Goal: Task Accomplishment & Management: Manage account settings

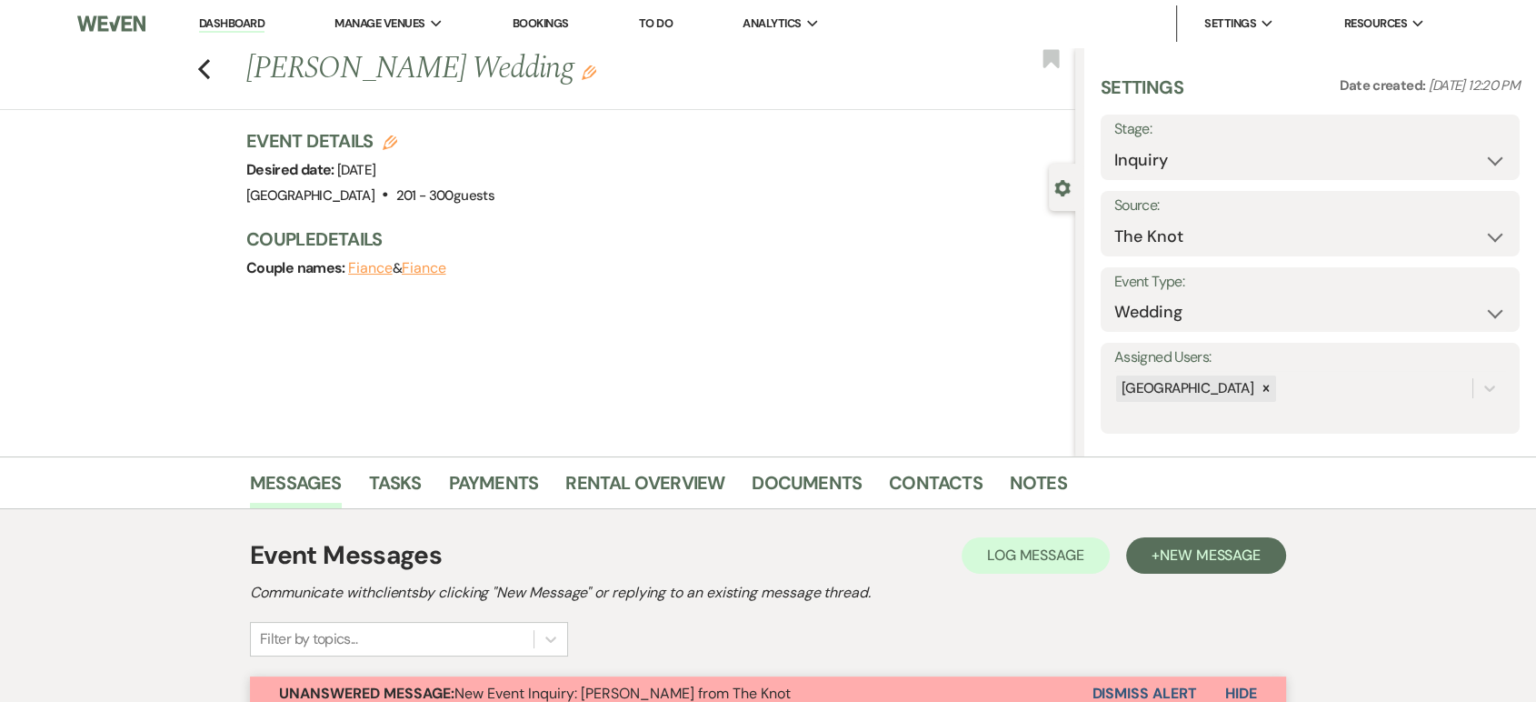
click at [220, 31] on link "Dashboard" at bounding box center [231, 23] width 65 height 17
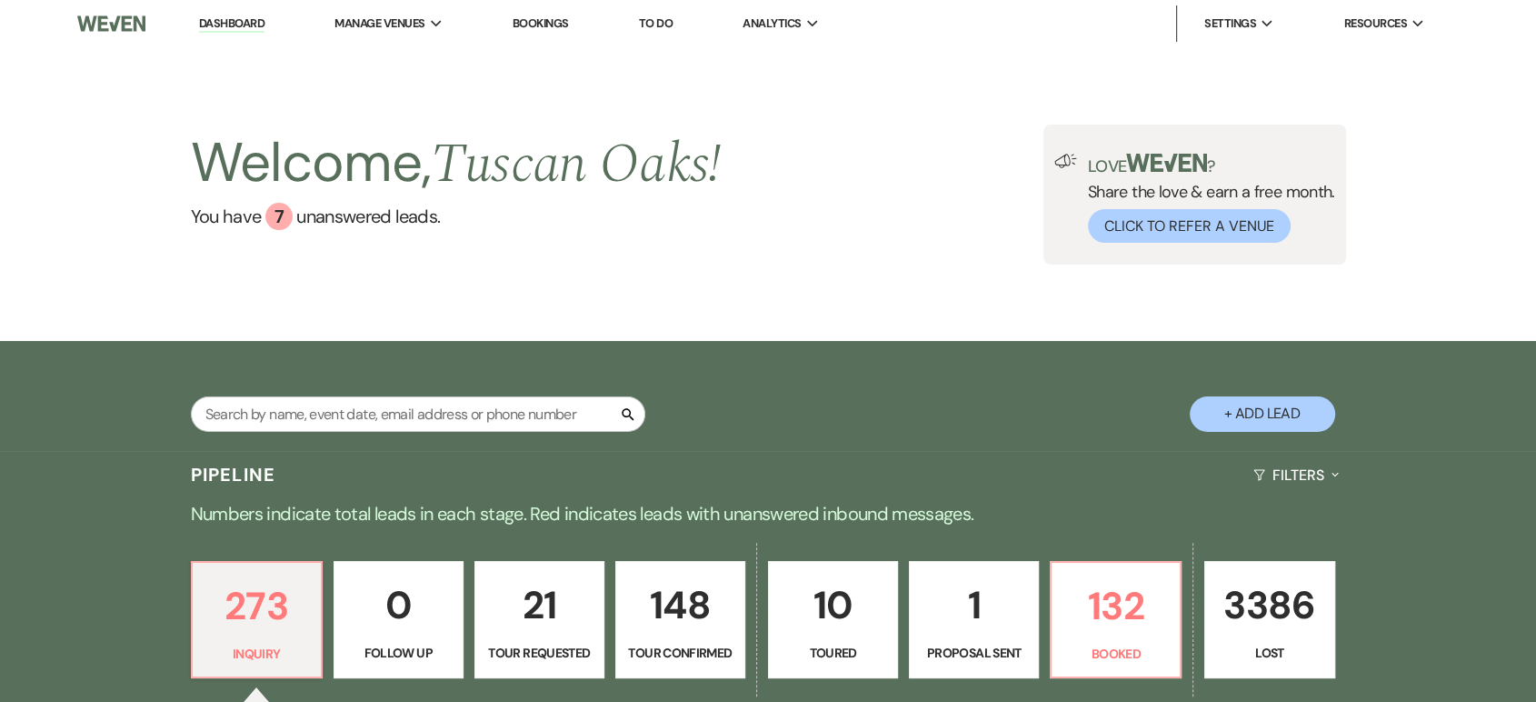
click at [1268, 402] on button "+ Add Lead" at bounding box center [1262, 413] width 145 height 35
select select "630"
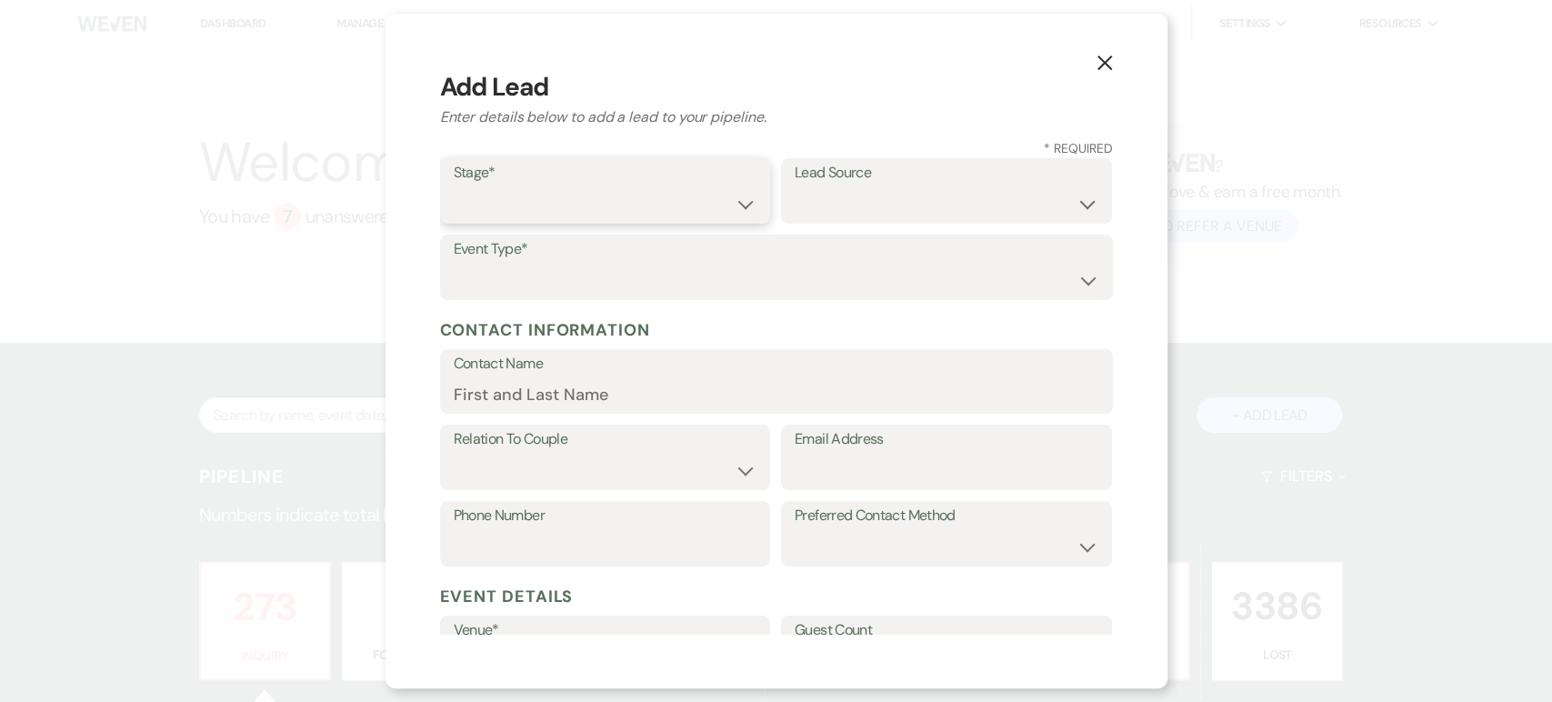
click at [565, 199] on select "Inquiry Follow Up Tour Requested Tour Confirmed Toured Proposal Sent Booked Lost" at bounding box center [606, 203] width 304 height 35
select select "1"
click at [454, 186] on select "Inquiry Follow Up Tour Requested Tour Confirmed Toured Proposal Sent Booked Lost" at bounding box center [606, 203] width 304 height 35
click at [600, 272] on select "Wedding Anniversary Party Baby Shower Bachelorette / Bachelor Party Birthday Pa…" at bounding box center [776, 280] width 645 height 35
select select "1"
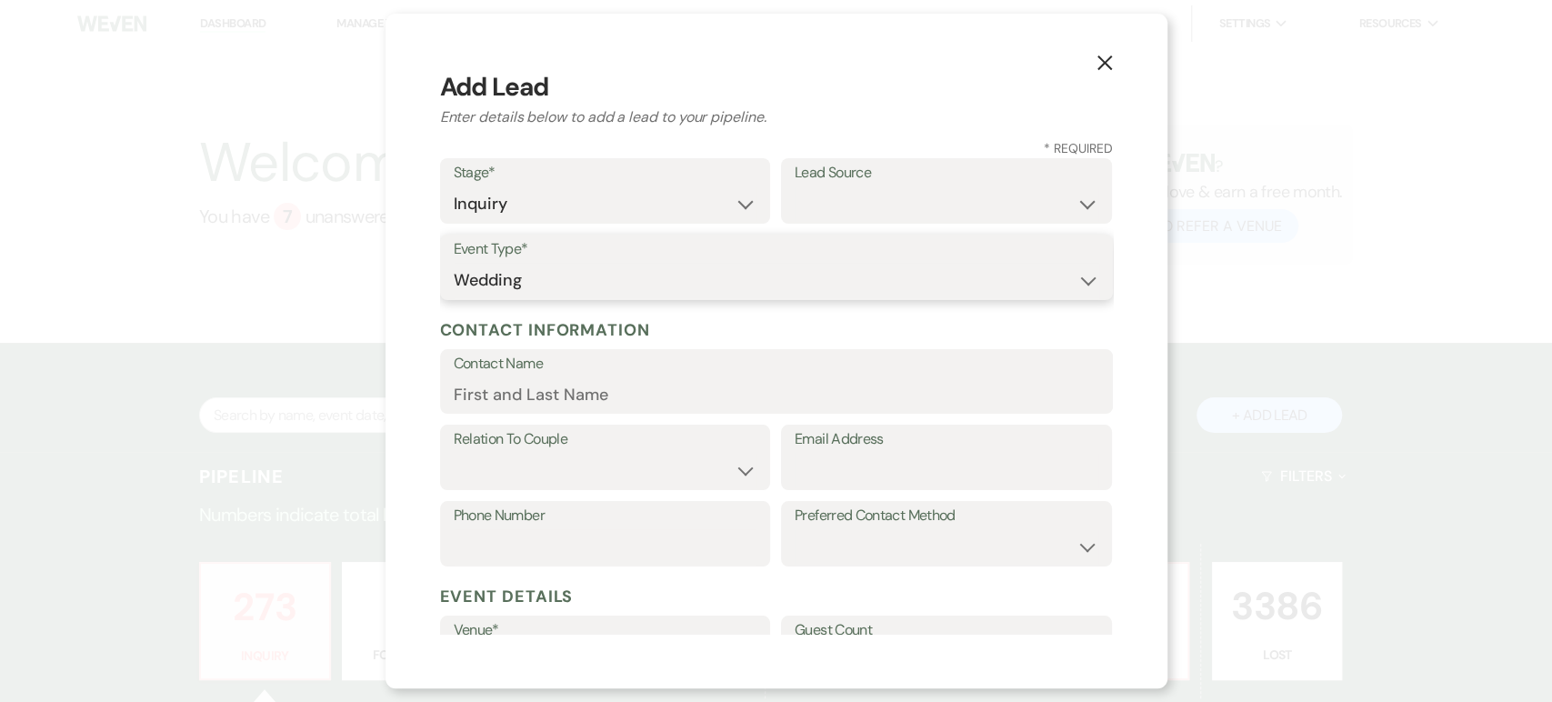
click at [454, 263] on select "Wedding Anniversary Party Baby Shower Bachelorette / Bachelor Party Birthday Pa…" at bounding box center [776, 280] width 645 height 35
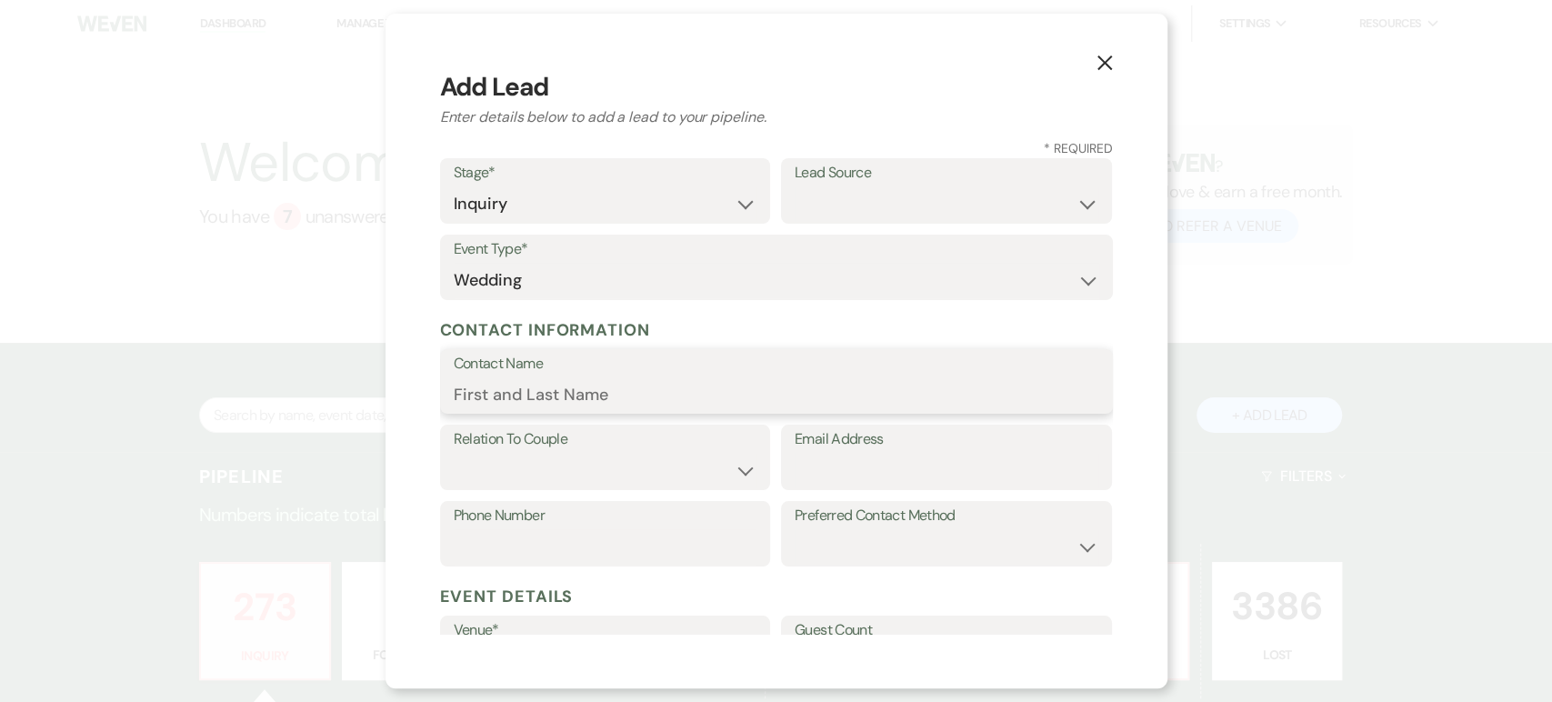
click at [526, 392] on input "Contact Name" at bounding box center [776, 393] width 645 height 35
paste input "[PERSON_NAME]"
type input "Macey McKee"
click at [525, 467] on select "Couple Planner Parent of Couple Family Member Friend Other" at bounding box center [606, 470] width 304 height 35
select select "1"
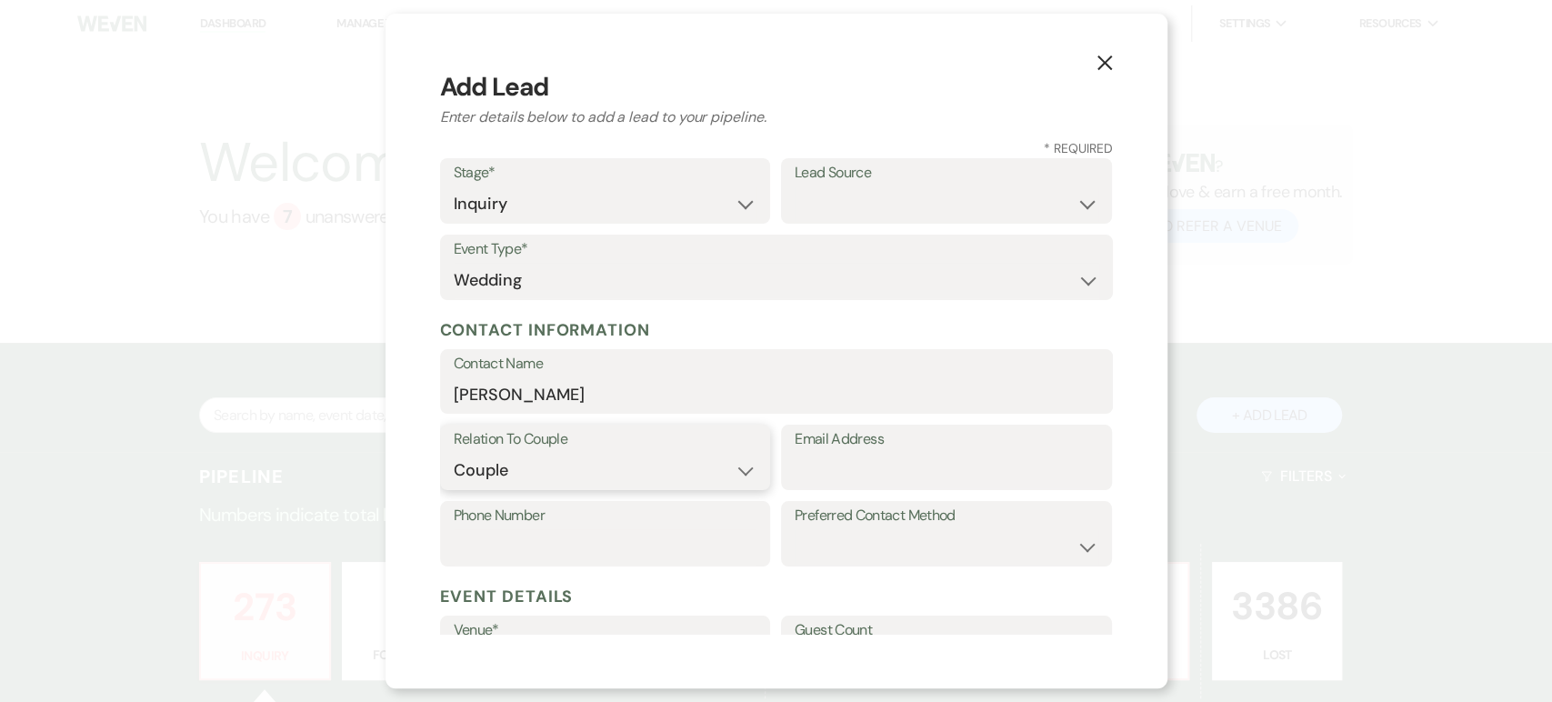
click at [454, 453] on select "Couple Planner Parent of Couple Family Member Friend Other" at bounding box center [606, 470] width 304 height 35
click at [823, 478] on input "Email Address" at bounding box center [946, 470] width 304 height 35
paste input "bradleyandmacey@gmail.com"
type input "bradleyandmacey@gmail.com"
click at [504, 529] on input "Phone Number" at bounding box center [606, 546] width 304 height 35
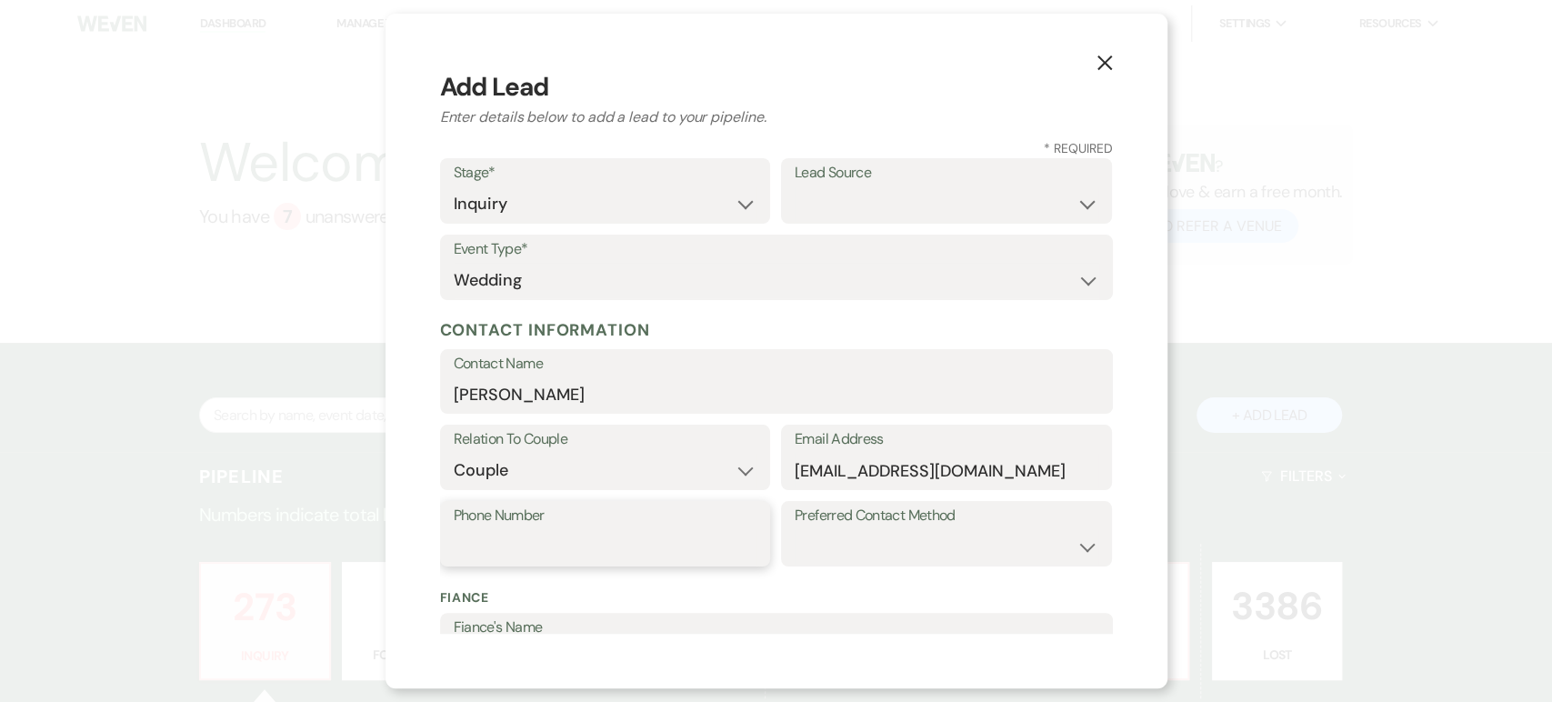
paste input "(972) 955-0752"
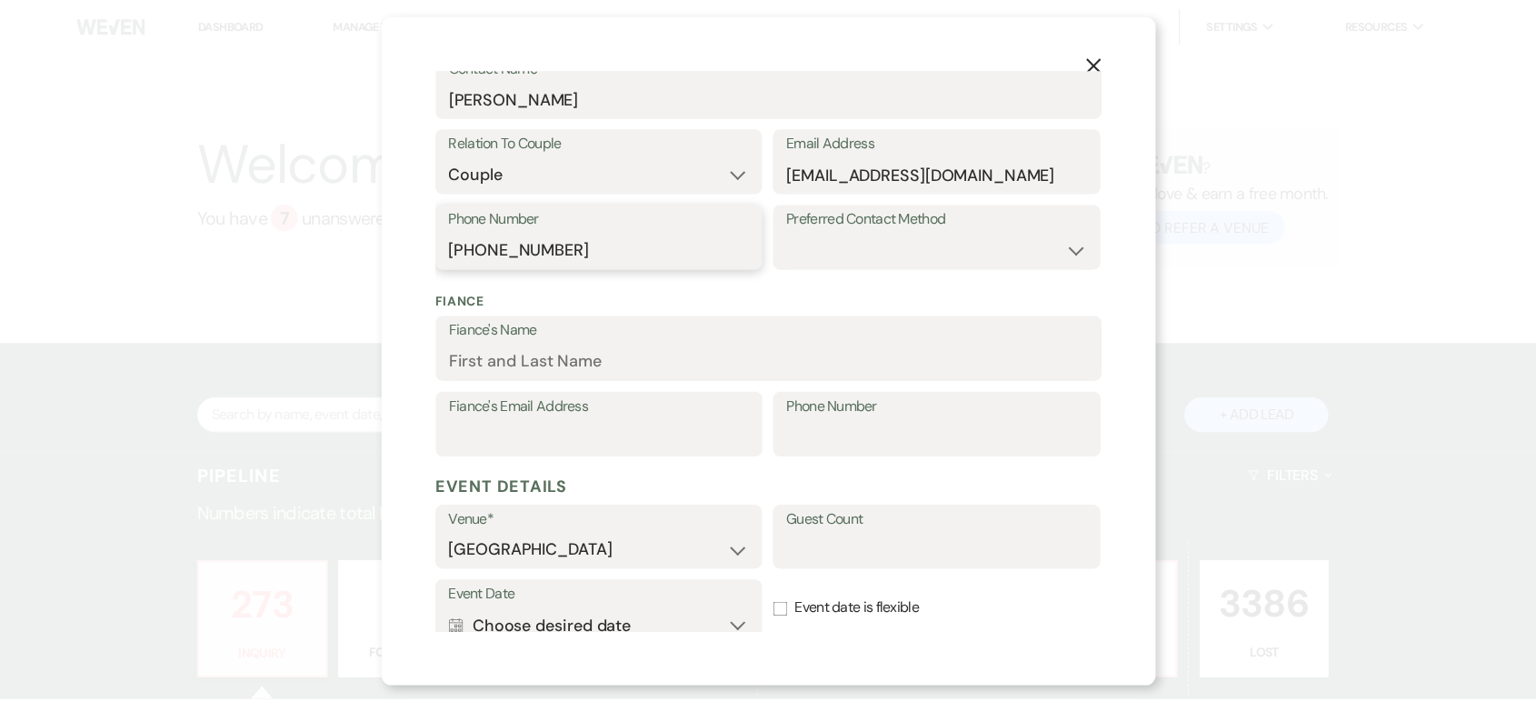
scroll to position [514, 0]
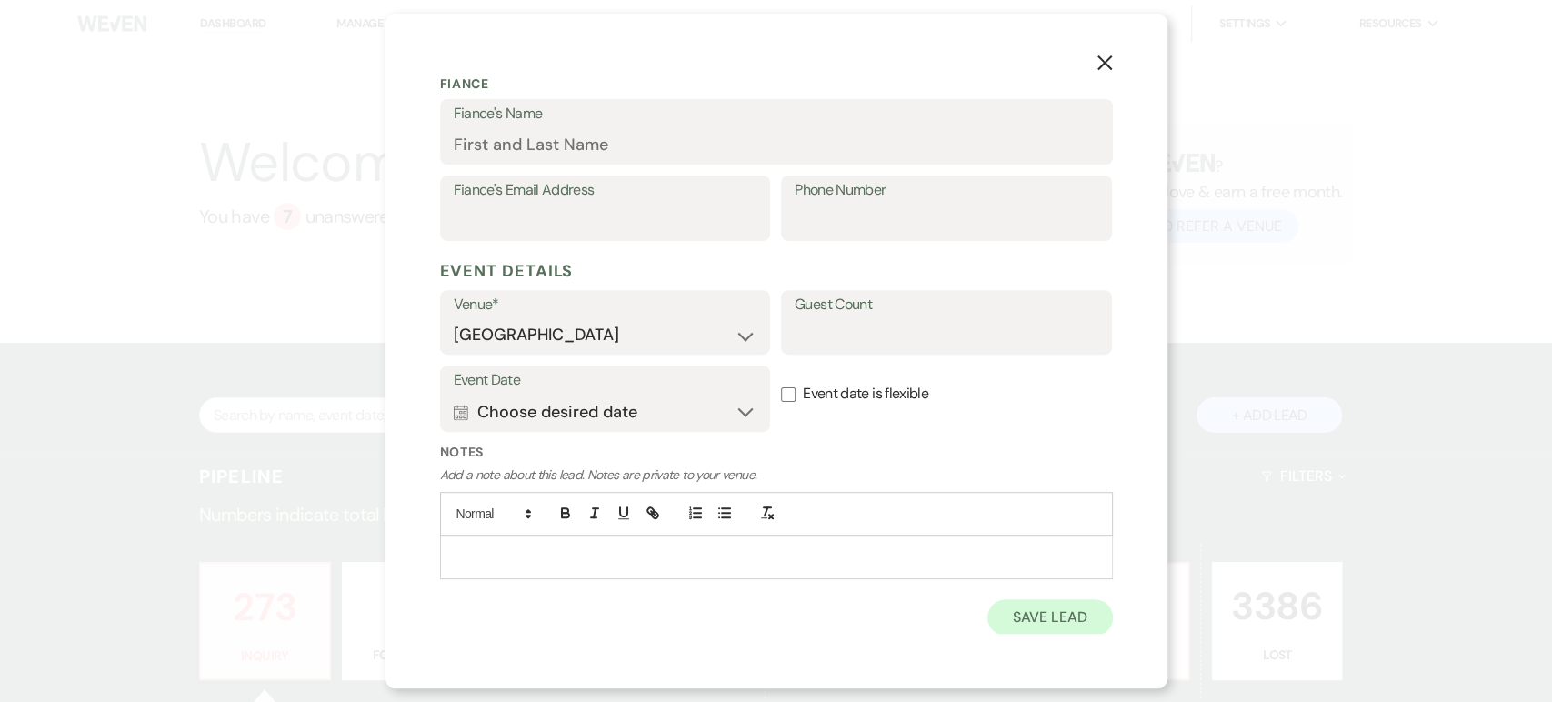
type input "(972) 955-0752"
click at [1029, 631] on button "Save Lead" at bounding box center [1049, 617] width 125 height 36
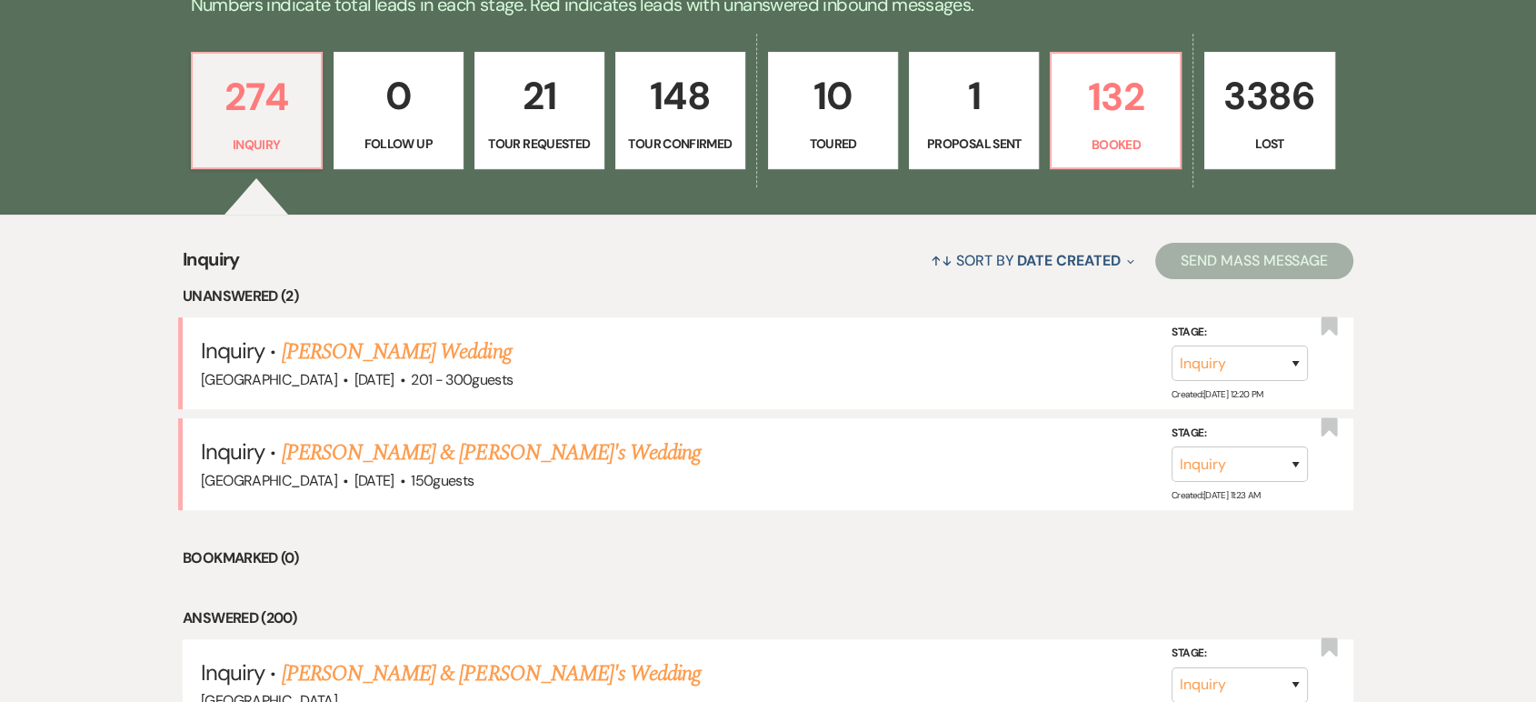
scroll to position [509, 0]
click at [415, 668] on link "Macey McKee & Fiance's Wedding" at bounding box center [492, 673] width 420 height 33
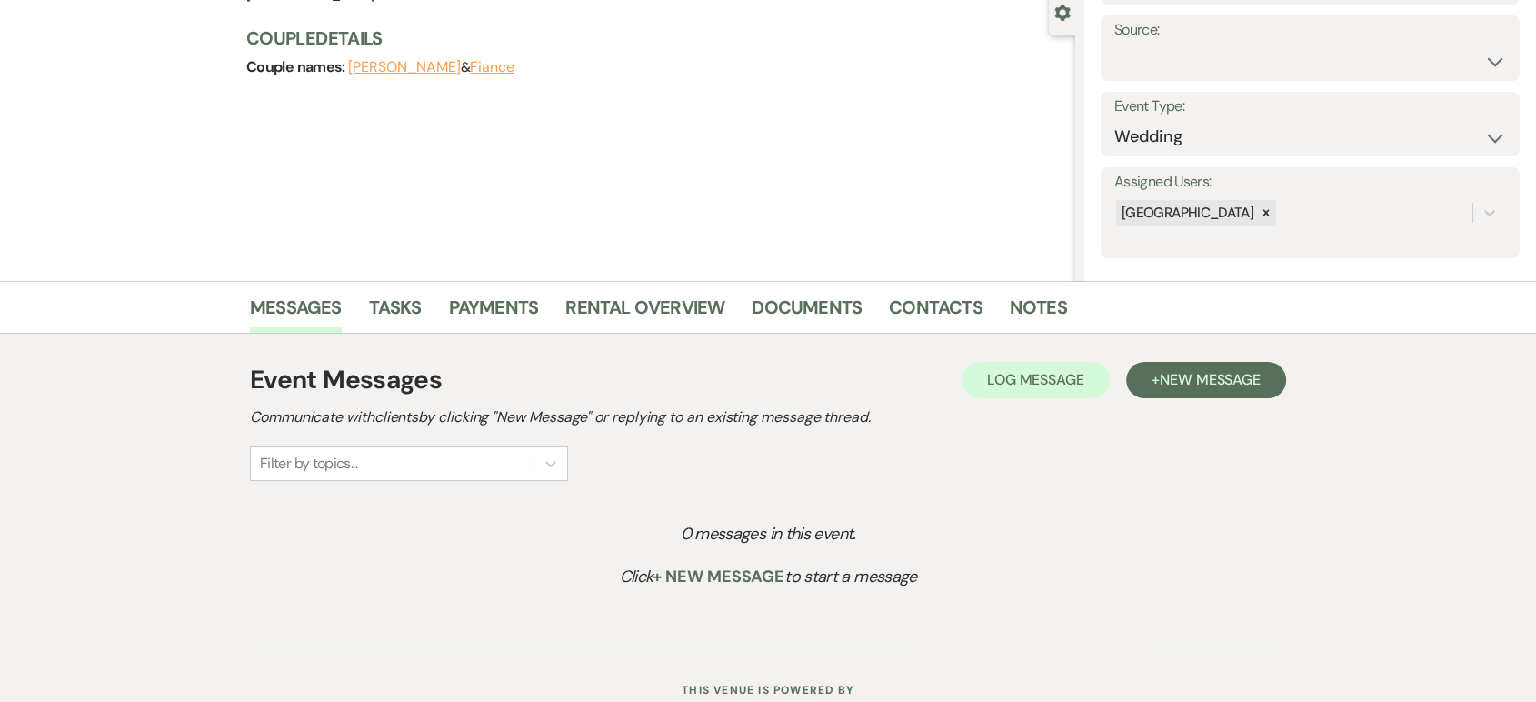
scroll to position [176, 0]
click at [1184, 394] on button "+ New Message" at bounding box center [1206, 379] width 160 height 36
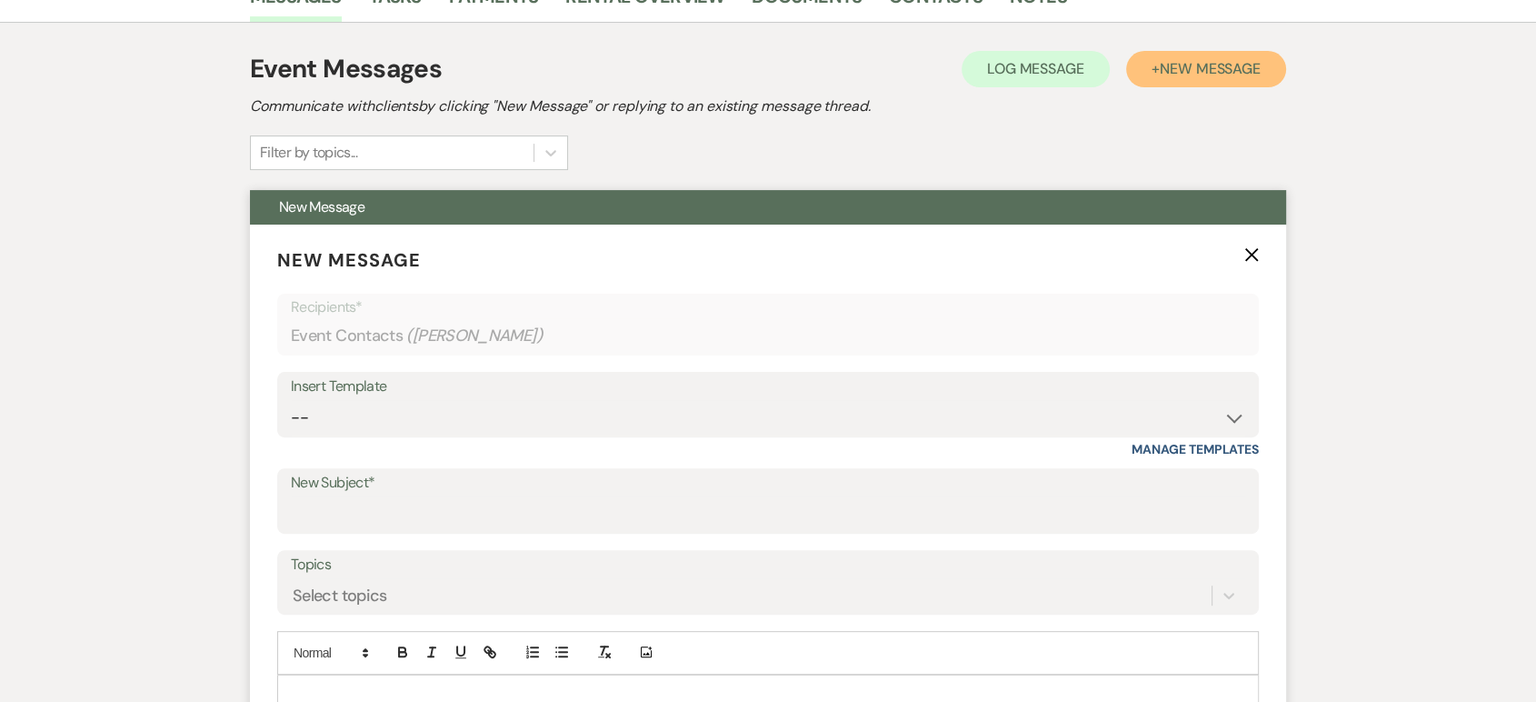
scroll to position [480, 0]
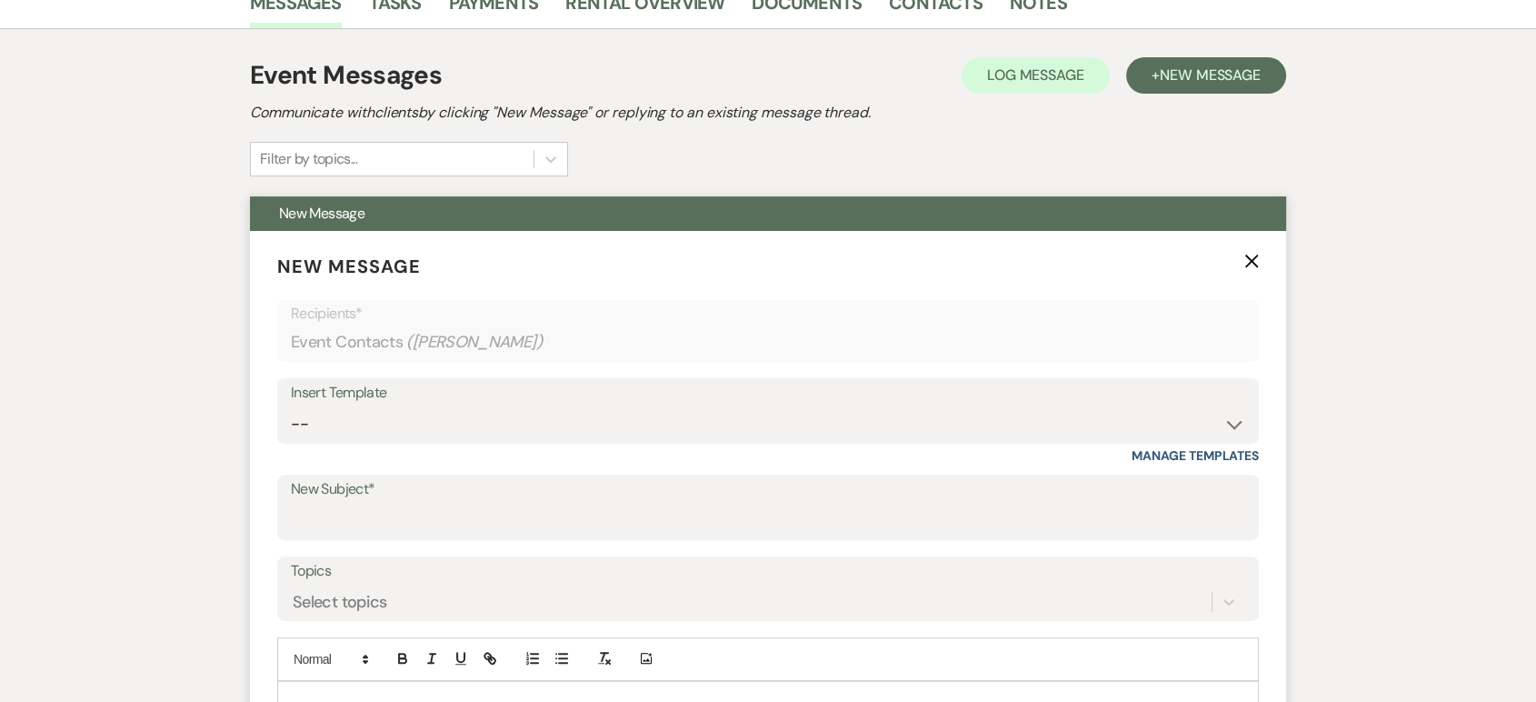
click at [368, 501] on label "New Subject*" at bounding box center [768, 489] width 954 height 26
click at [368, 503] on input "New Subject*" at bounding box center [768, 520] width 954 height 35
click at [364, 529] on input "New Subject*" at bounding box center [768, 520] width 954 height 35
click at [340, 406] on select "-- Lead: Automated Intro Email (Wedding) Lead: 1st Follow Up Email Images Lead:…" at bounding box center [768, 423] width 954 height 35
select select "1168"
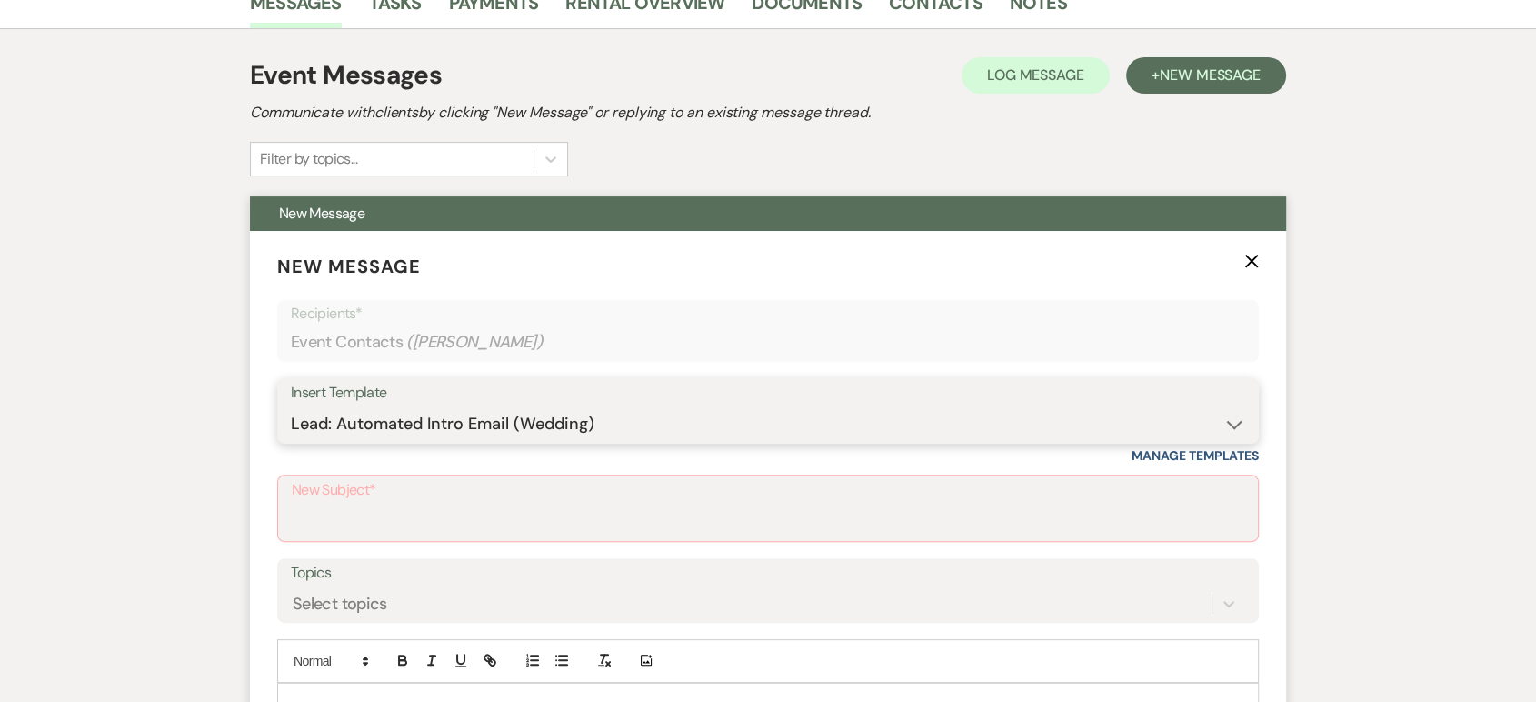
click at [291, 406] on select "-- Lead: Automated Intro Email (Wedding) Lead: 1st Follow Up Email Images Lead:…" at bounding box center [768, 423] width 954 height 35
type input "Thank you for contacting Tuscan Oaks Estate!"
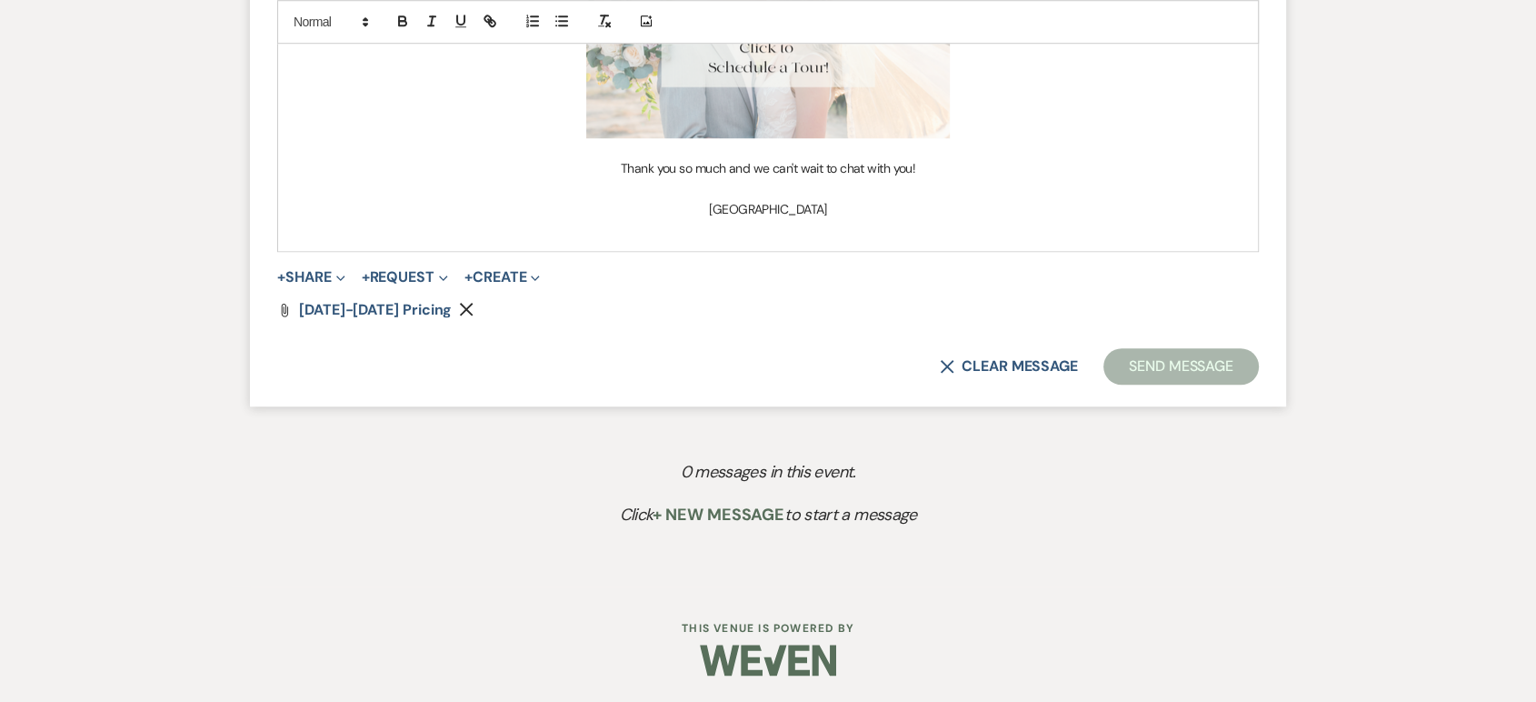
scroll to position [1460, 0]
click at [1166, 366] on button "Send Message" at bounding box center [1181, 367] width 155 height 36
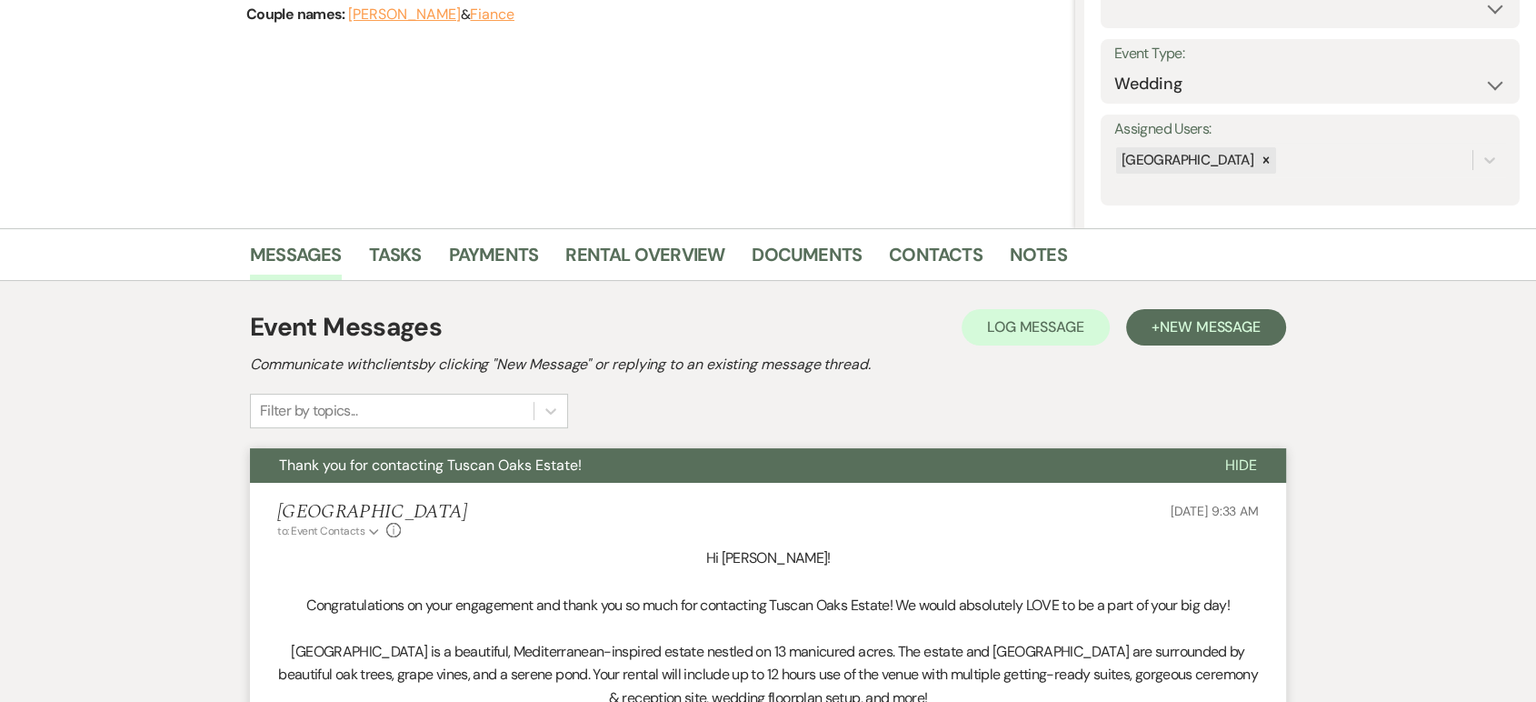
scroll to position [221, 0]
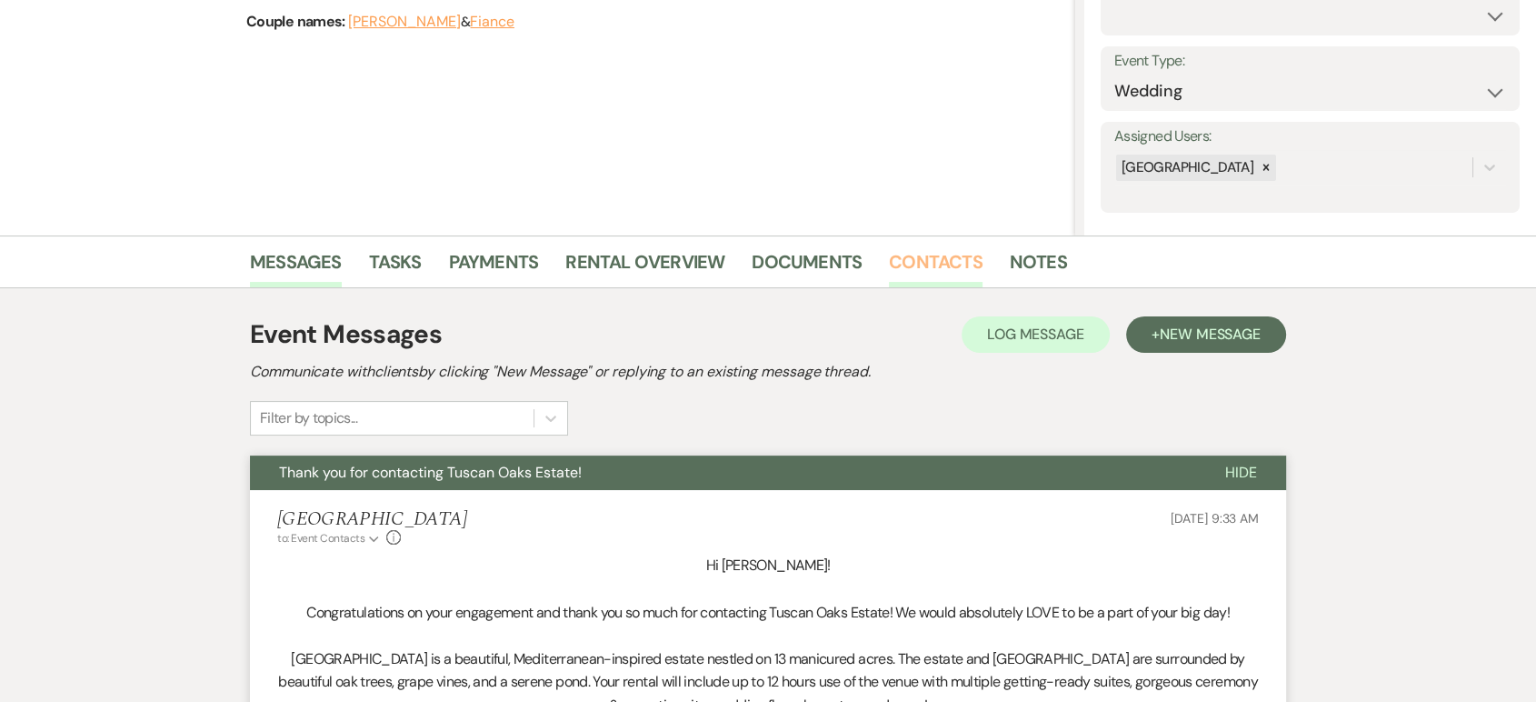
click at [931, 276] on link "Contacts" at bounding box center [936, 267] width 94 height 40
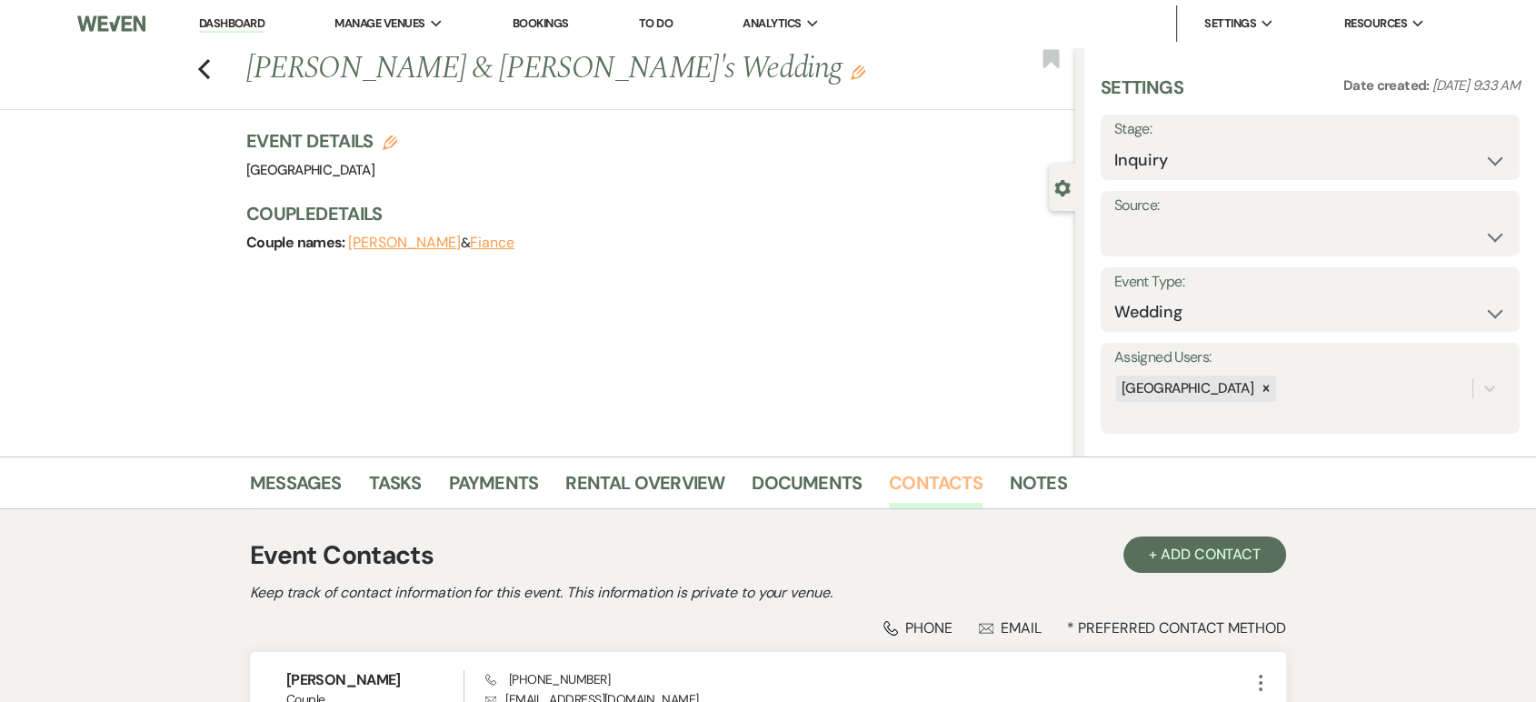
scroll to position [185, 0]
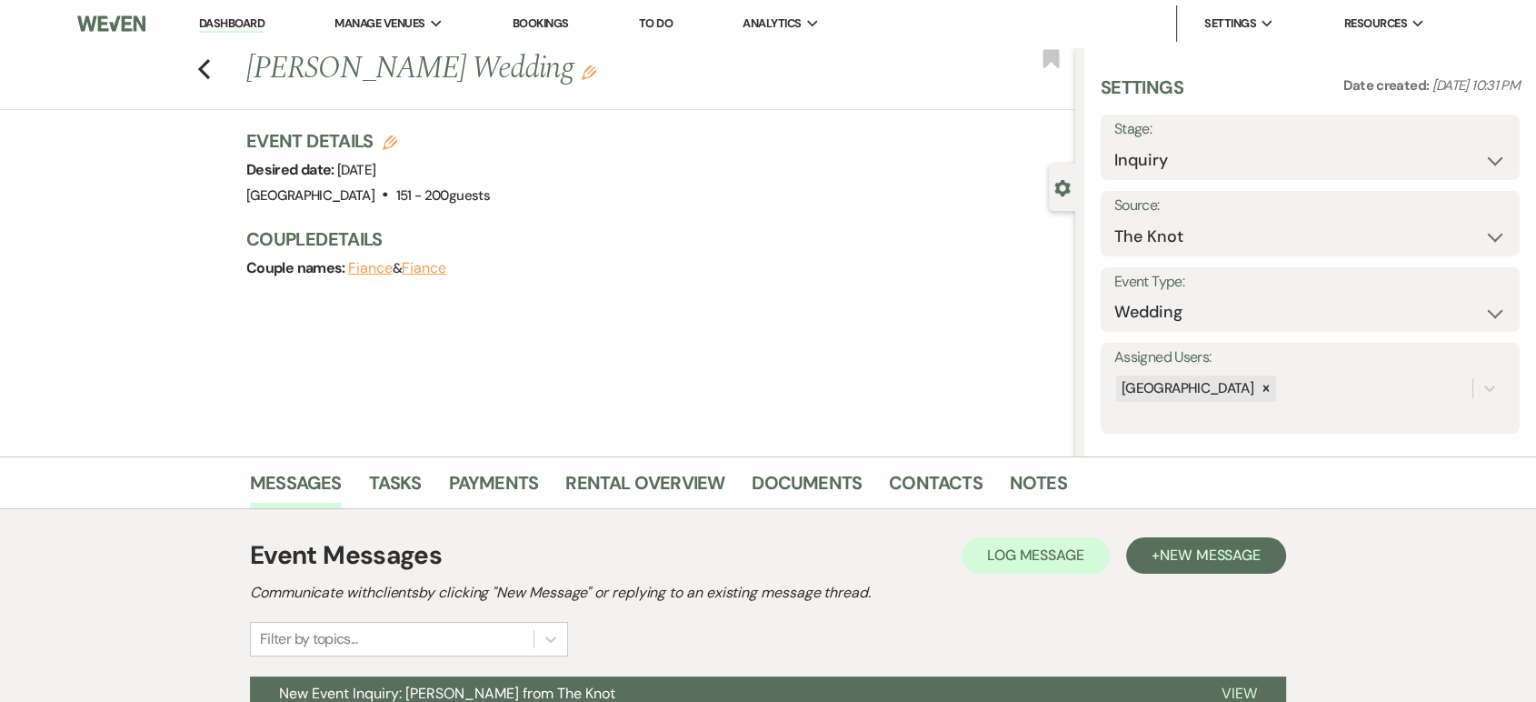
scroll to position [182, 0]
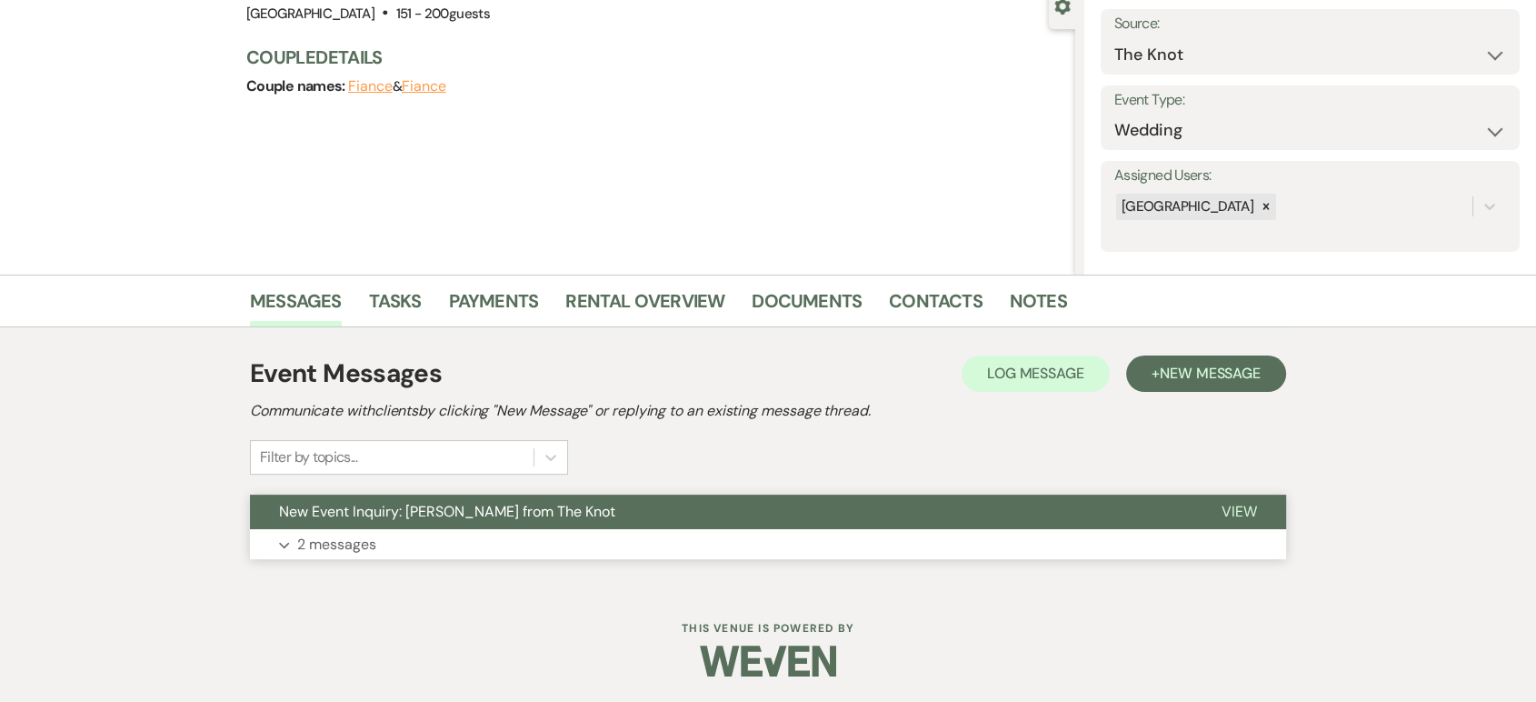
click at [341, 536] on p "2 messages" at bounding box center [336, 545] width 79 height 24
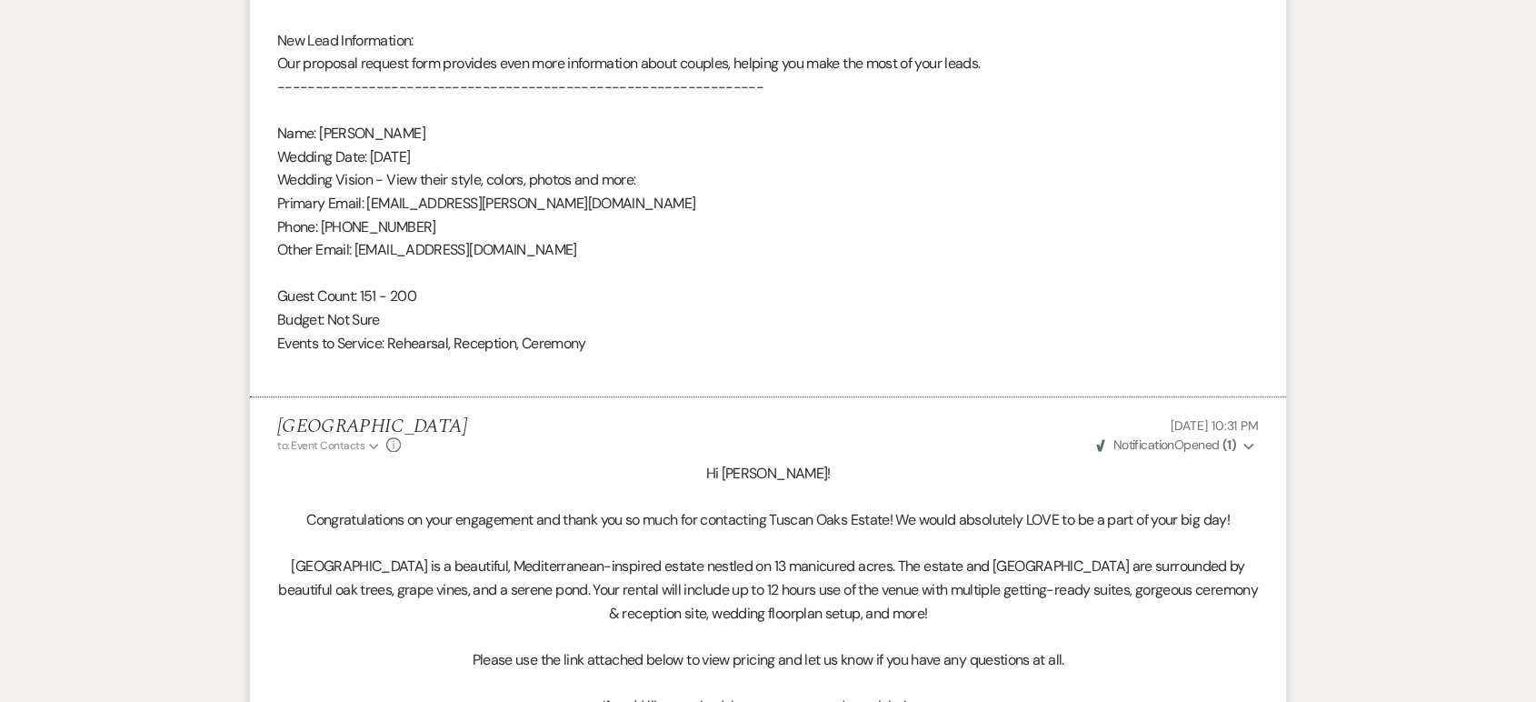
scroll to position [1178, 0]
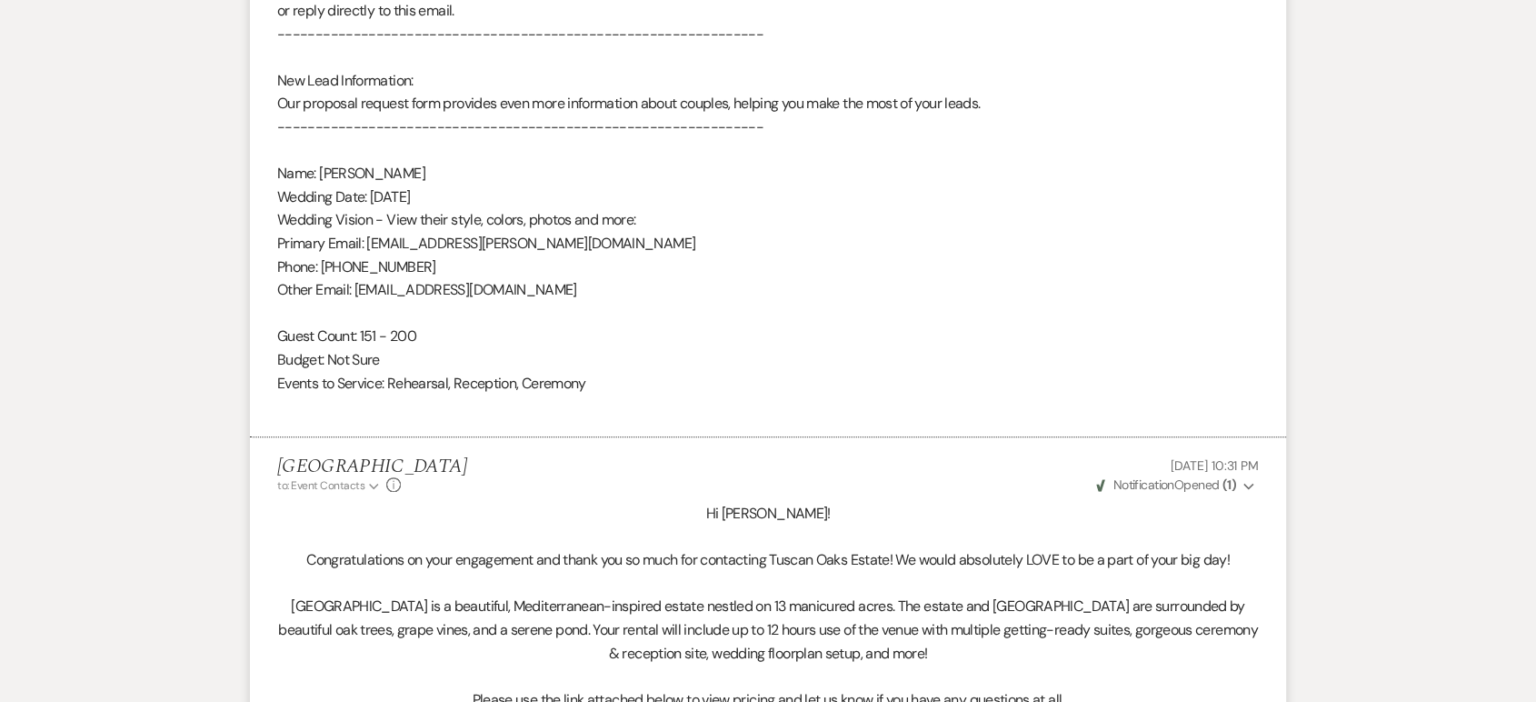
click at [341, 536] on p at bounding box center [768, 537] width 982 height 24
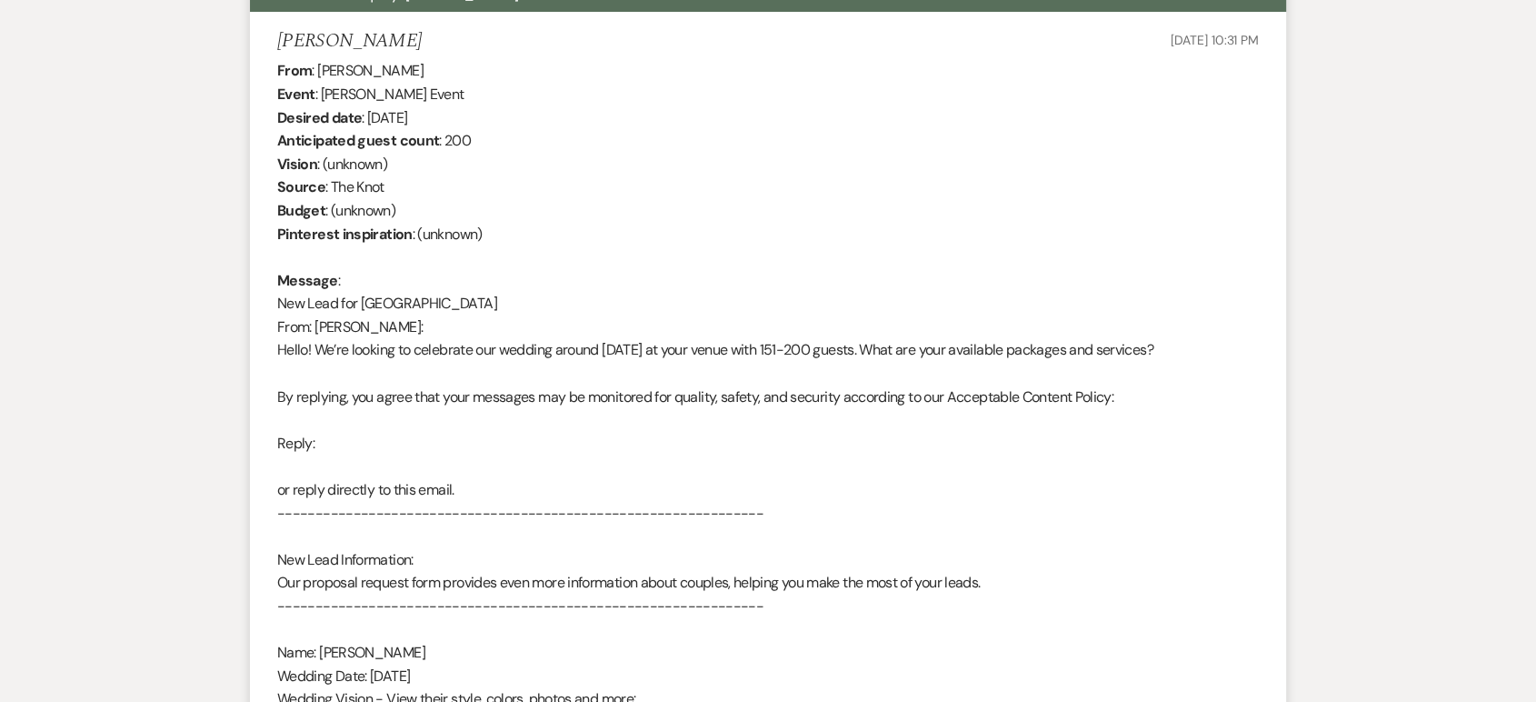
scroll to position [700, 0]
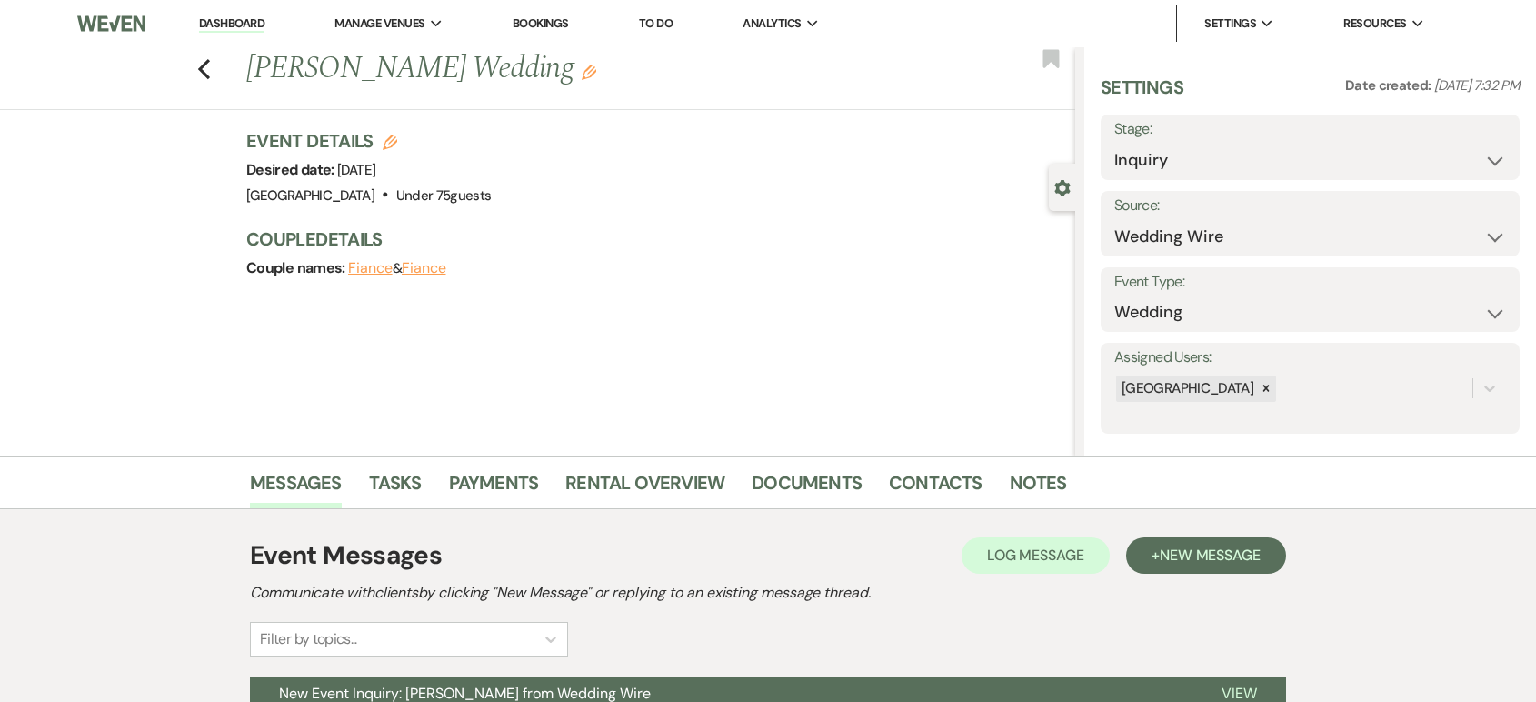
select select "3"
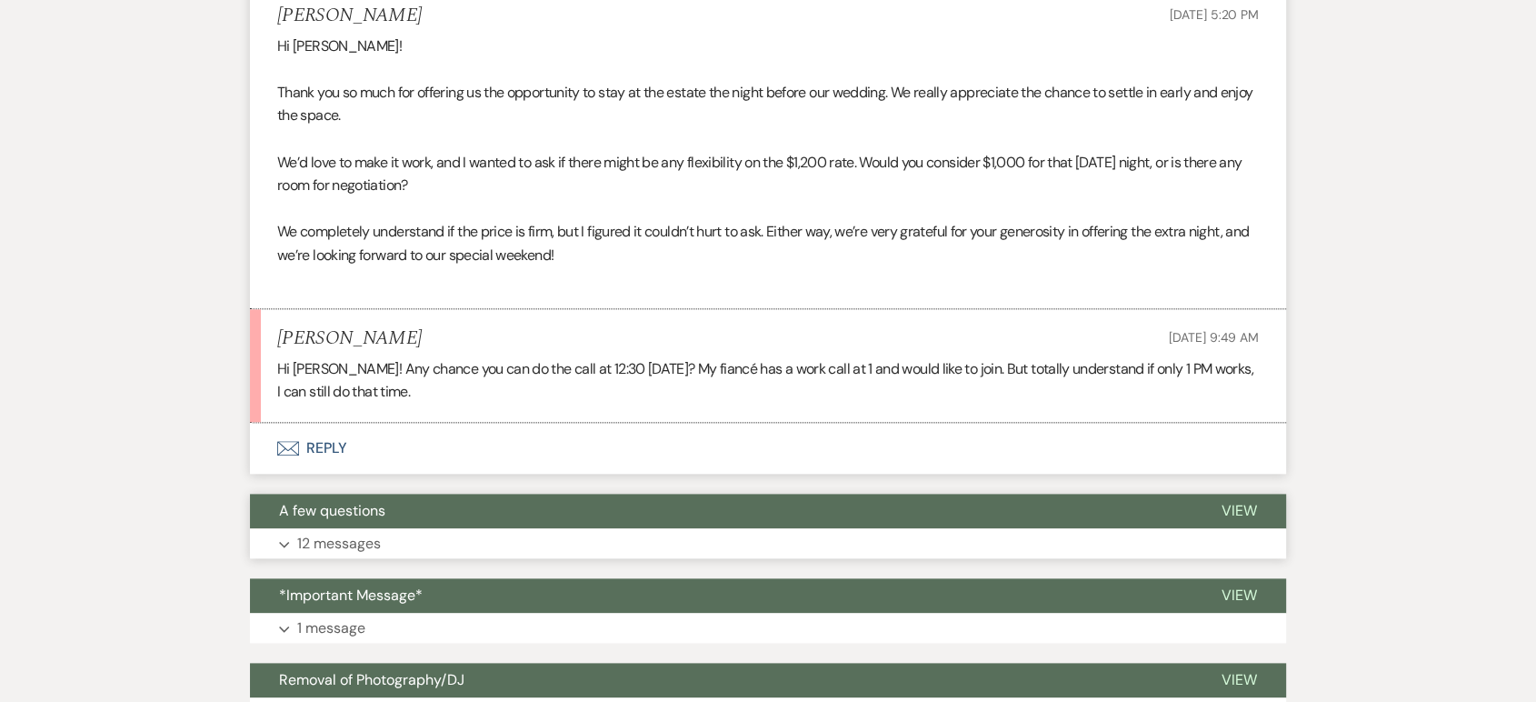
scroll to position [2006, 0]
click at [320, 435] on button "Envelope Reply" at bounding box center [768, 448] width 1036 height 51
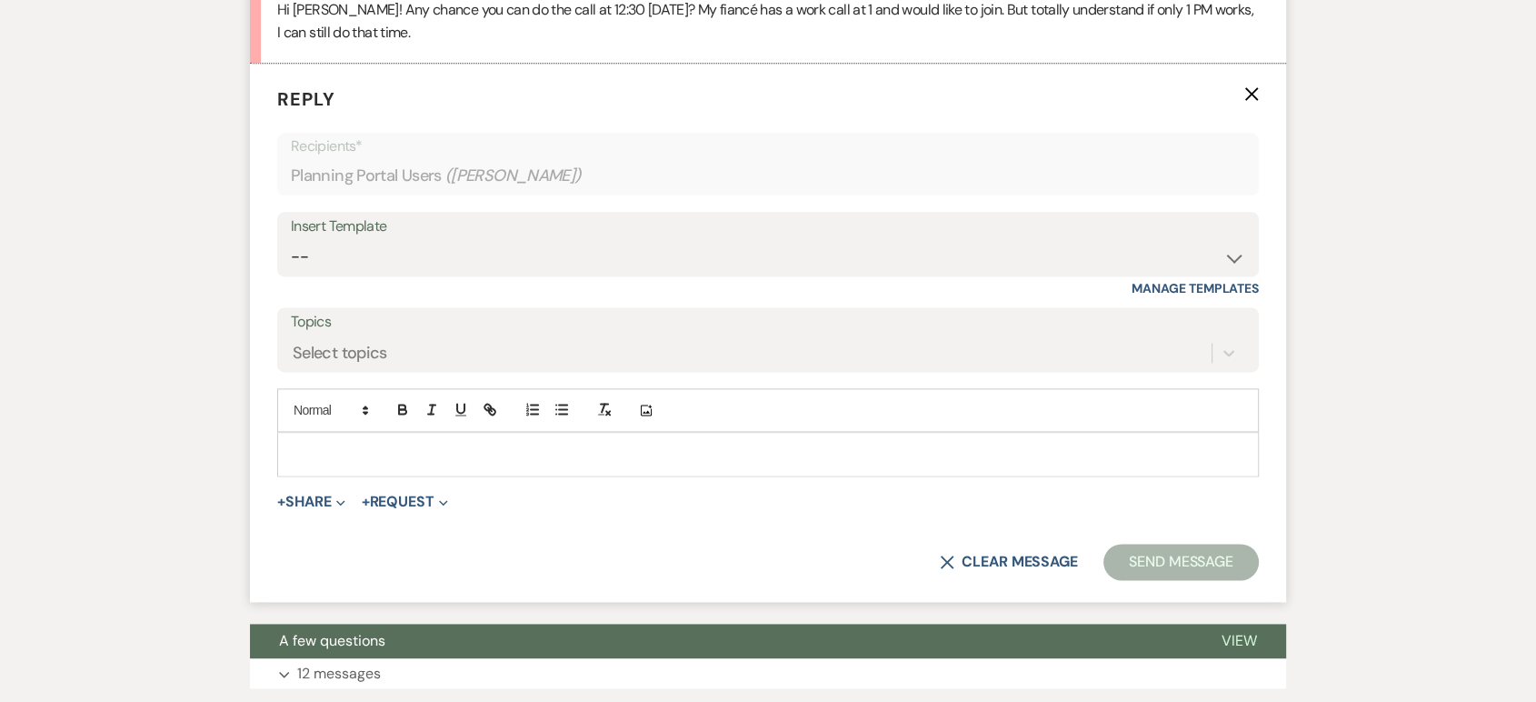
scroll to position [2373, 0]
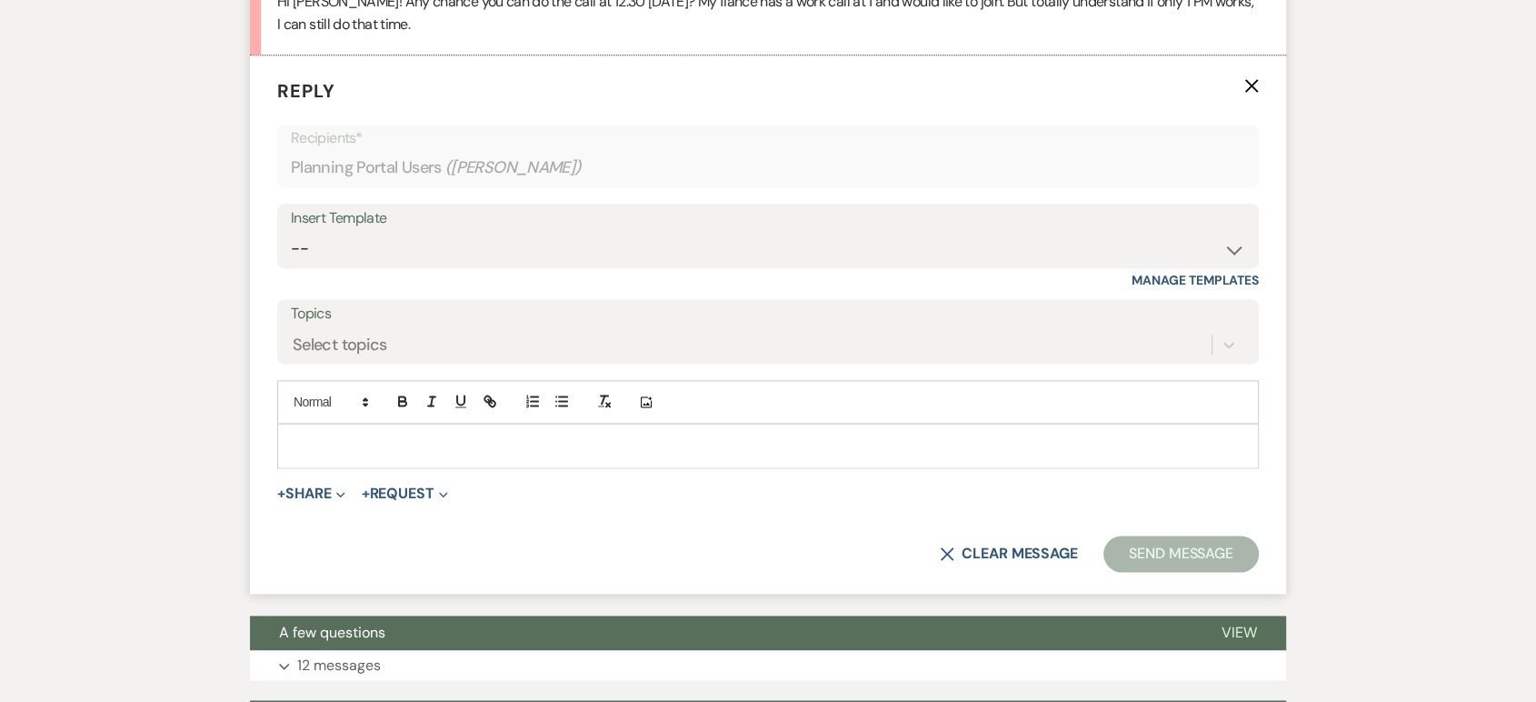
click at [320, 436] on p at bounding box center [768, 445] width 953 height 20
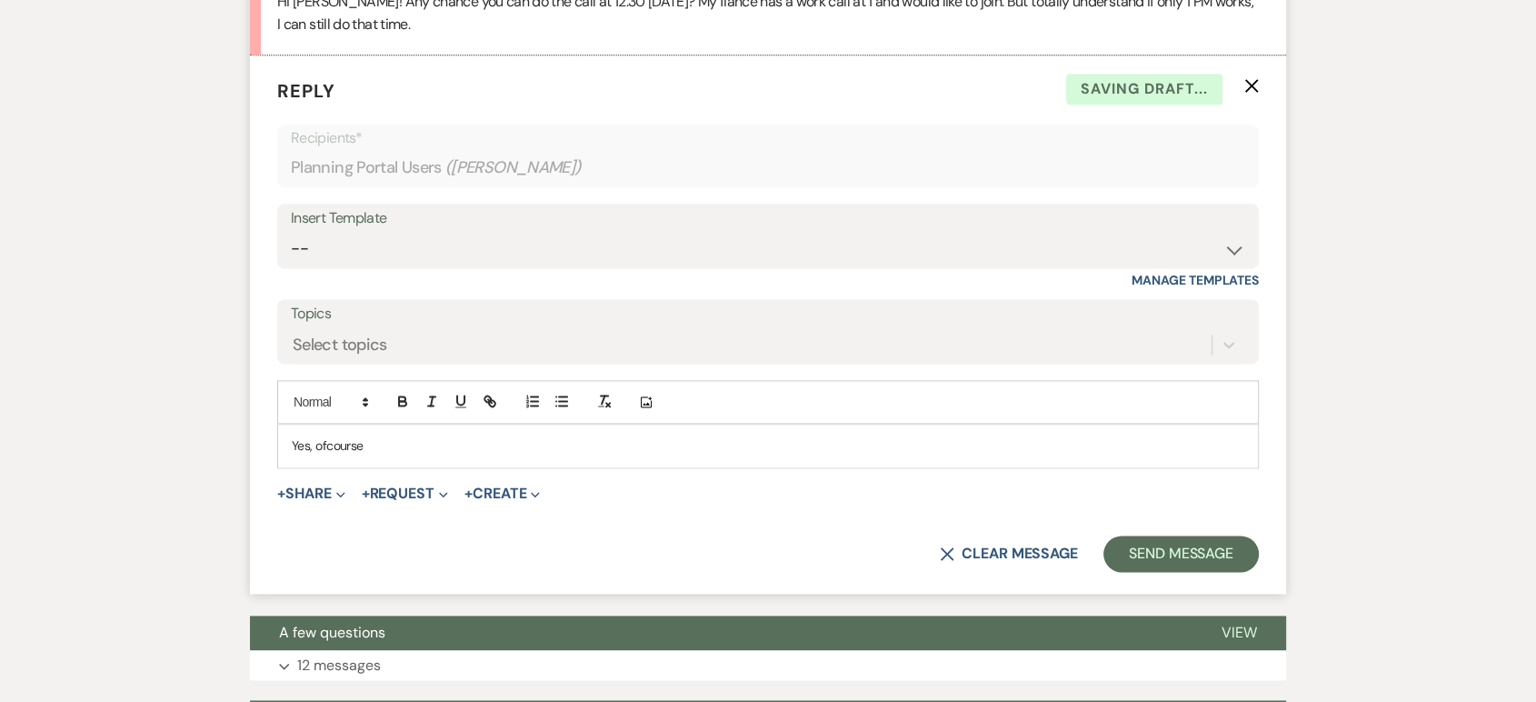
click at [327, 439] on p "Yes, ofcourse" at bounding box center [768, 445] width 953 height 20
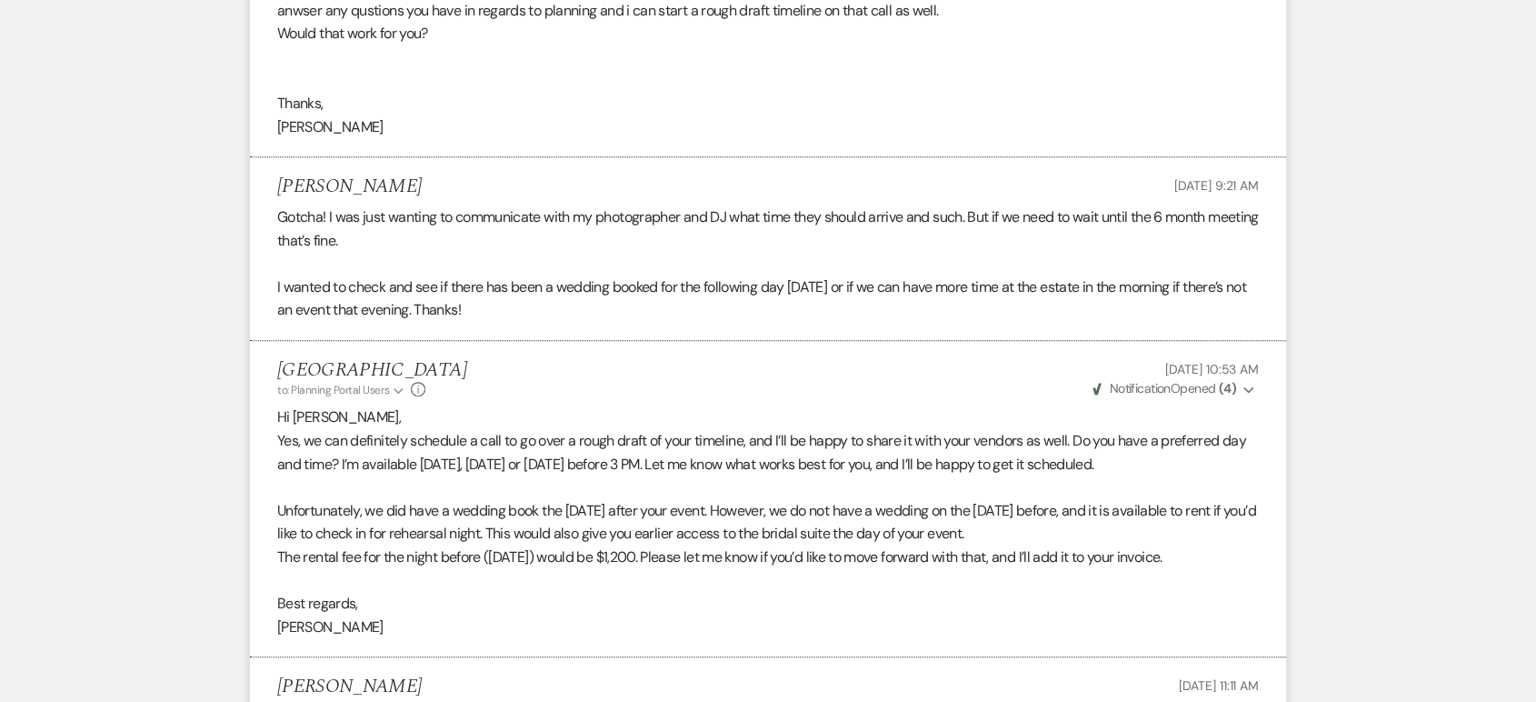
scroll to position [860, 0]
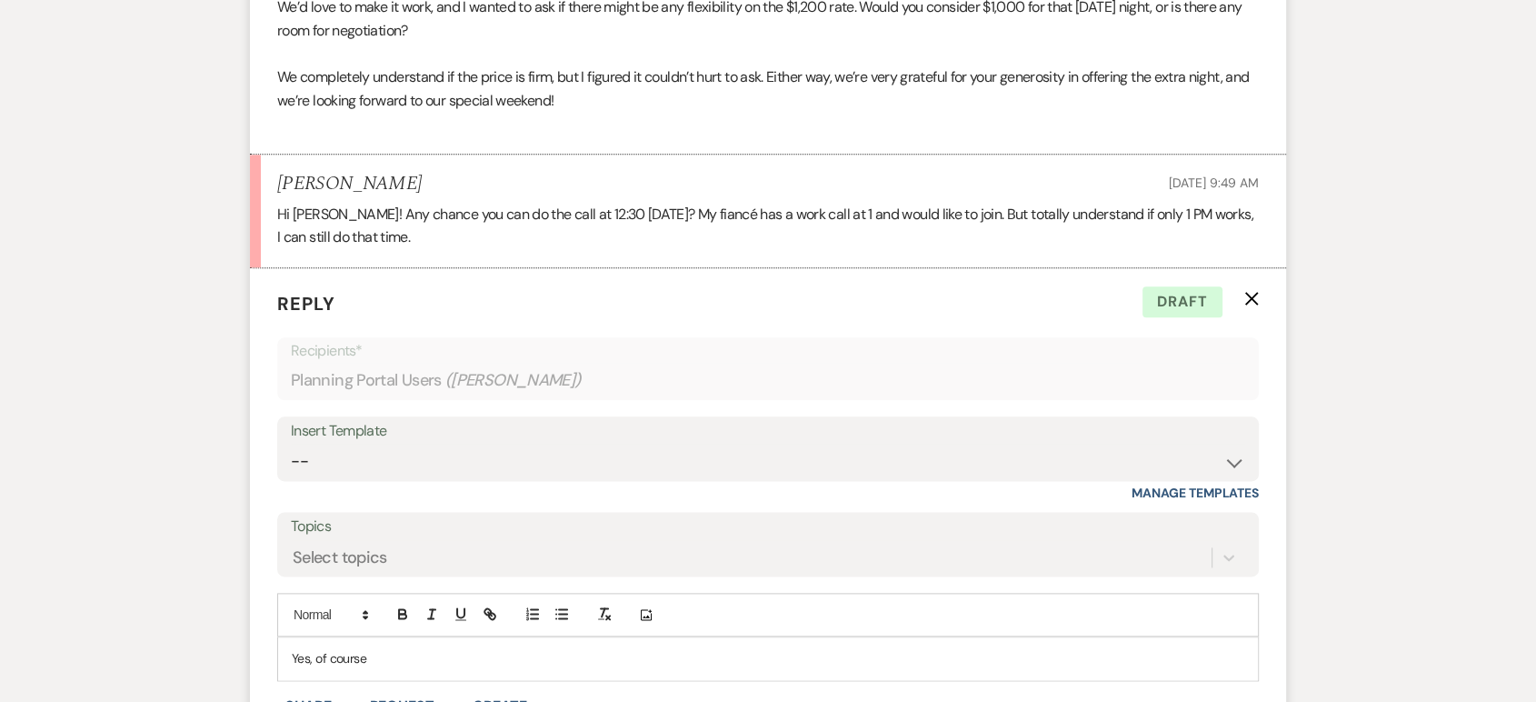
scroll to position [2162, 0]
click at [572, 431] on div "Insert Template" at bounding box center [768, 430] width 954 height 26
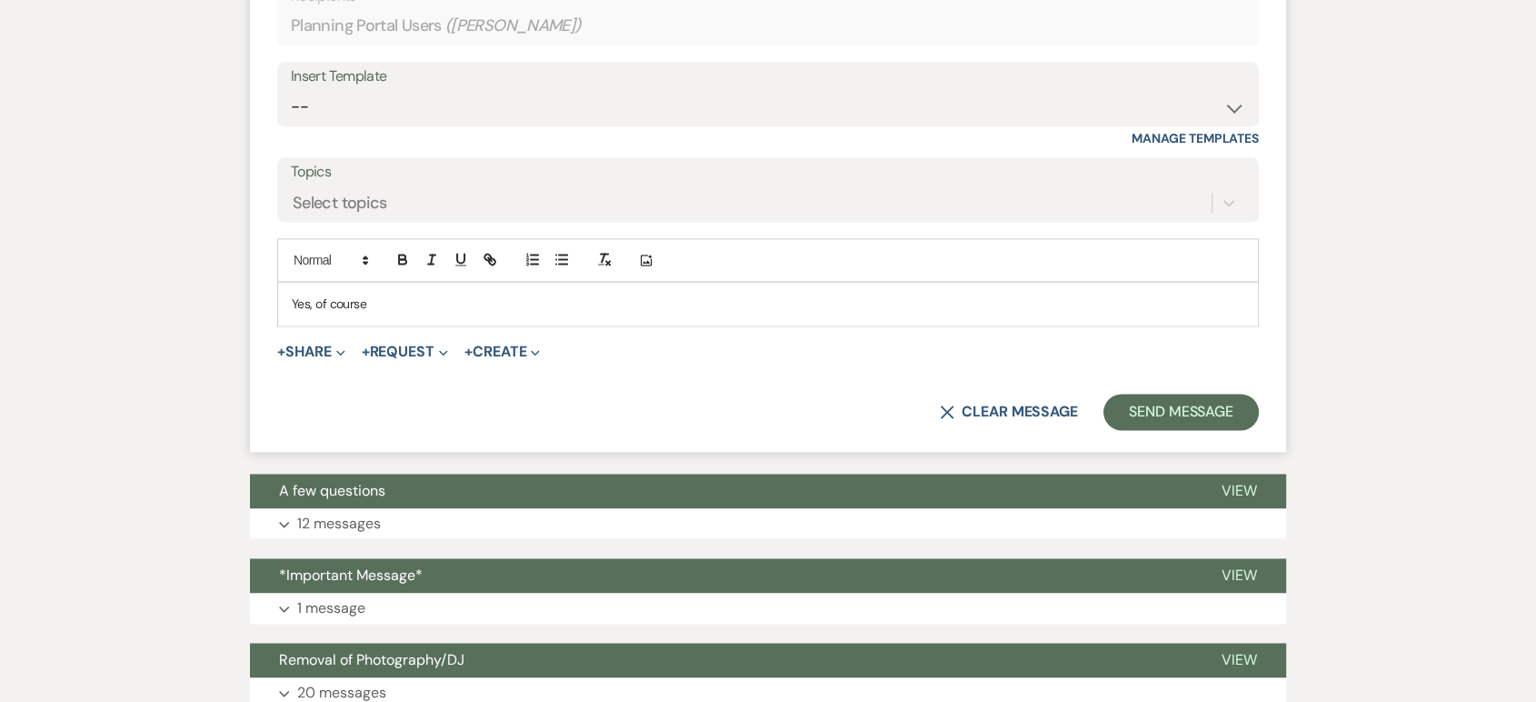
scroll to position [2516, 0]
drag, startPoint x: 395, startPoint y: 296, endPoint x: 232, endPoint y: 289, distance: 163.8
paste div
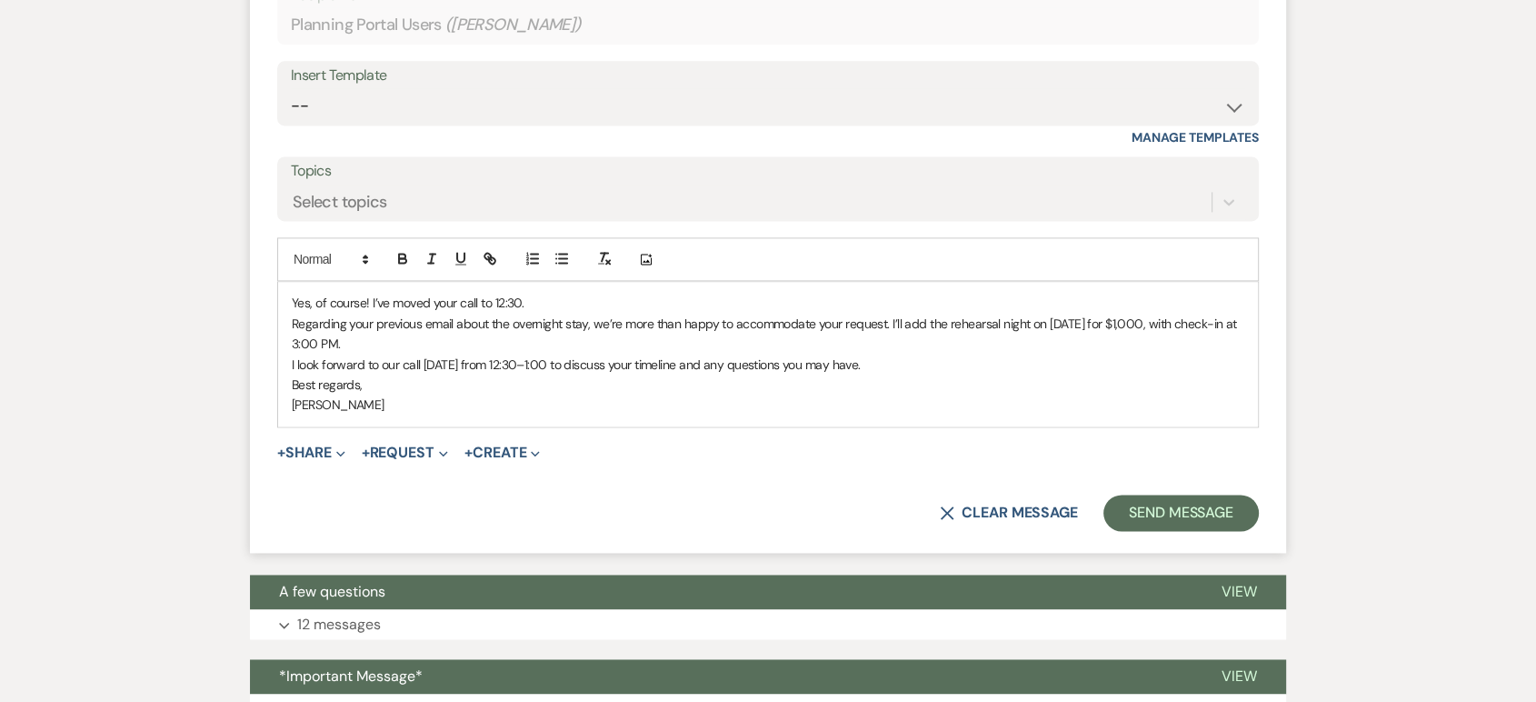
click at [287, 385] on div "Yes, of course! I’ve moved your call to 12:30. Regarding your previous email ab…" at bounding box center [768, 354] width 980 height 144
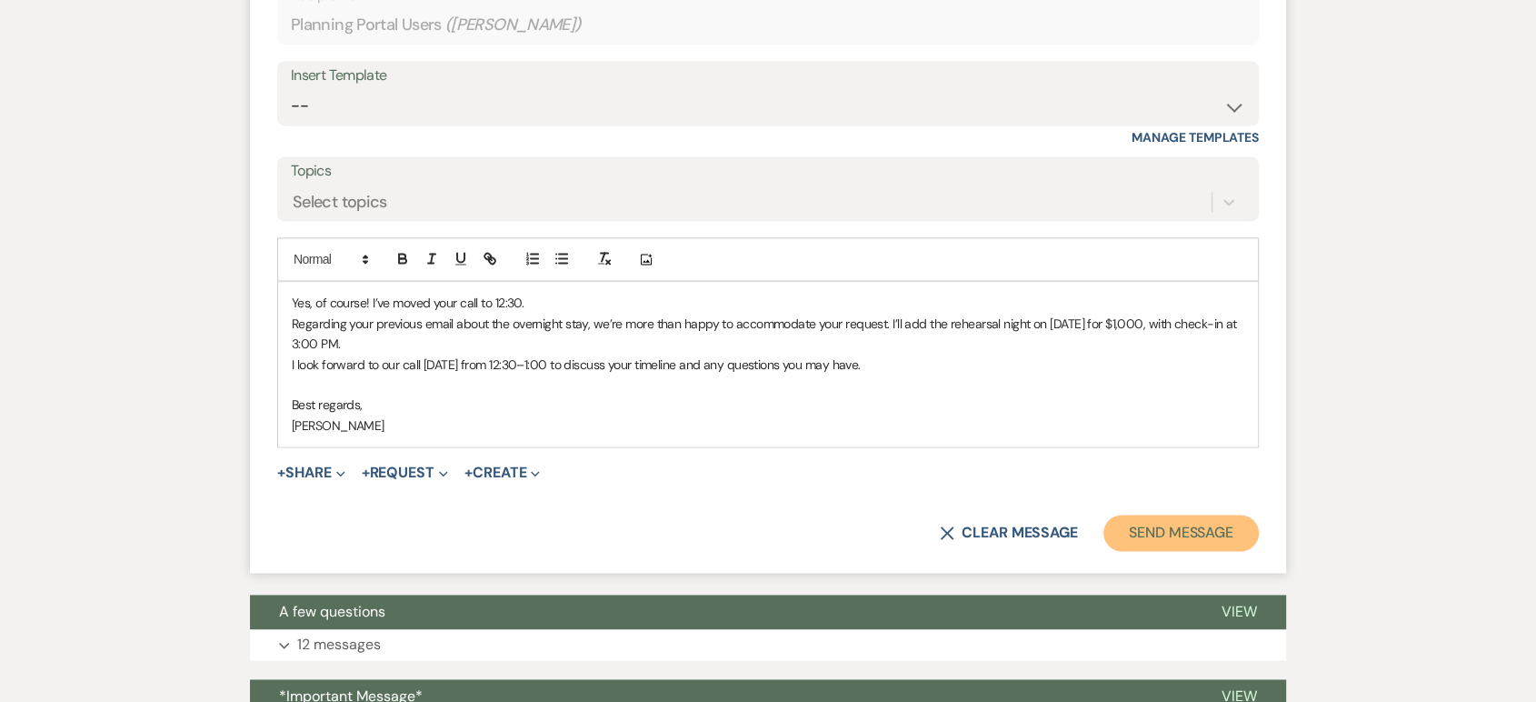
click at [1138, 526] on button "Send Message" at bounding box center [1181, 533] width 155 height 36
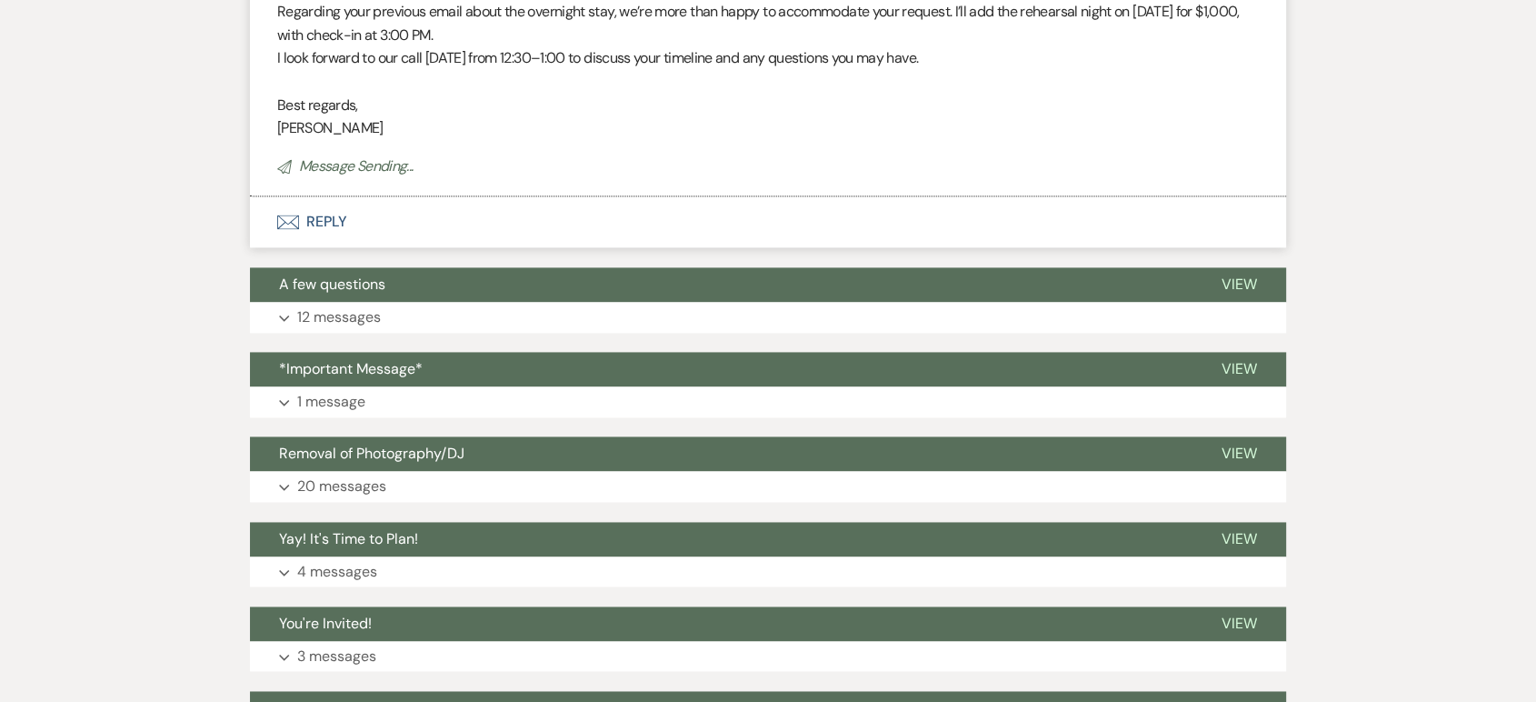
scroll to position [2800, 0]
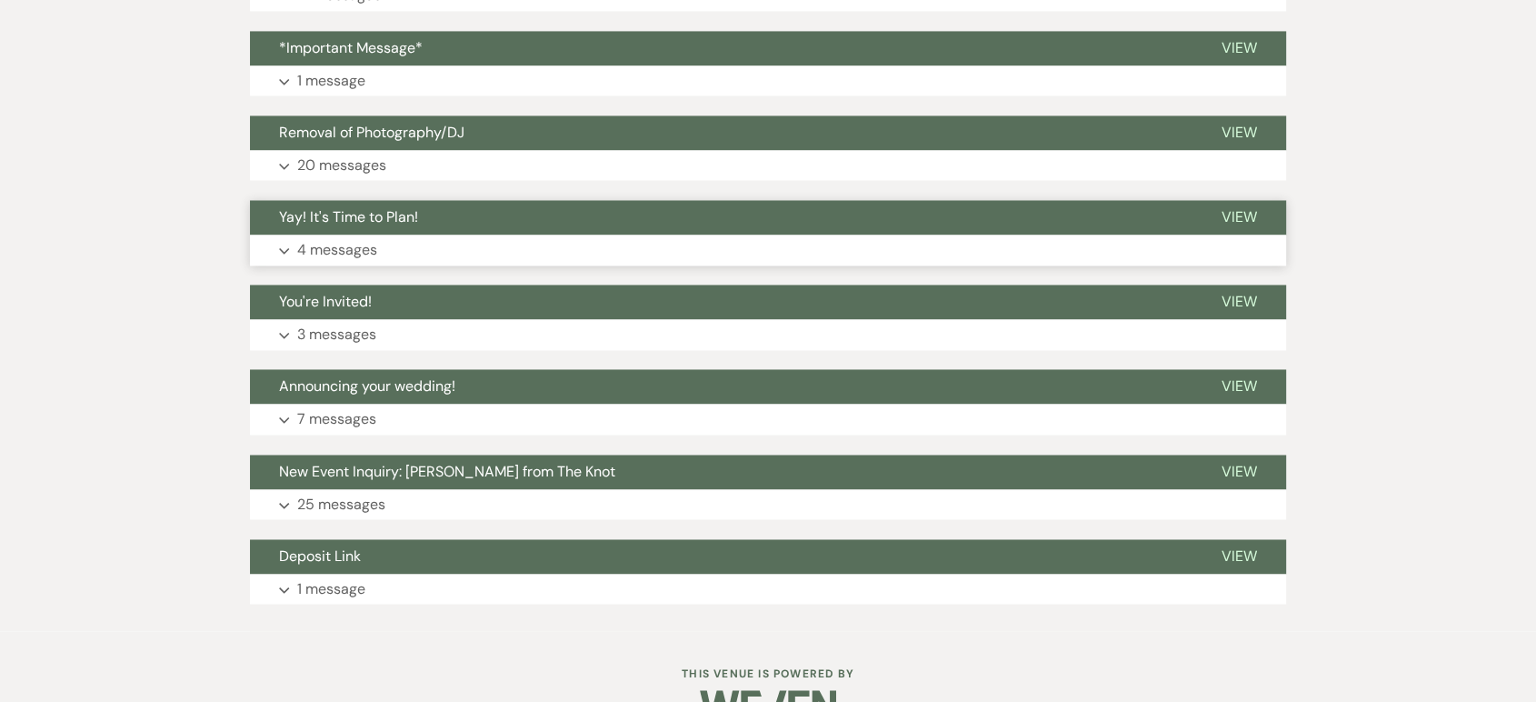
click at [914, 286] on button "You're Invited!" at bounding box center [721, 302] width 943 height 35
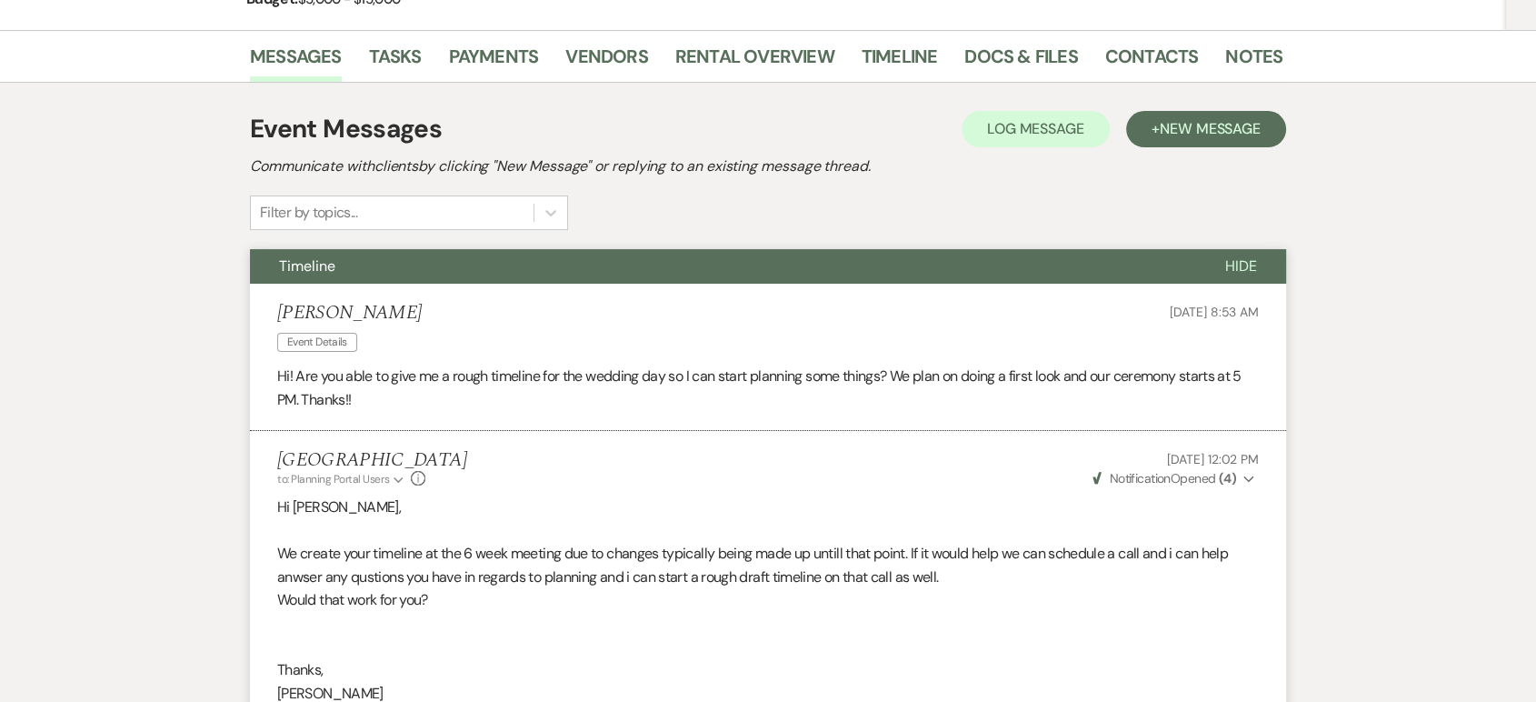
scroll to position [0, 0]
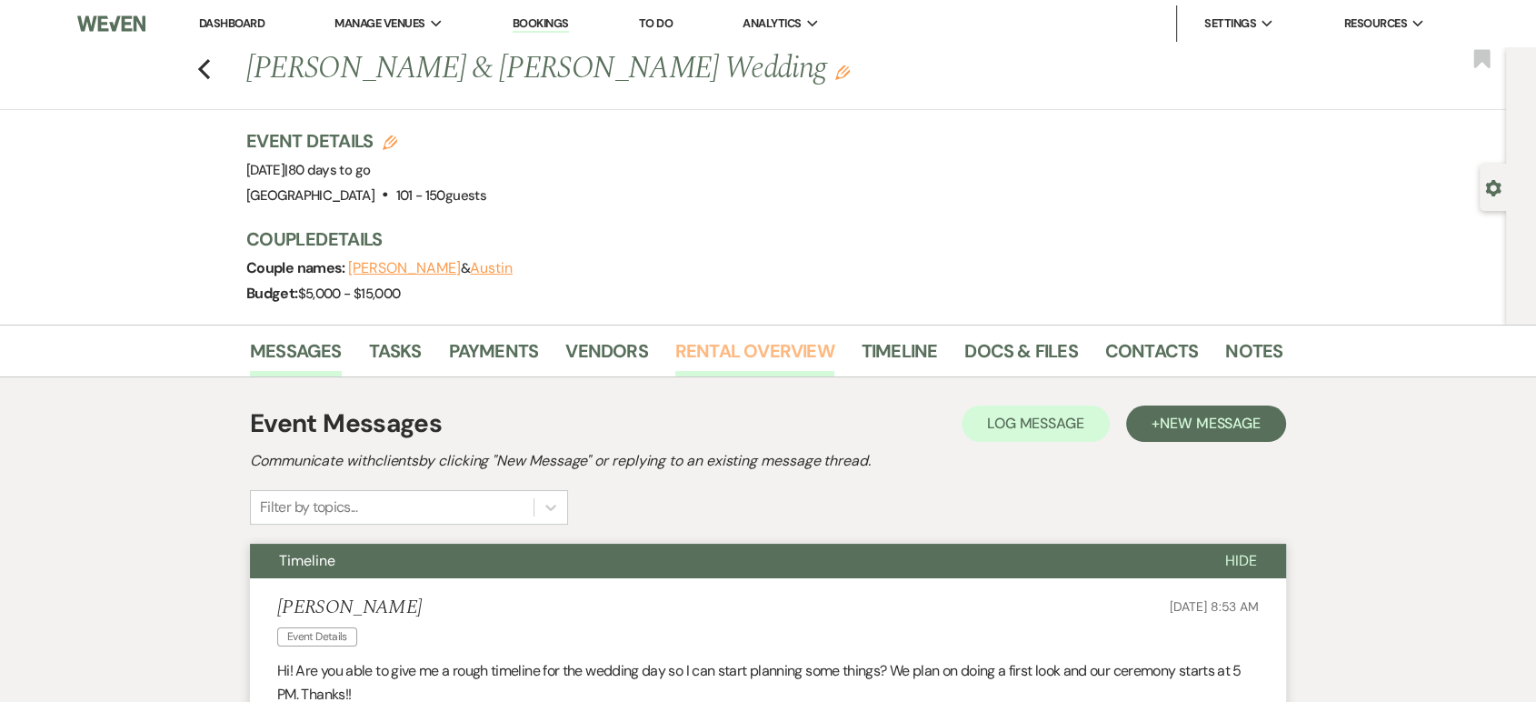
click at [764, 349] on link "Rental Overview" at bounding box center [754, 356] width 159 height 40
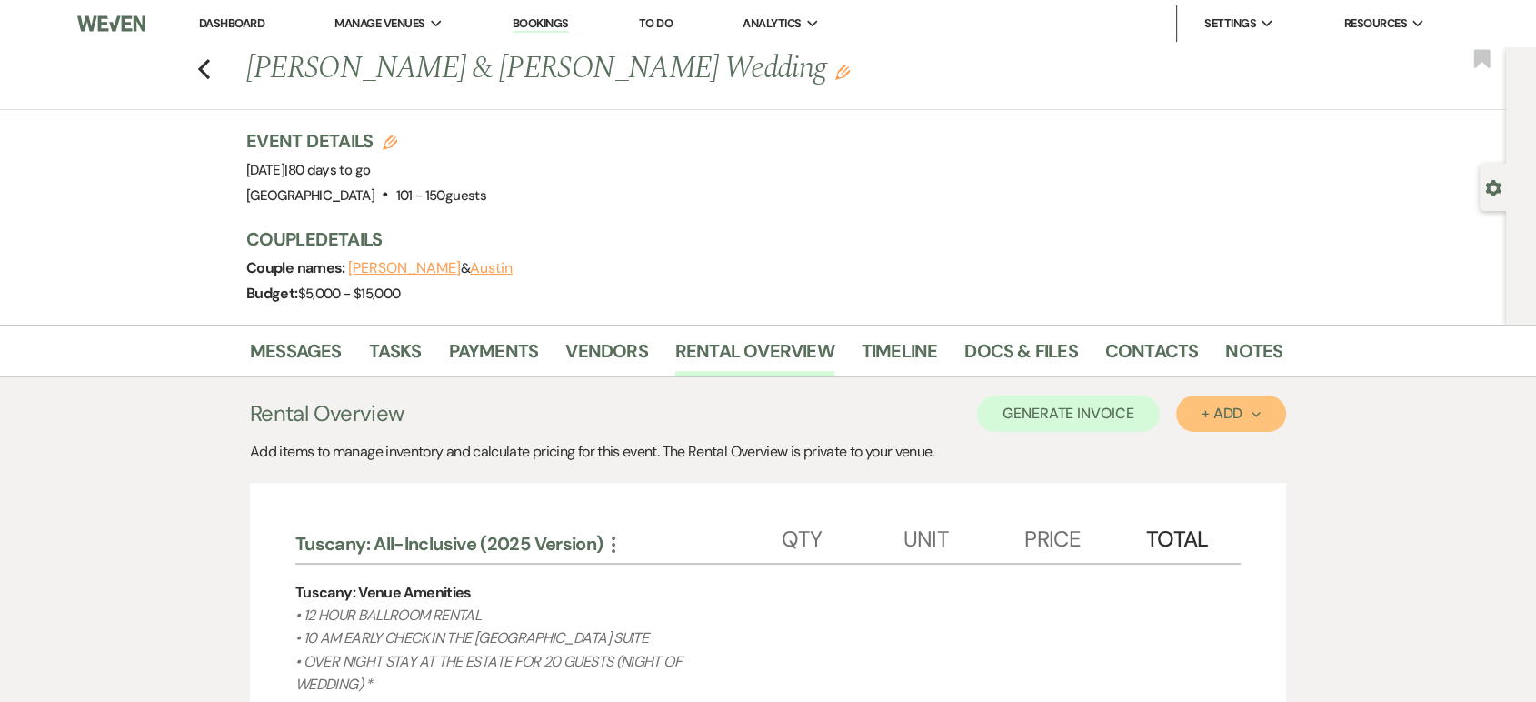
click at [1227, 420] on div "+ Add Next" at bounding box center [1231, 413] width 59 height 15
click at [1217, 442] on button "Item" at bounding box center [1222, 455] width 92 height 28
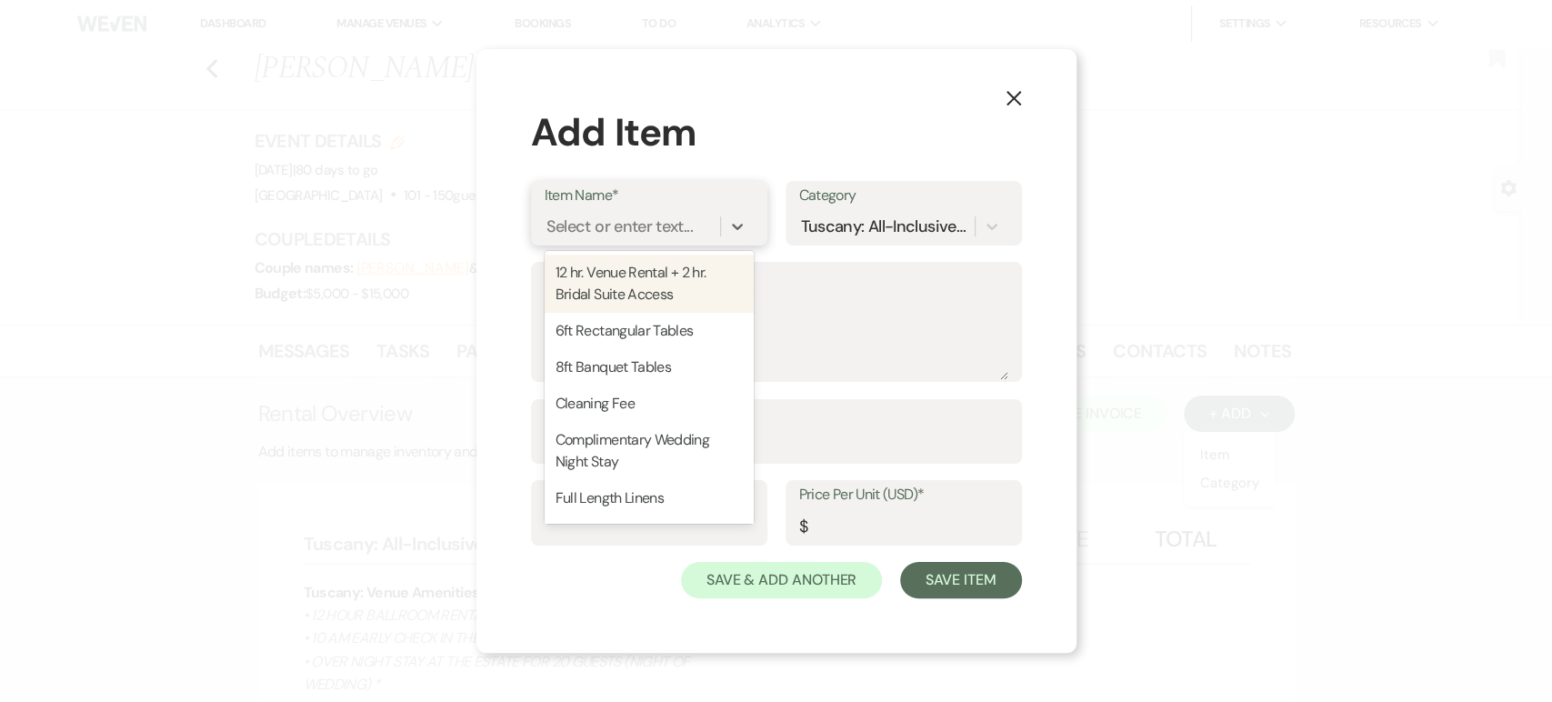
click at [650, 233] on div "Select or enter text..." at bounding box center [619, 226] width 146 height 25
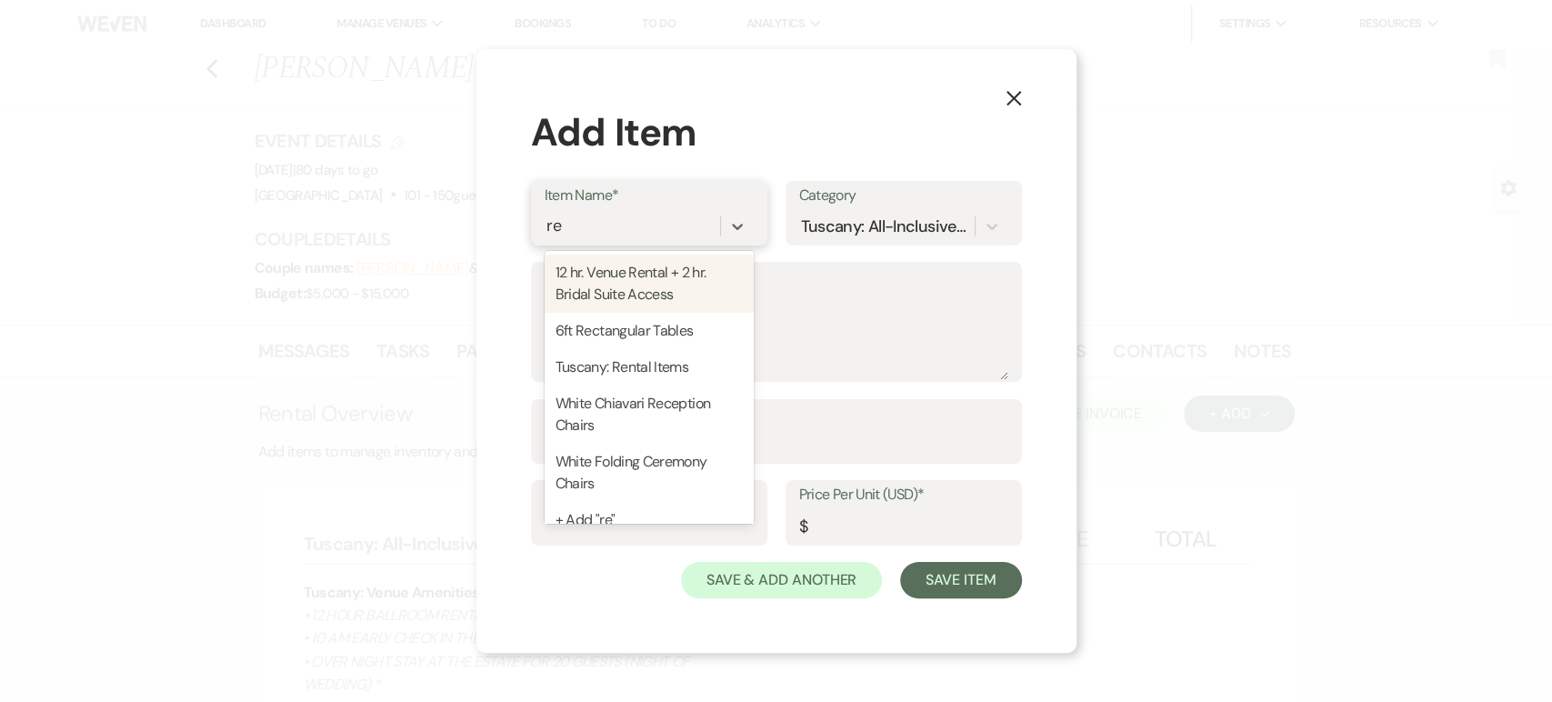
type input "r"
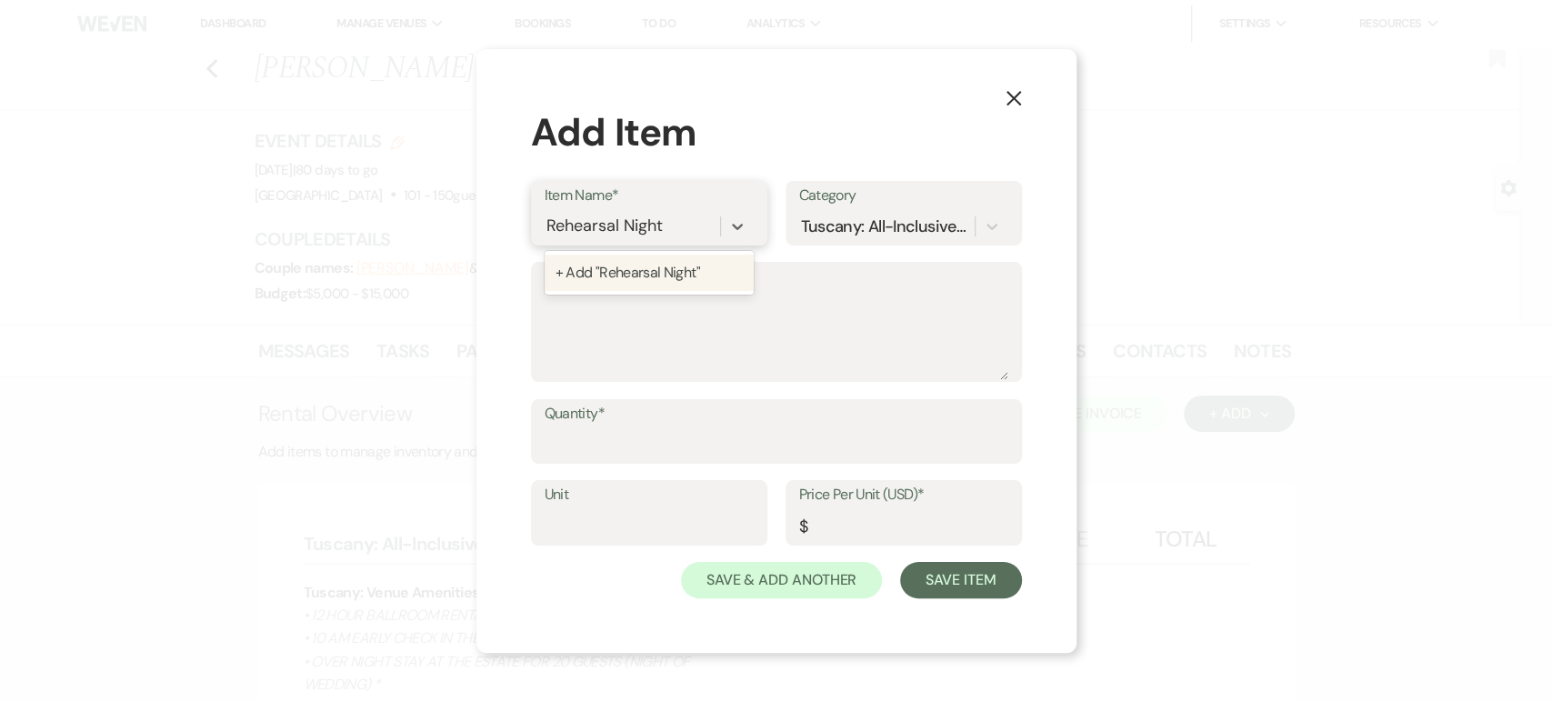
type input "Rehearsal Night"
type input "O"
type input "Rehearsal Overnight Saty"
click at [657, 266] on div "+ Add "Rehearsal Overnight Saty"" at bounding box center [649, 284] width 209 height 58
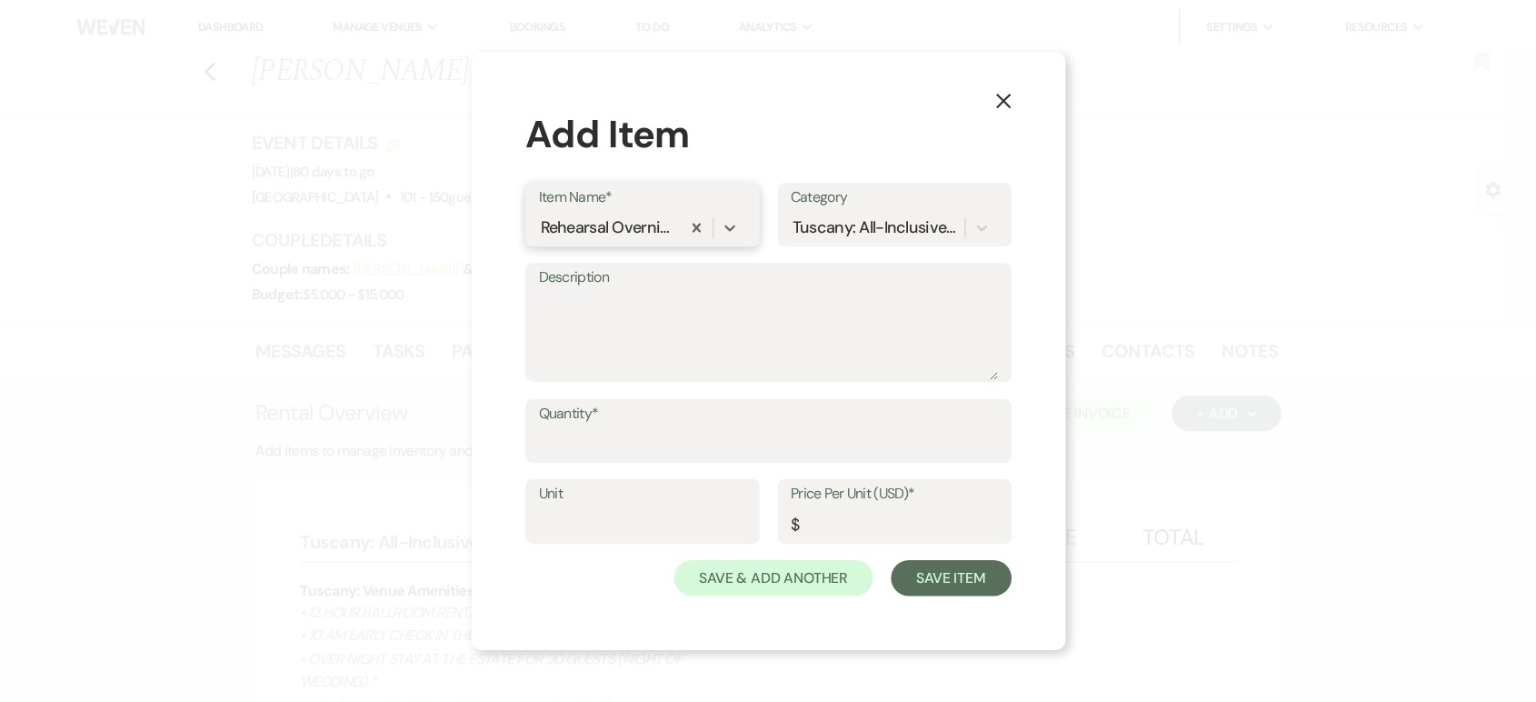
scroll to position [0, 0]
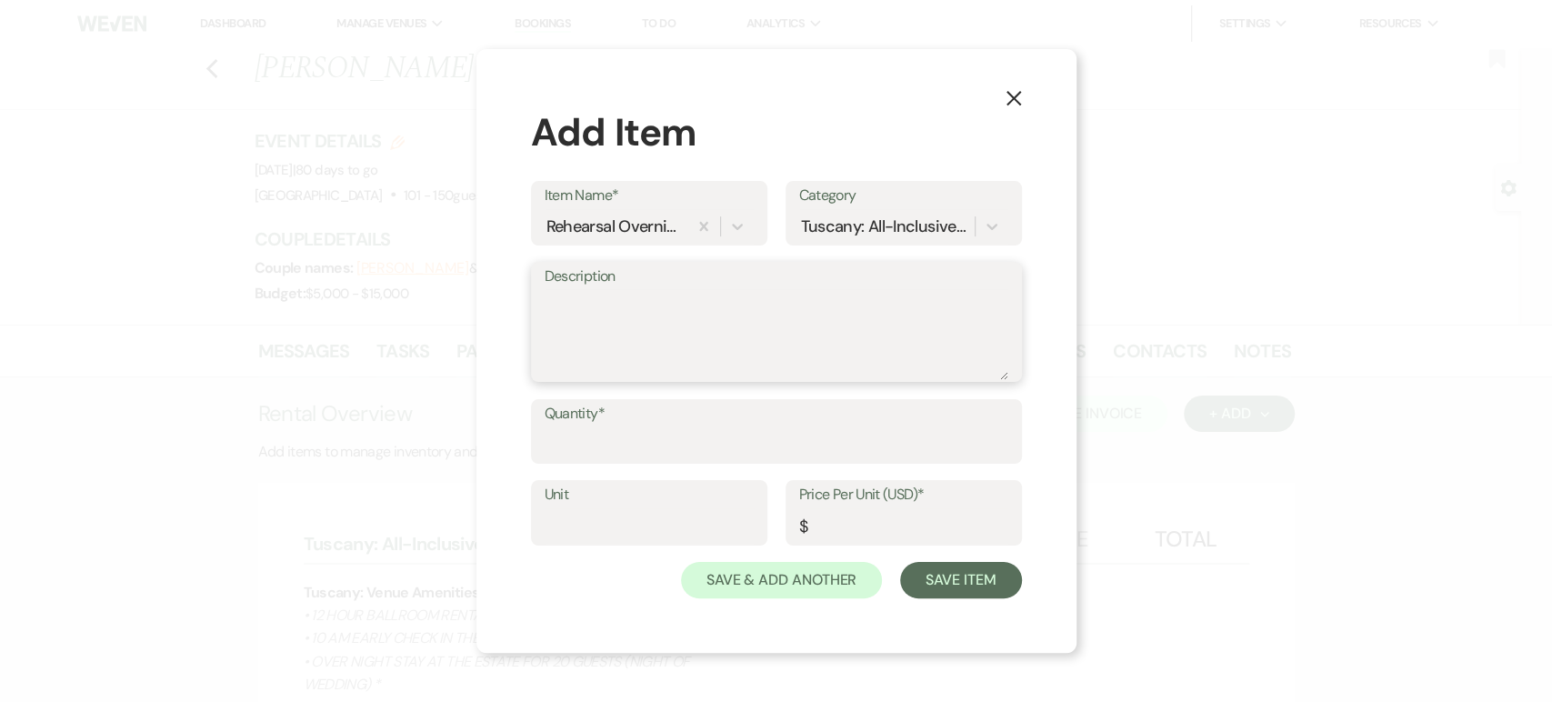
click at [561, 312] on textarea "Description" at bounding box center [777, 334] width 464 height 91
click at [704, 294] on textarea "Check in 3:00 pm" at bounding box center [777, 334] width 464 height 91
click at [615, 307] on textarea "Check in 3:00 pm 10/31/25 Check out" at bounding box center [777, 334] width 464 height 91
click at [644, 326] on textarea "Check in : 3:00 pm 10/31/25 Check out" at bounding box center [777, 334] width 464 height 91
type textarea "Check in : 3:00 pm 10/31/25 Check out : 10:00 am 11/2/25"
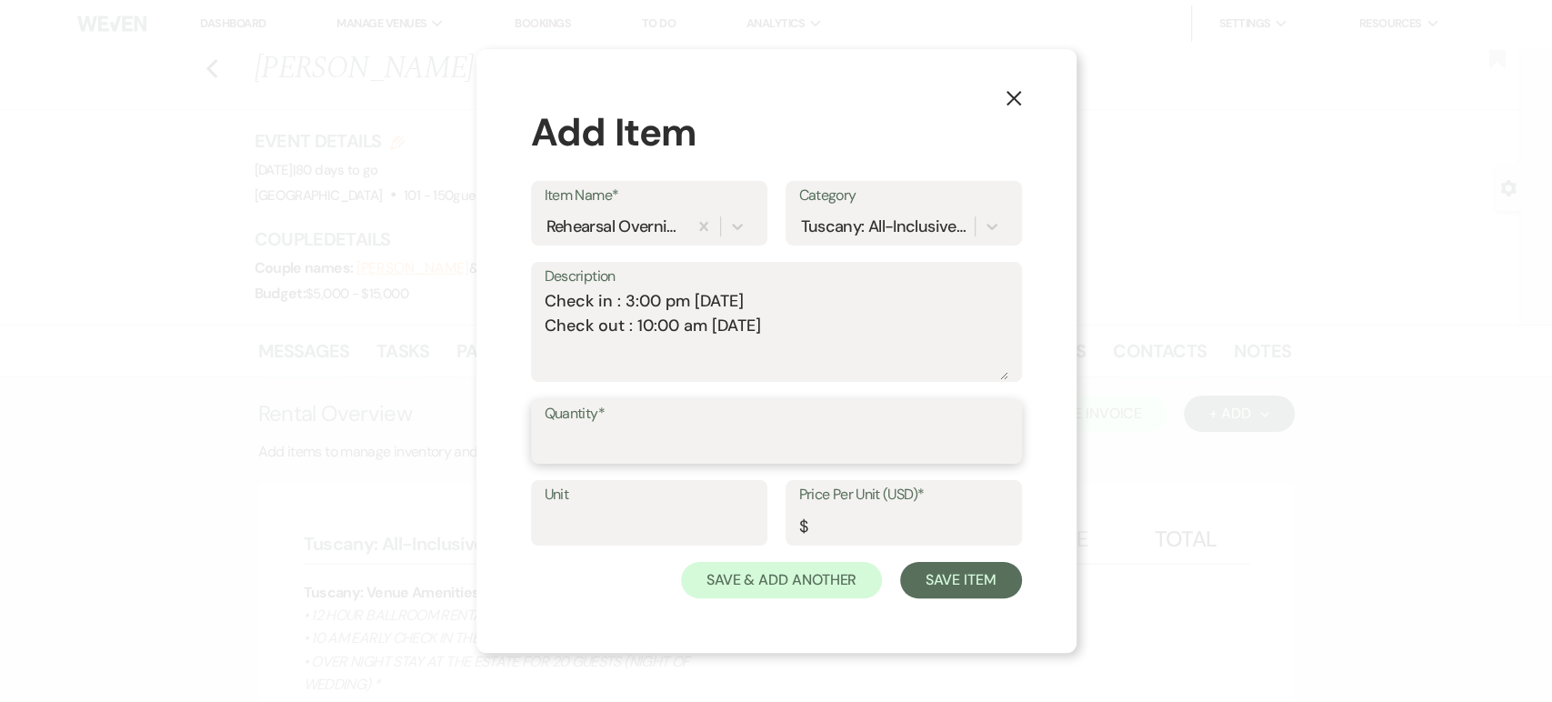
click at [615, 436] on input "Quantity*" at bounding box center [777, 443] width 464 height 35
type input "1"
click at [834, 526] on input "Price Per Unit (USD)*" at bounding box center [903, 525] width 209 height 35
type input "1000"
click at [967, 601] on div "X Add Item Item Name* Rehearsal Overnight Saty Category Tuscany: All-Inclusive …" at bounding box center [776, 351] width 600 height 605
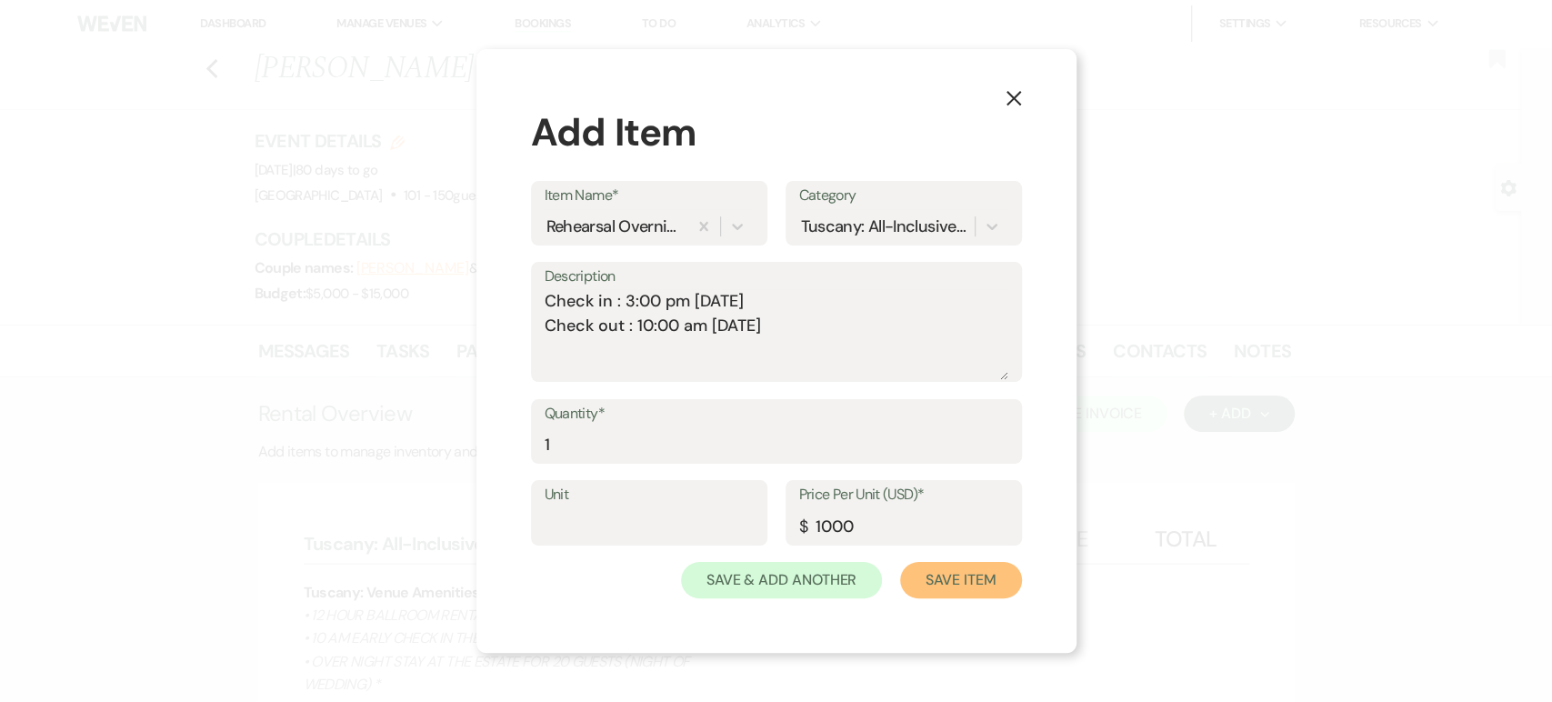
click at [972, 588] on button "Save Item" at bounding box center [960, 580] width 121 height 36
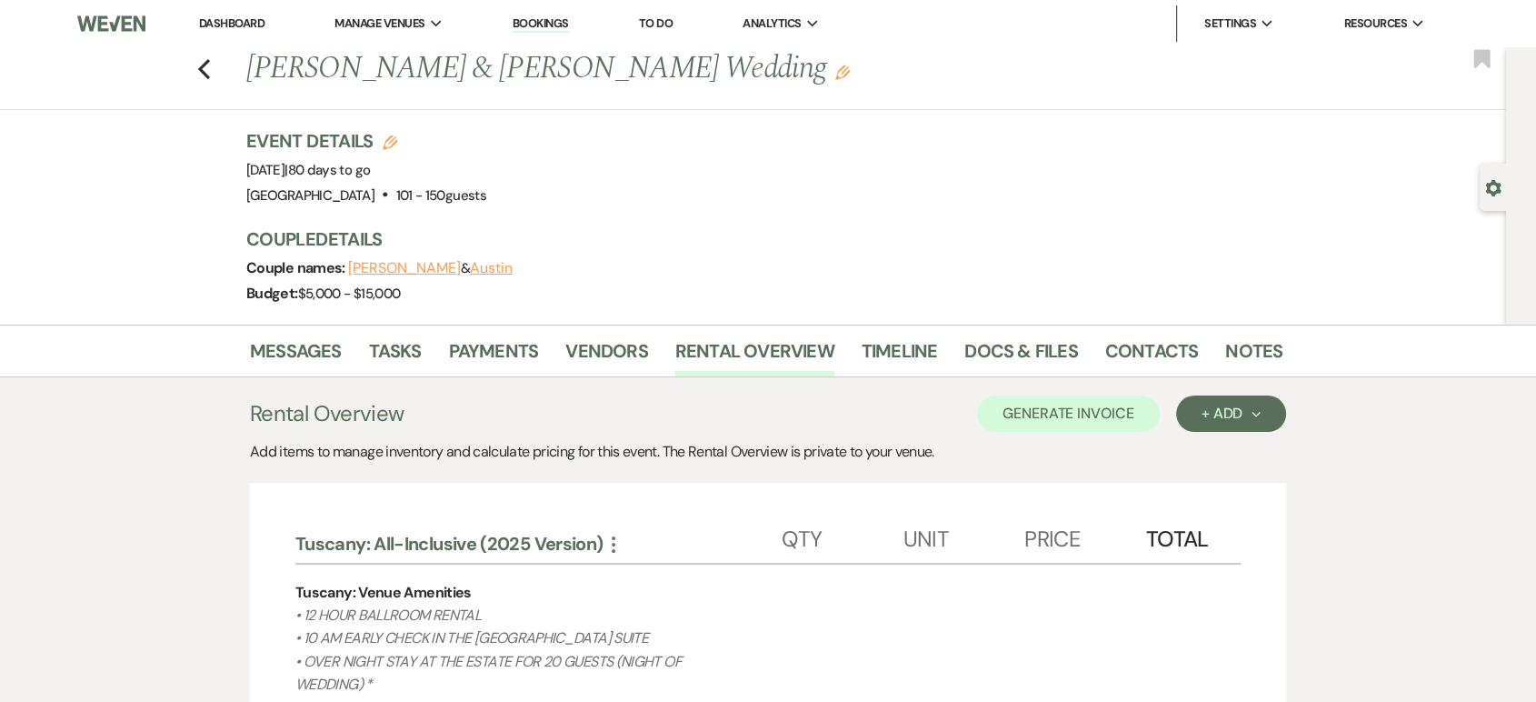
click at [1040, 409] on button "Generate Invoice" at bounding box center [1068, 413] width 183 height 36
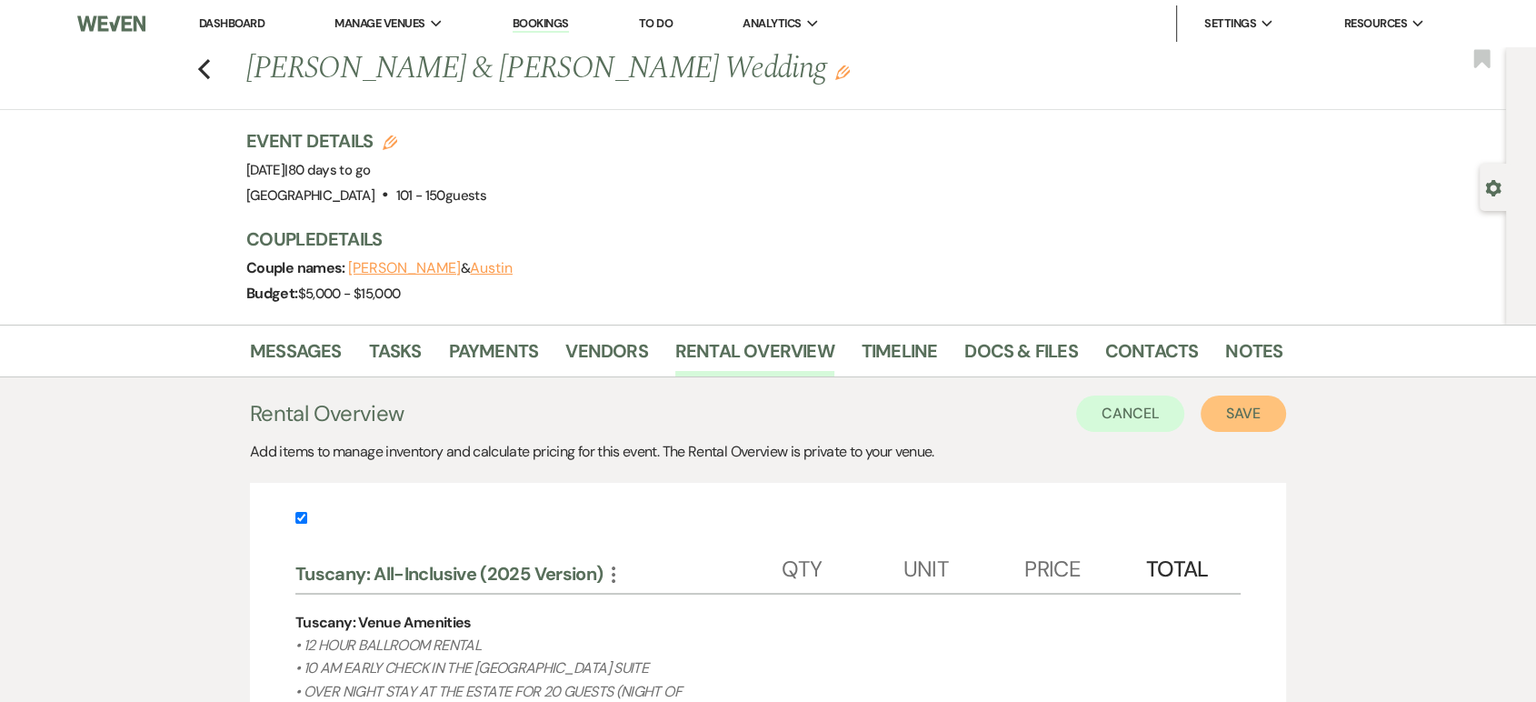
click at [1223, 415] on button "Save" at bounding box center [1243, 413] width 85 height 36
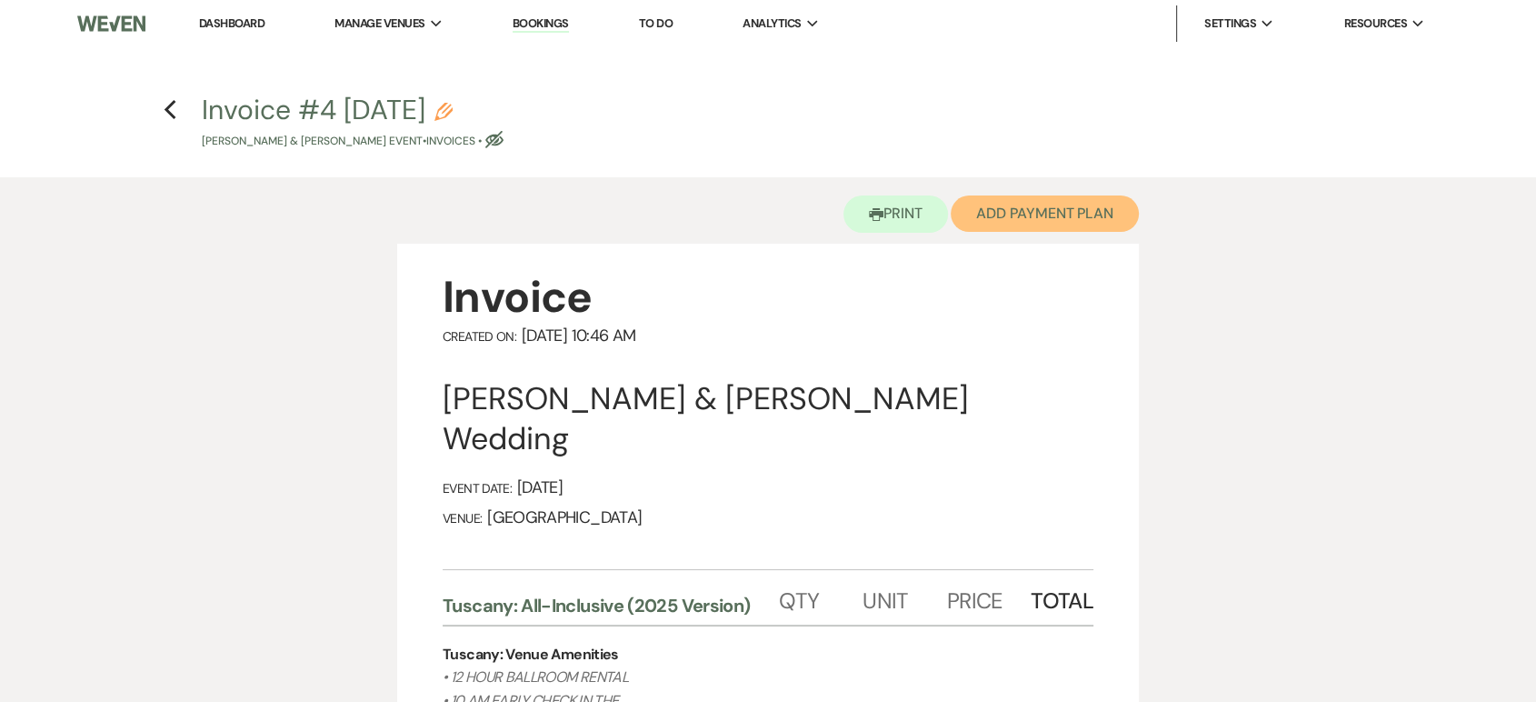
click at [1055, 216] on button "Add Payment Plan" at bounding box center [1045, 213] width 188 height 36
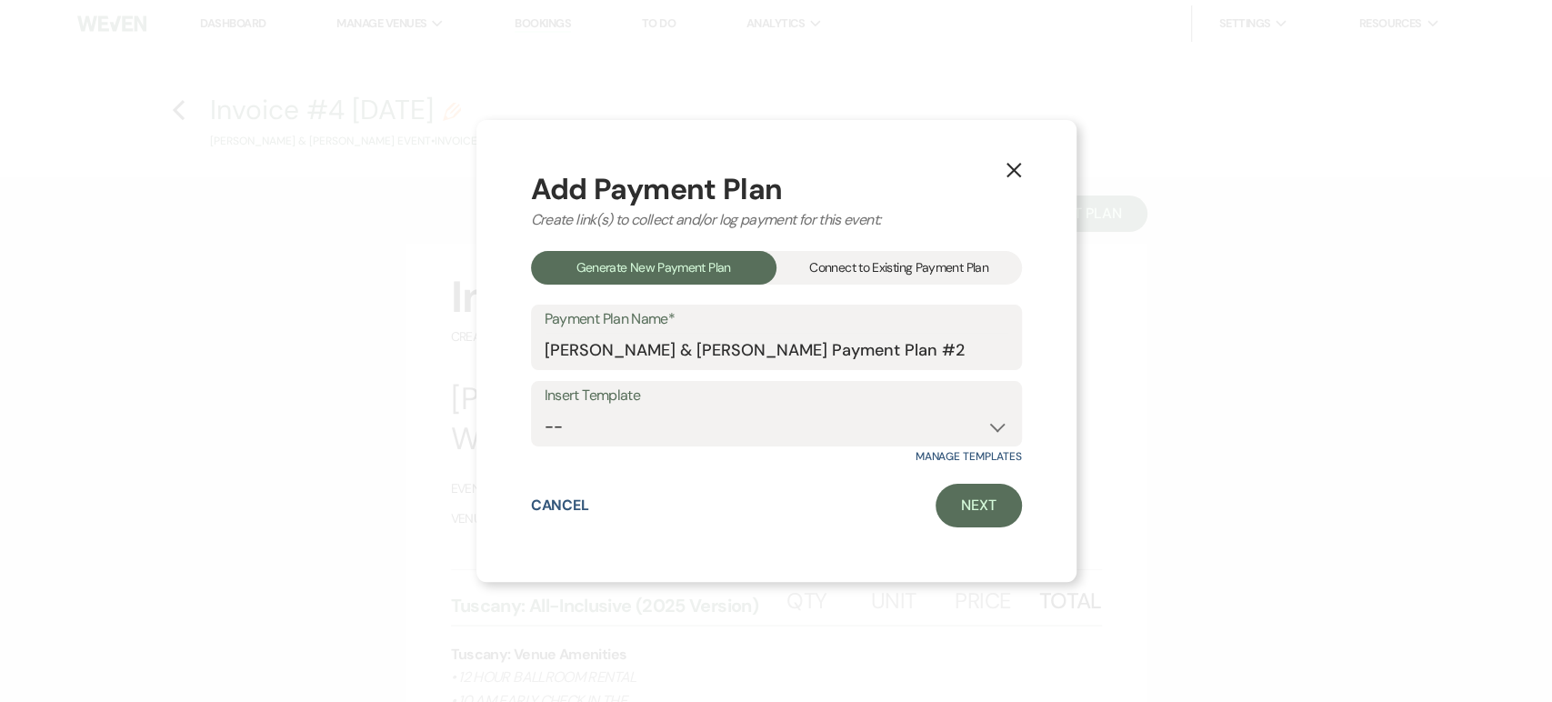
click at [921, 254] on div "Connect to Existing Payment Plan" at bounding box center [898, 268] width 245 height 34
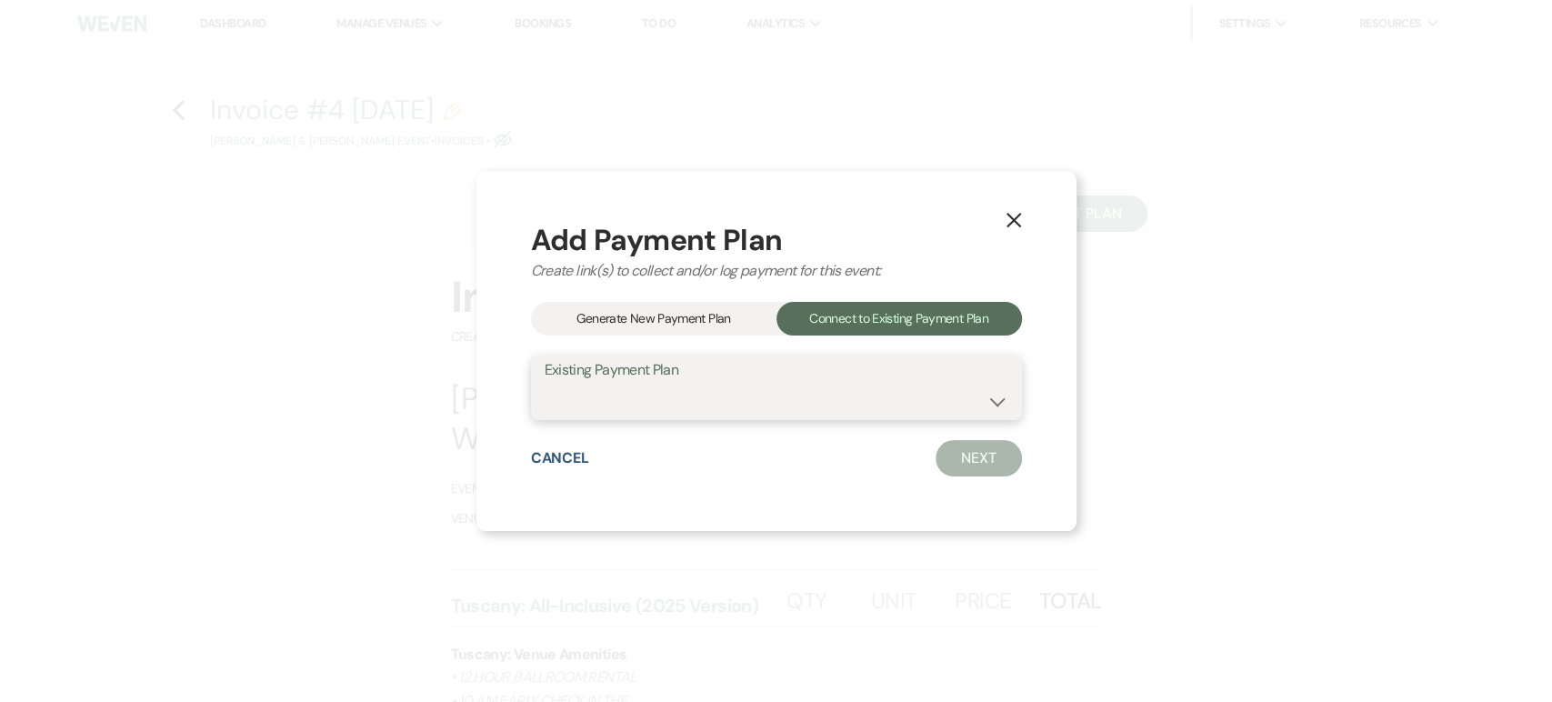
click at [915, 417] on select "Nikki Mazan's Payment Plan #1" at bounding box center [777, 400] width 464 height 35
select select "18715"
click at [545, 383] on select "Nikki Mazan's Payment Plan #1" at bounding box center [777, 400] width 464 height 35
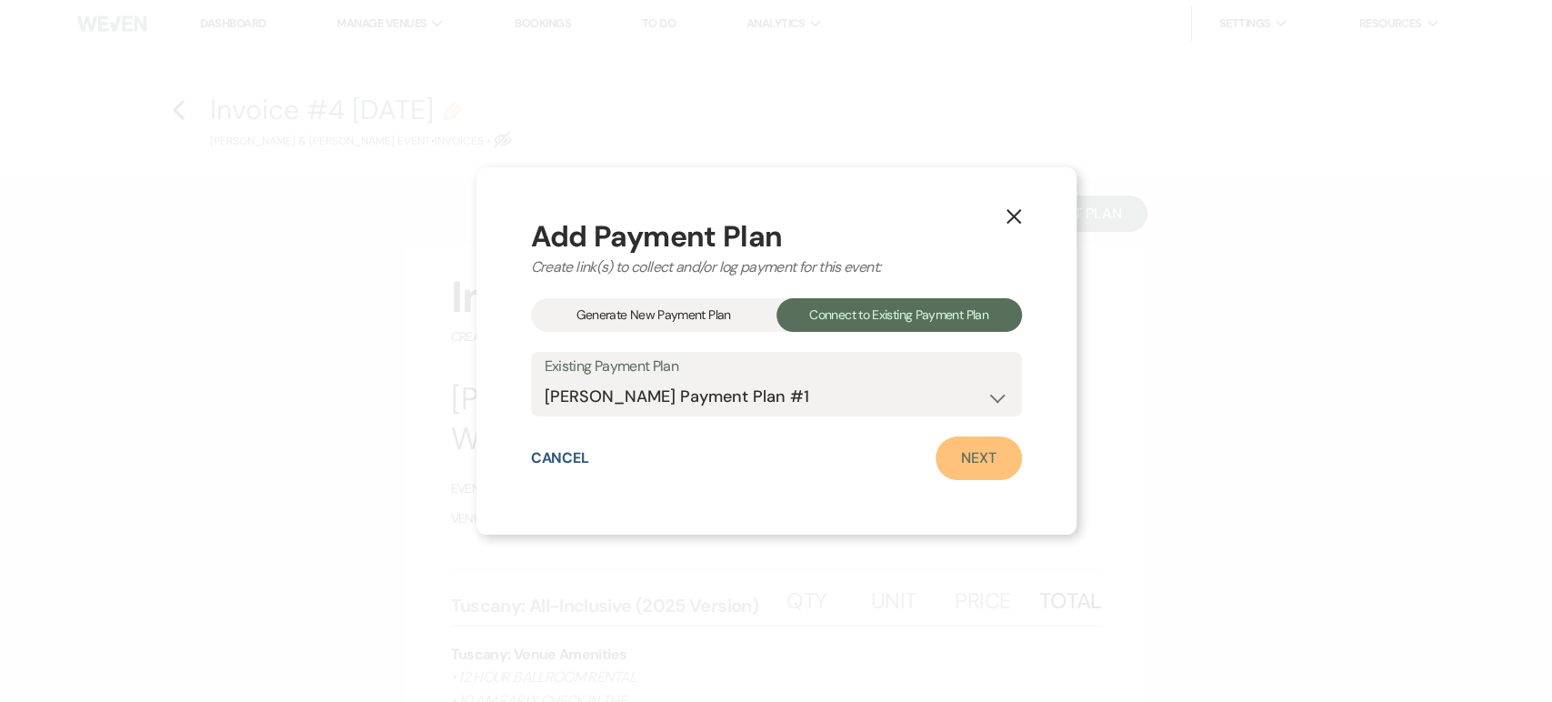
click at [984, 465] on link "Next" at bounding box center [978, 458] width 86 height 44
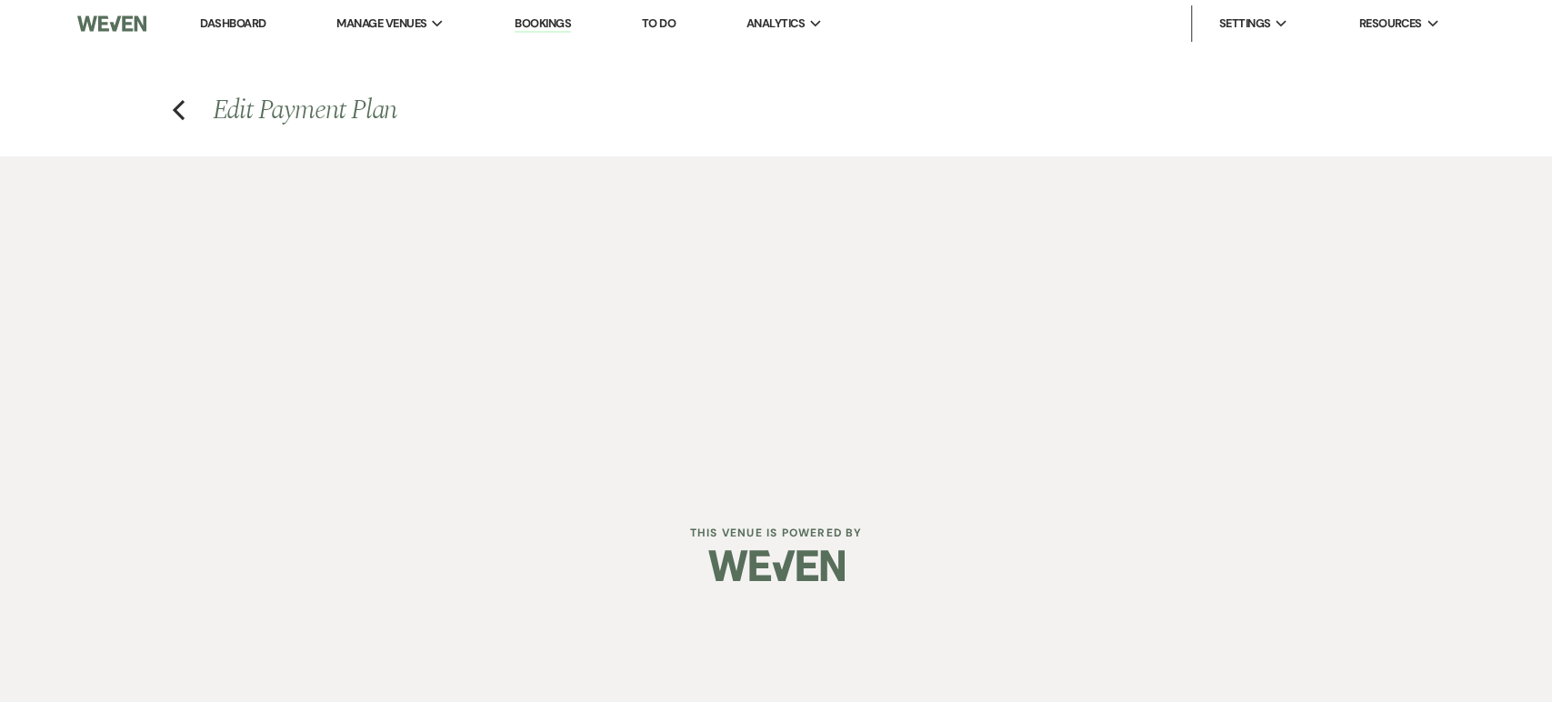
select select "27257"
select select "1"
select select "true"
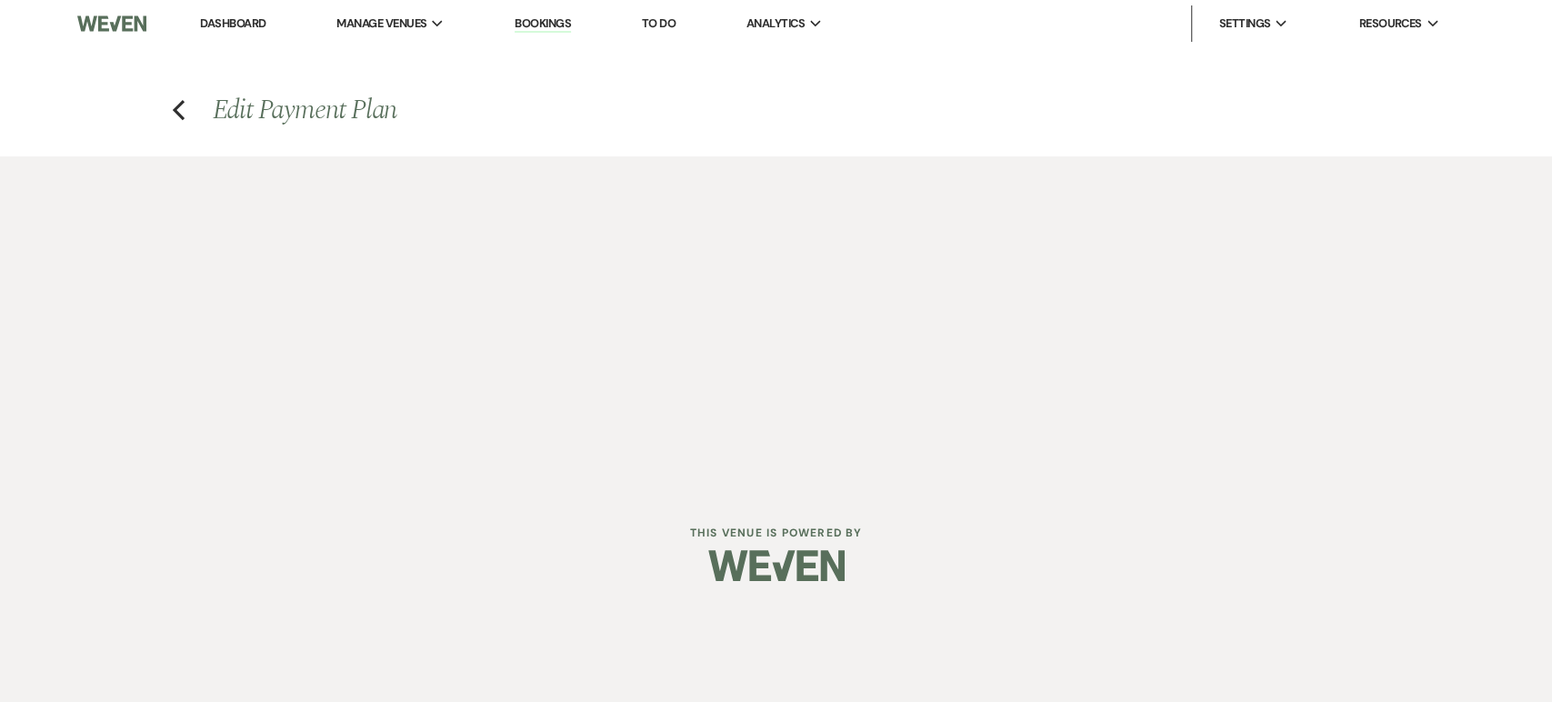
select select "1"
select select "true"
select select "2"
select select "flat"
select select "false"
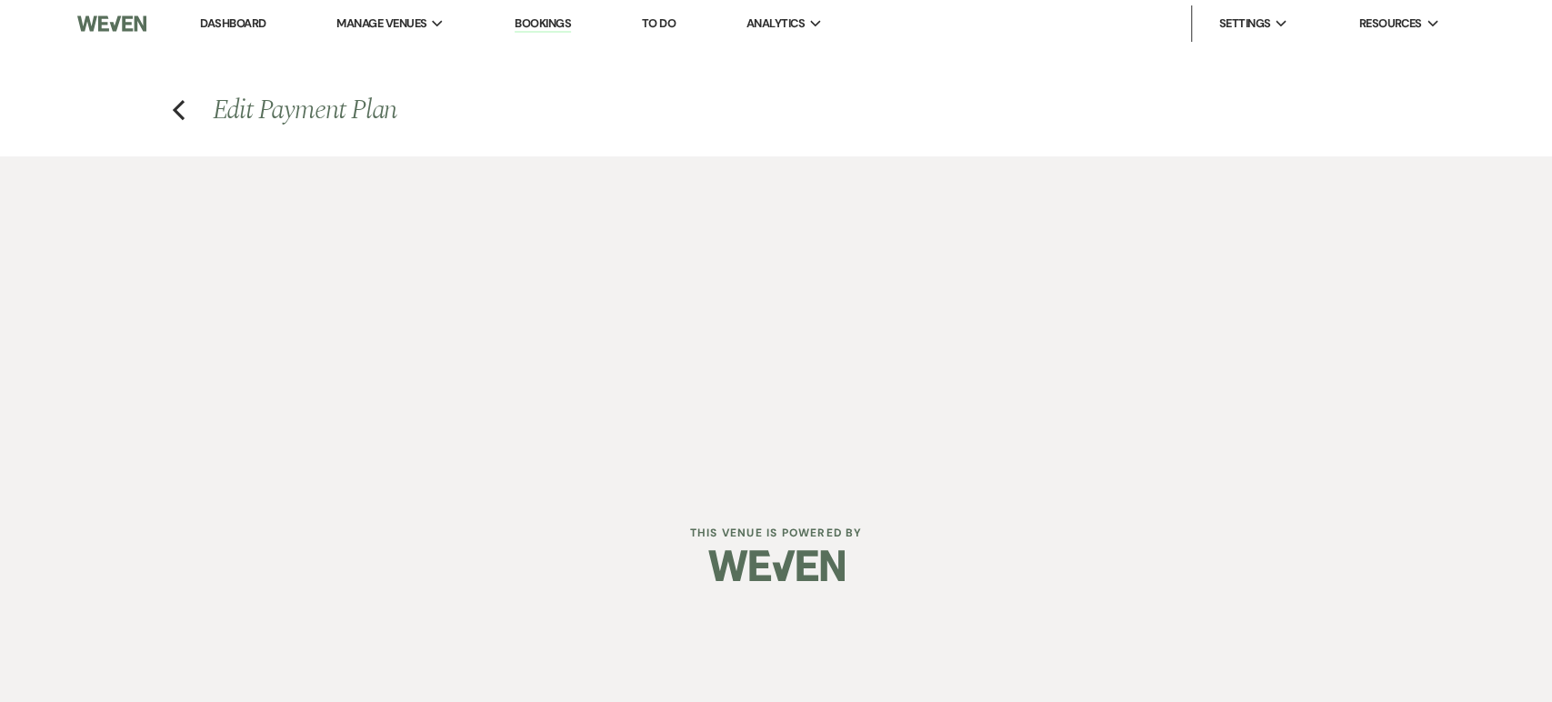
select select "client"
select select "weeks"
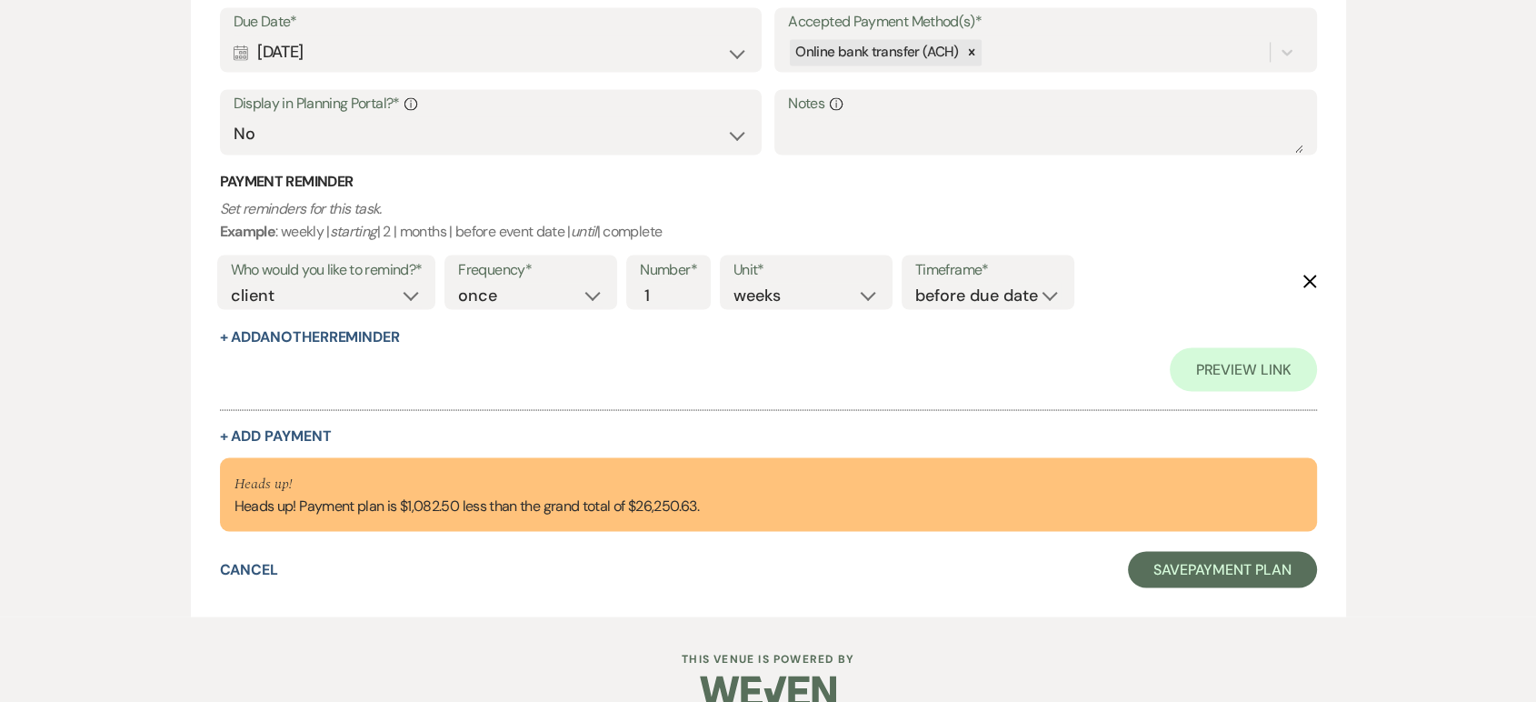
scroll to position [3312, 0]
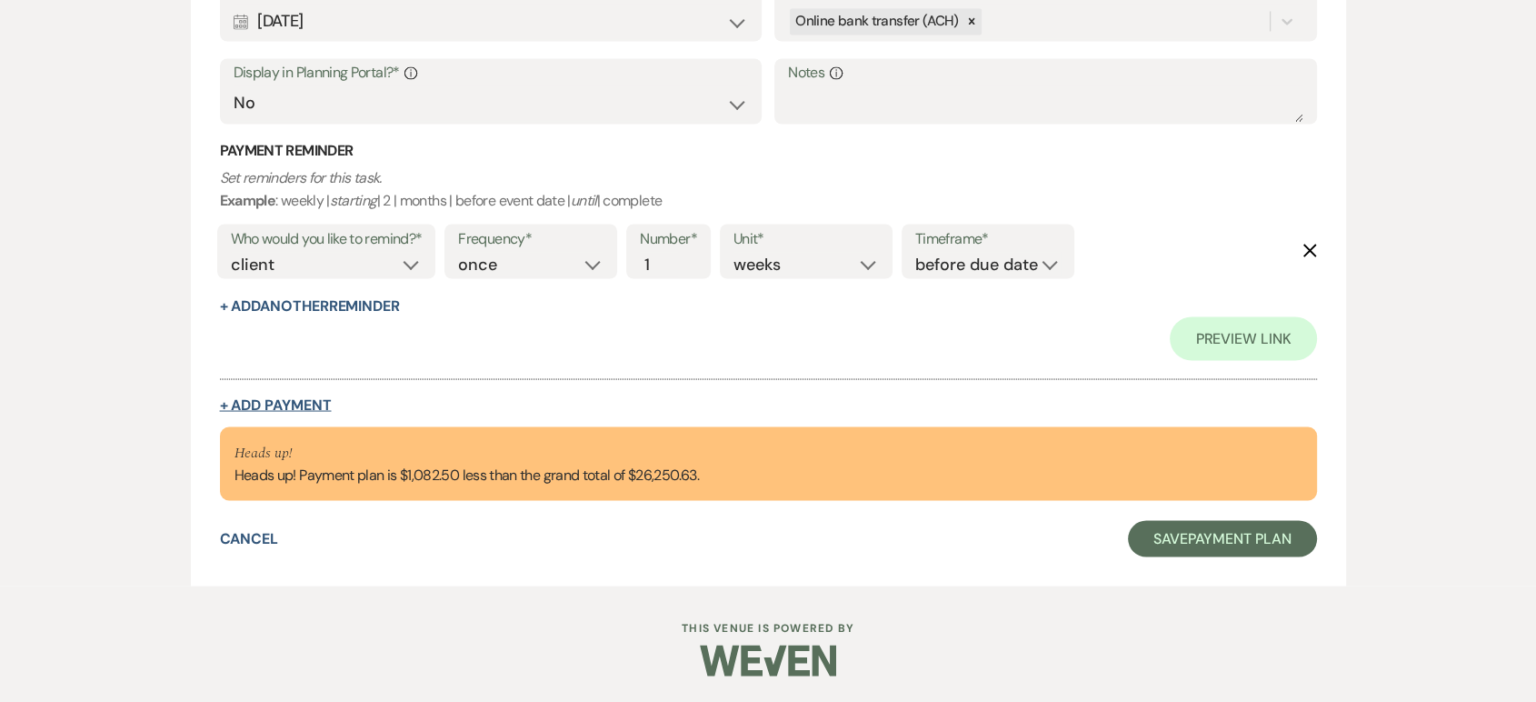
click at [286, 397] on button "+ Add Payment" at bounding box center [276, 404] width 112 height 15
select select "2"
select select "flat"
select select "true"
select select "client"
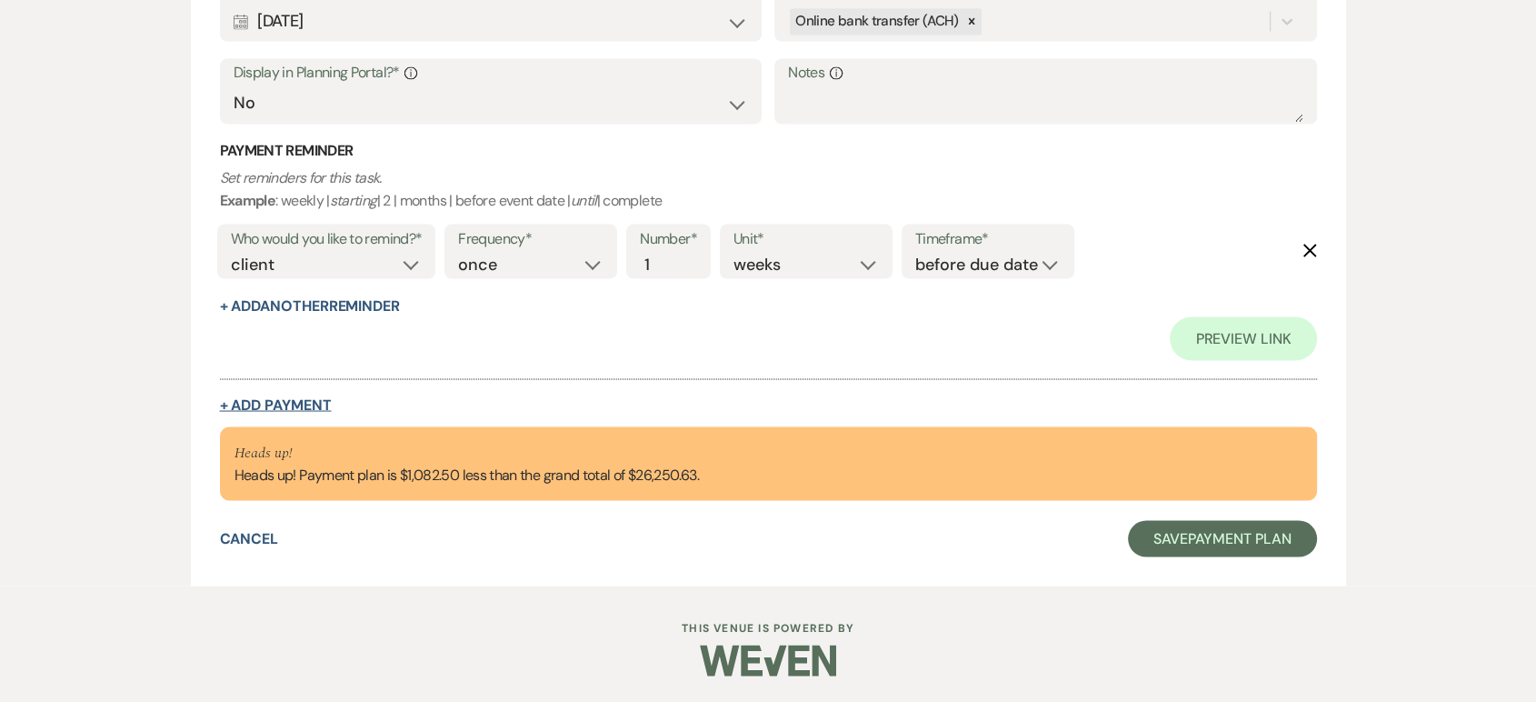
select select "weeks"
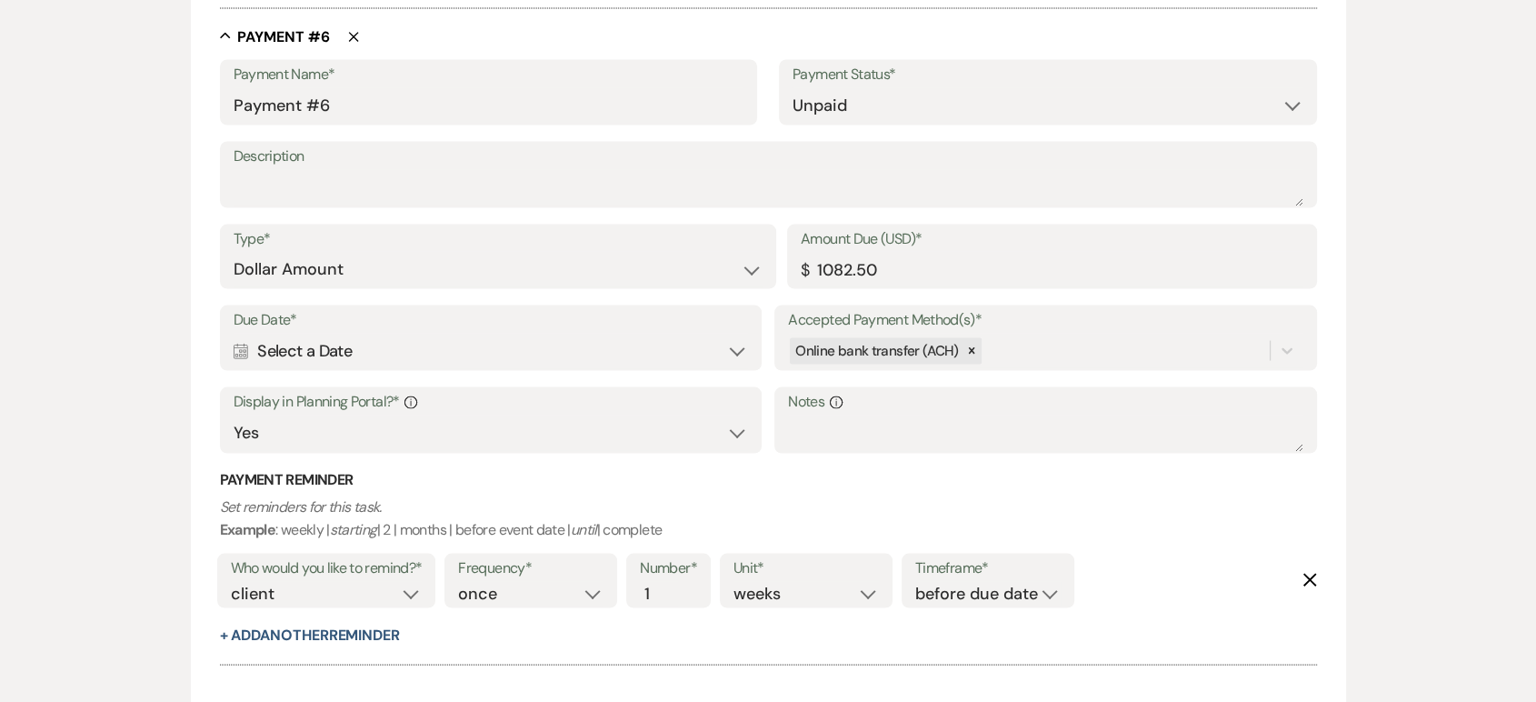
scroll to position [3462, 0]
click at [235, 345] on icon "Calendar" at bounding box center [241, 353] width 15 height 16
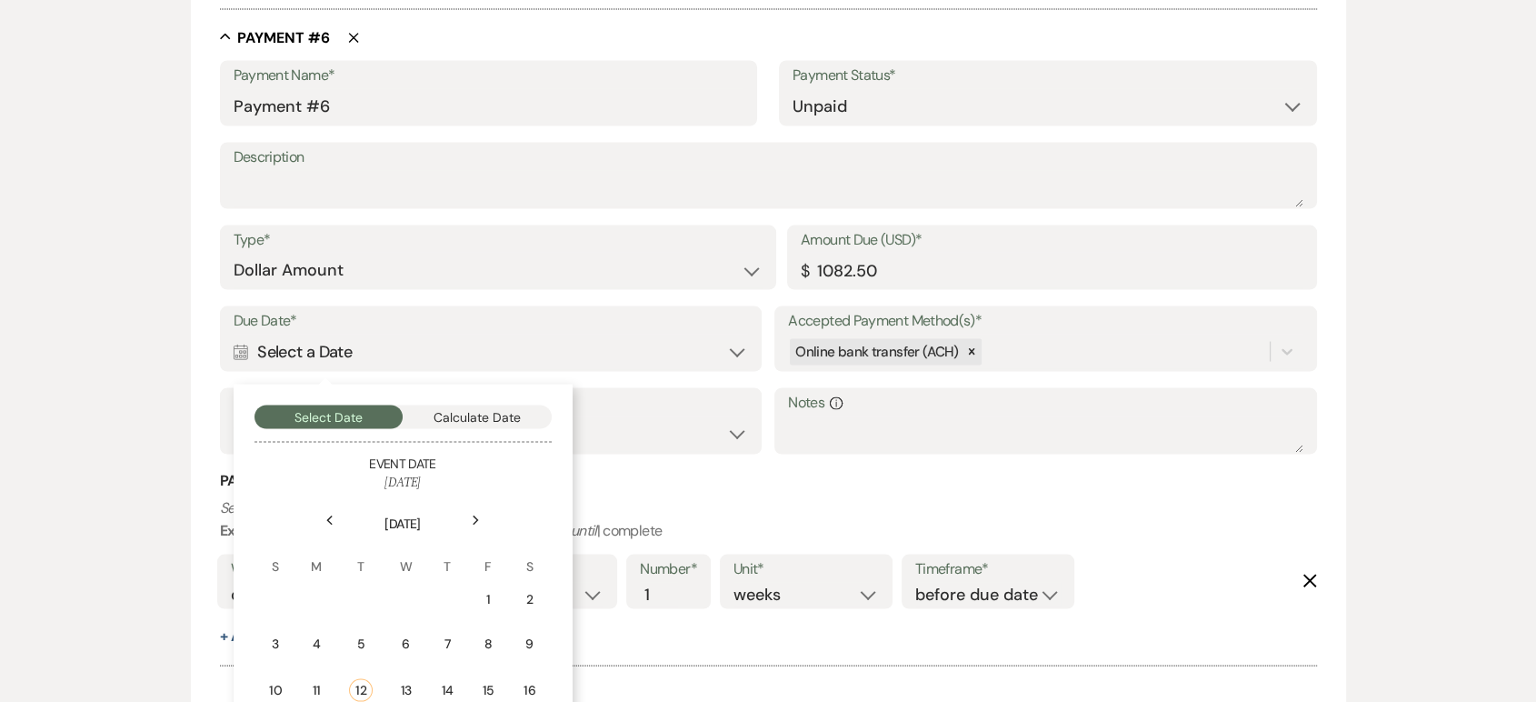
scroll to position [3639, 0]
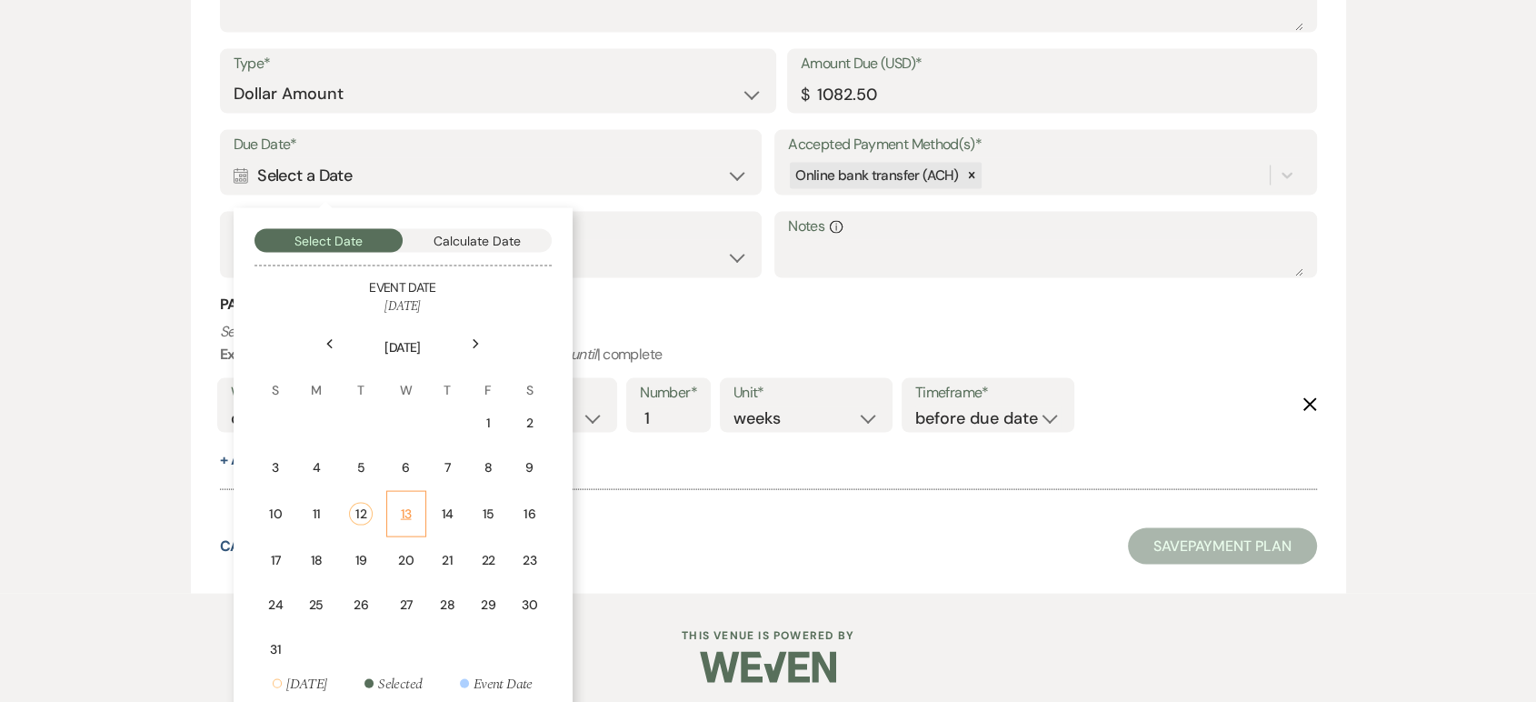
click at [405, 515] on div "13" at bounding box center [406, 514] width 16 height 19
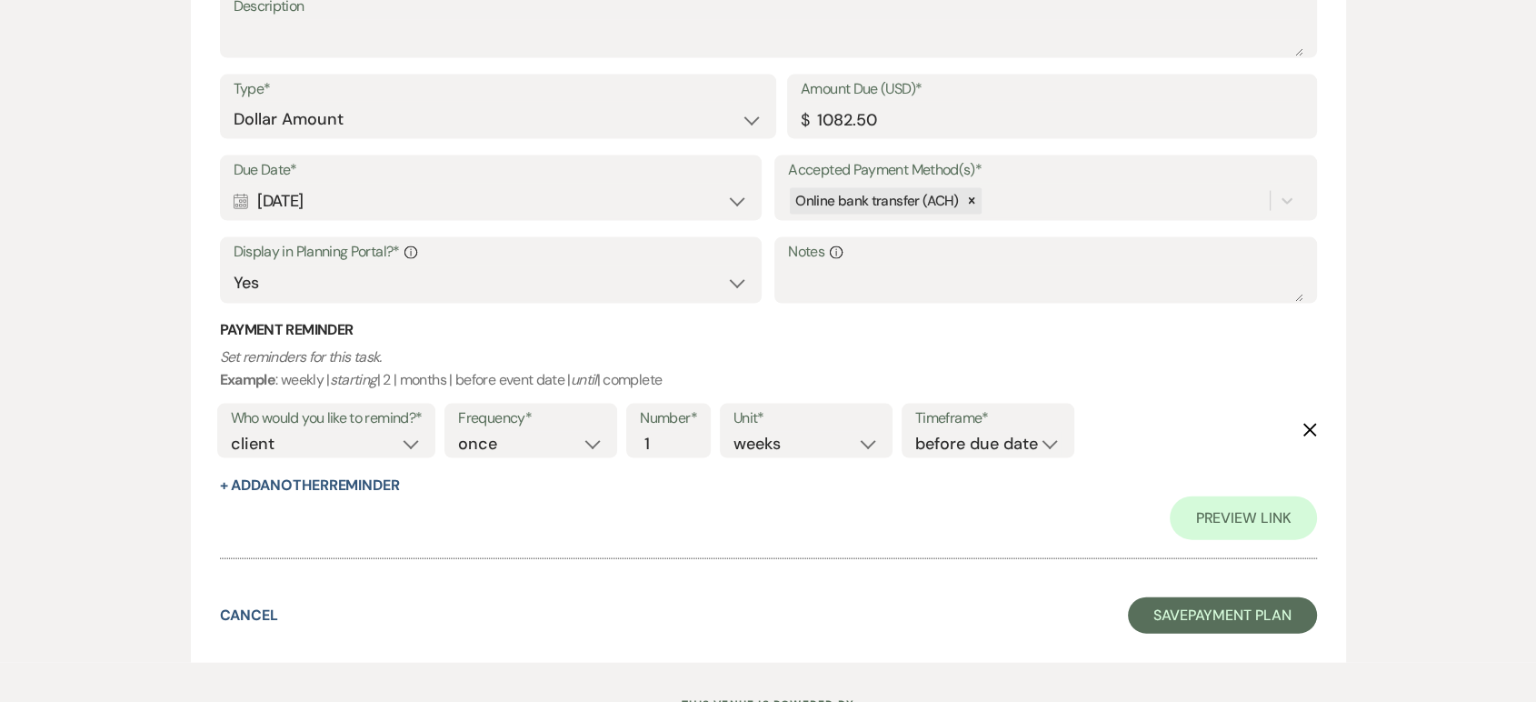
scroll to position [3908, 0]
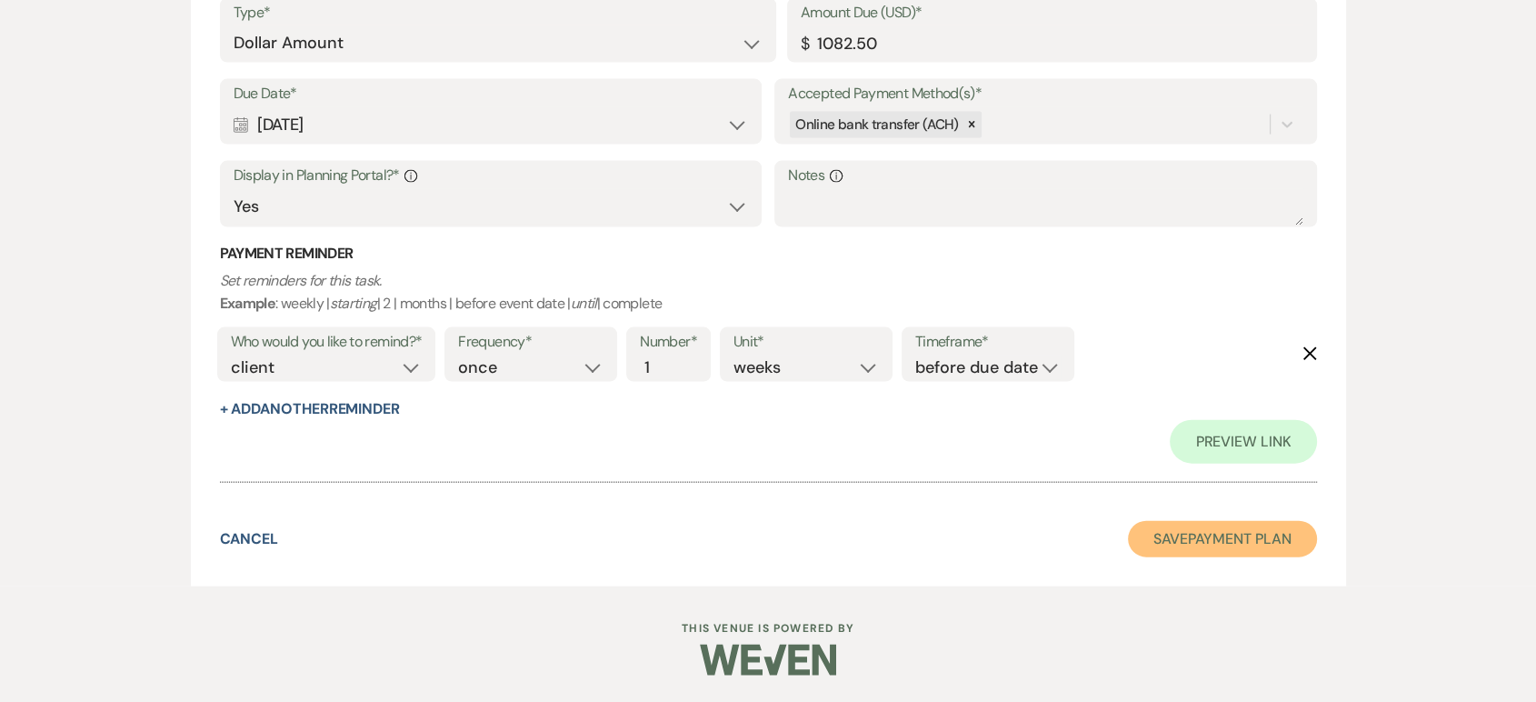
click at [1155, 529] on button "Save Payment Plan" at bounding box center [1222, 539] width 189 height 36
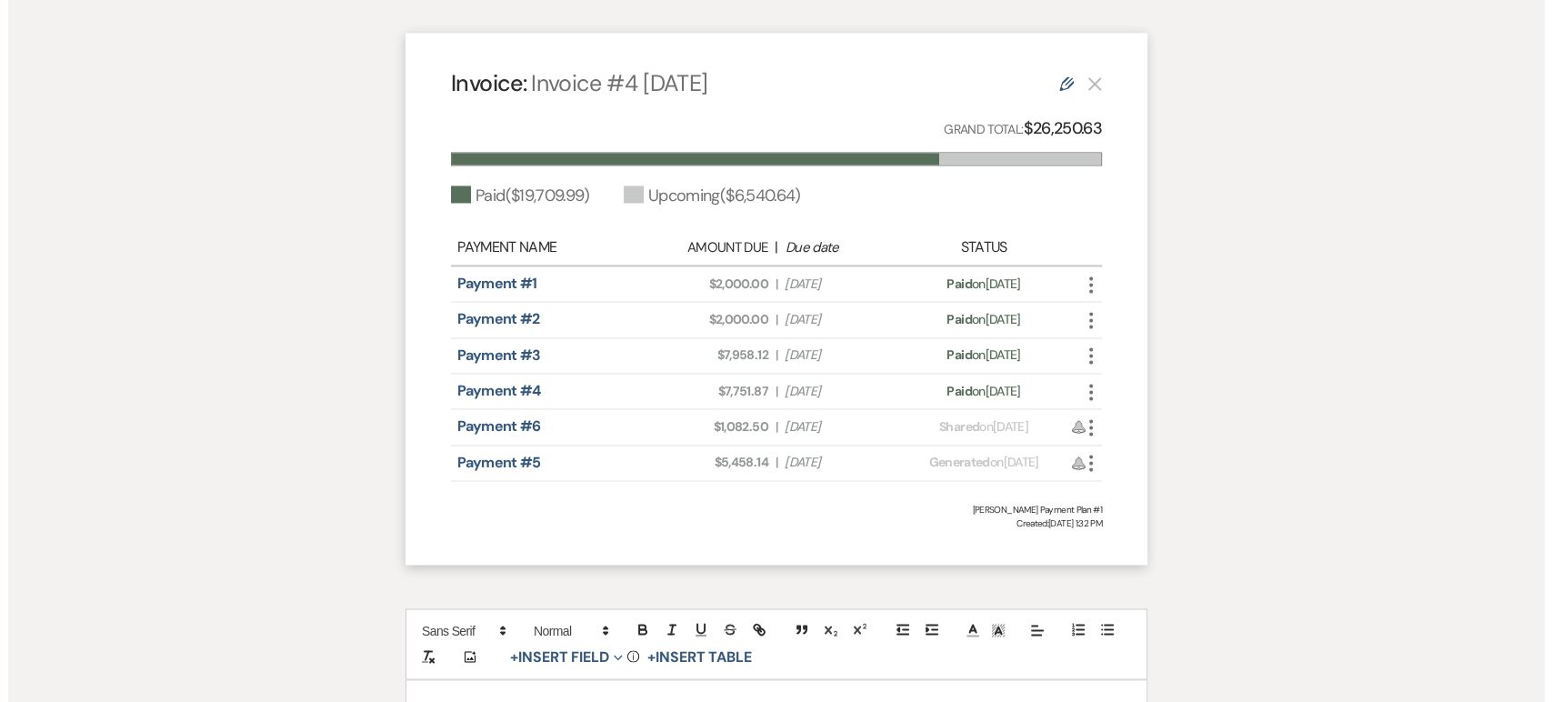
scroll to position [2933, 0]
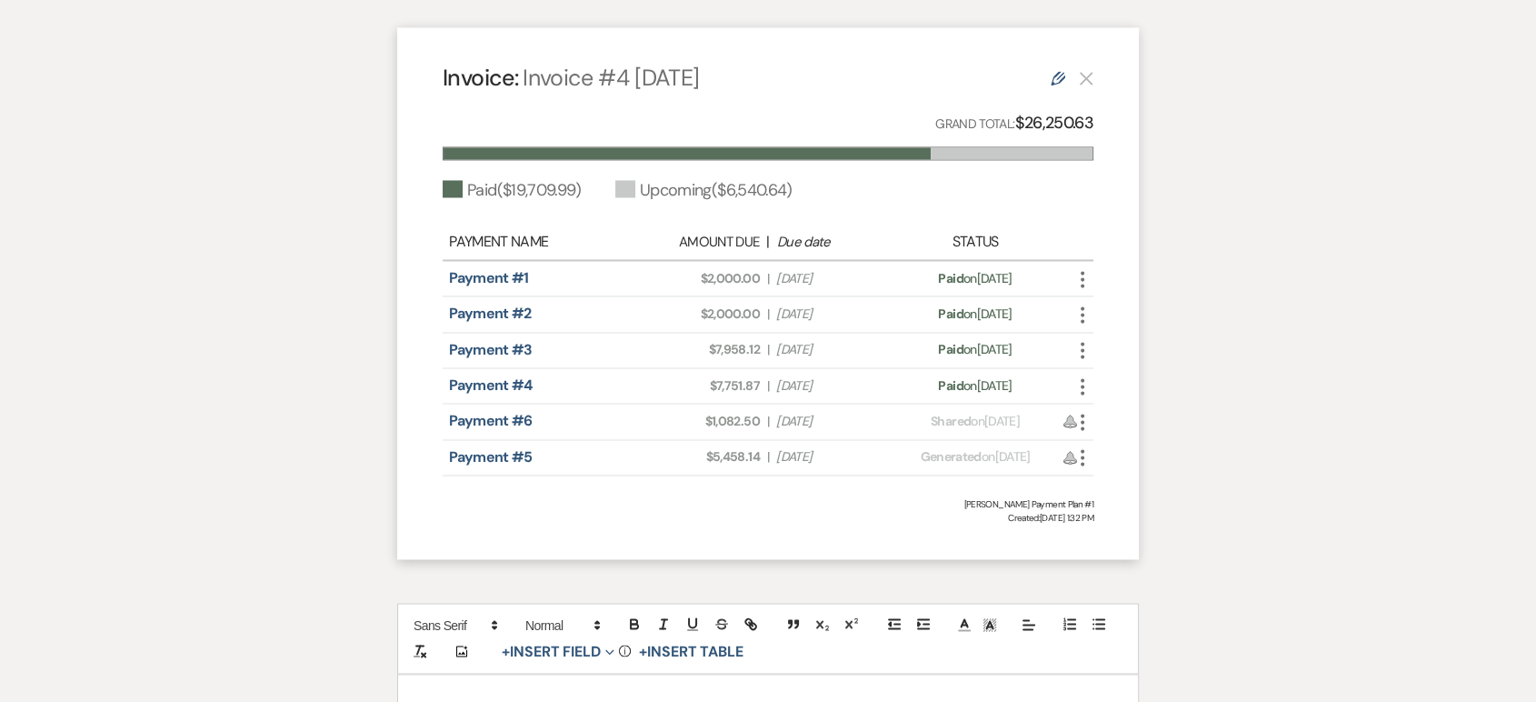
click at [1083, 414] on use "button" at bounding box center [1083, 422] width 4 height 16
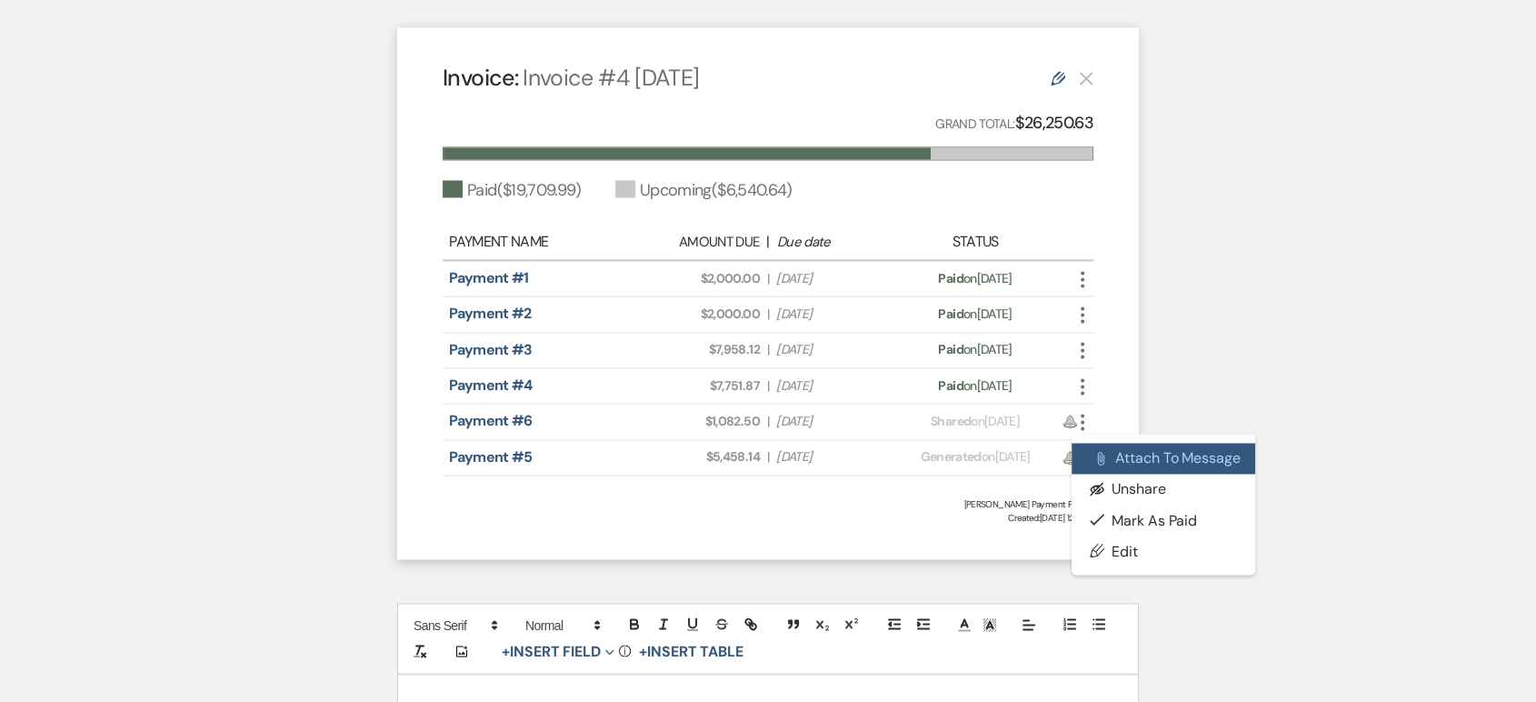
click at [1098, 451] on use "button" at bounding box center [1101, 458] width 6 height 14
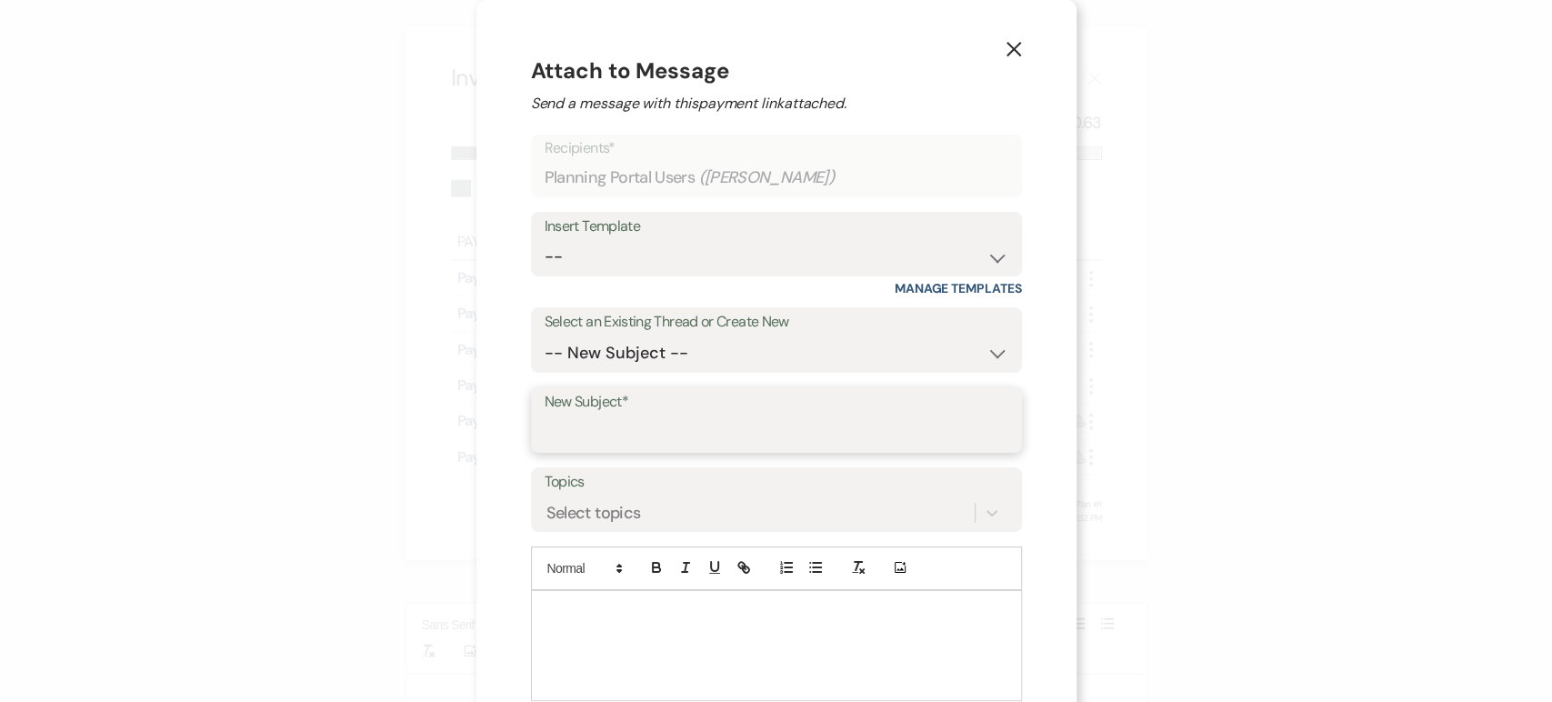
click at [585, 430] on input "New Subject*" at bounding box center [777, 432] width 464 height 35
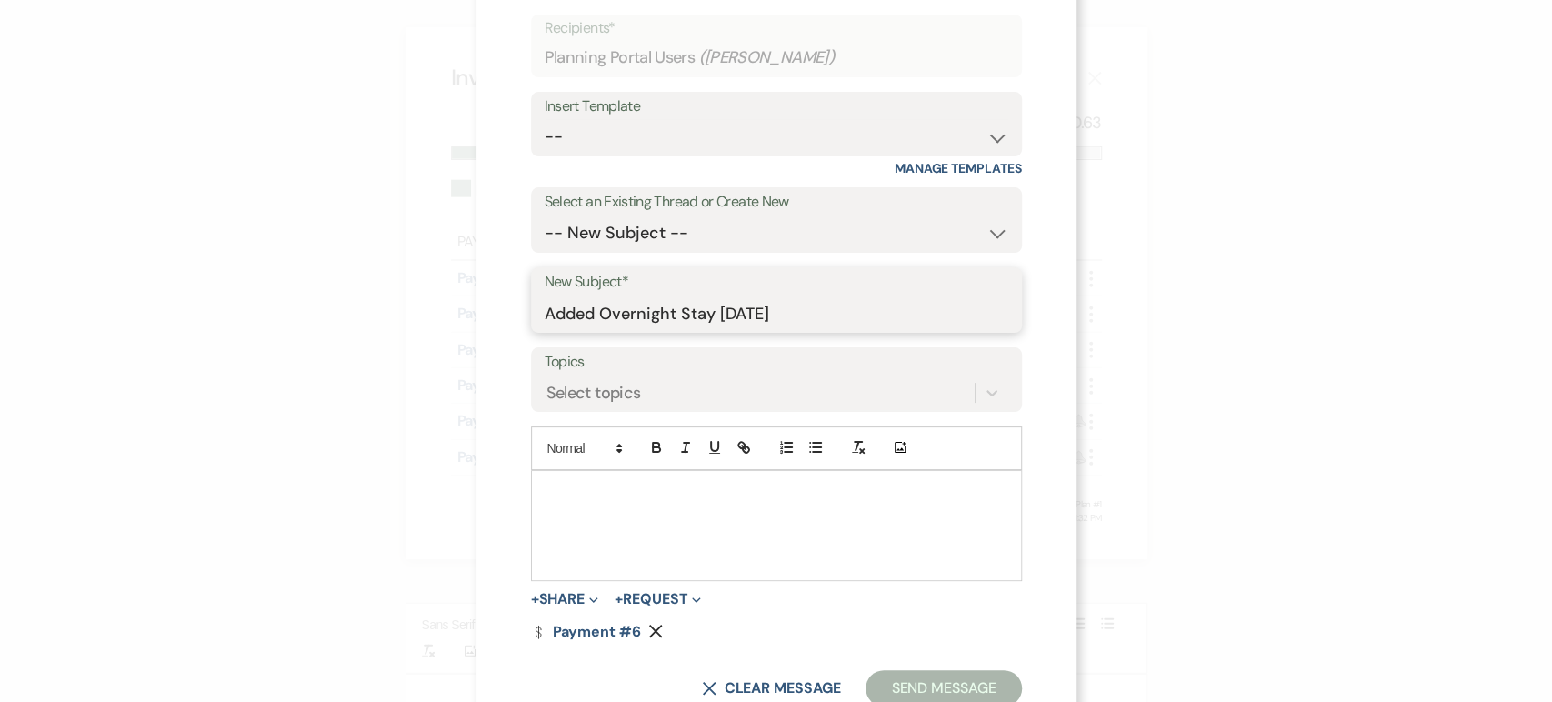
type input "Added Overnight Stay 10/31/25"
click at [601, 508] on div at bounding box center [776, 525] width 489 height 109
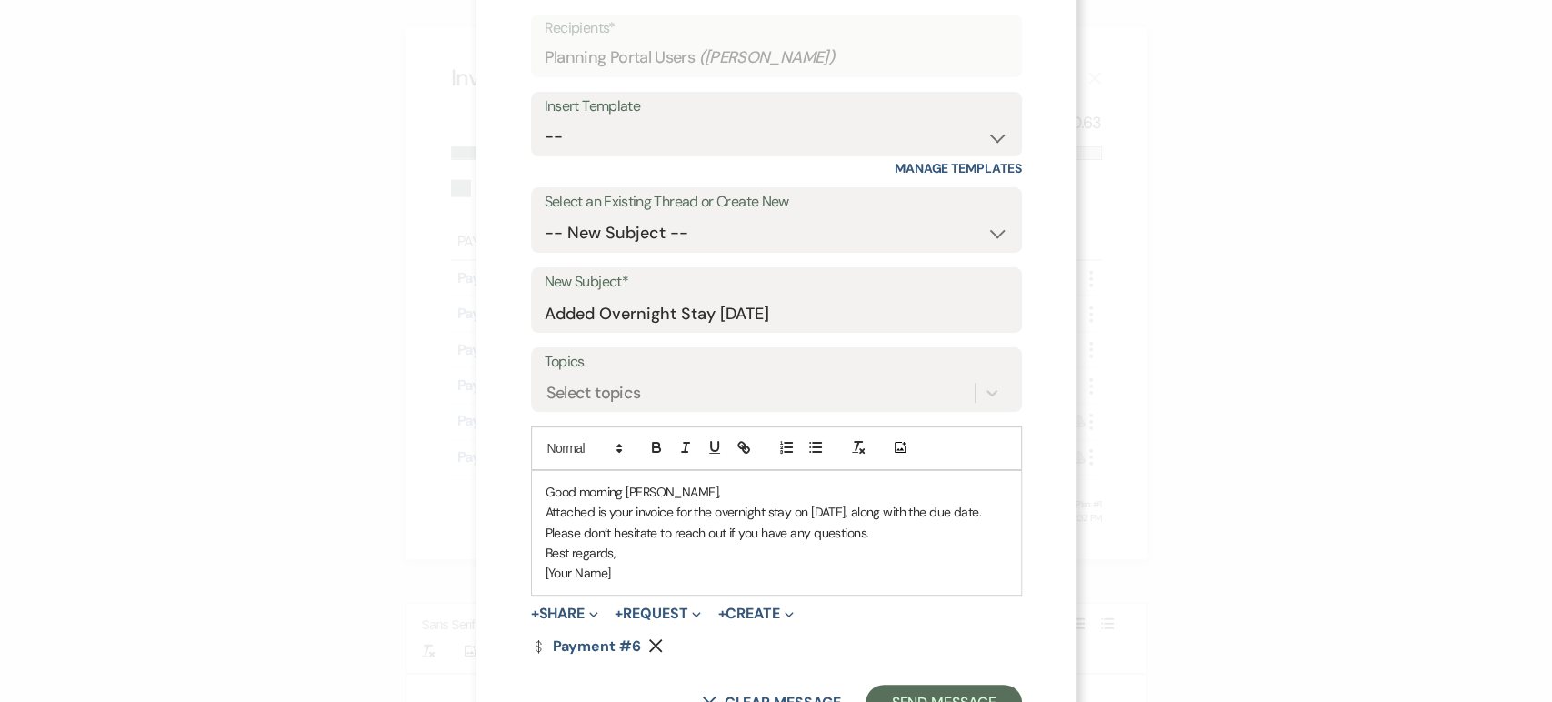
click at [545, 551] on p "Best regards," at bounding box center [776, 553] width 462 height 20
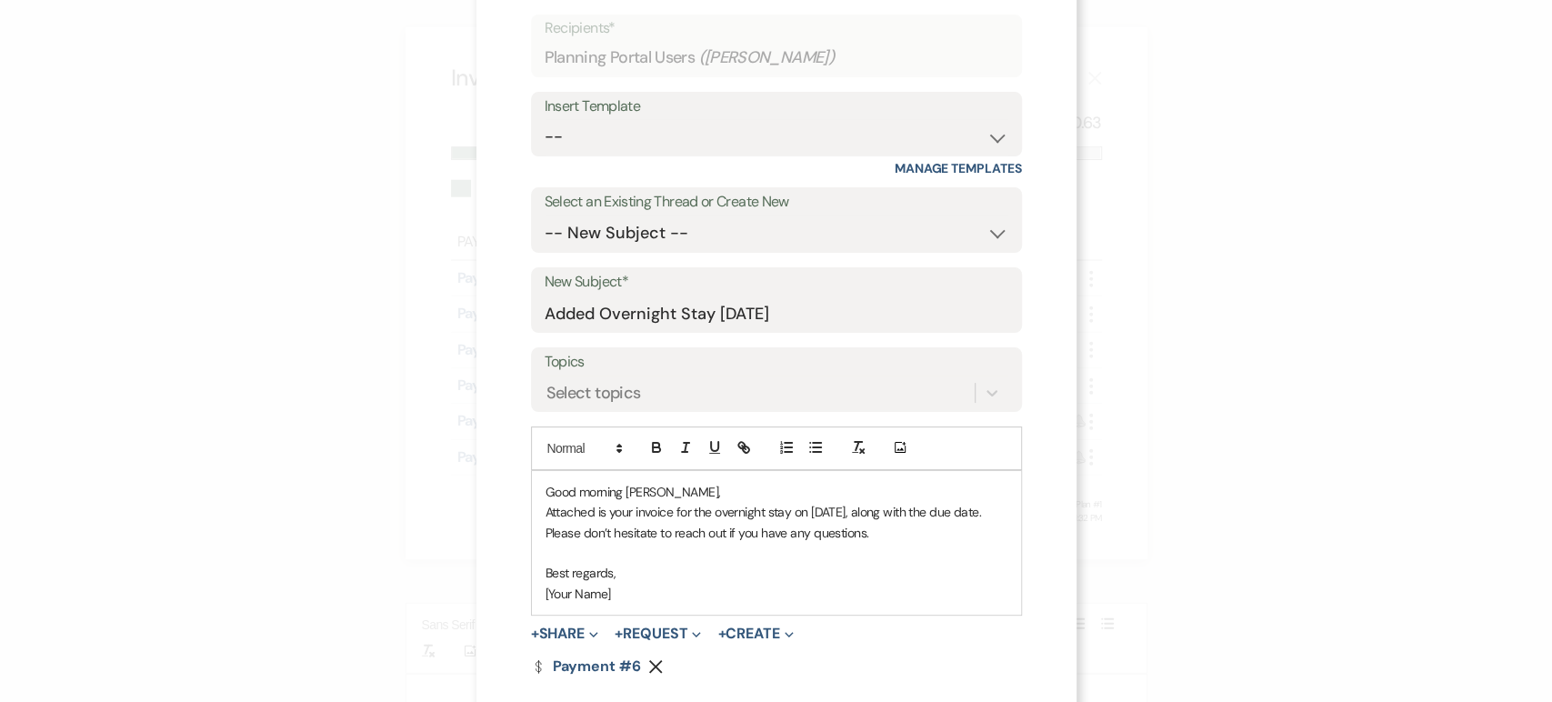
drag, startPoint x: 620, startPoint y: 603, endPoint x: 517, endPoint y: 602, distance: 102.7
click at [517, 602] on div "X Attach to Message Send a message with this payment link attached. Recipients*…" at bounding box center [776, 337] width 600 height 915
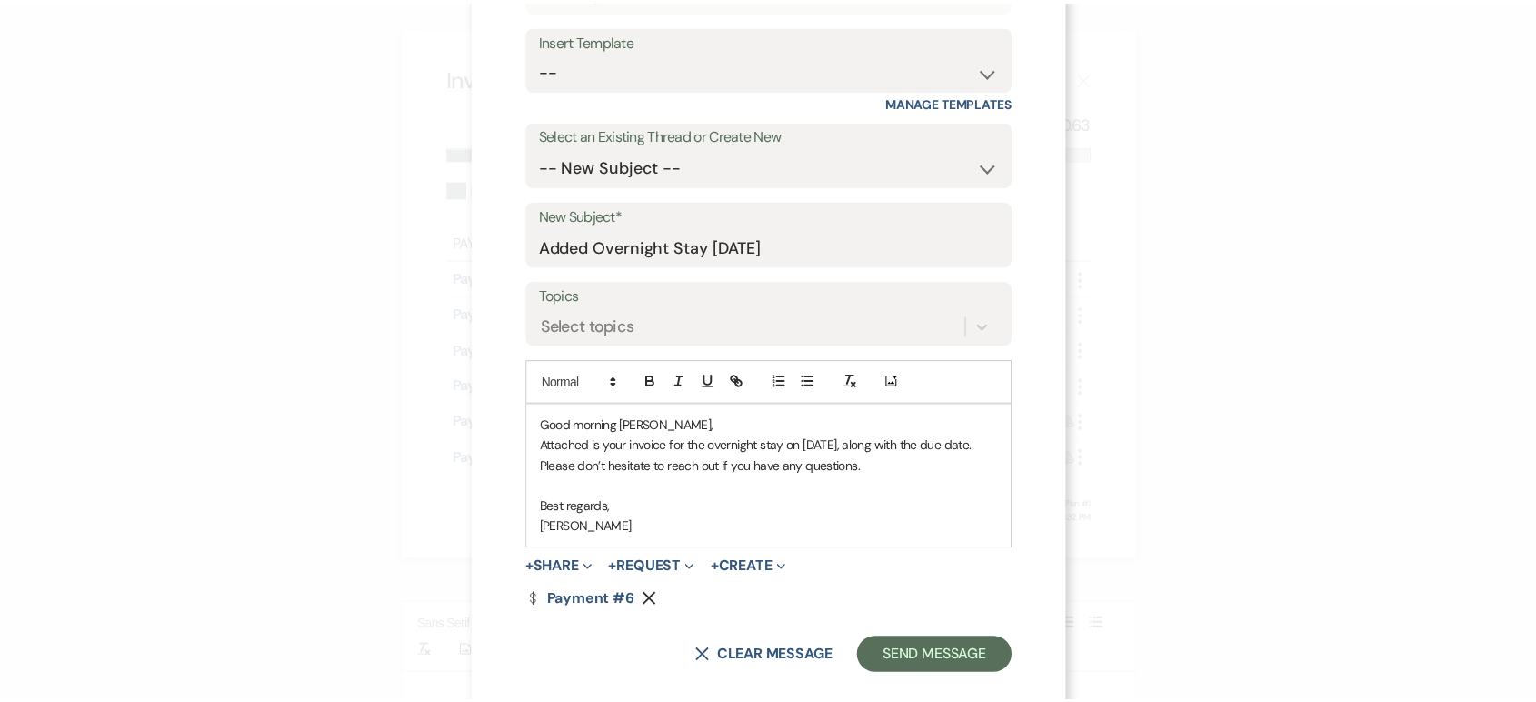
scroll to position [189, 0]
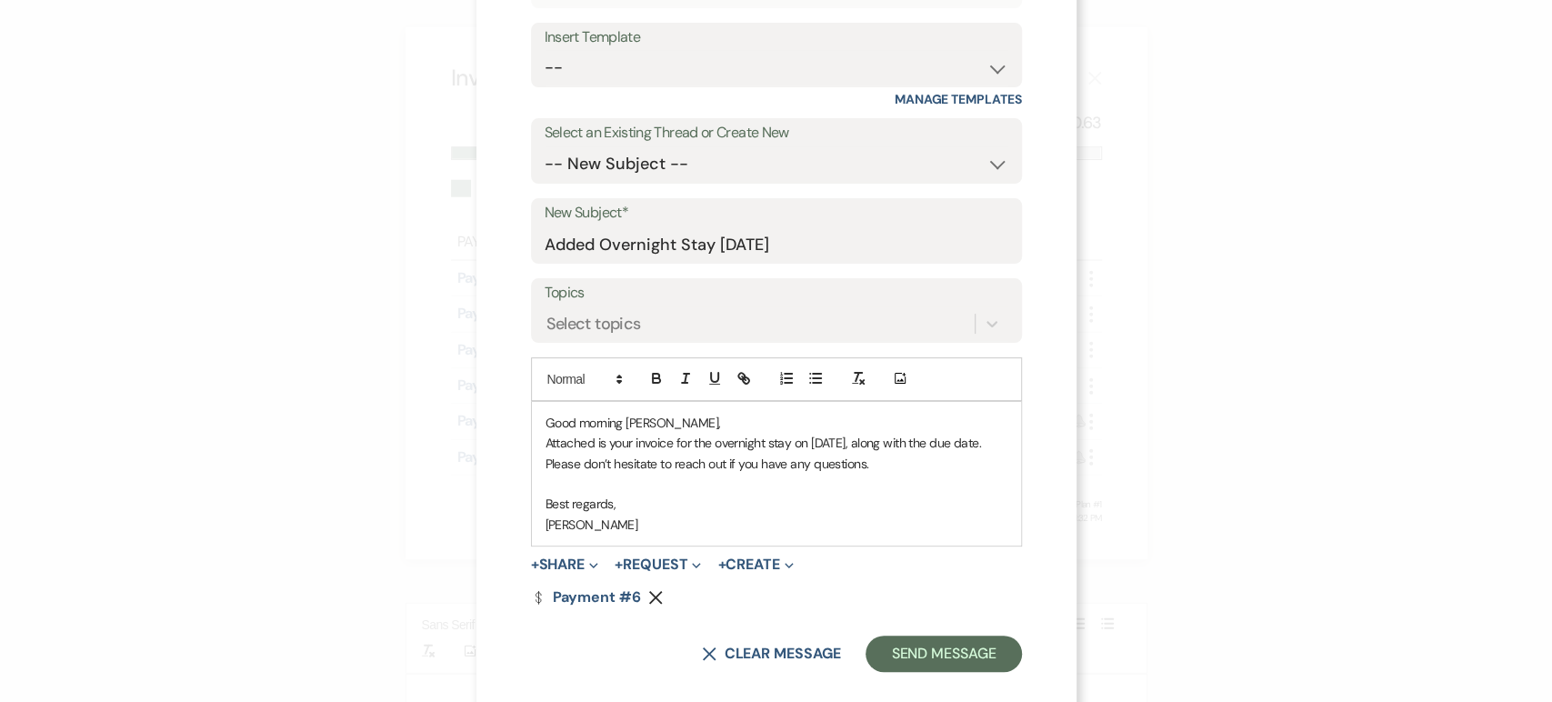
click at [545, 447] on p "Attached is your invoice for the overnight stay on 10/31/25, along with the due…" at bounding box center [776, 443] width 462 height 20
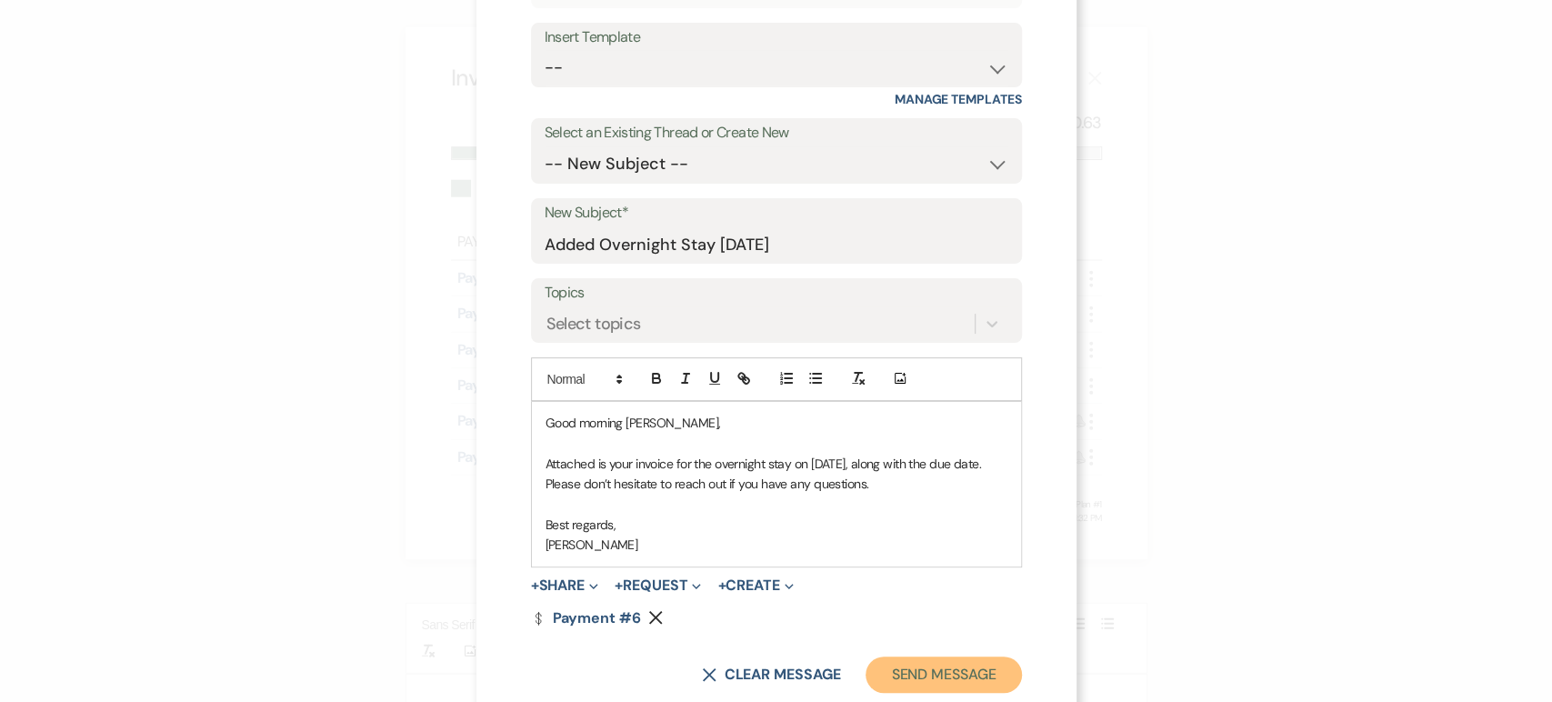
click at [914, 680] on button "Send Message" at bounding box center [942, 674] width 155 height 36
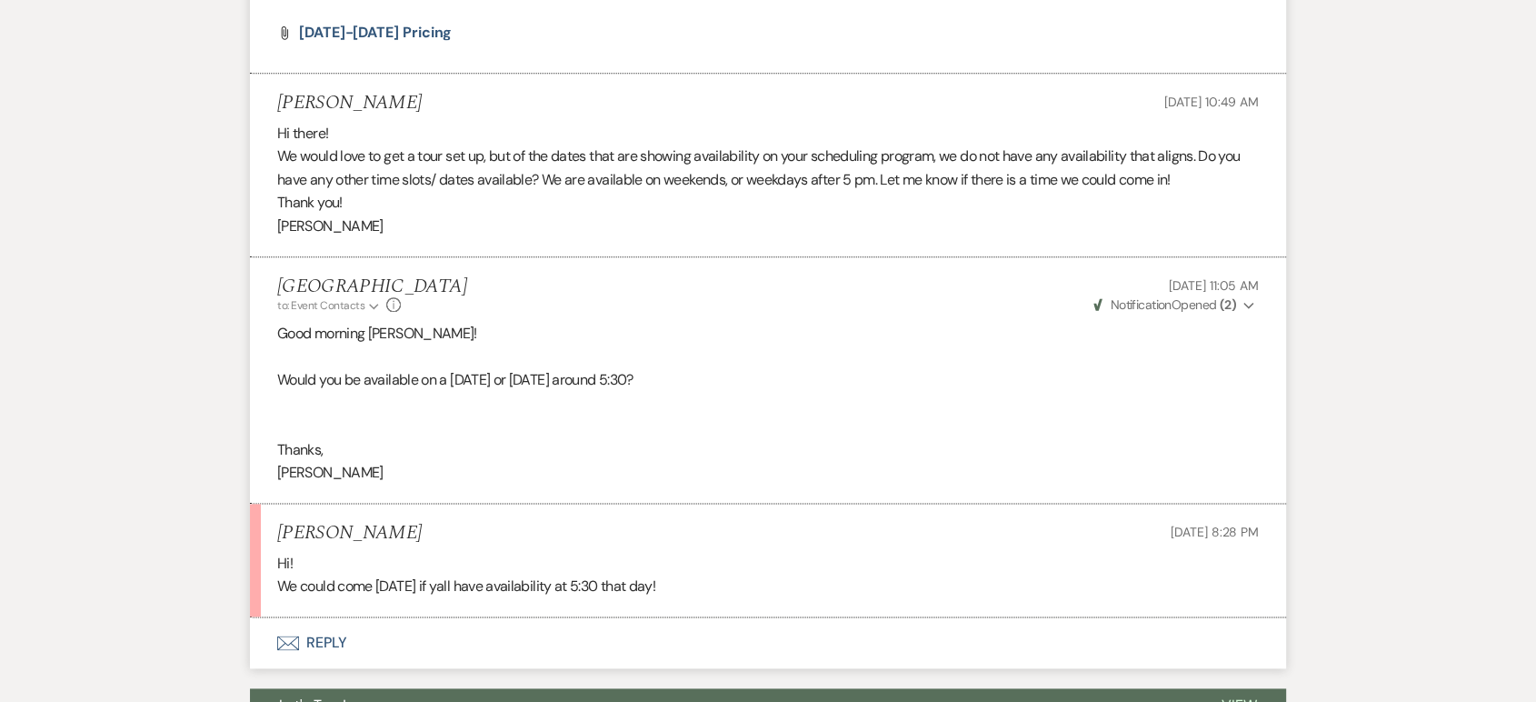
click at [920, 638] on button "Envelope Reply" at bounding box center [768, 642] width 1036 height 51
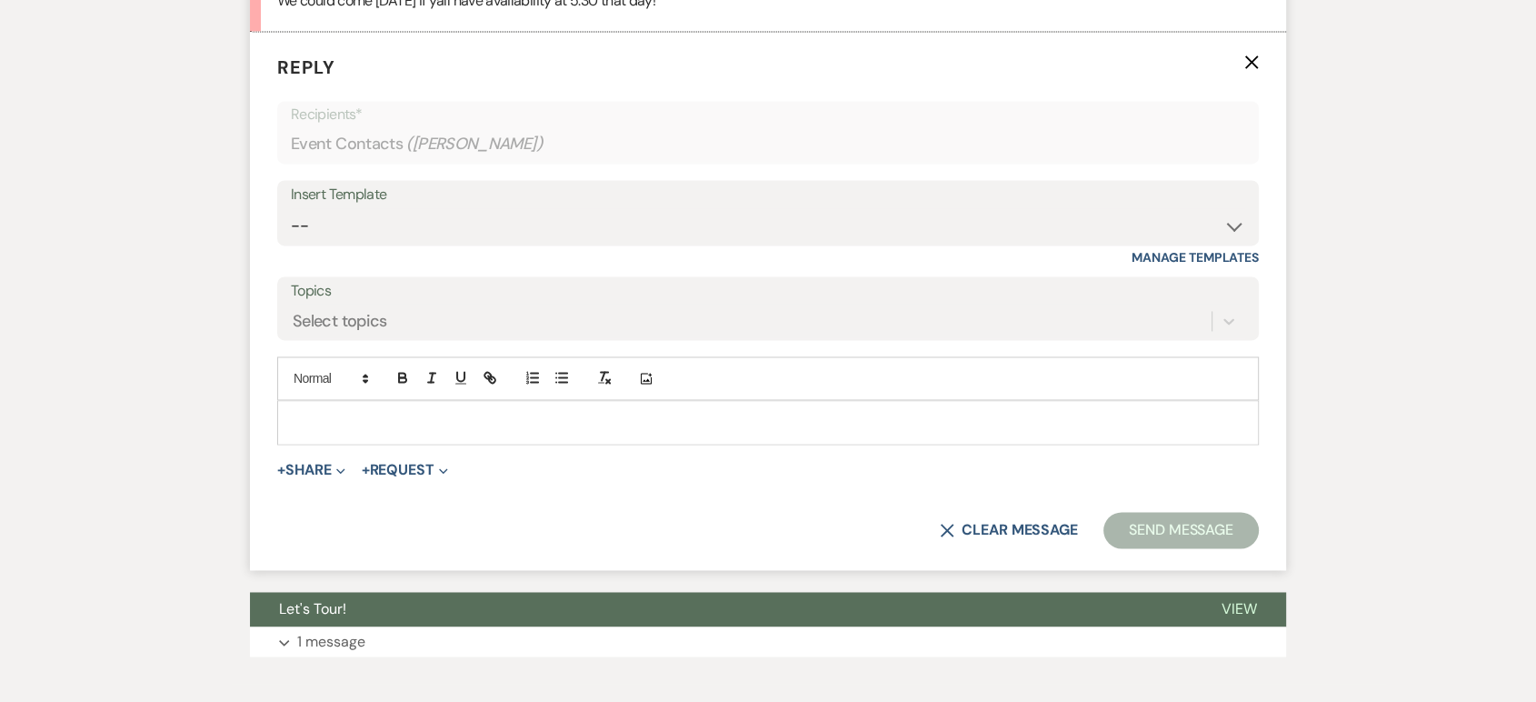
scroll to position [2705, 0]
click at [404, 415] on p at bounding box center [768, 422] width 953 height 20
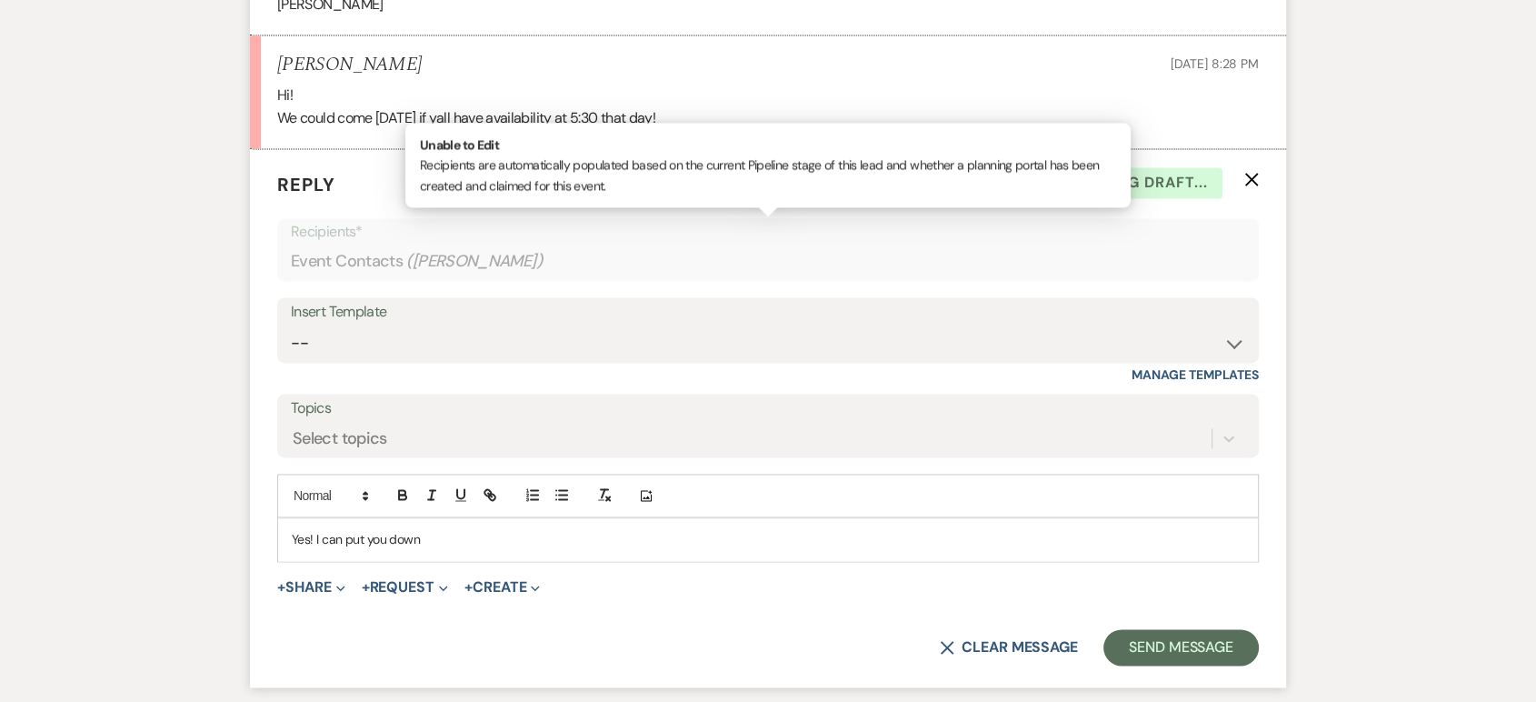
scroll to position [2623, 0]
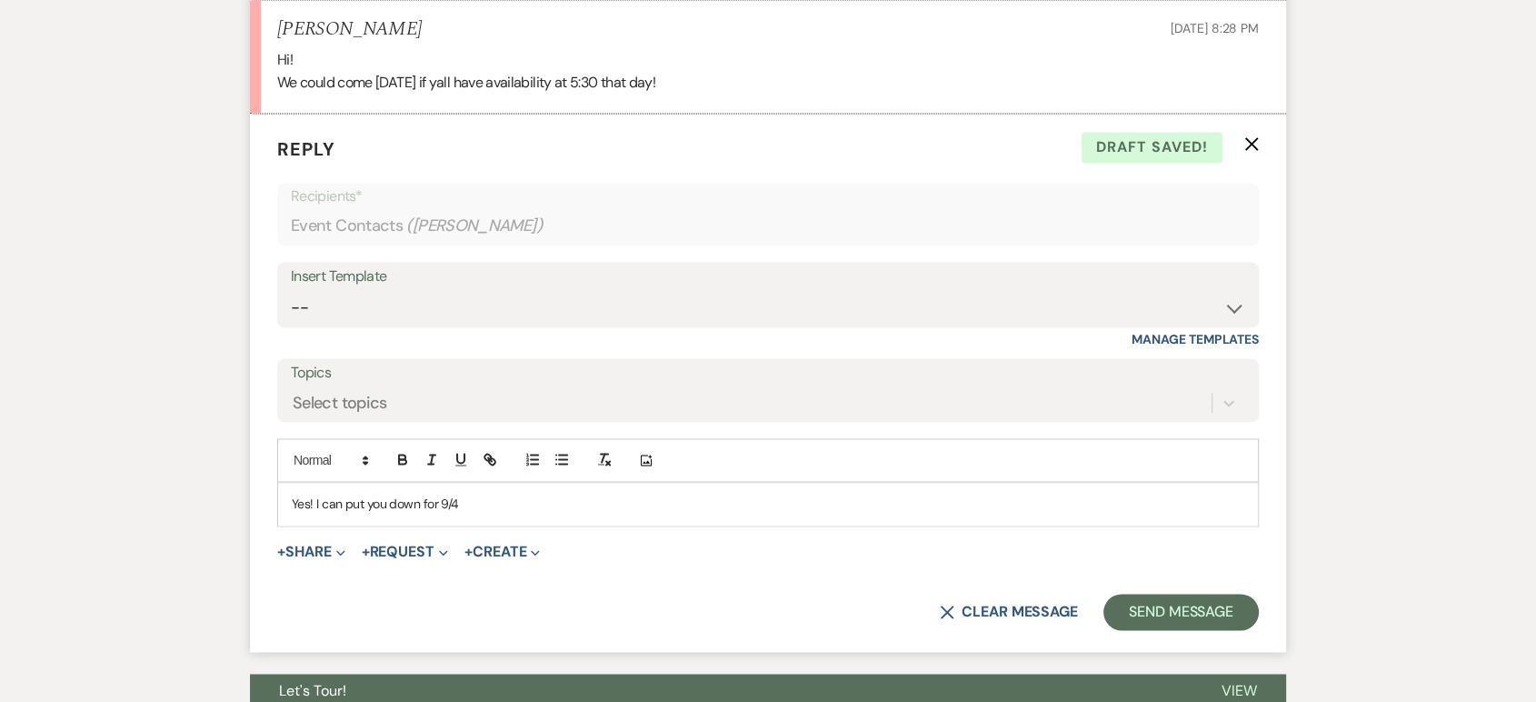
click at [312, 496] on p "Yes! I can put you down for 9/4" at bounding box center [768, 504] width 953 height 20
click at [506, 497] on p "Yes, I can put you down for 9/4" at bounding box center [768, 504] width 953 height 20
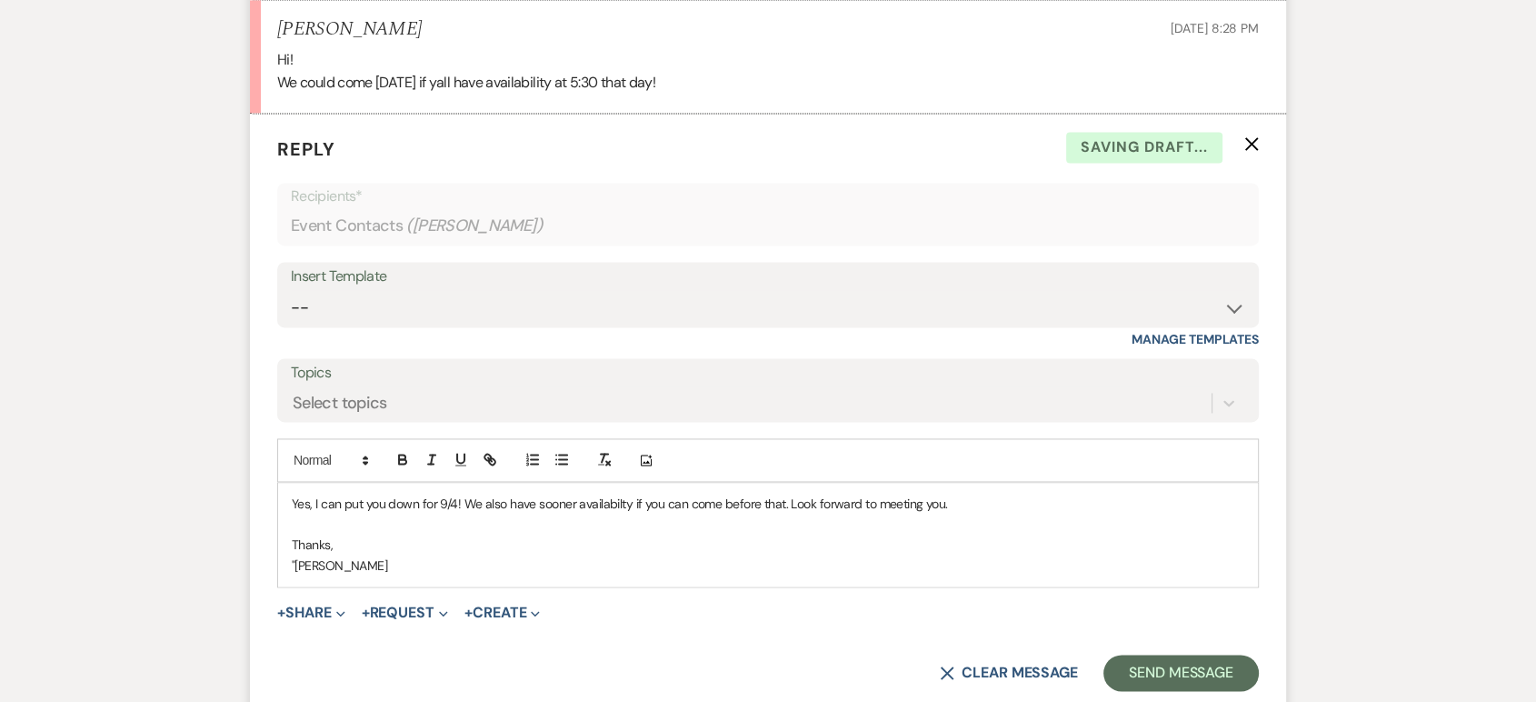
click at [298, 558] on p ""Keesha" at bounding box center [768, 565] width 953 height 20
drag, startPoint x: 344, startPoint y: 549, endPoint x: 335, endPoint y: 545, distance: 9.8
click at [335, 545] on p "Thanks," at bounding box center [768, 545] width 953 height 20
click at [1177, 666] on button "Send Message" at bounding box center [1181, 673] width 155 height 36
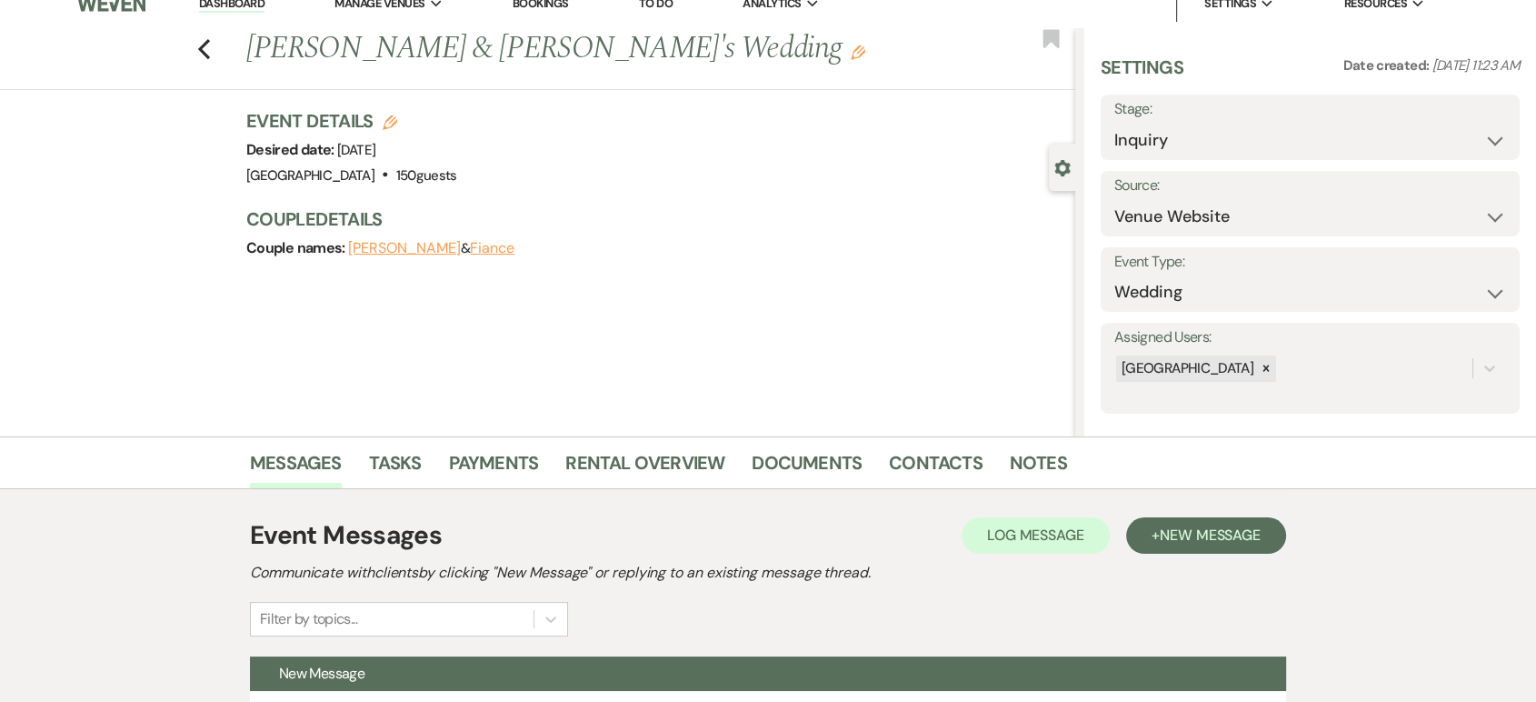
scroll to position [0, 0]
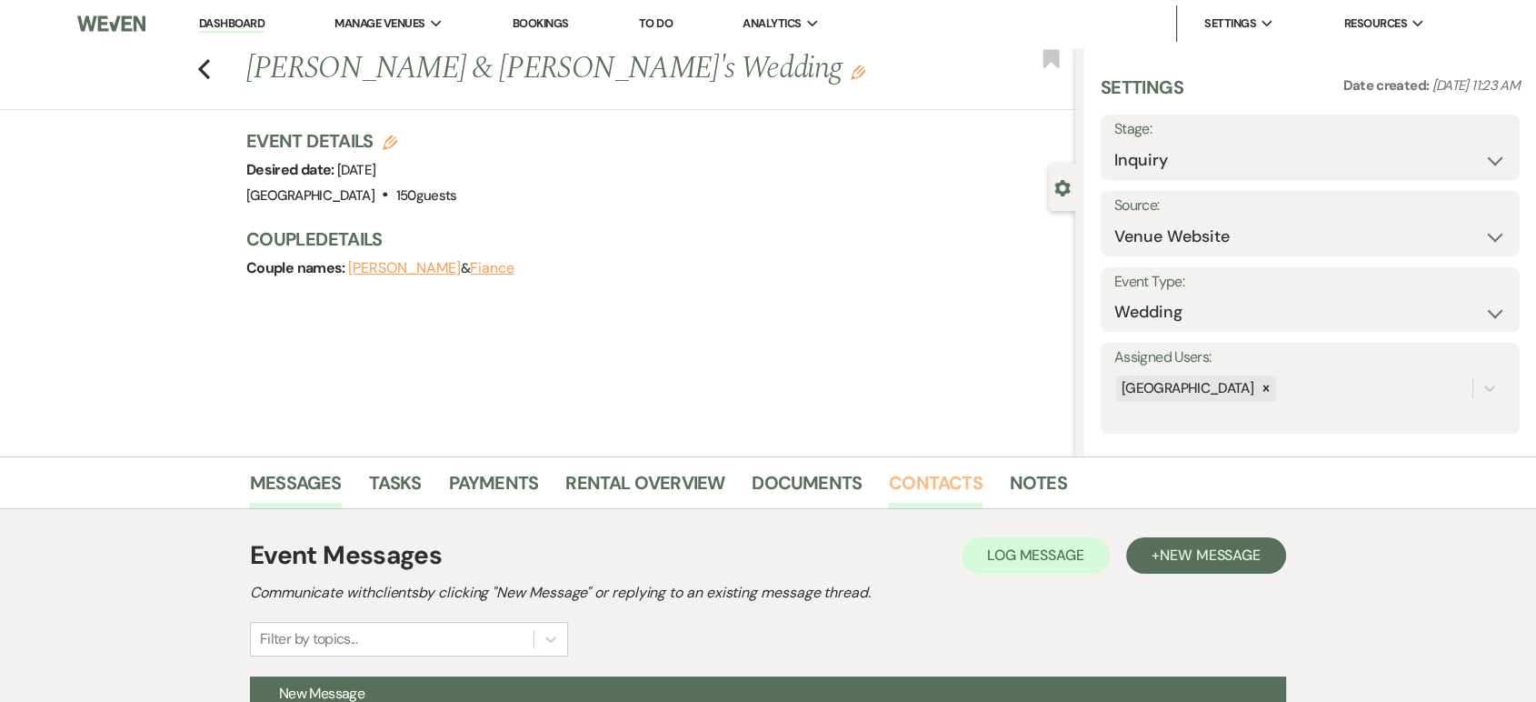
click at [938, 484] on link "Contacts" at bounding box center [936, 488] width 94 height 40
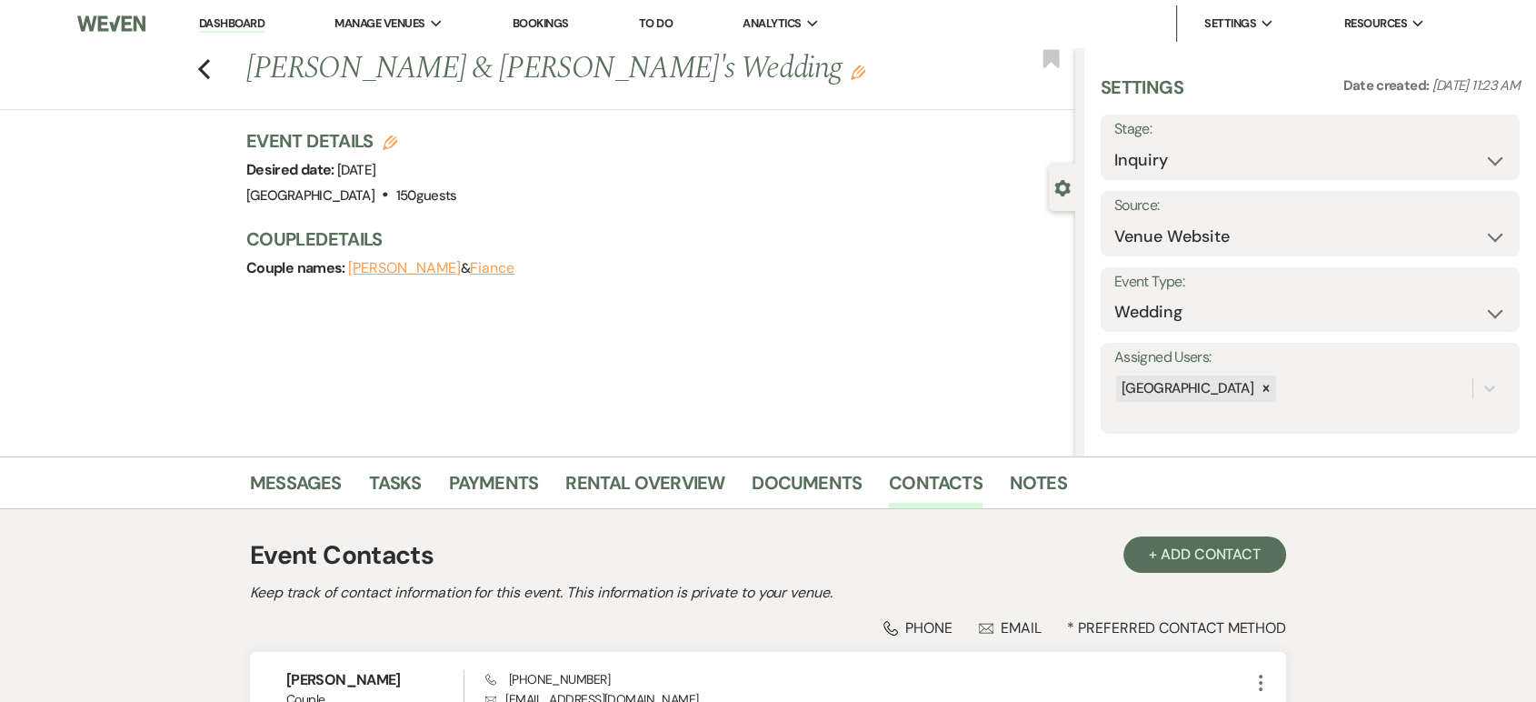
click at [235, 25] on link "Dashboard" at bounding box center [231, 23] width 65 height 17
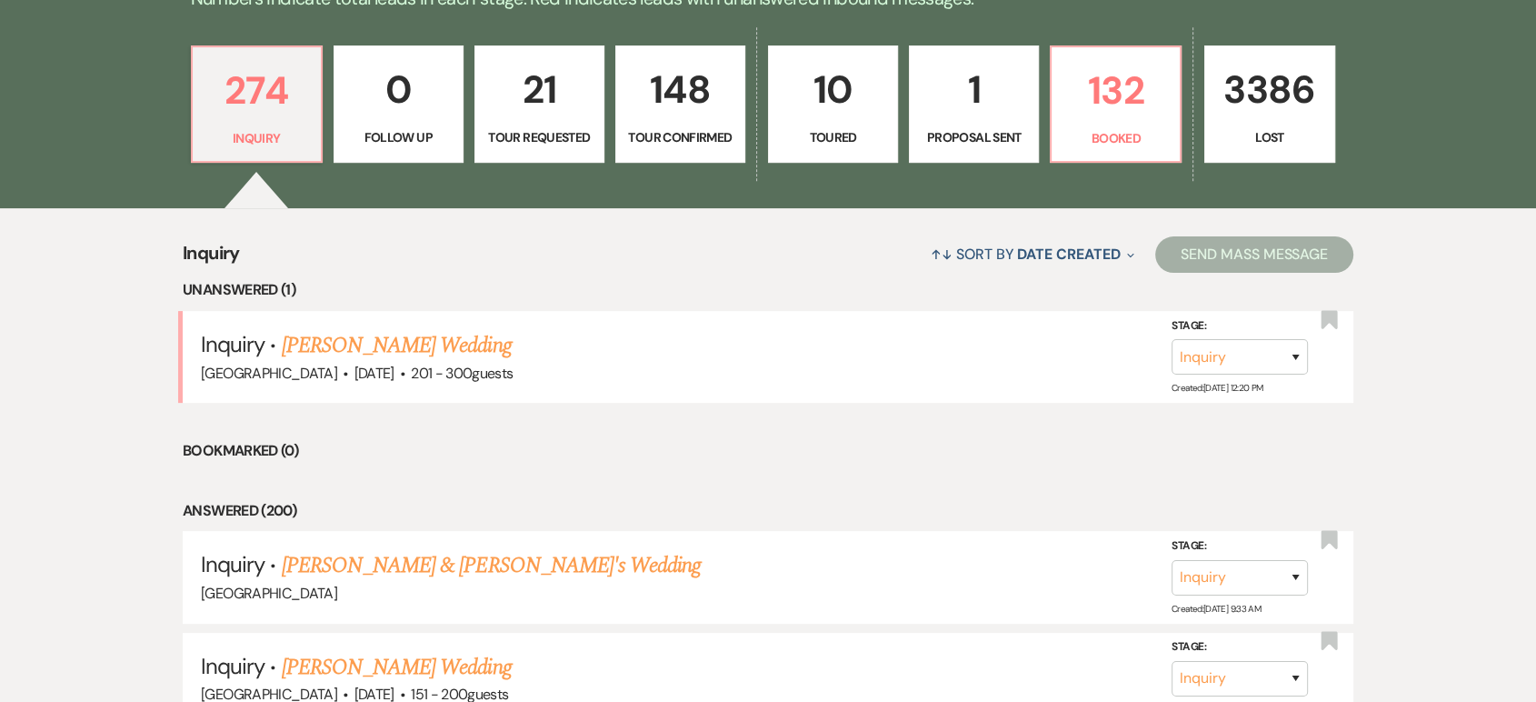
scroll to position [517, 0]
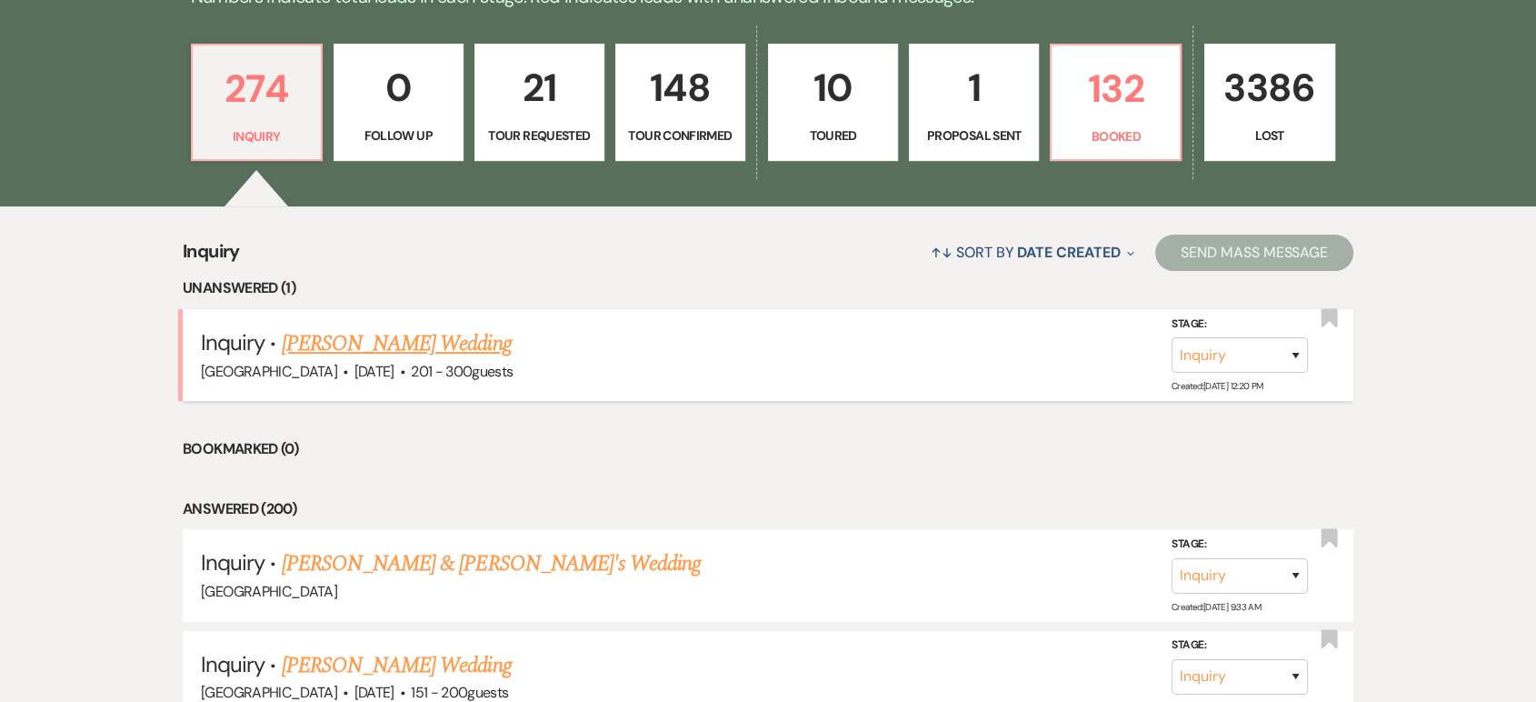
click at [445, 339] on link "Calley Causey's Wedding" at bounding box center [397, 343] width 230 height 33
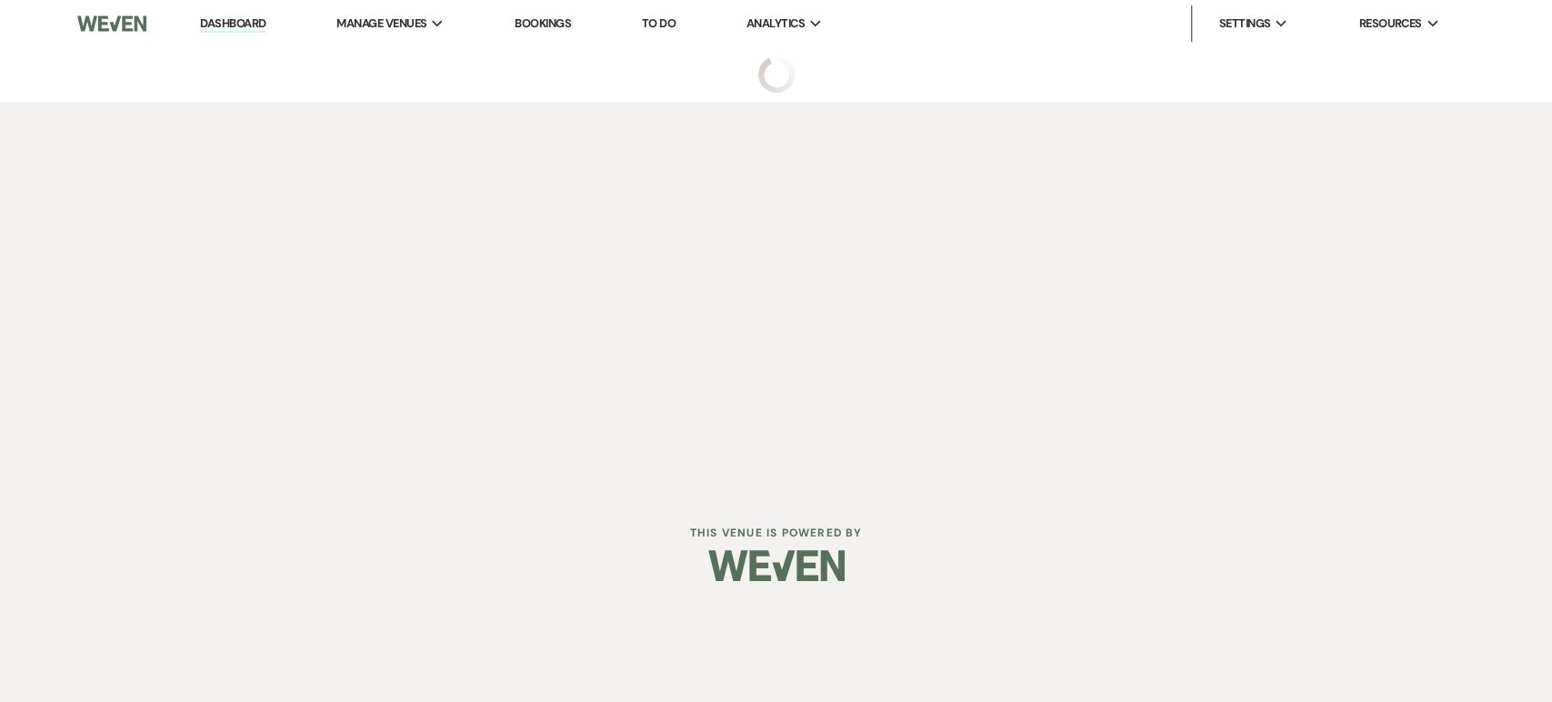
select select "2"
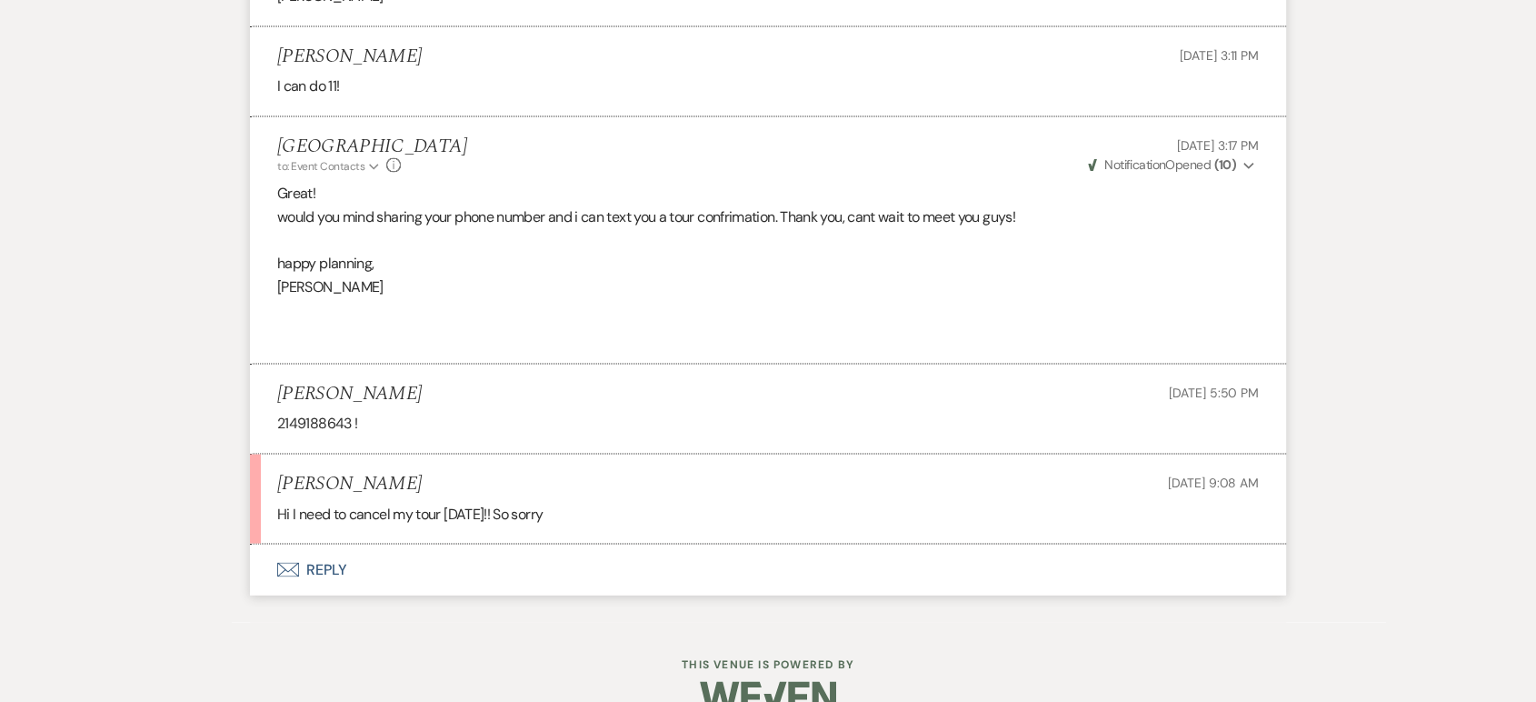
scroll to position [3494, 0]
click at [335, 569] on button "Envelope Reply" at bounding box center [768, 566] width 1036 height 51
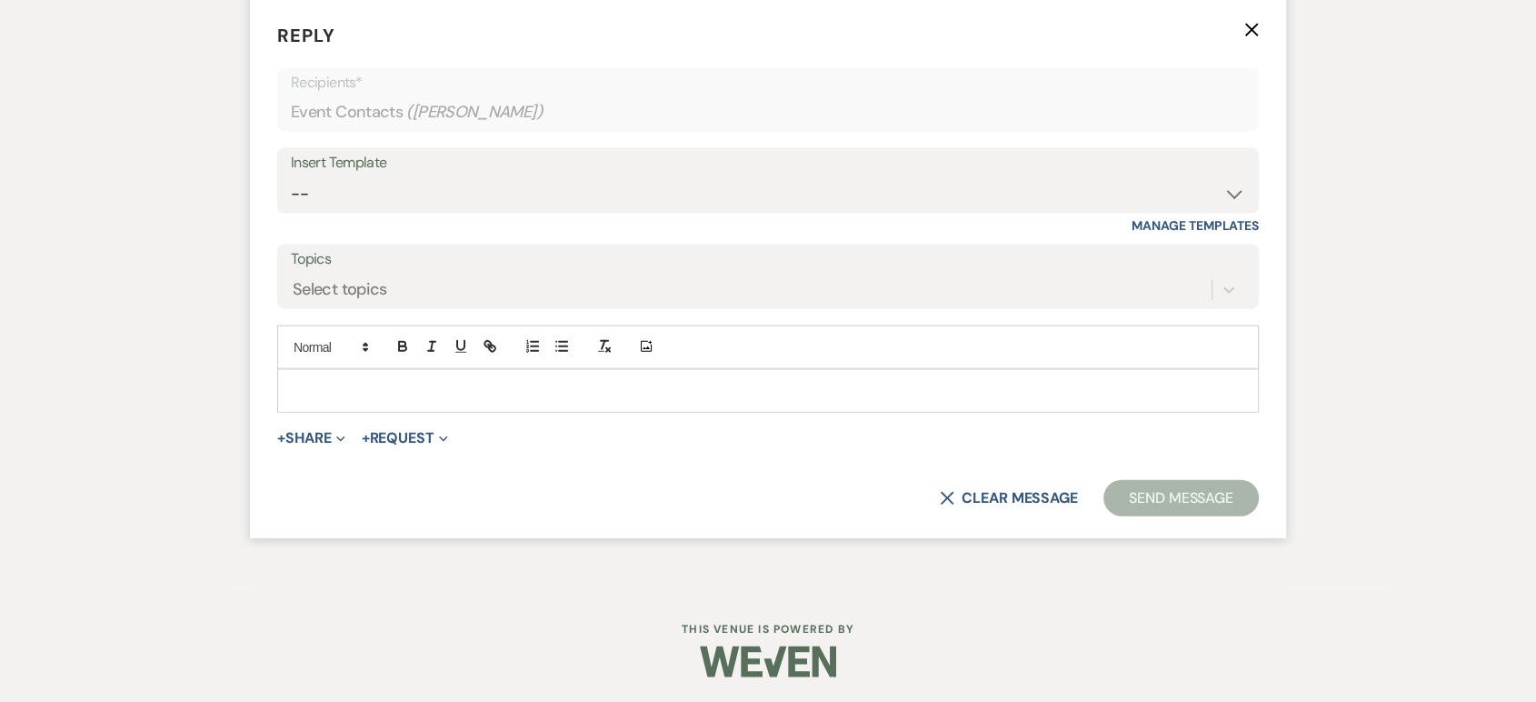
scroll to position [4036, 0]
click at [325, 396] on p at bounding box center [768, 390] width 953 height 20
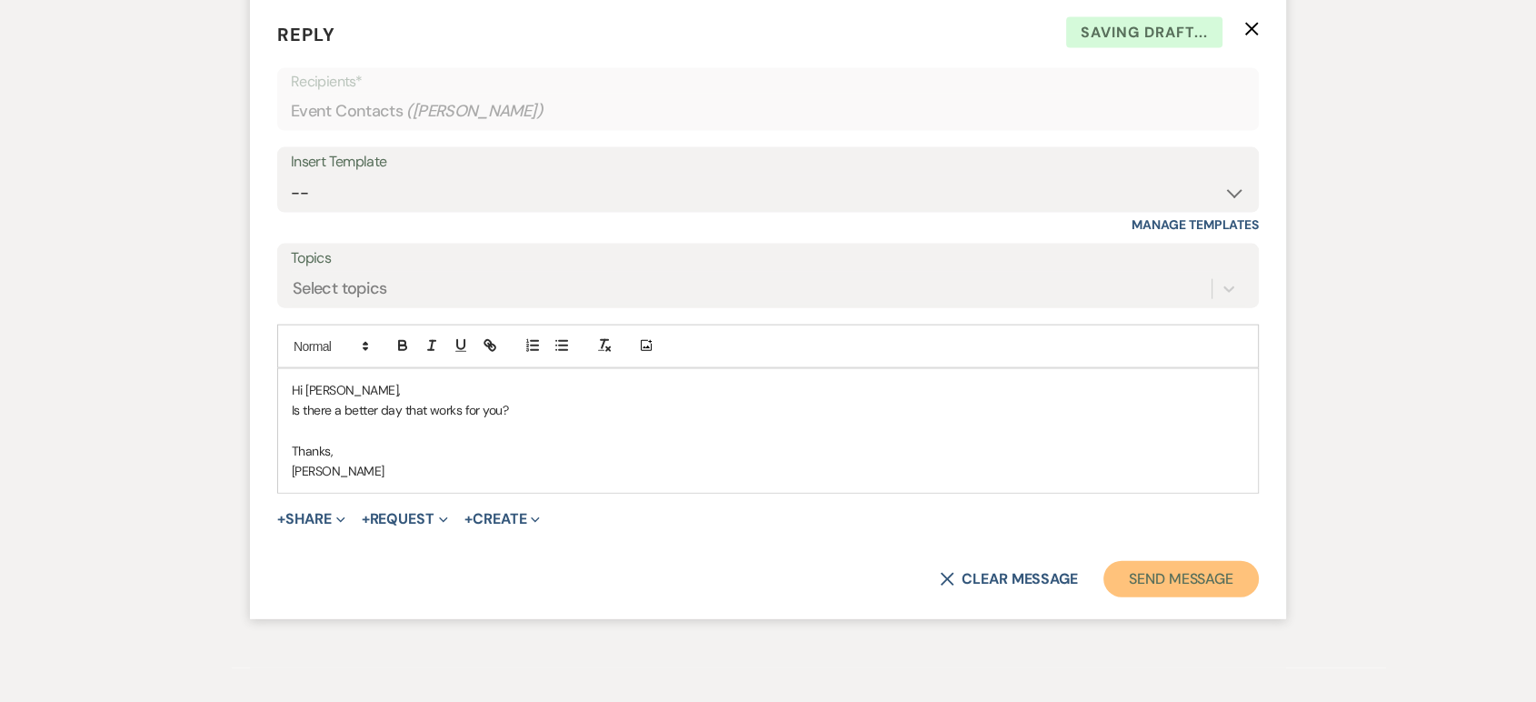
click at [1146, 565] on button "Send Message" at bounding box center [1181, 579] width 155 height 36
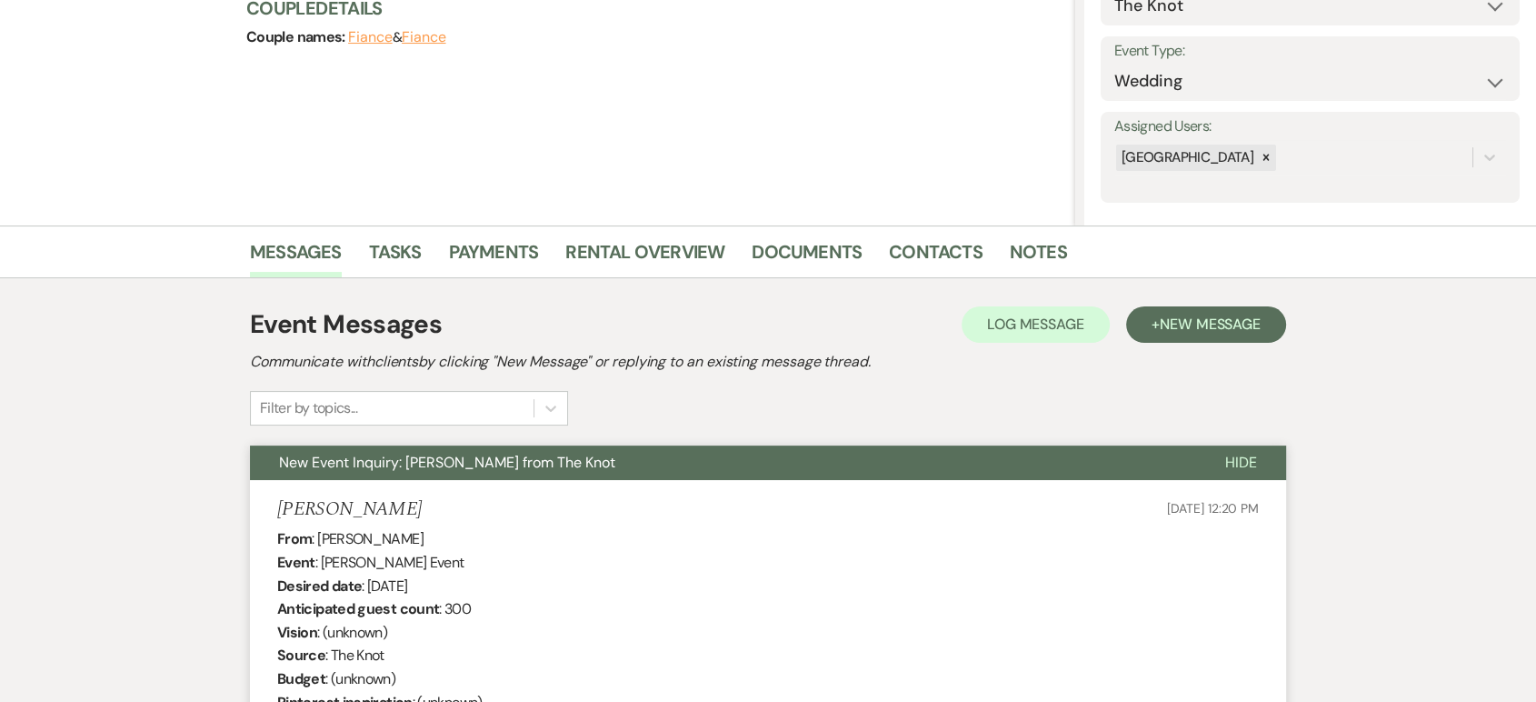
scroll to position [0, 0]
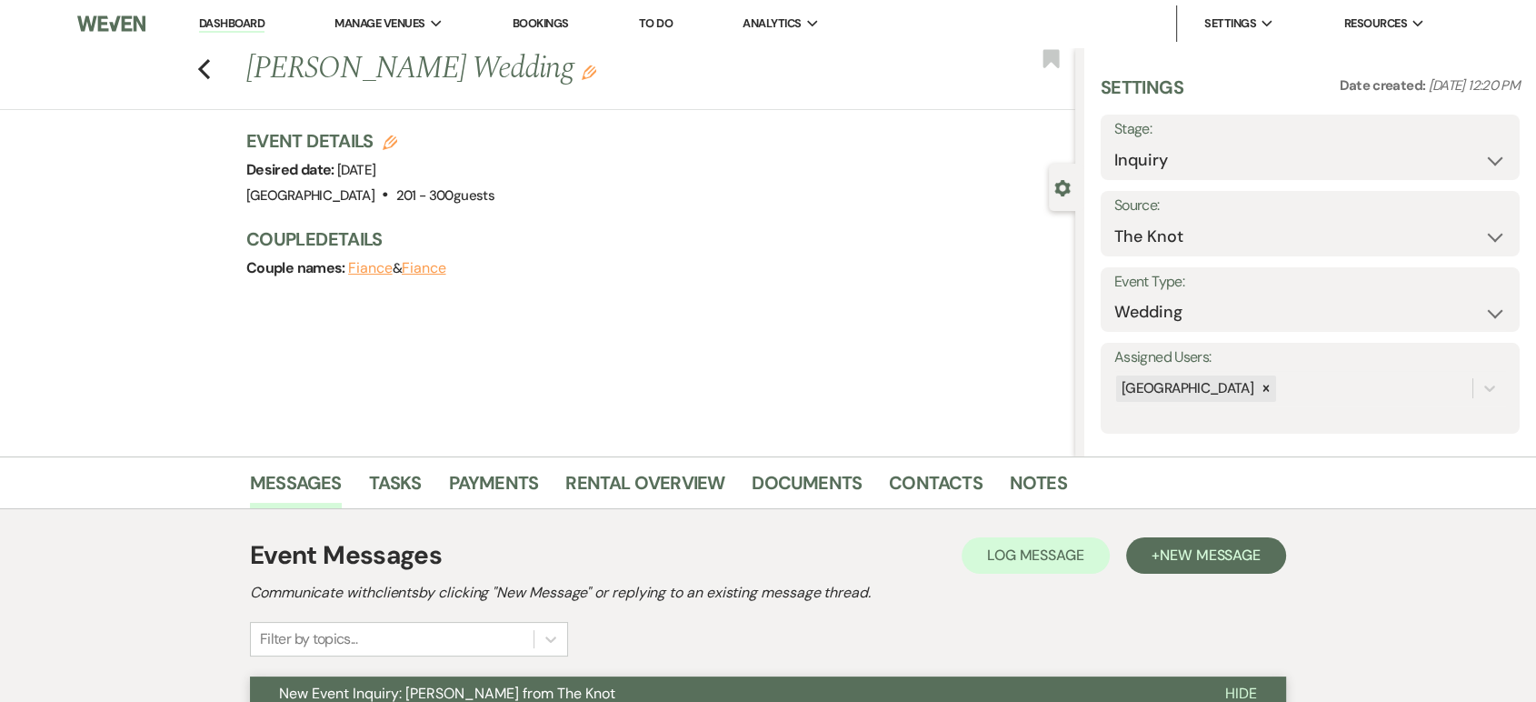
click at [245, 20] on link "Dashboard" at bounding box center [231, 23] width 65 height 17
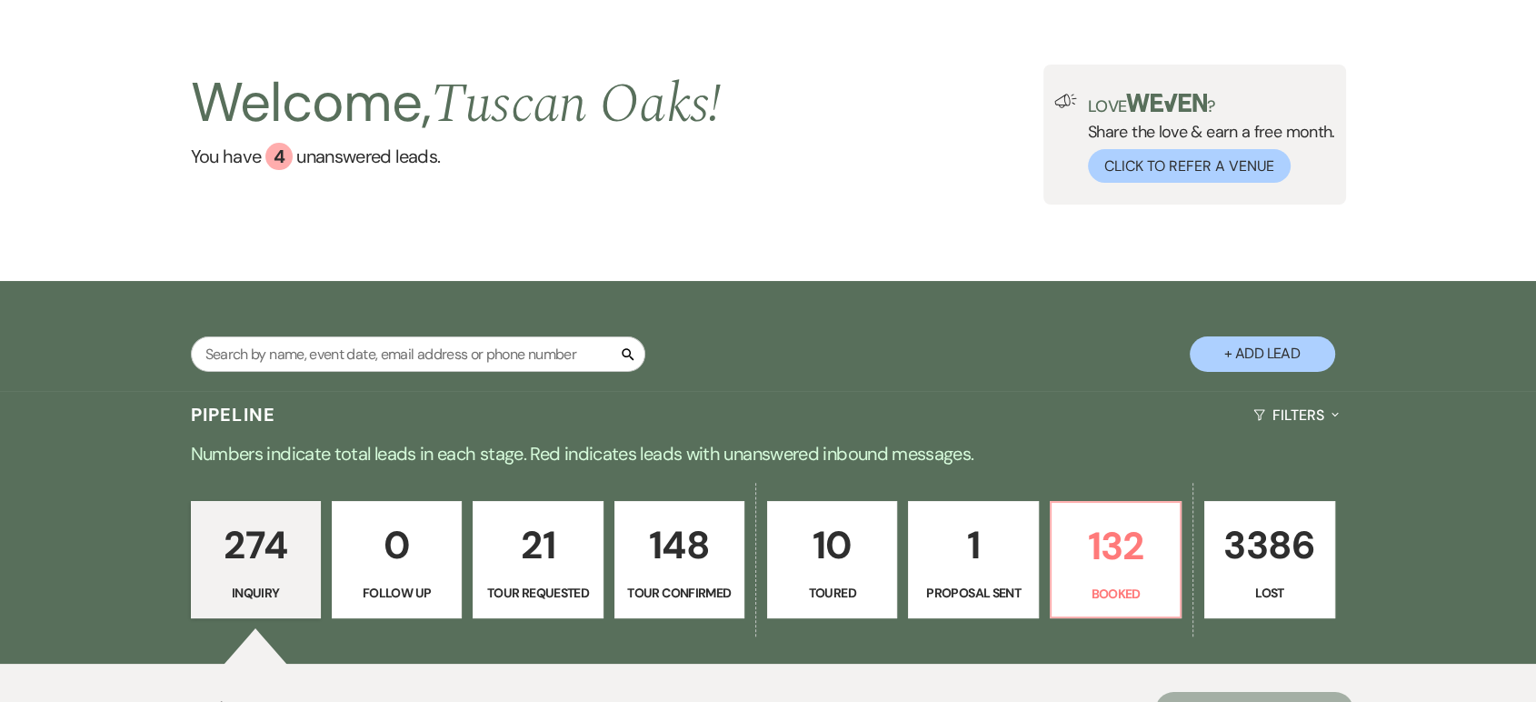
scroll to position [61, 0]
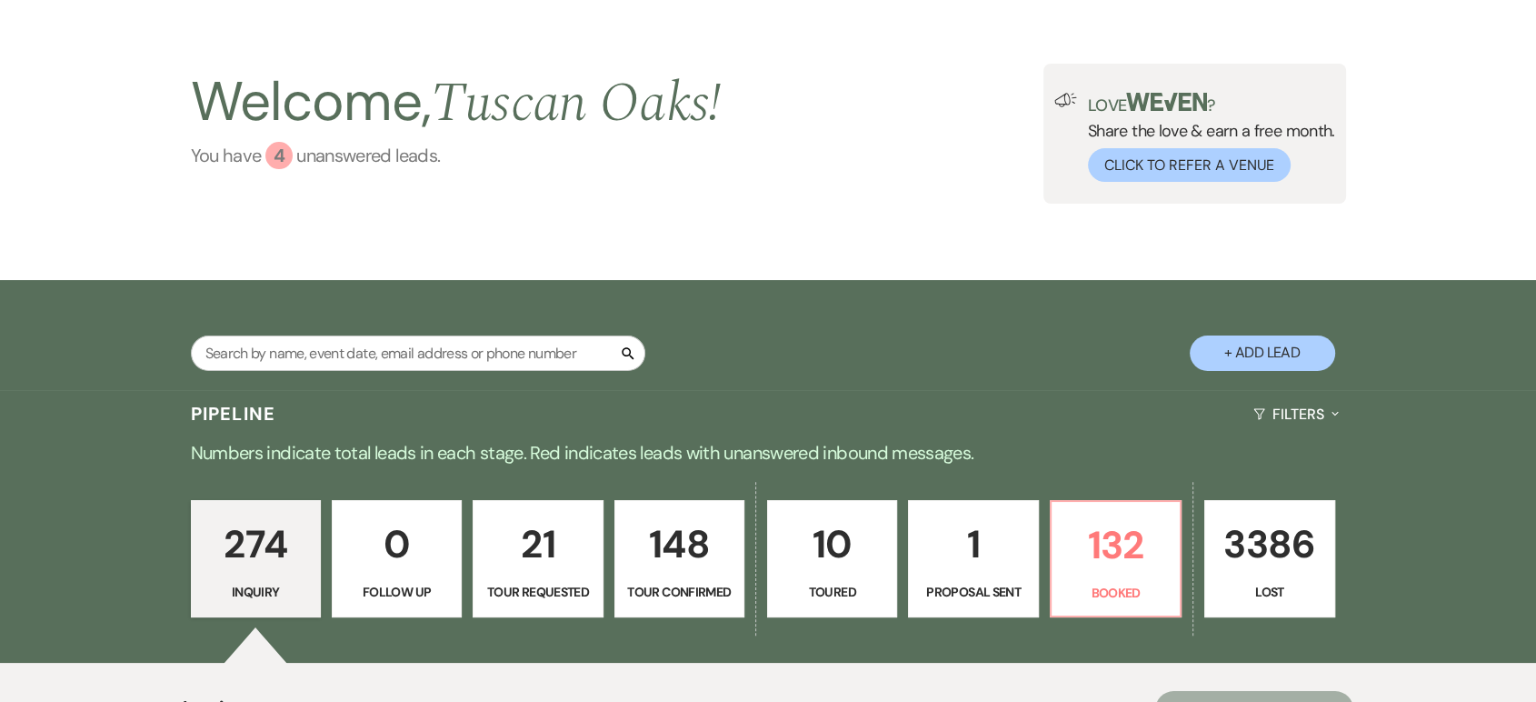
click at [279, 164] on div "4" at bounding box center [278, 155] width 27 height 27
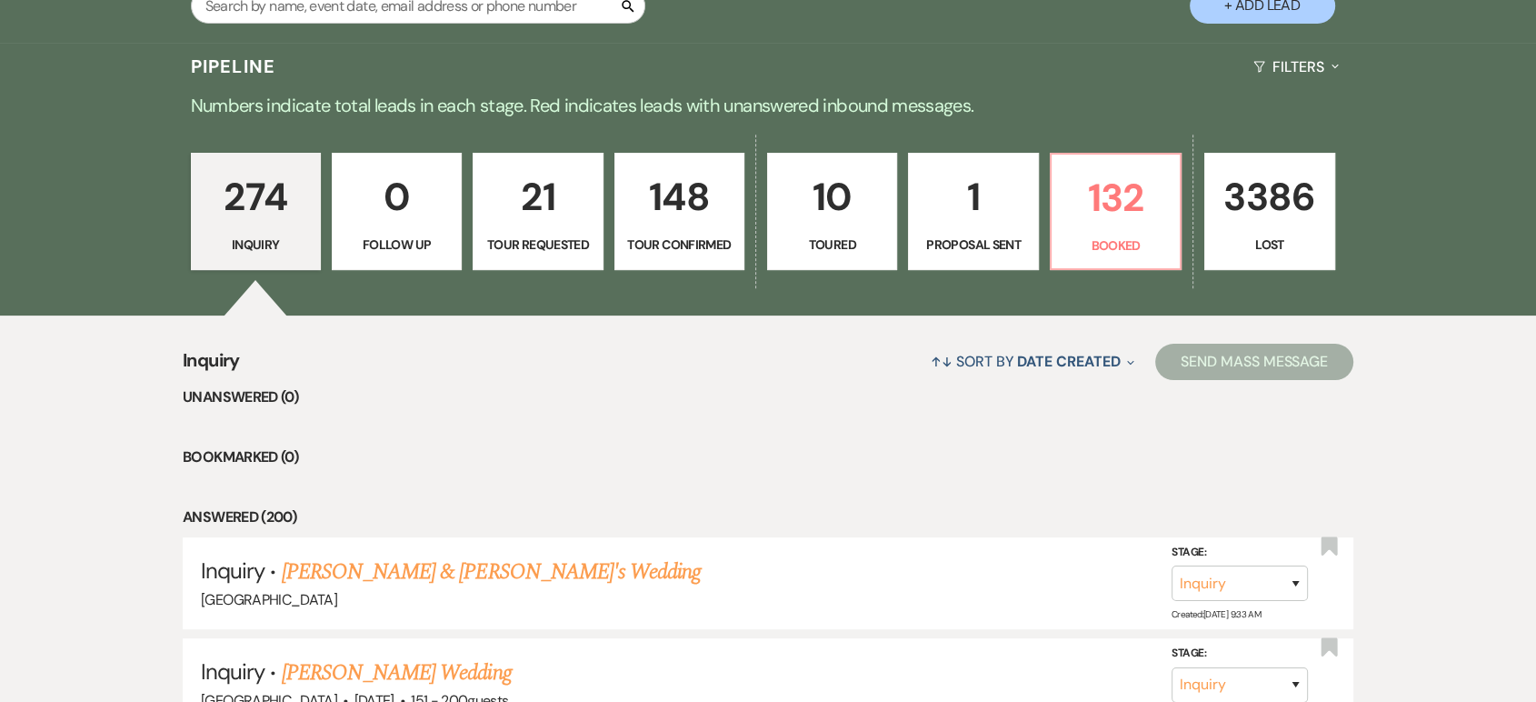
scroll to position [378, 0]
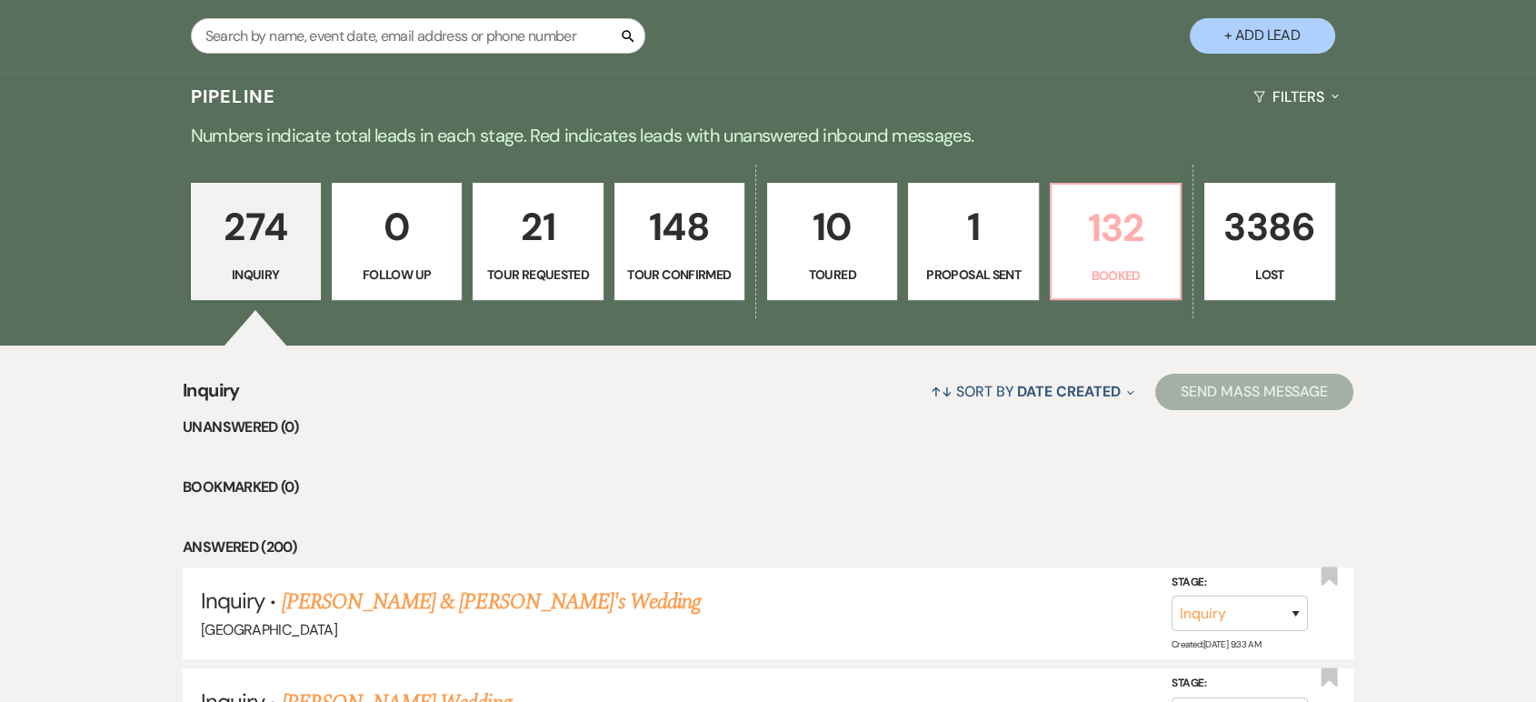
click at [1069, 234] on p "132" at bounding box center [1116, 227] width 106 height 61
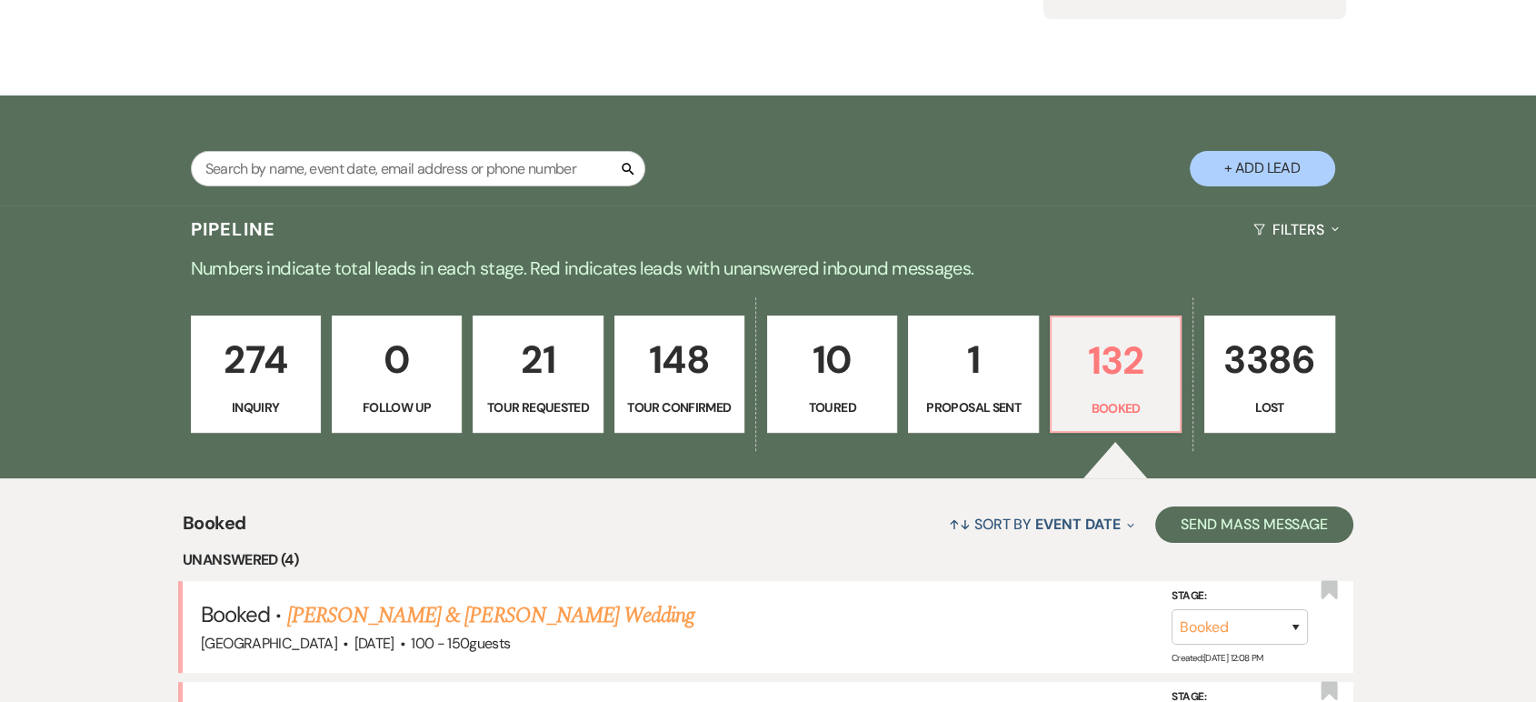
scroll to position [378, 0]
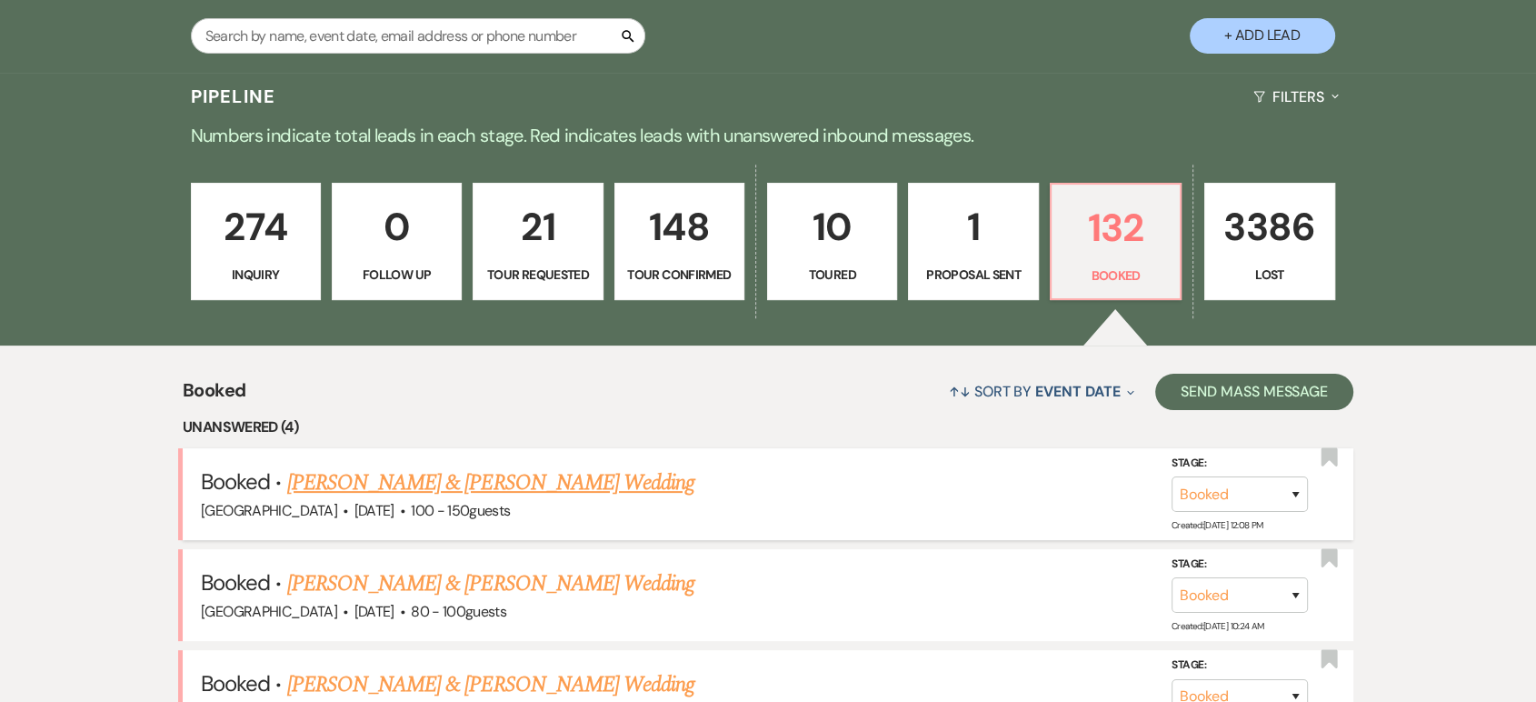
click at [459, 483] on link "Ashley Bonnett & Austin Ferrell's Wedding" at bounding box center [490, 482] width 407 height 33
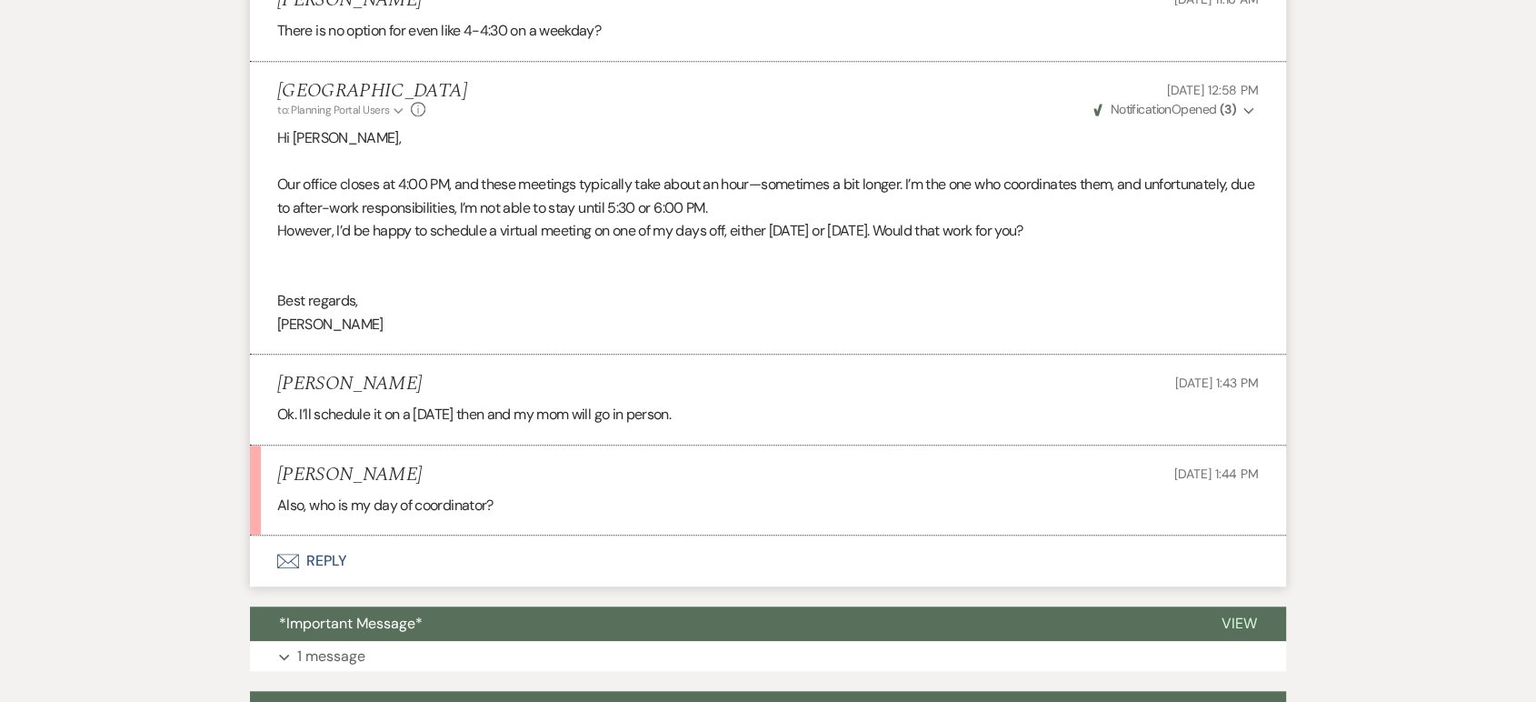
scroll to position [1291, 0]
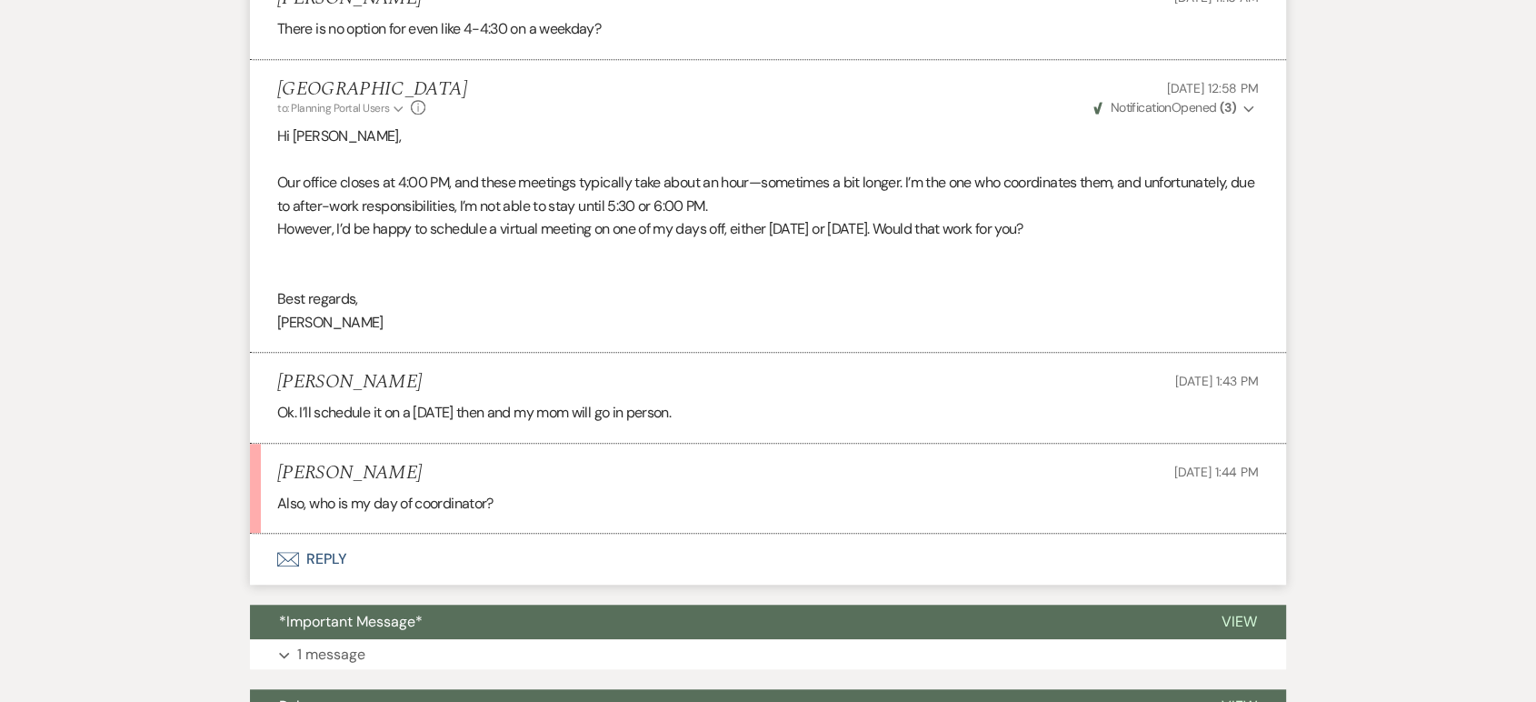
click at [336, 555] on button "Envelope Reply" at bounding box center [768, 559] width 1036 height 51
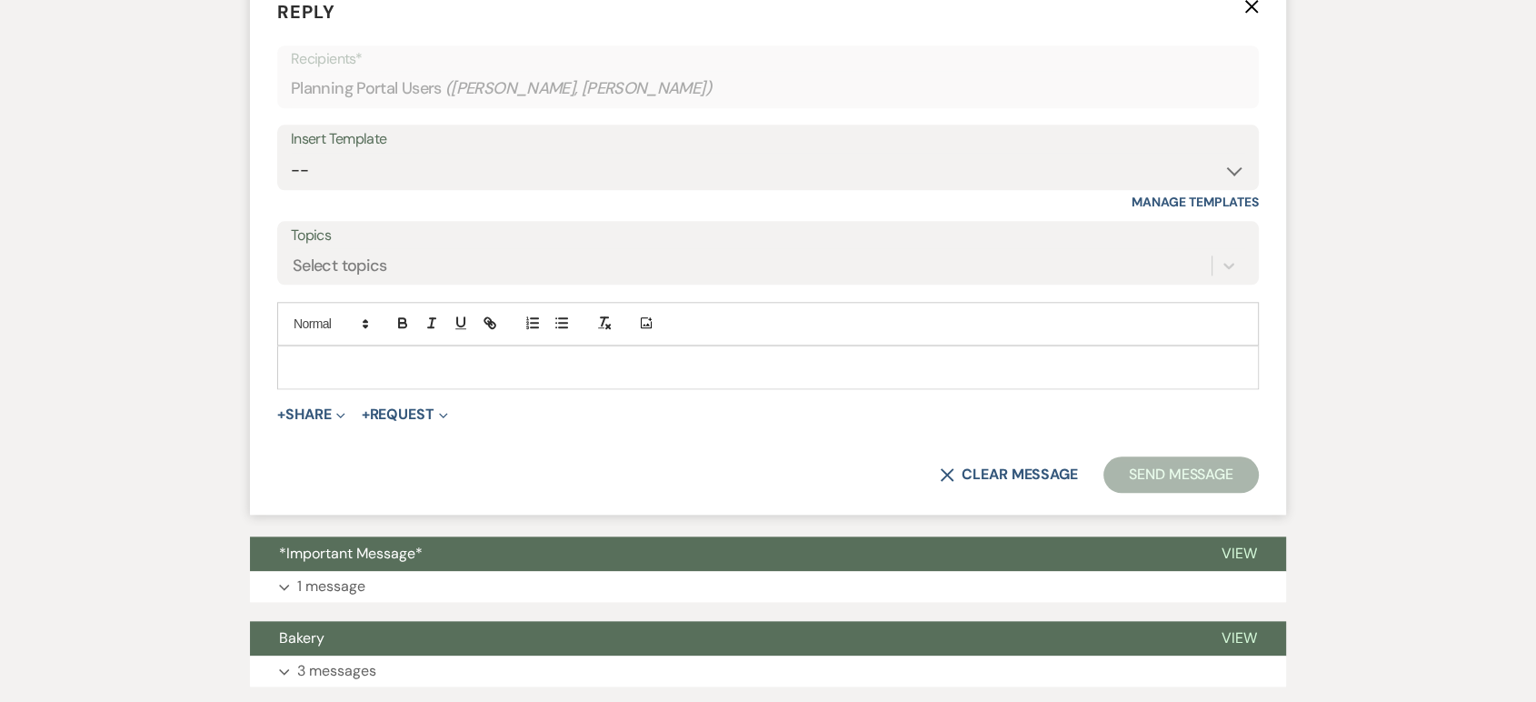
scroll to position [1854, 0]
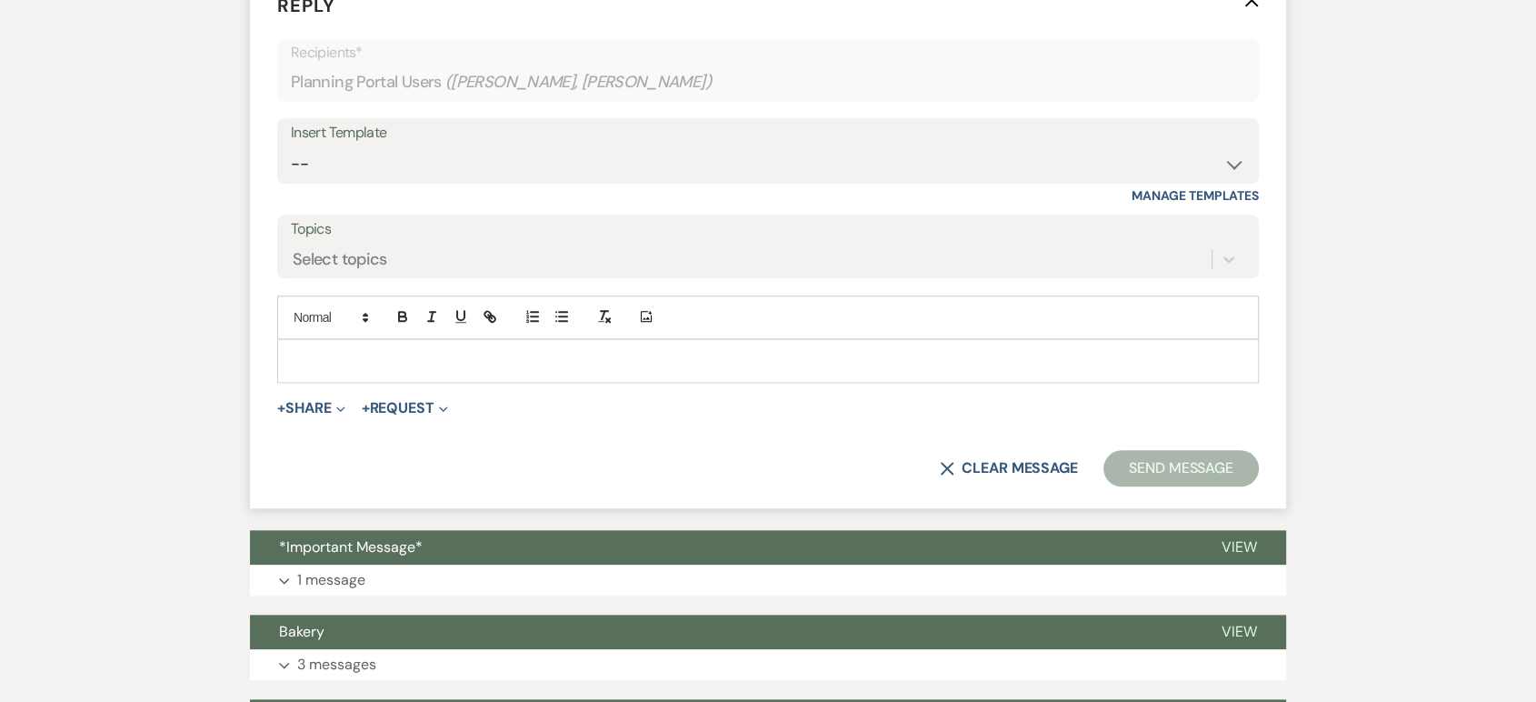
click at [363, 364] on p at bounding box center [768, 361] width 953 height 20
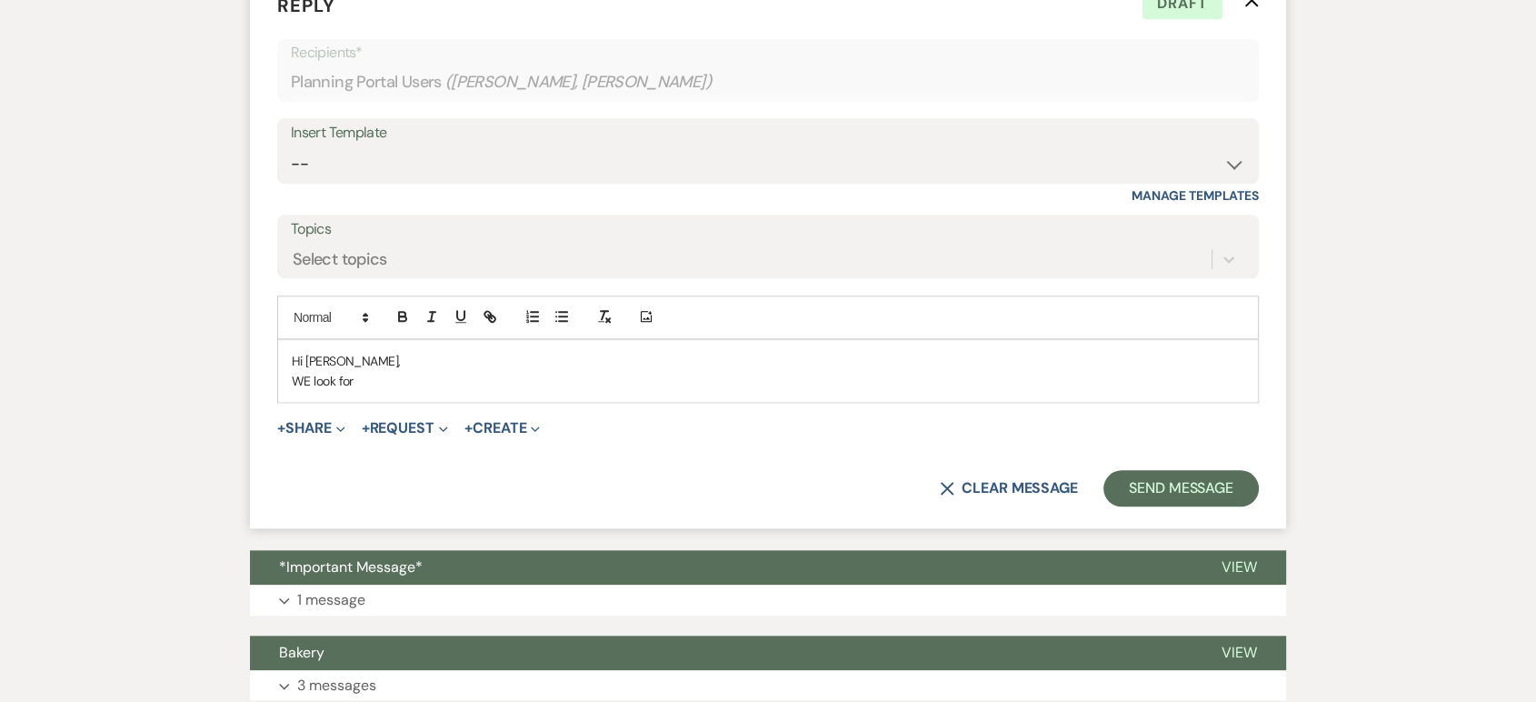
scroll to position [1906, 0]
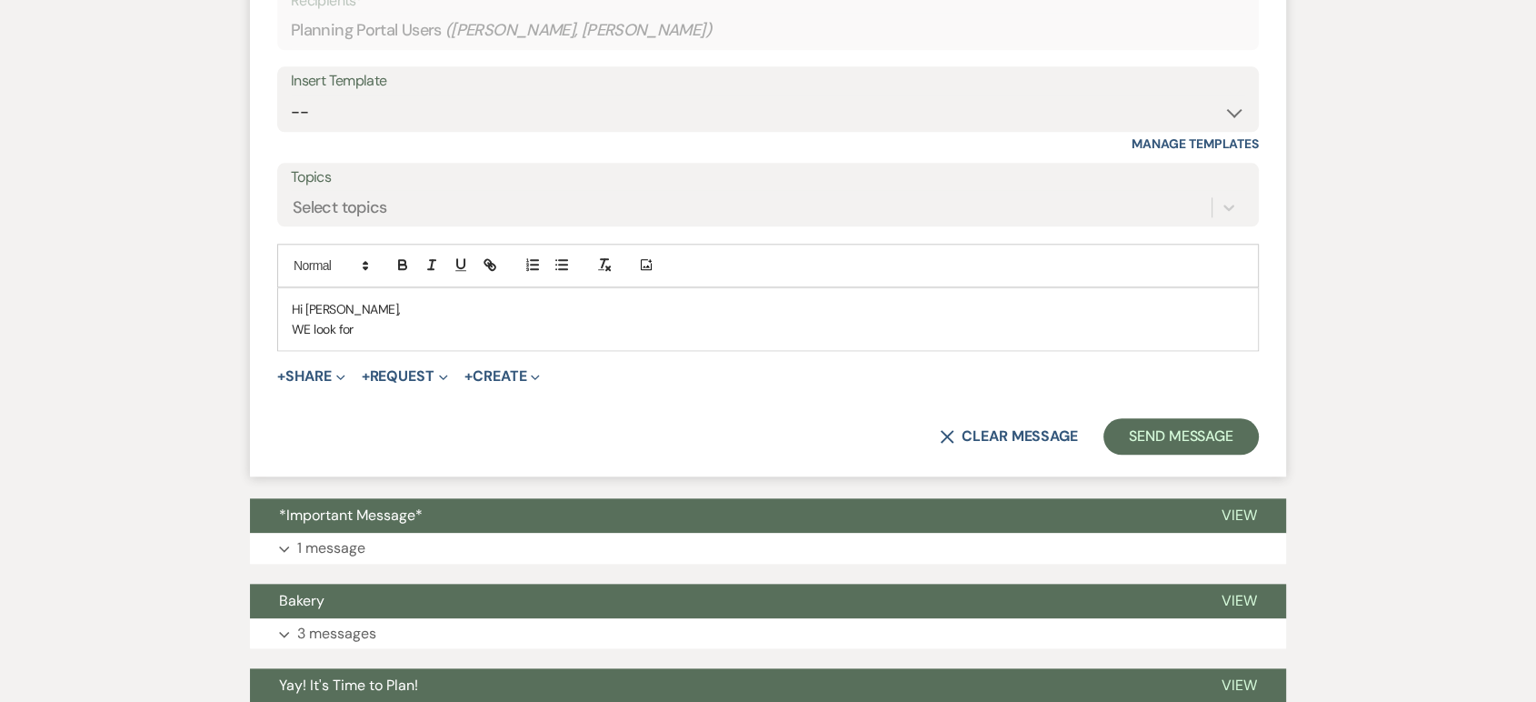
click at [312, 319] on p "WE look for" at bounding box center [768, 329] width 953 height 20
click at [369, 319] on p "We look for" at bounding box center [768, 329] width 953 height 20
drag, startPoint x: 374, startPoint y: 335, endPoint x: 239, endPoint y: 285, distance: 143.5
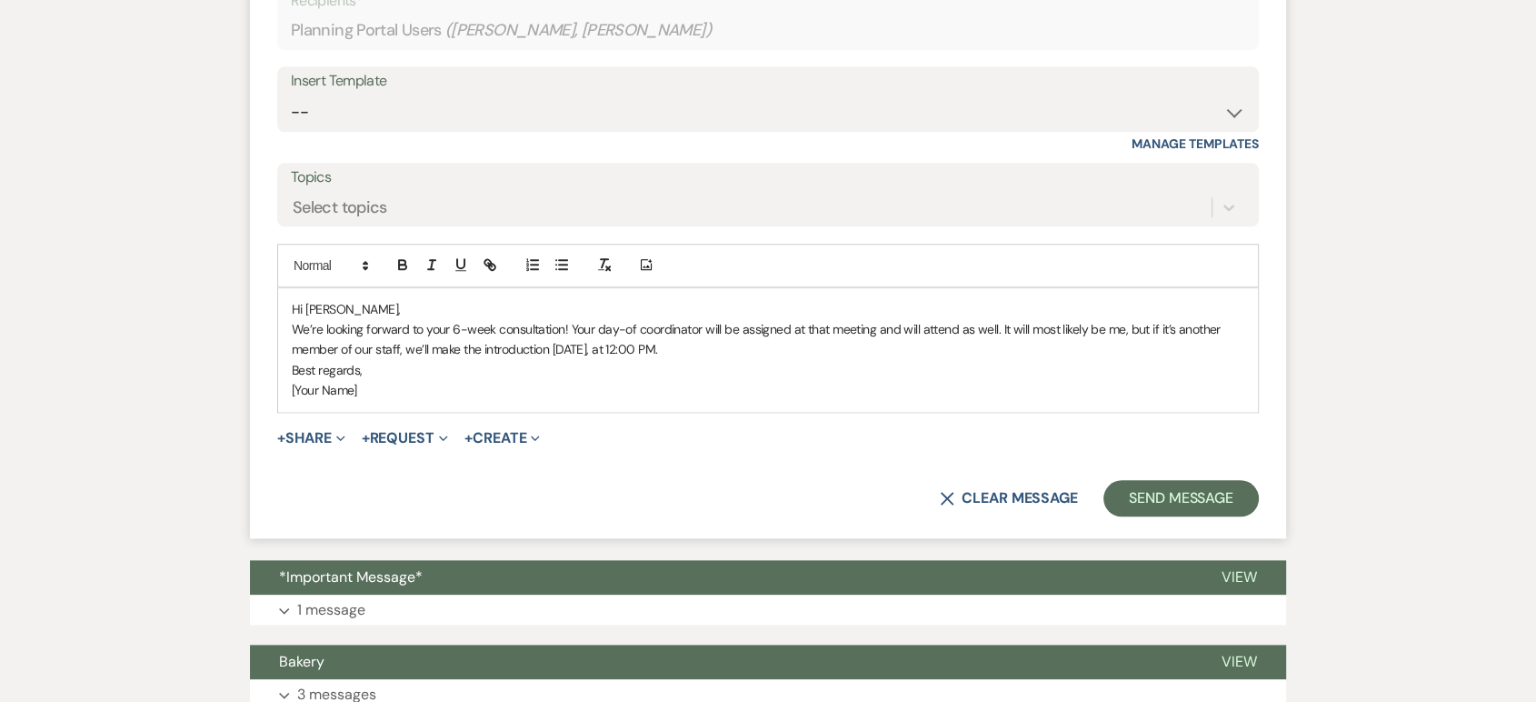
click at [292, 371] on p "Best regards," at bounding box center [768, 370] width 953 height 20
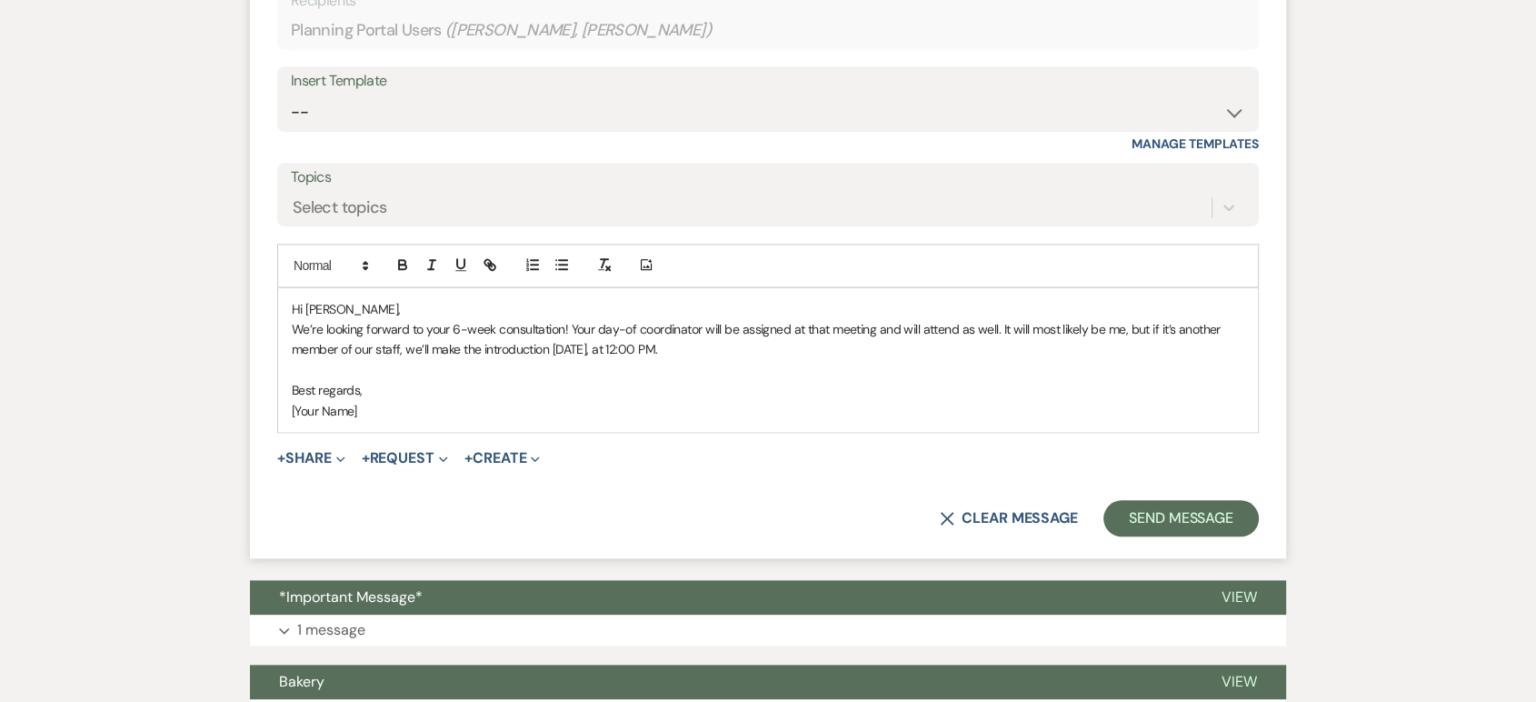
drag, startPoint x: 364, startPoint y: 413, endPoint x: 279, endPoint y: 417, distance: 84.7
click at [279, 417] on div "Hi Ashley, We’re looking forward to your 6-week consultation! Your day-of coord…" at bounding box center [768, 360] width 980 height 144
click at [1142, 515] on button "Send Message" at bounding box center [1181, 518] width 155 height 36
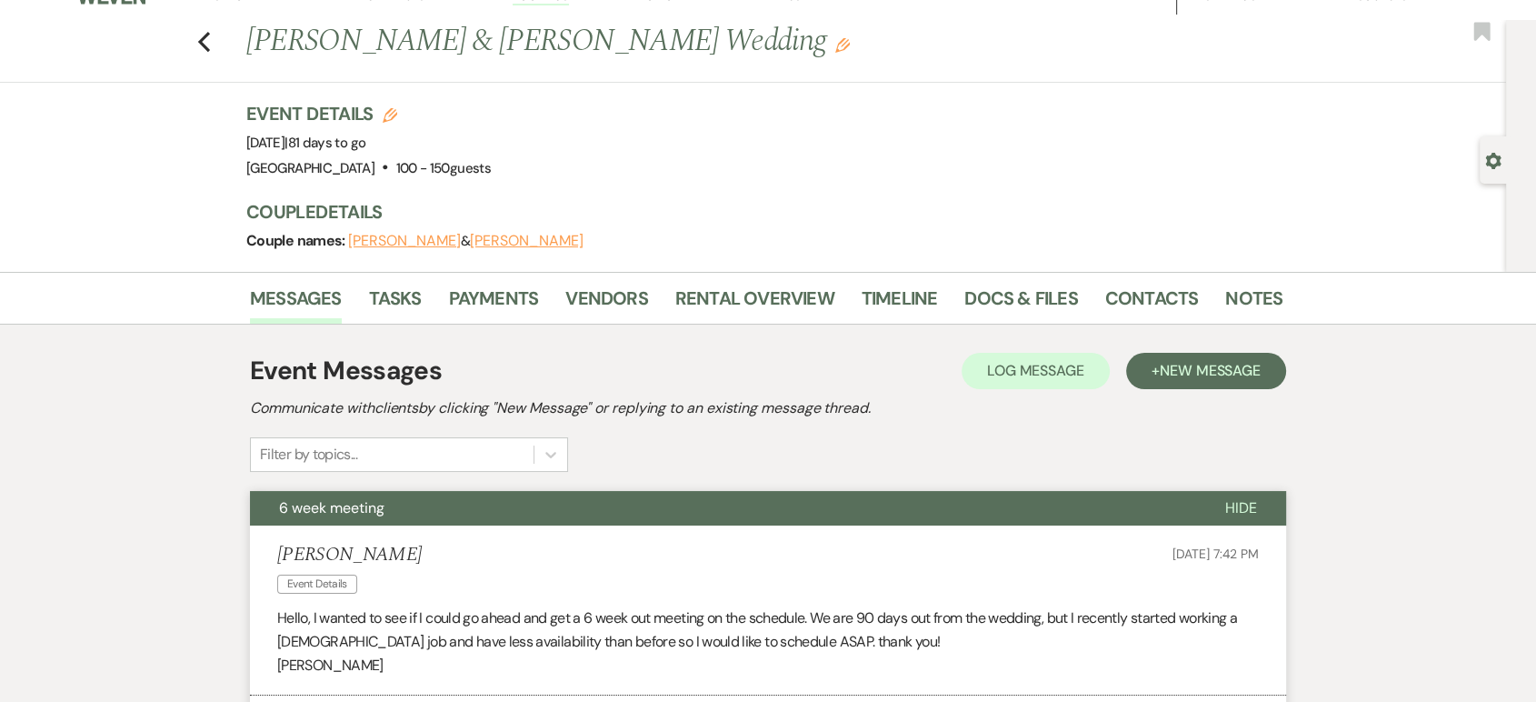
scroll to position [0, 0]
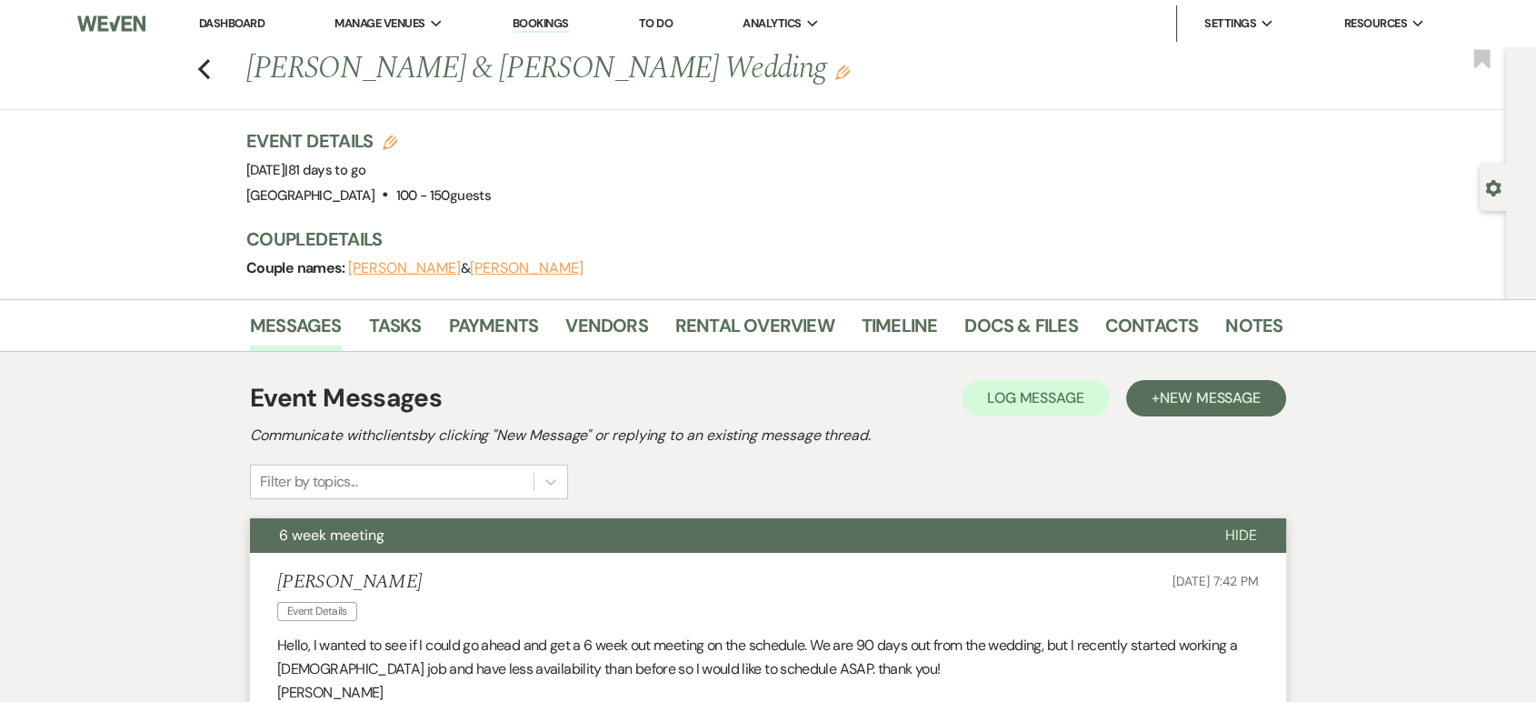
click at [229, 25] on link "Dashboard" at bounding box center [231, 22] width 65 height 15
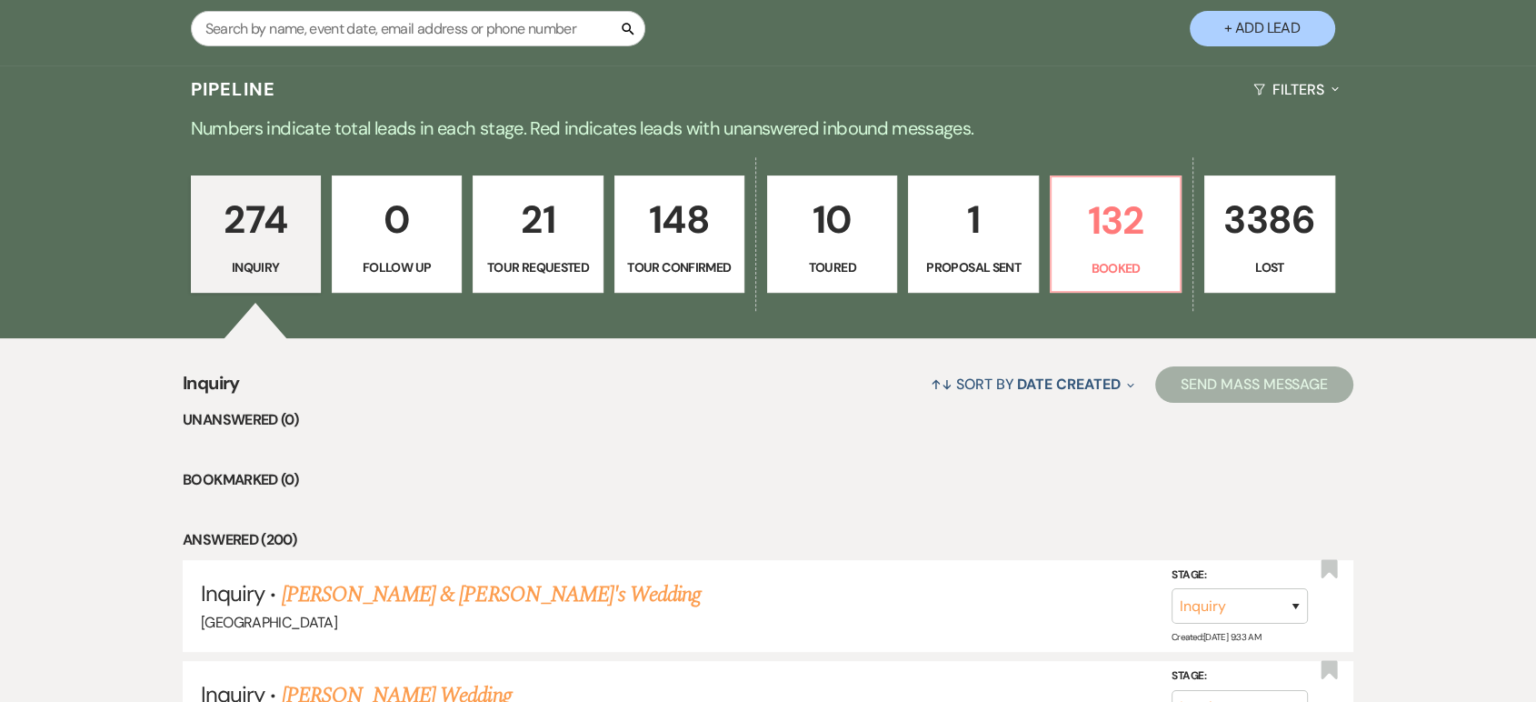
scroll to position [362, 0]
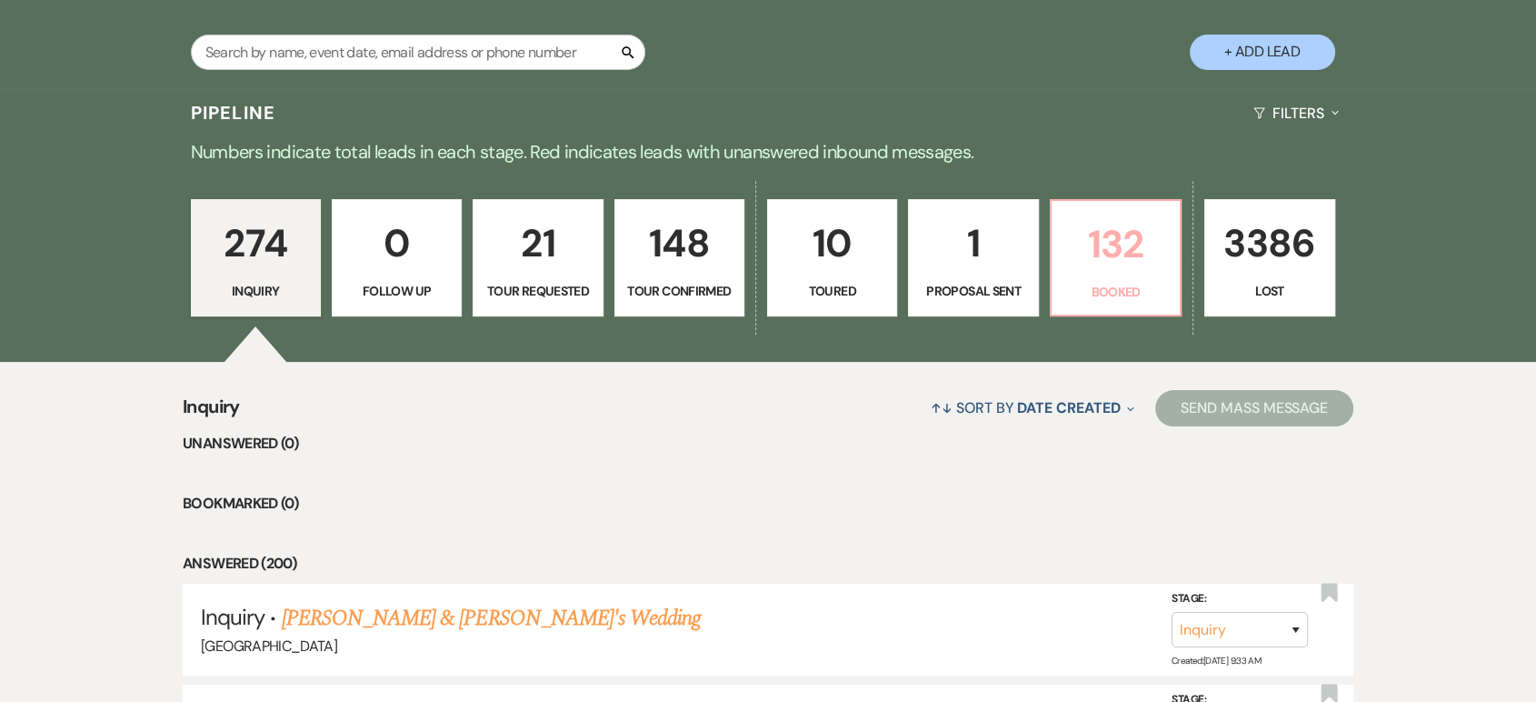
click at [1122, 282] on p "Booked" at bounding box center [1116, 292] width 106 height 20
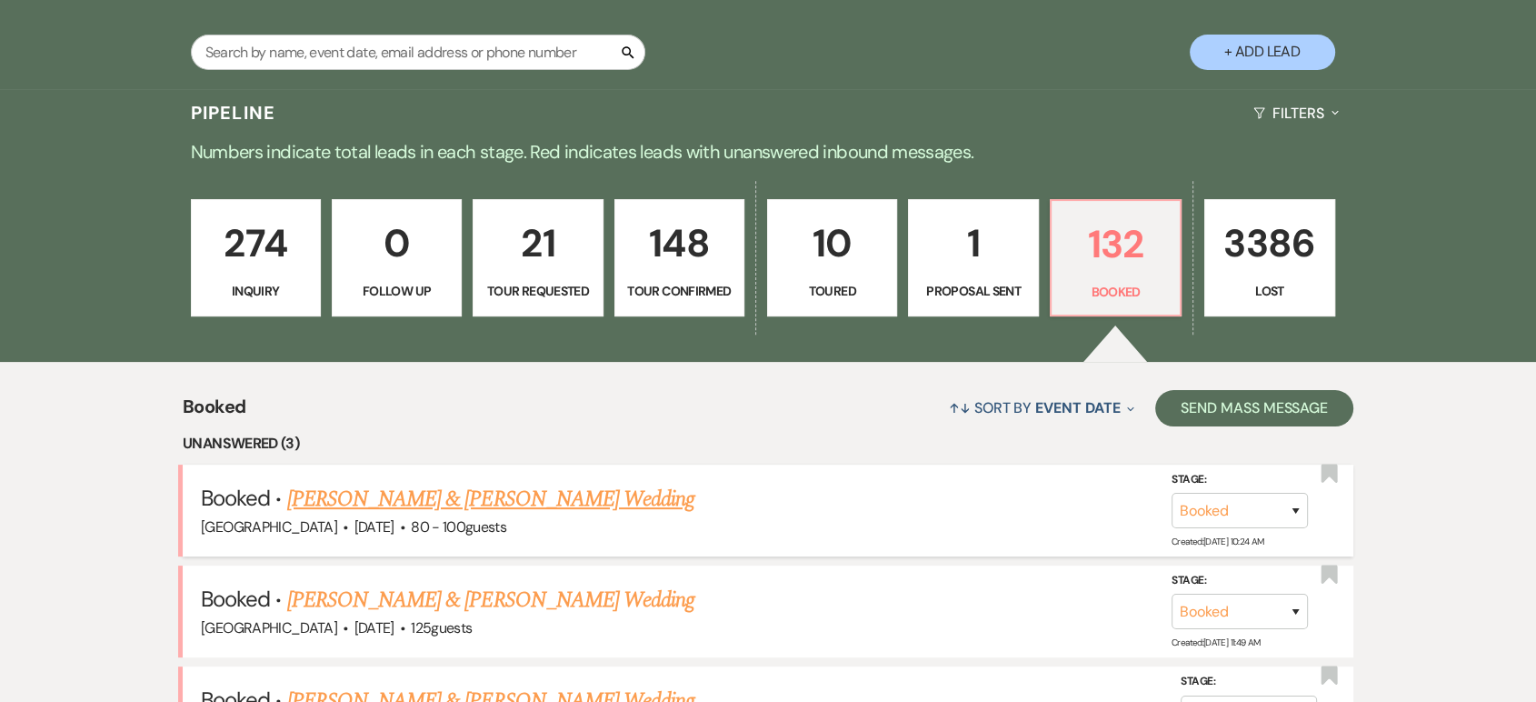
click at [628, 506] on link "Madeline Bajczyk & Chad Christianson's Wedding" at bounding box center [490, 499] width 407 height 33
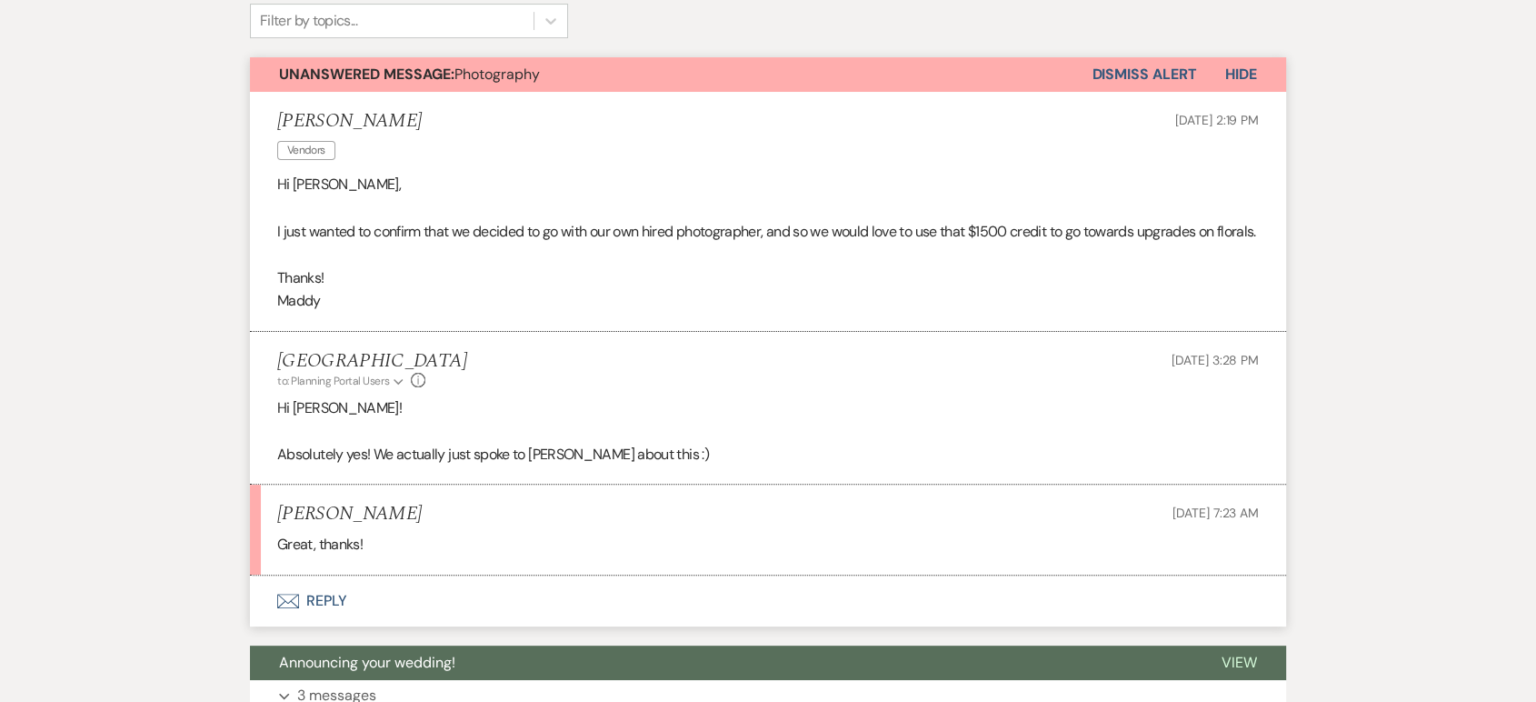
scroll to position [460, 0]
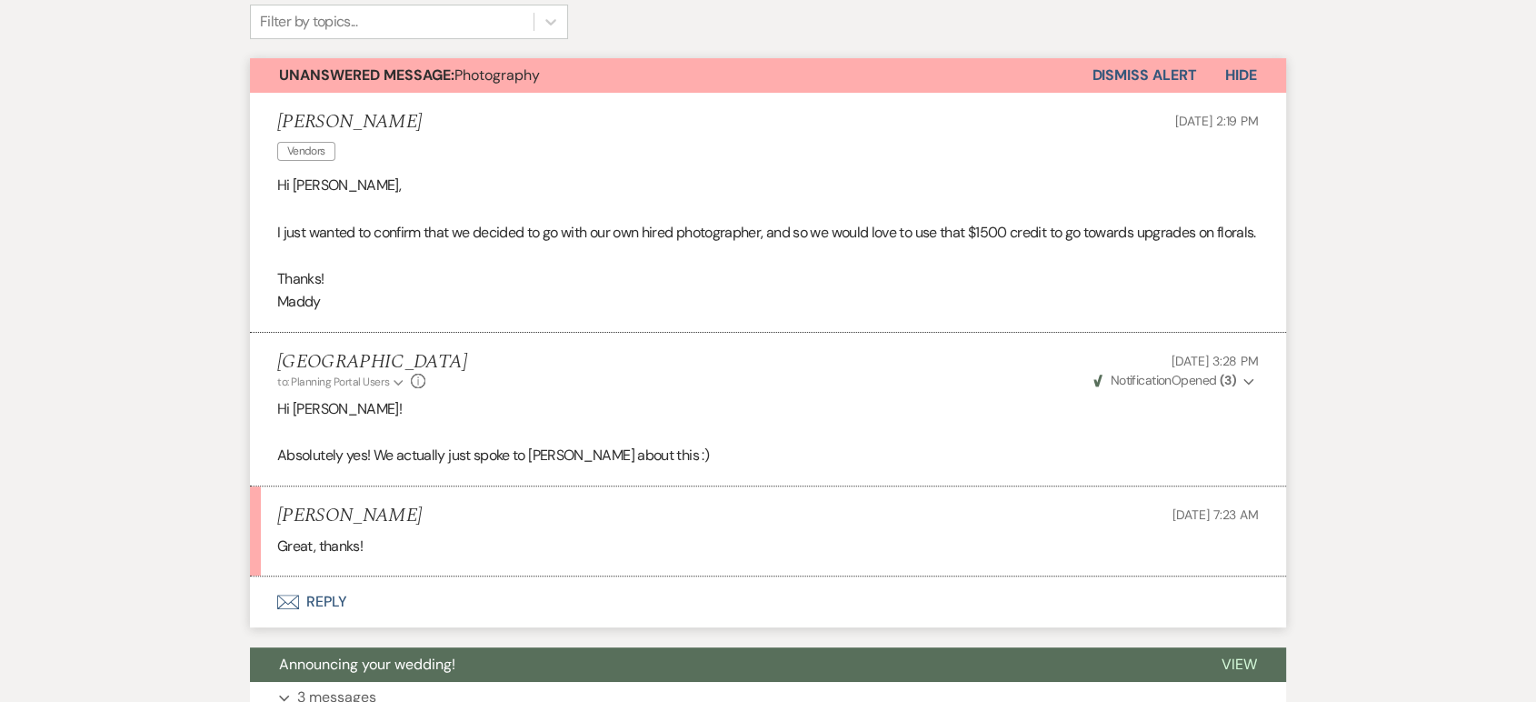
click at [1137, 64] on button "Dismiss Alert" at bounding box center [1144, 75] width 105 height 35
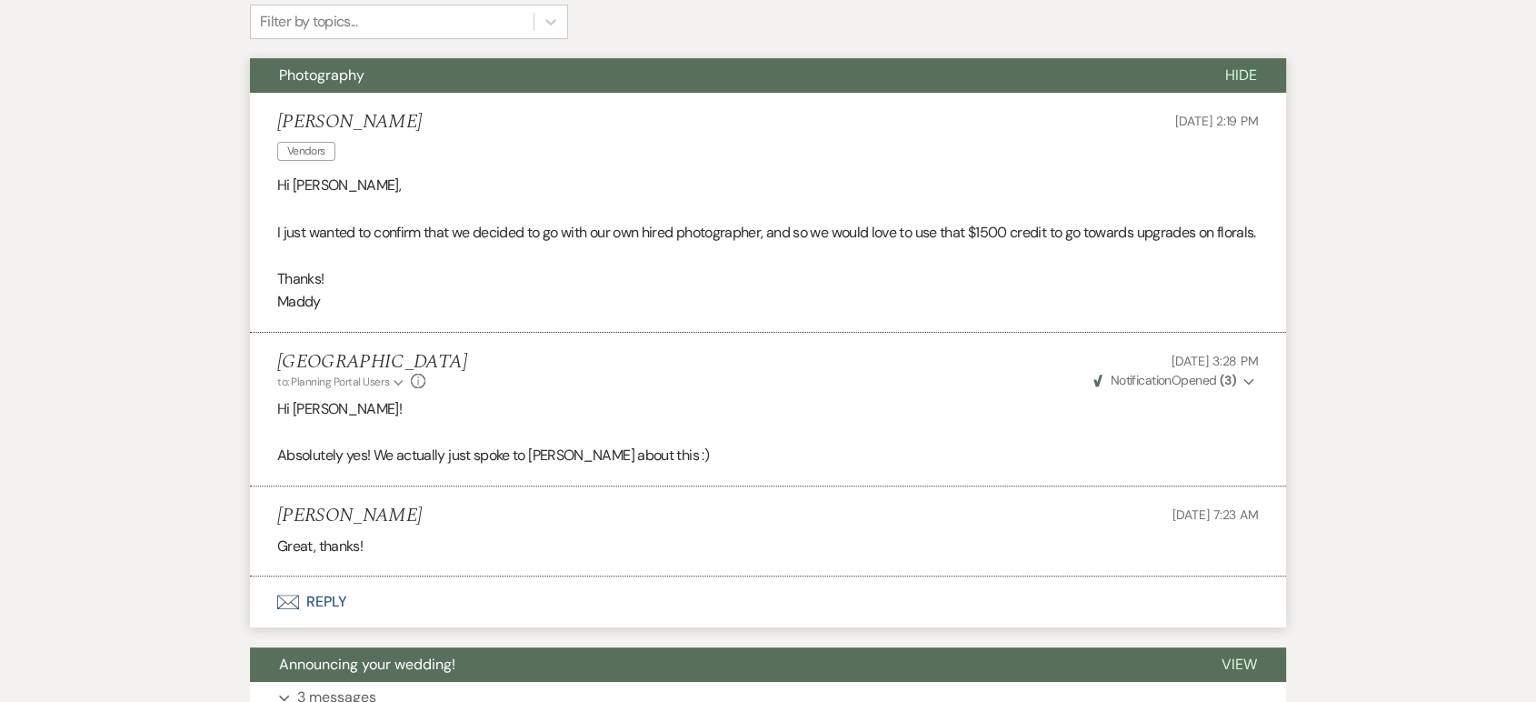
scroll to position [0, 0]
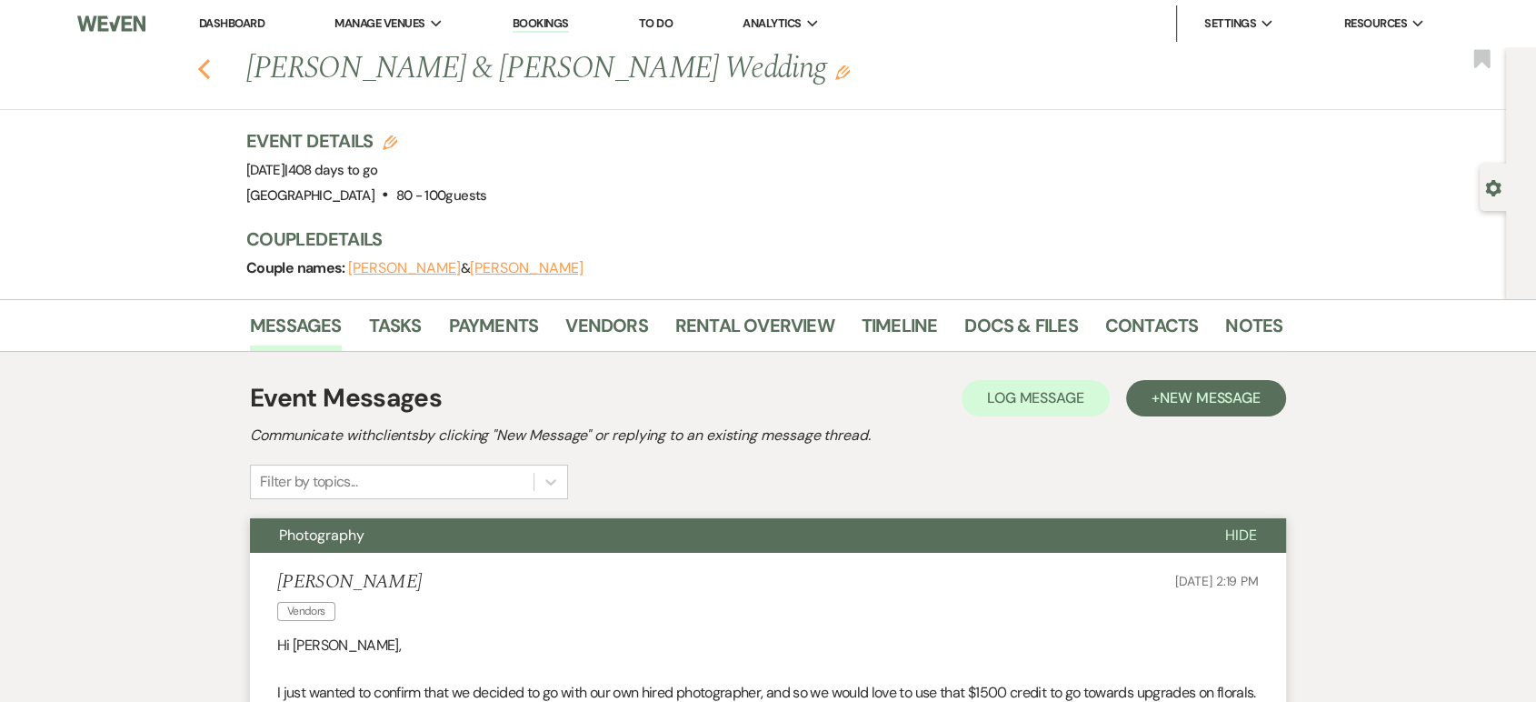
click at [210, 75] on use "button" at bounding box center [204, 69] width 12 height 20
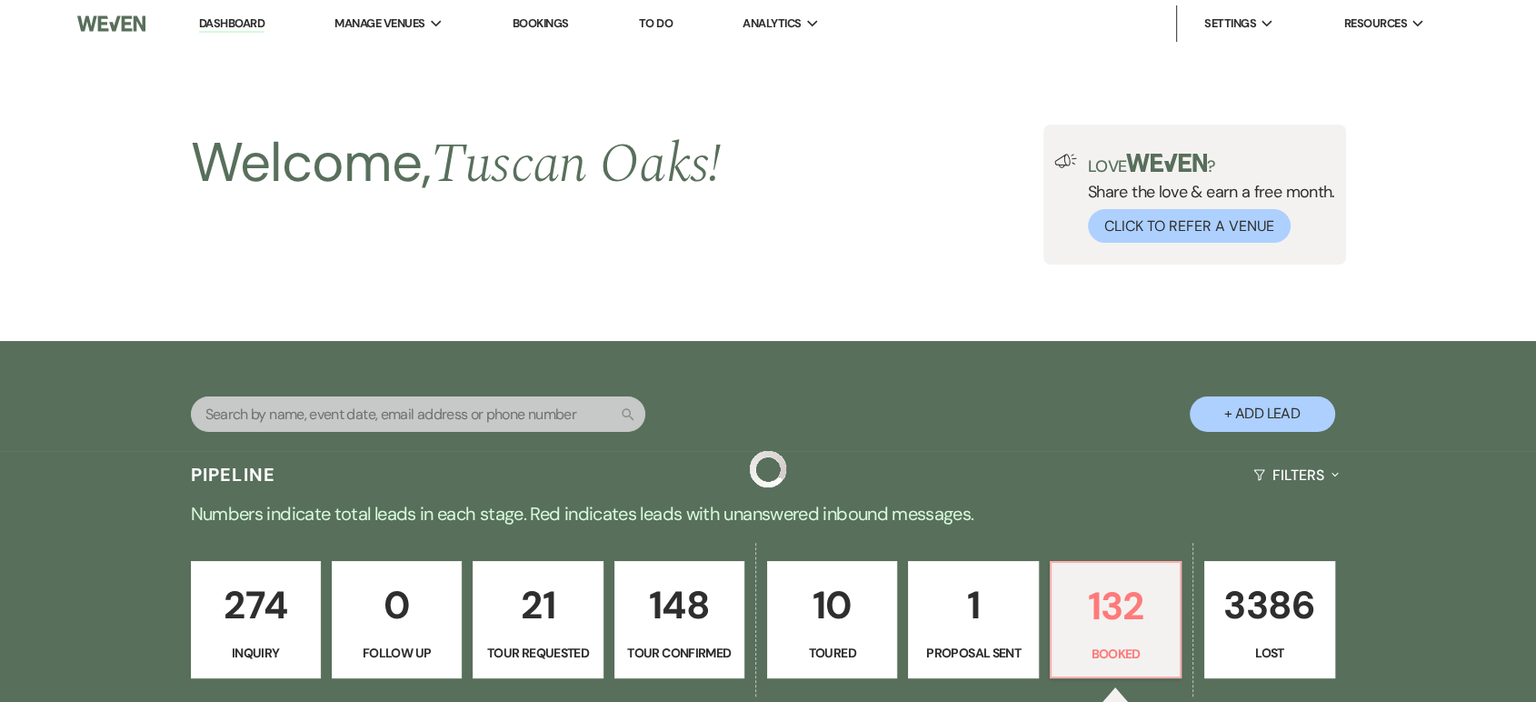
scroll to position [362, 0]
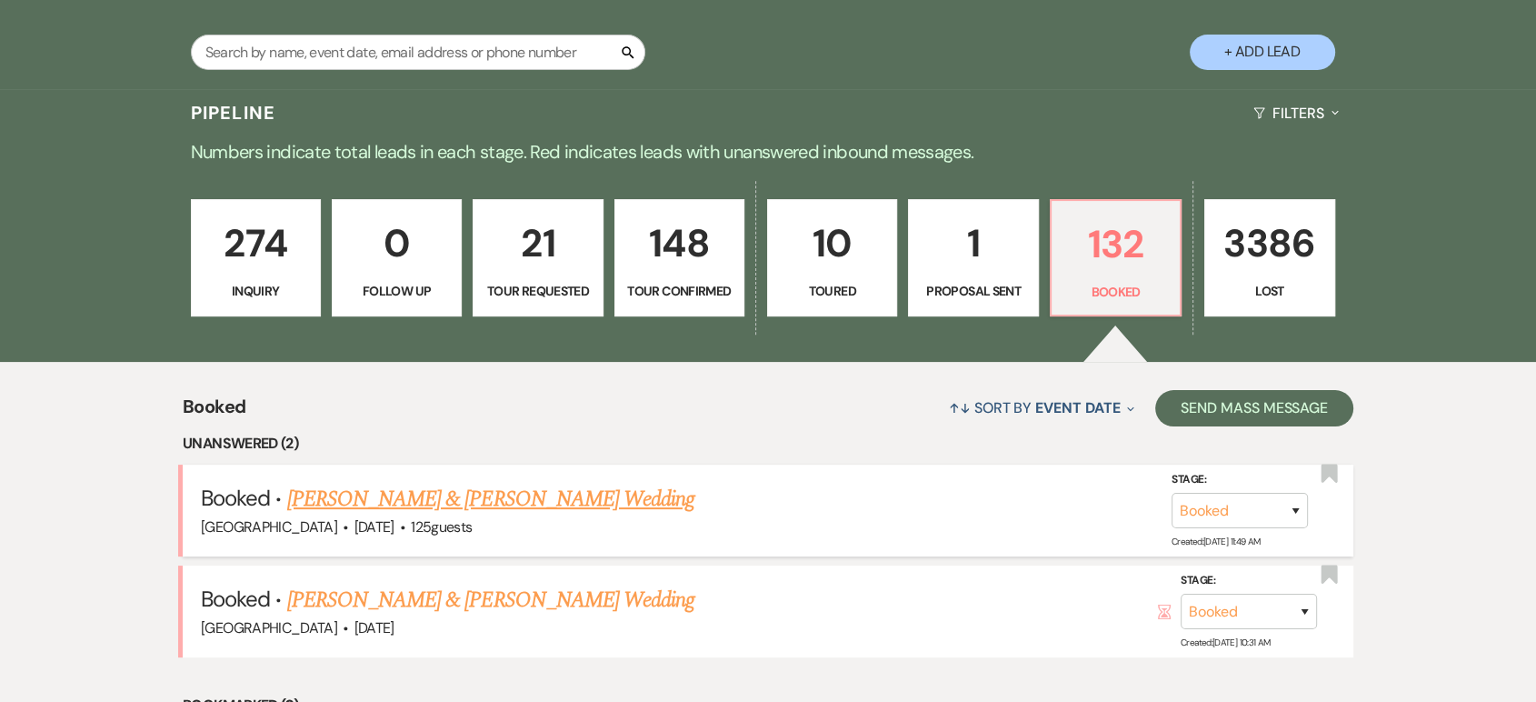
click at [481, 502] on link "Jadyn Davis & Ace Armas's Wedding" at bounding box center [490, 499] width 407 height 33
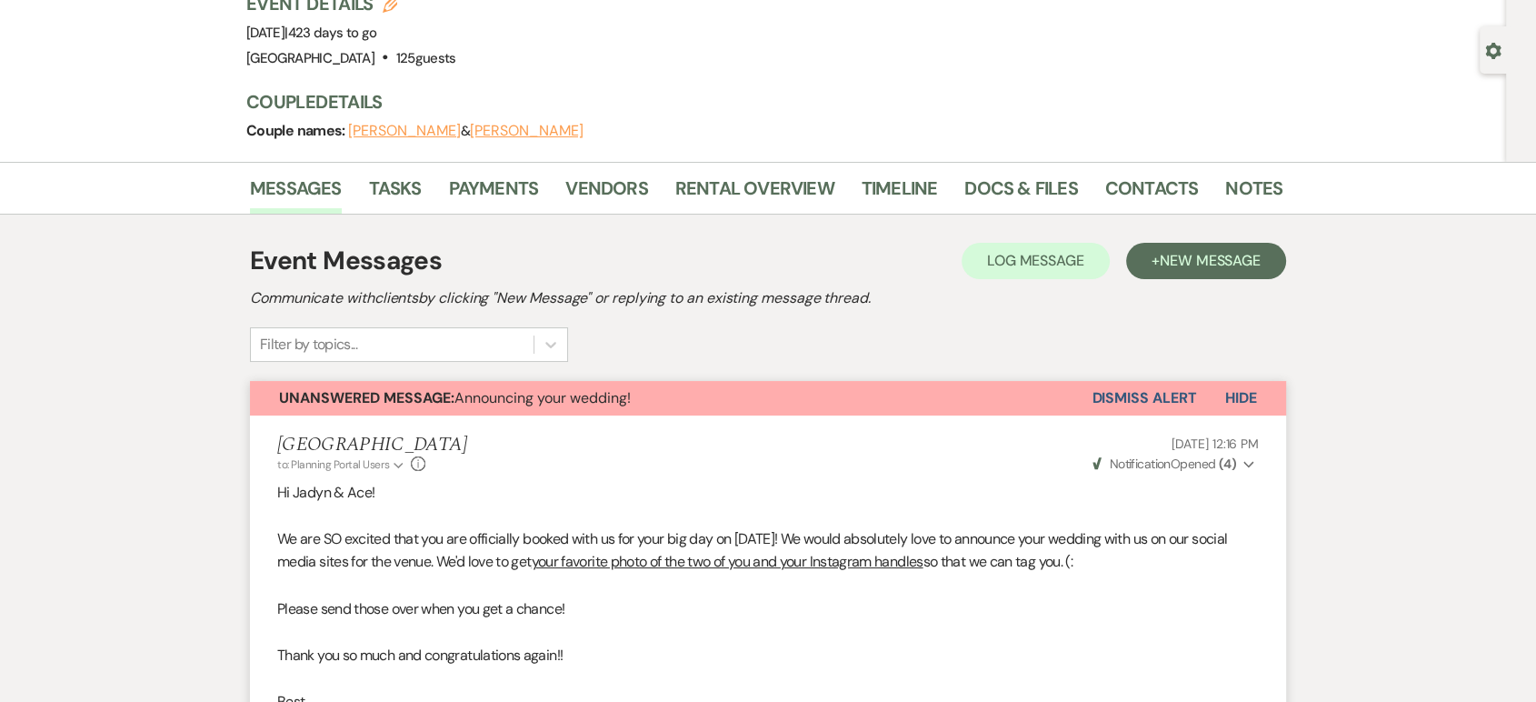
scroll to position [136, 0]
click at [1144, 401] on button "Dismiss Alert" at bounding box center [1144, 399] width 105 height 35
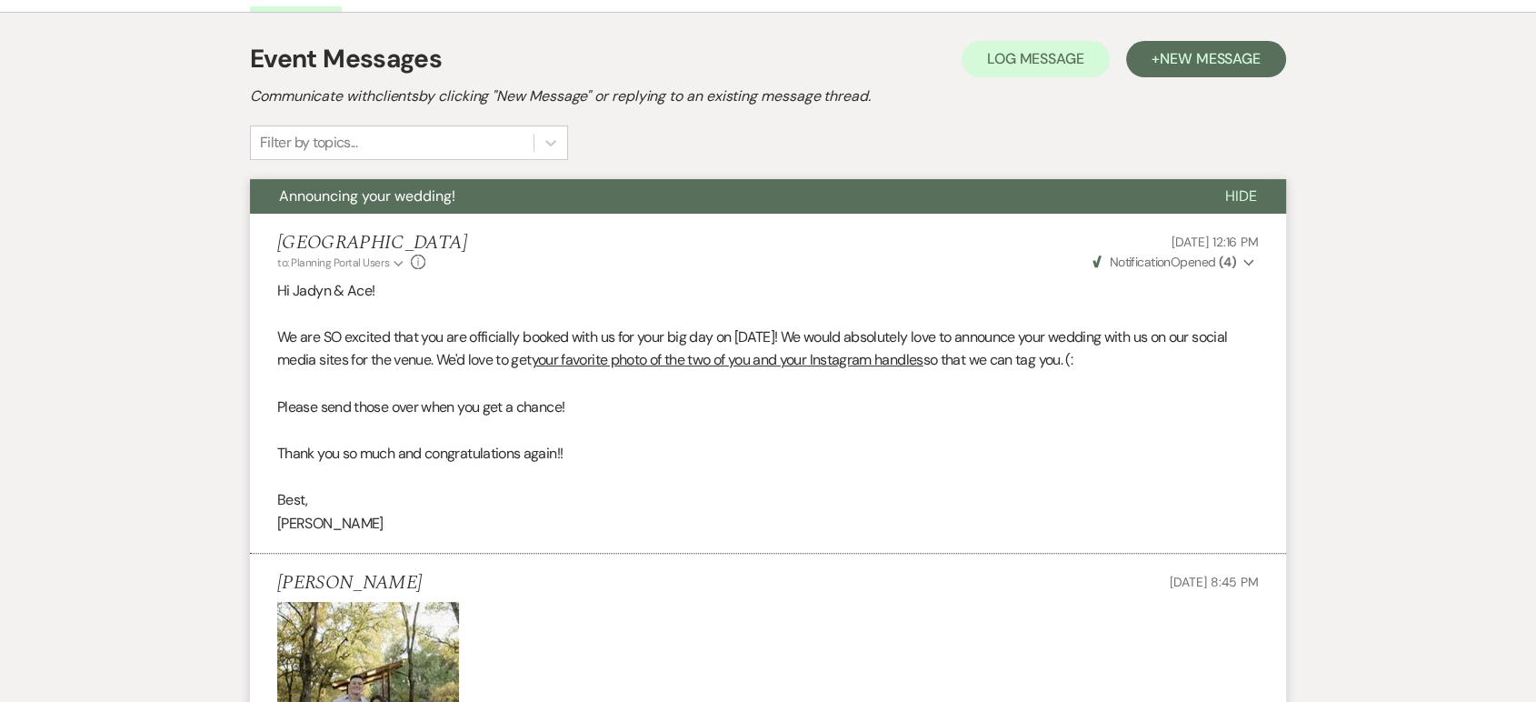
scroll to position [0, 0]
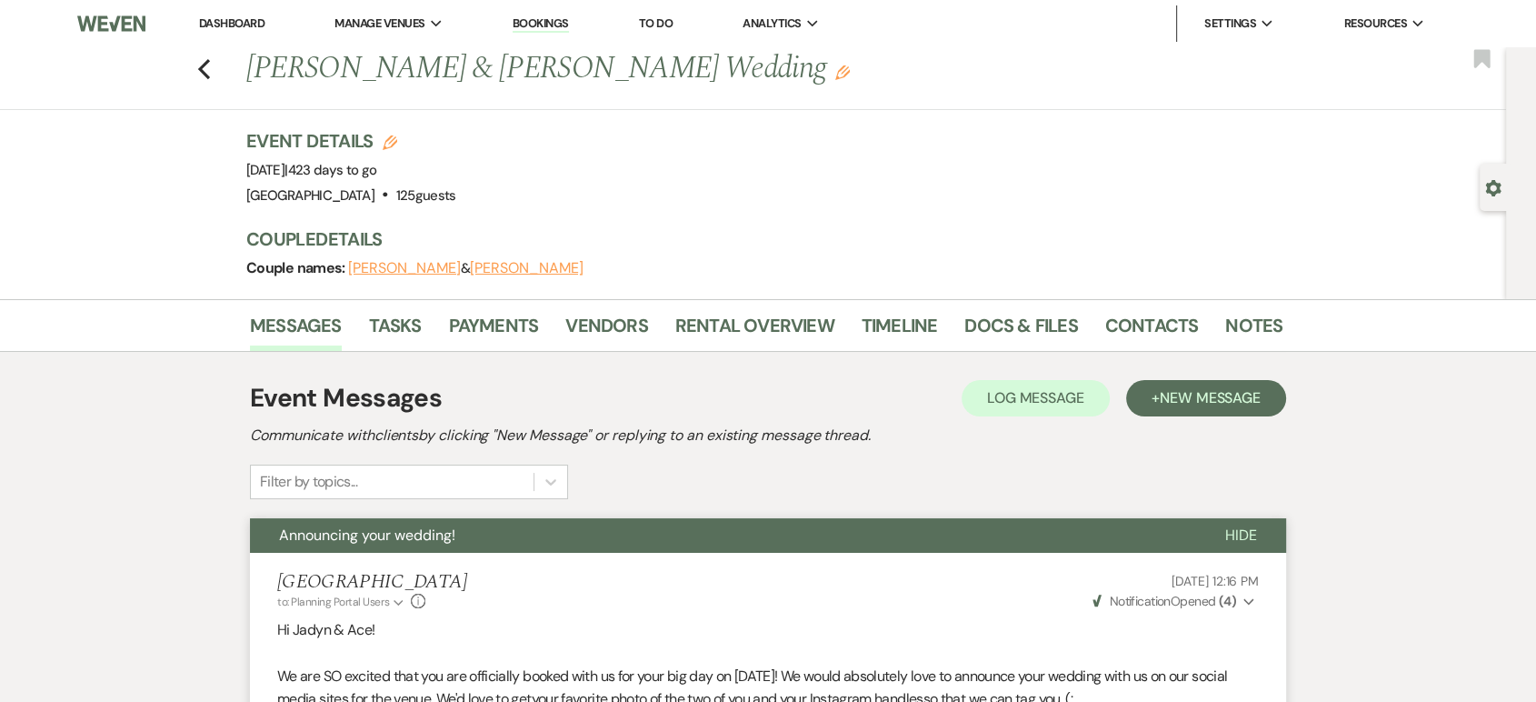
click at [241, 16] on link "Dashboard" at bounding box center [231, 22] width 65 height 15
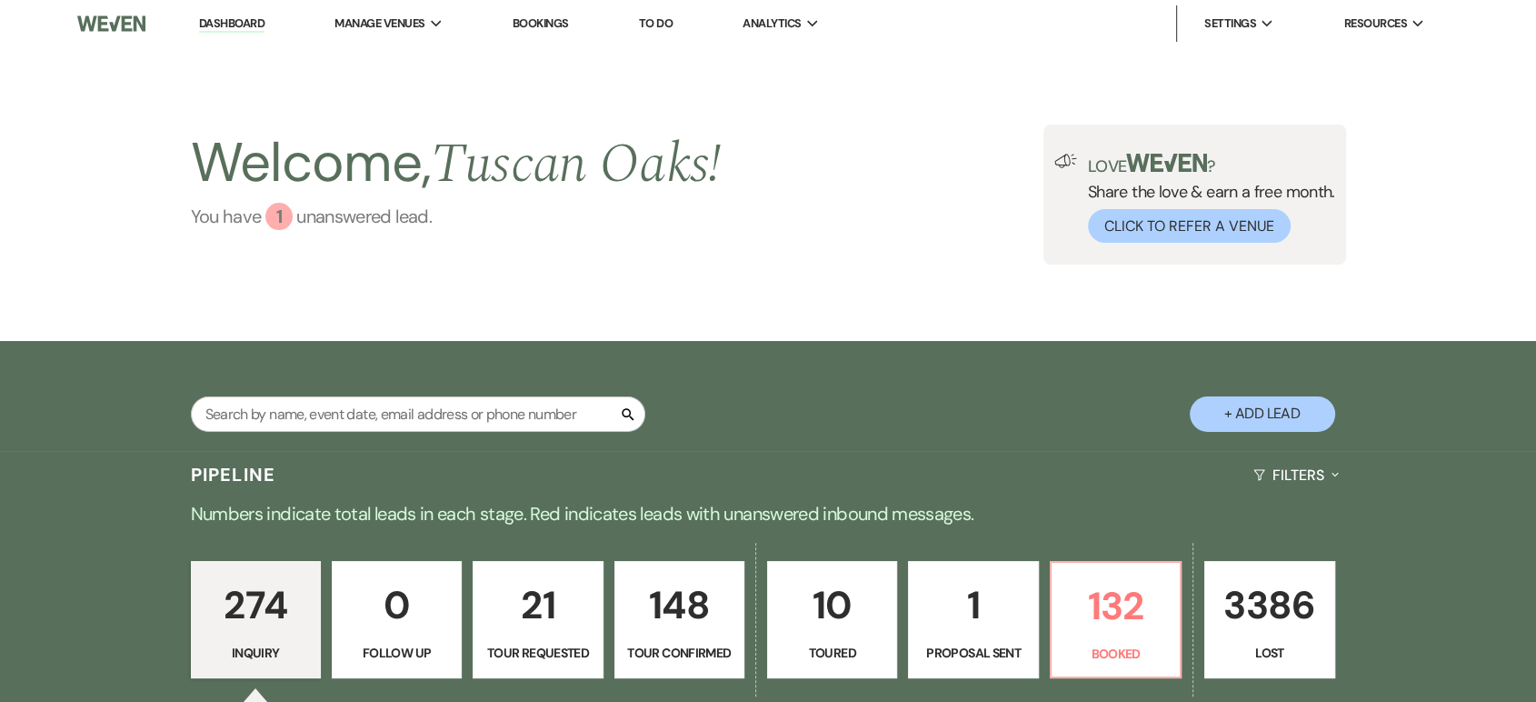
click at [287, 217] on div "1" at bounding box center [278, 216] width 27 height 27
click at [655, 21] on link "To Do" at bounding box center [656, 22] width 34 height 15
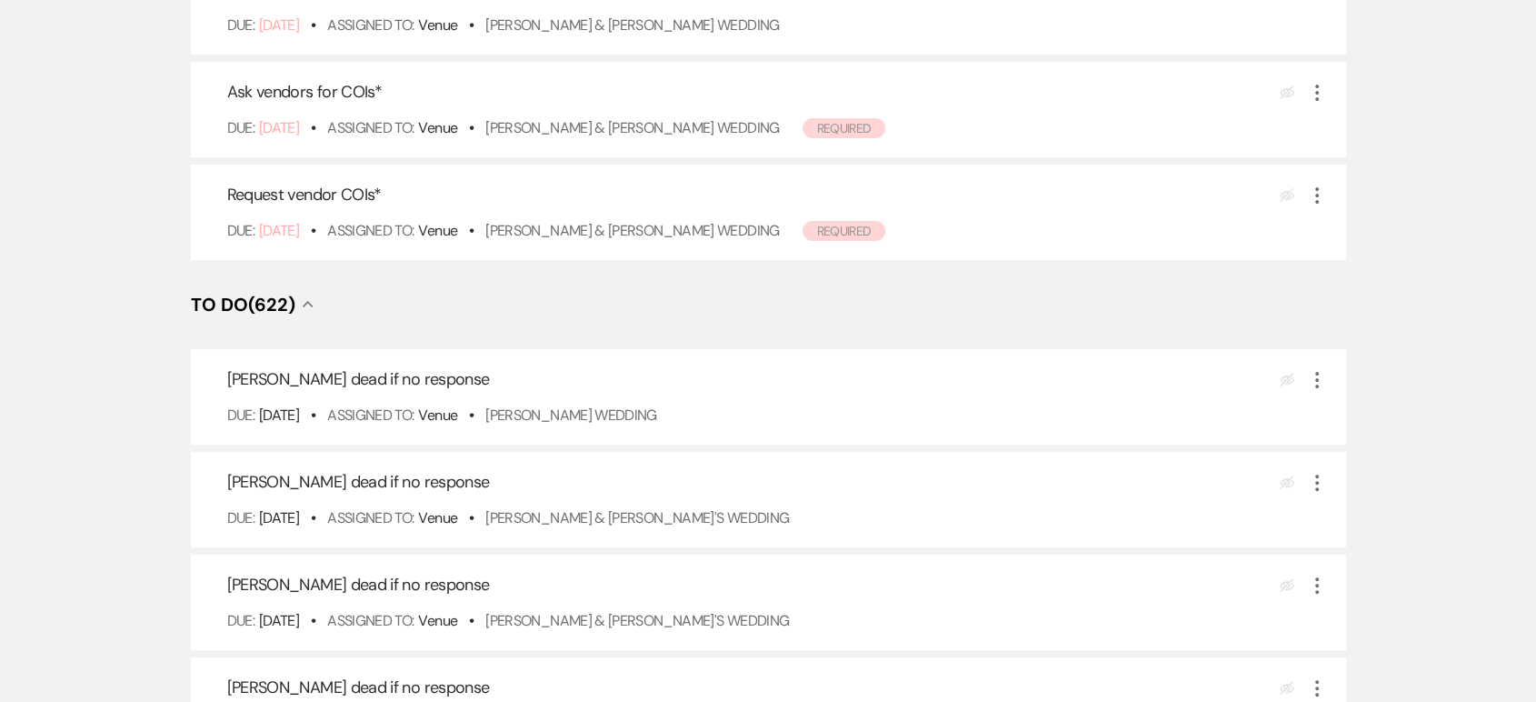
scroll to position [407, 0]
click at [583, 435] on div "Mark dead if no response Eye Blocked More Due: Aug 13 25 • Assigned To: Venue •…" at bounding box center [768, 395] width 1155 height 95
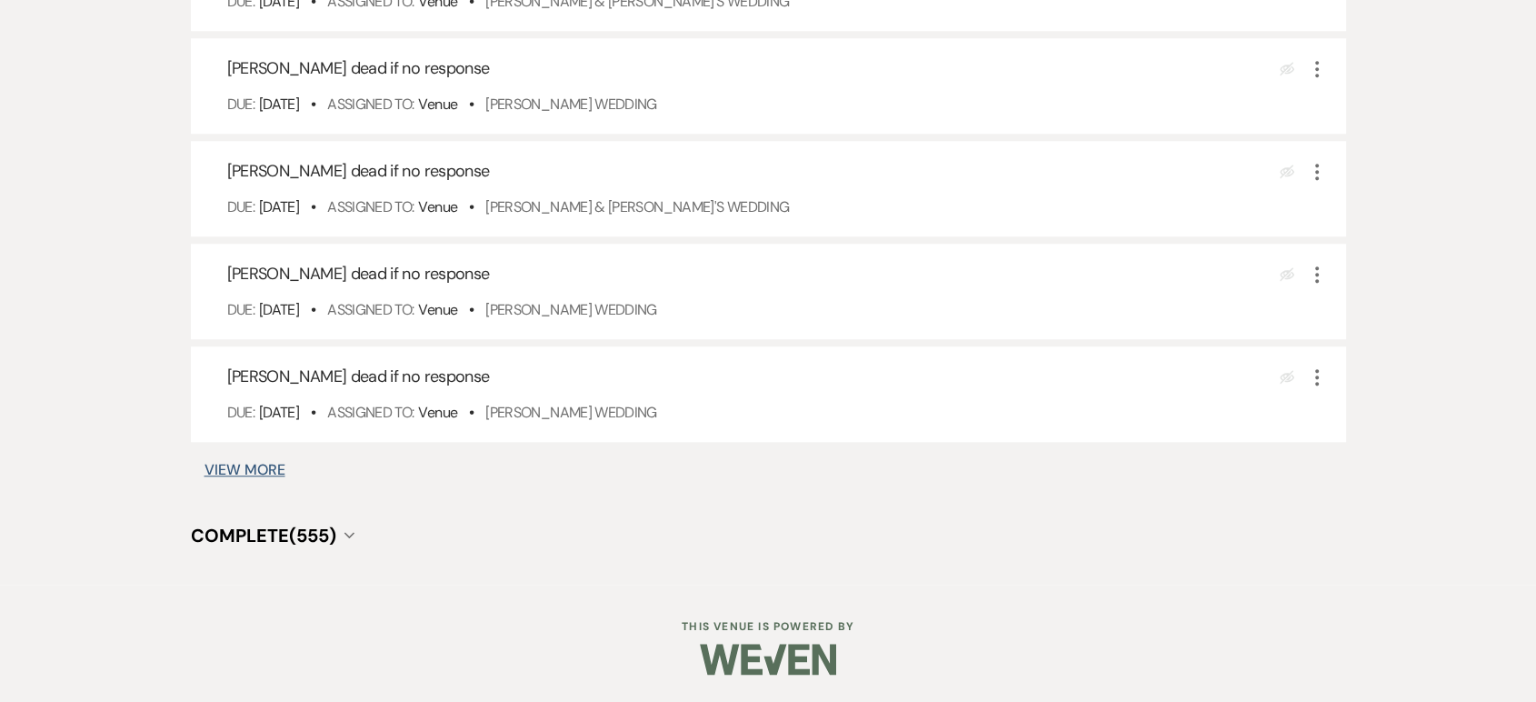
scroll to position [0, 0]
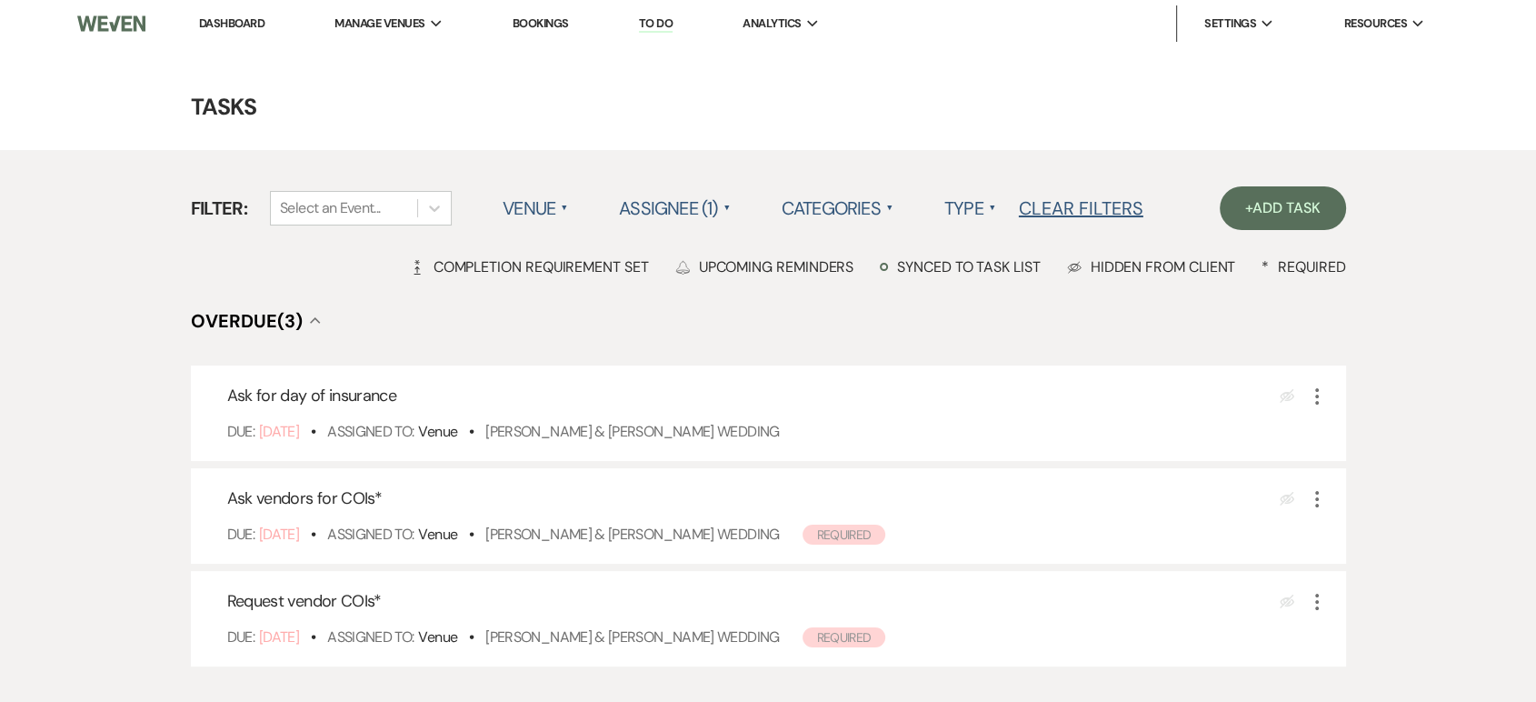
click at [239, 22] on link "Dashboard" at bounding box center [231, 22] width 65 height 15
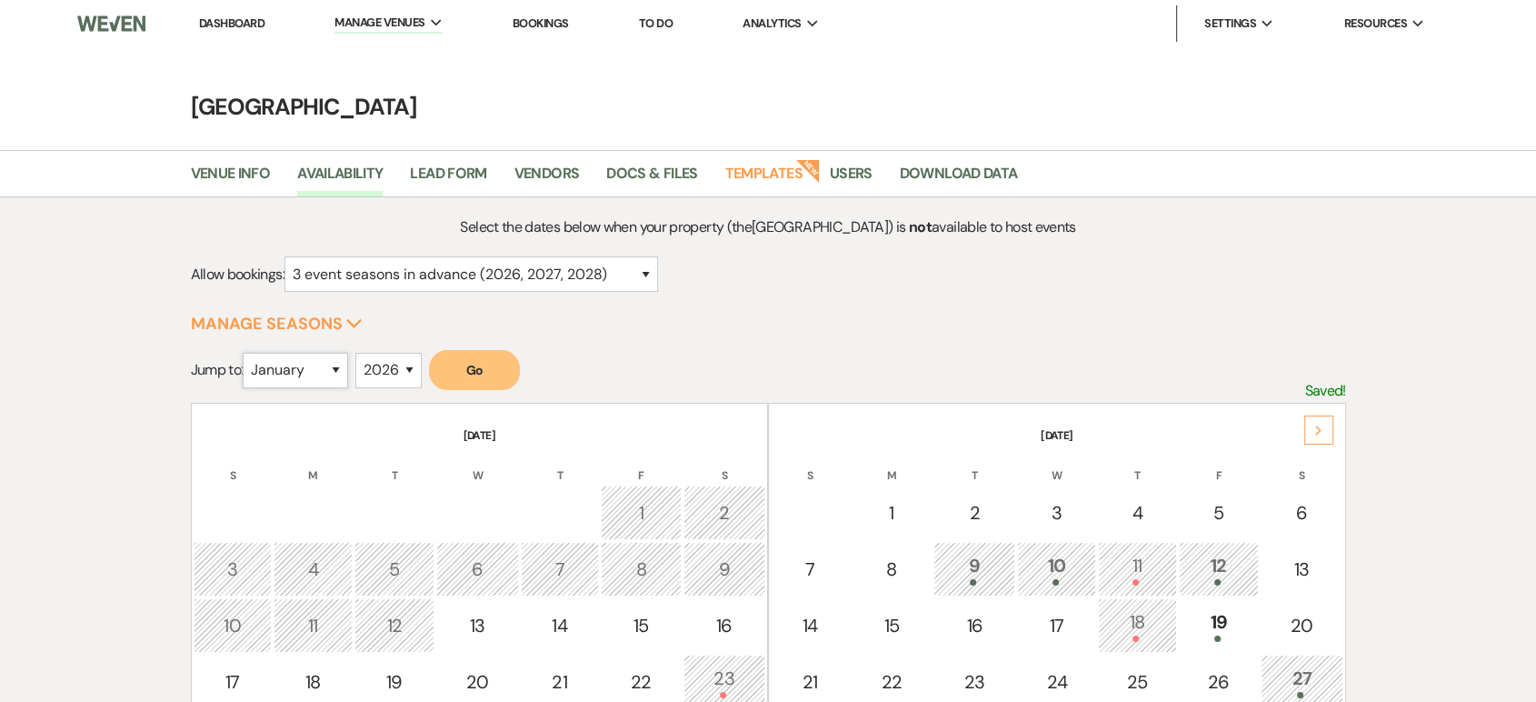
click at [335, 381] on select "January February March April May June July August September October November De…" at bounding box center [295, 370] width 105 height 35
select select "10"
click at [247, 353] on select "January February March April May June July August September October November De…" at bounding box center [295, 370] width 105 height 35
click at [386, 365] on select "2025 2026 2027 2028 2029" at bounding box center [388, 370] width 66 height 35
select select "2025"
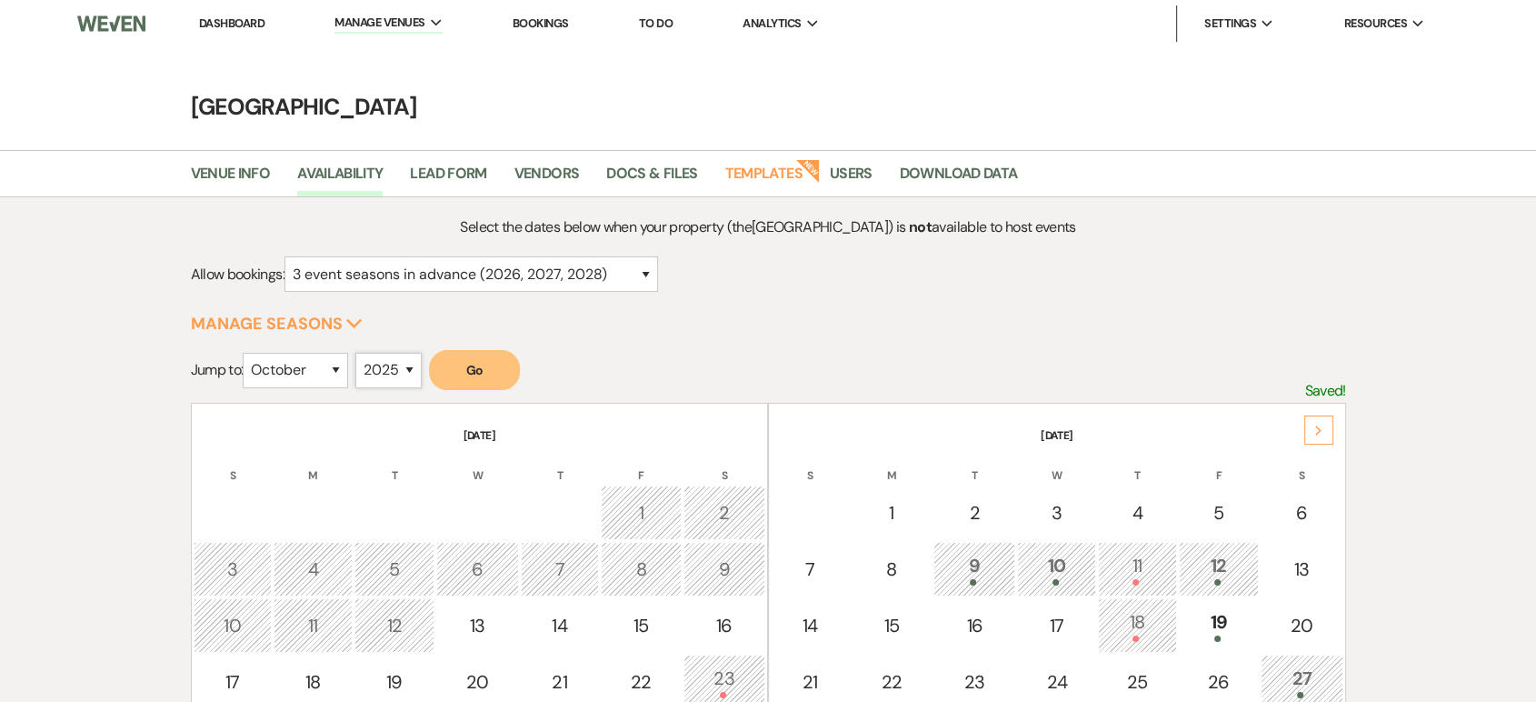
click at [360, 353] on select "2025 2026 2027 2028 2029" at bounding box center [388, 370] width 66 height 35
click at [480, 362] on button "Go" at bounding box center [474, 370] width 91 height 40
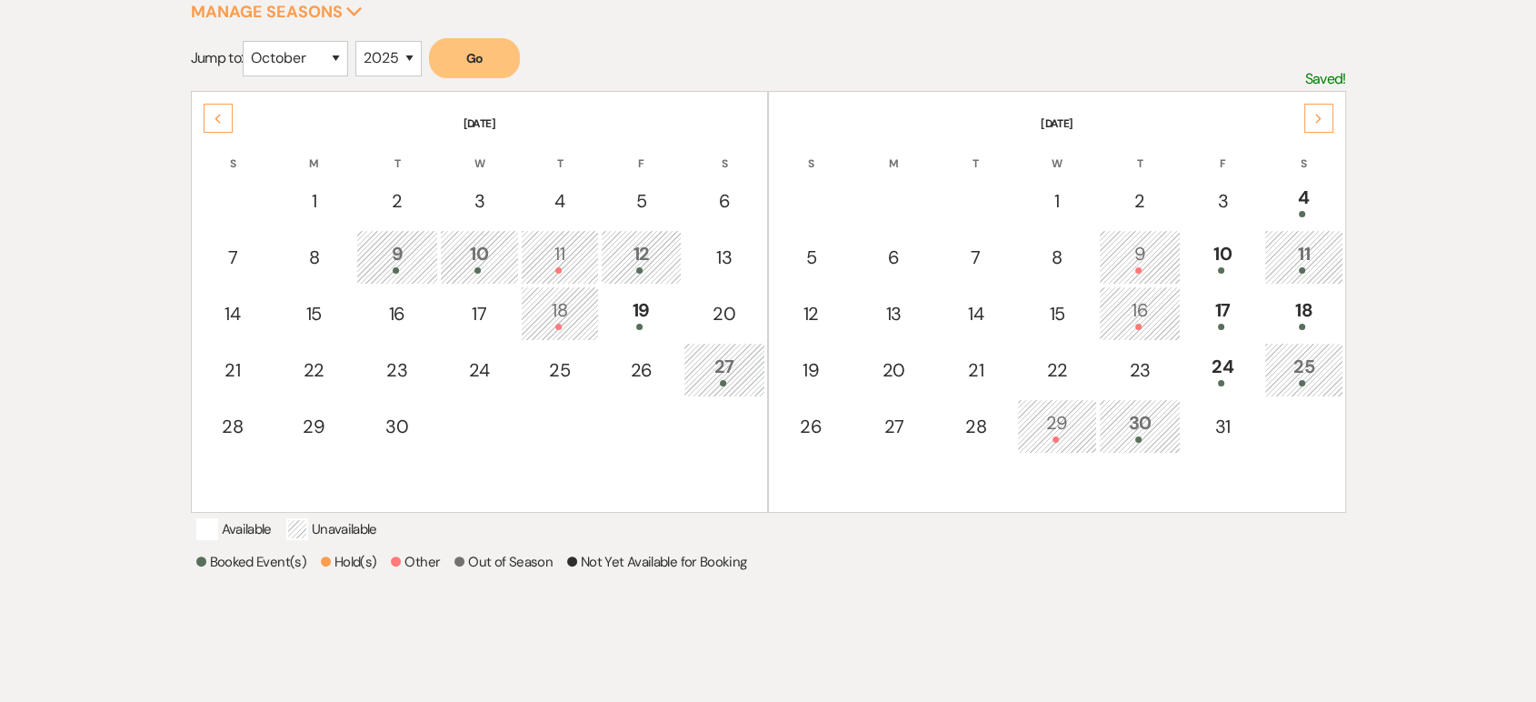
scroll to position [305, 0]
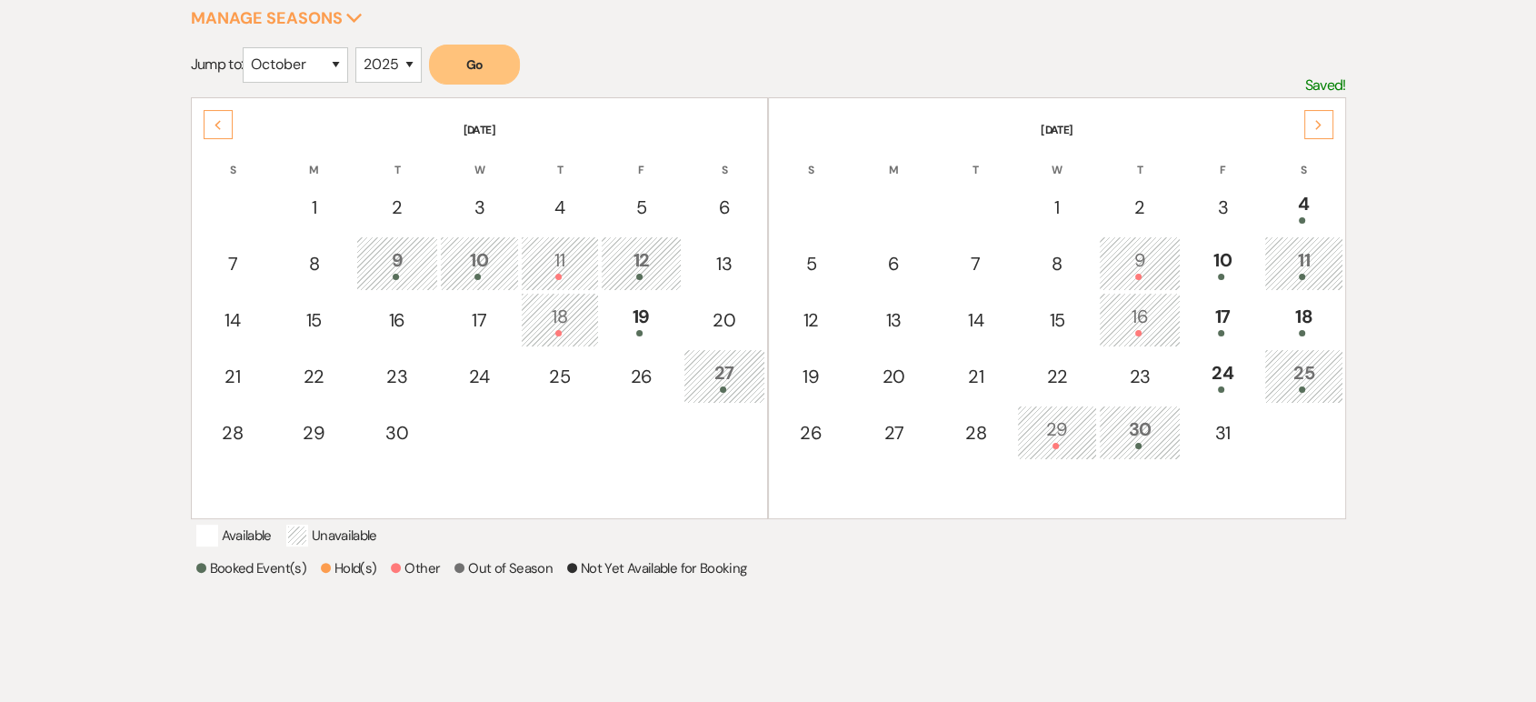
click at [1322, 125] on icon "Next" at bounding box center [1318, 125] width 9 height 11
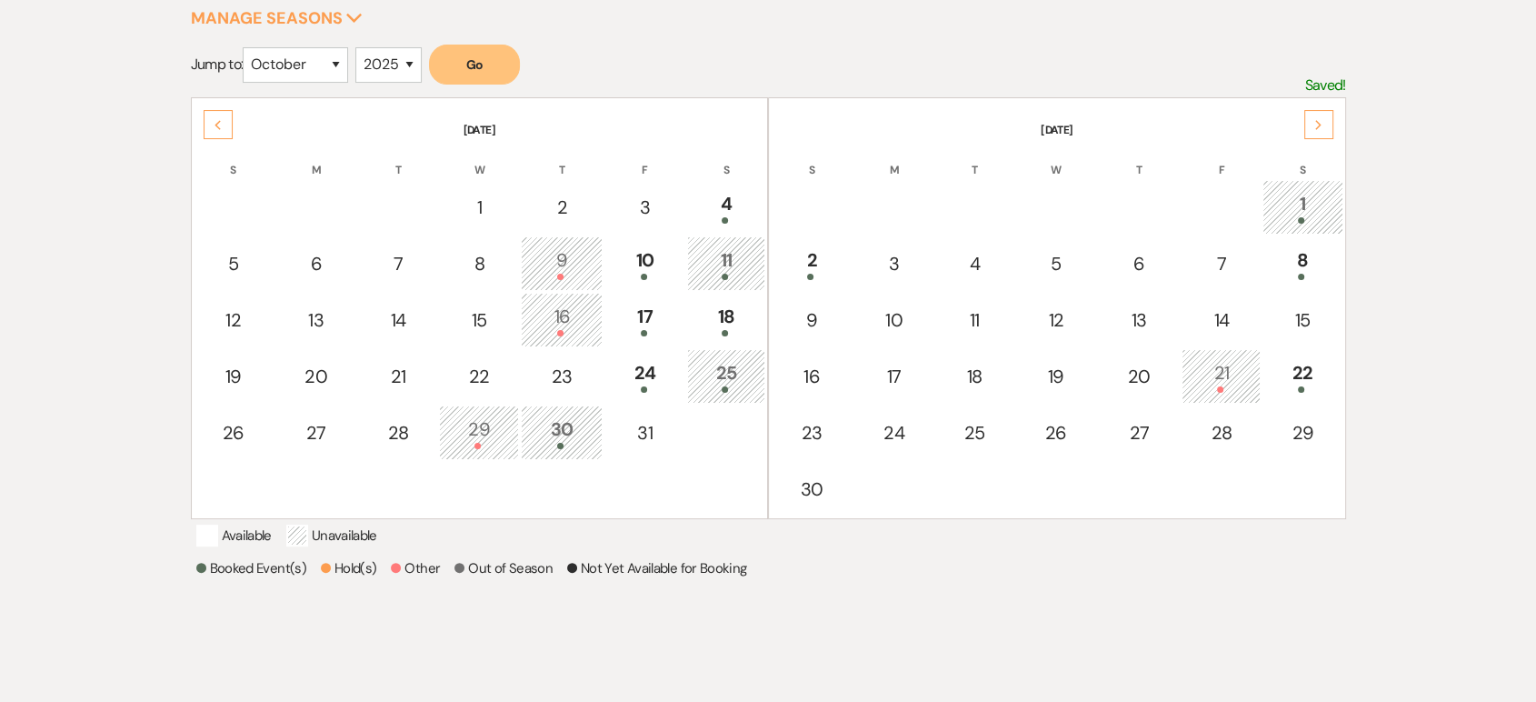
click at [1300, 200] on div "1" at bounding box center [1303, 207] width 61 height 34
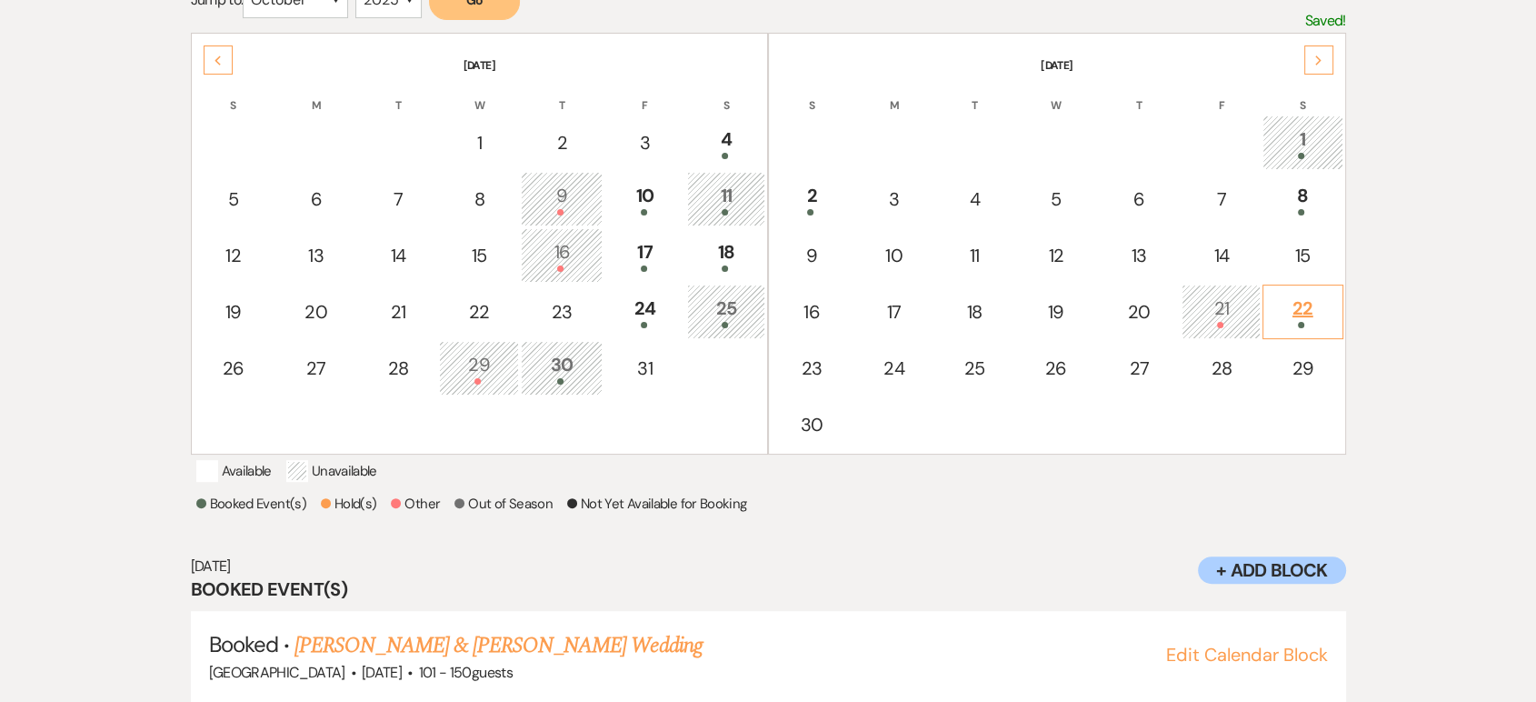
scroll to position [368, 0]
click at [830, 199] on div "2" at bounding box center [812, 201] width 62 height 34
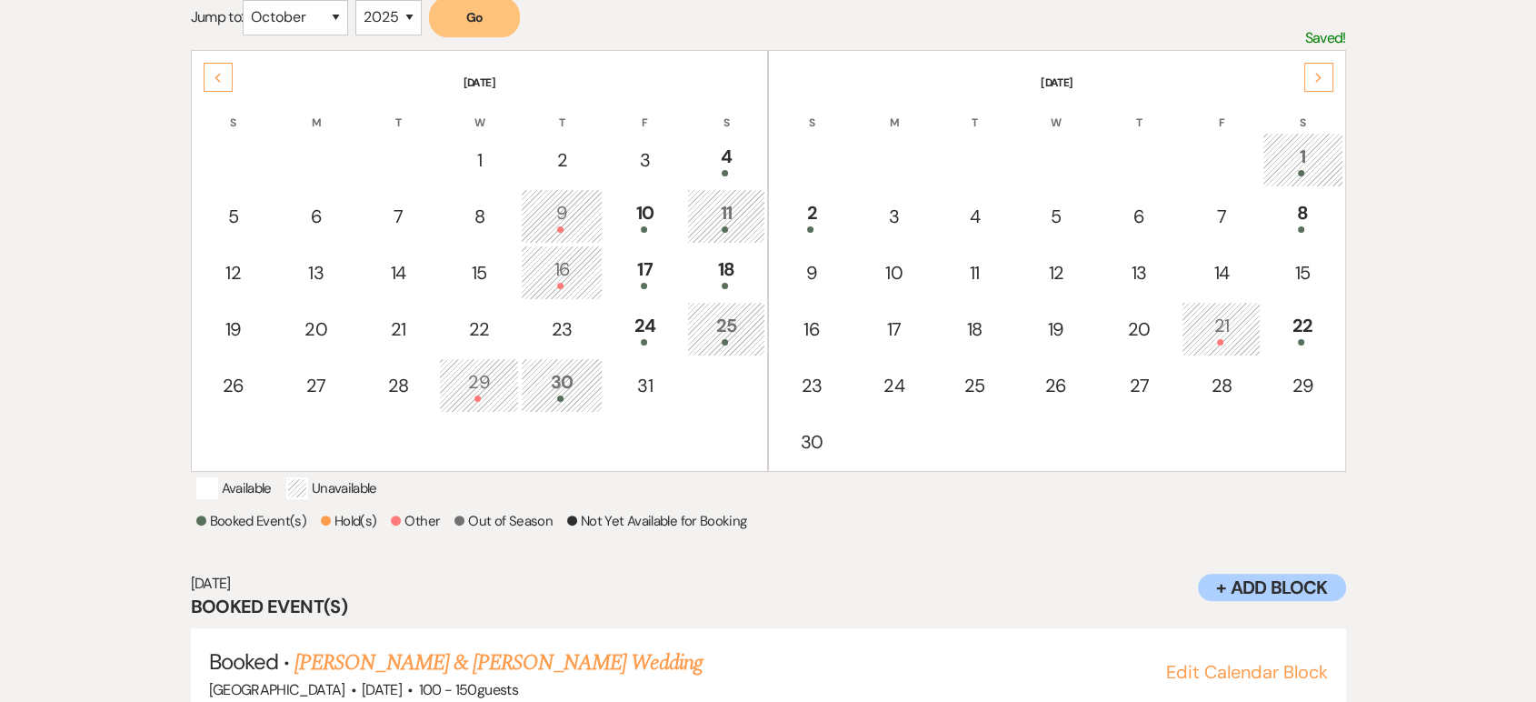
scroll to position [352, 0]
